Goal: Task Accomplishment & Management: Complete application form

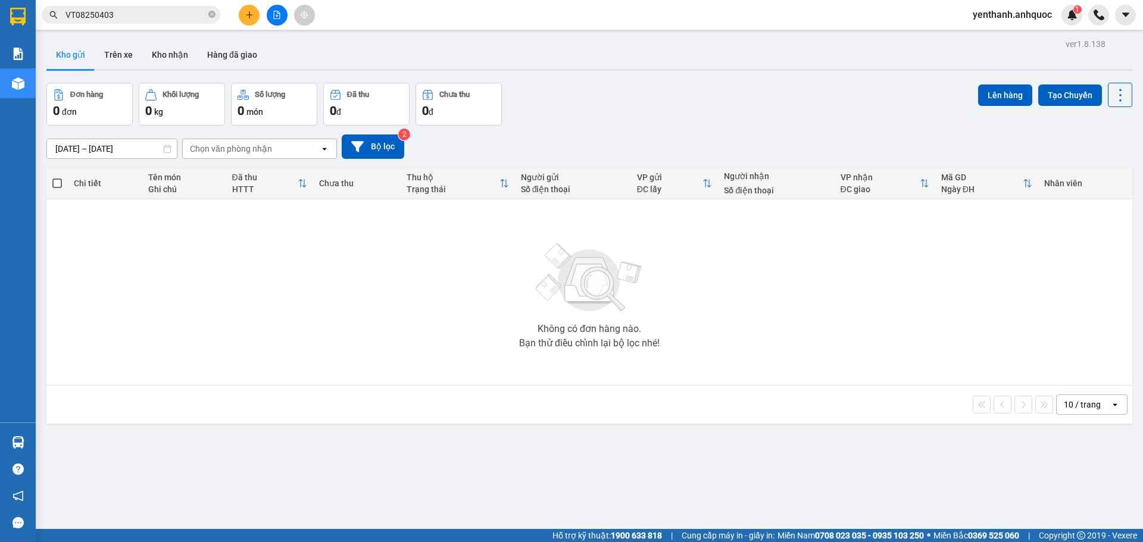
click at [272, 16] on button at bounding box center [277, 15] width 21 height 21
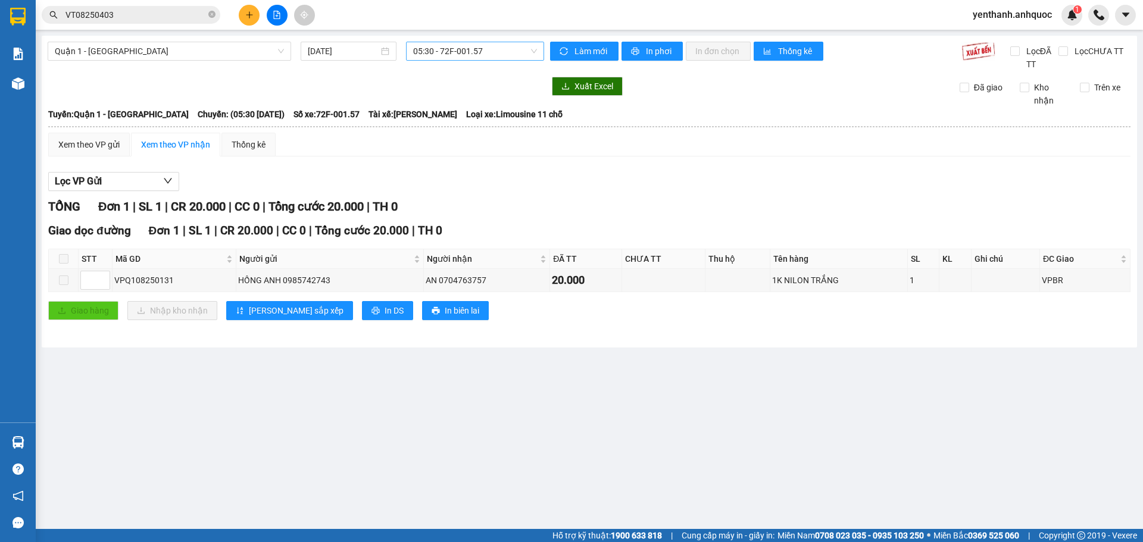
click at [500, 54] on span "05:30 - 72F-001.57" at bounding box center [475, 51] width 124 height 18
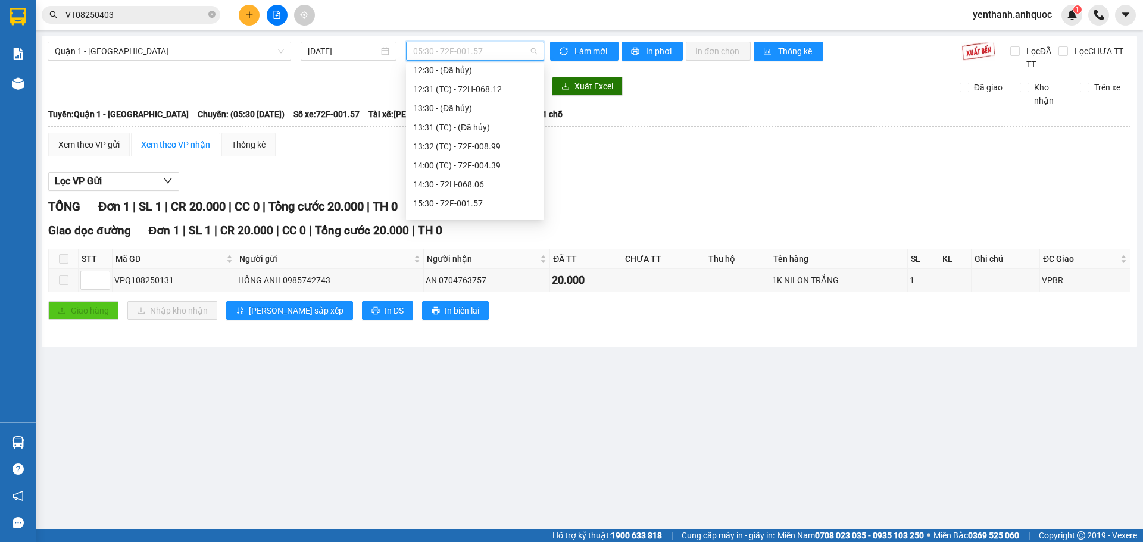
scroll to position [179, 0]
click at [475, 190] on div "14:30 - 72H-068.06" at bounding box center [475, 182] width 138 height 19
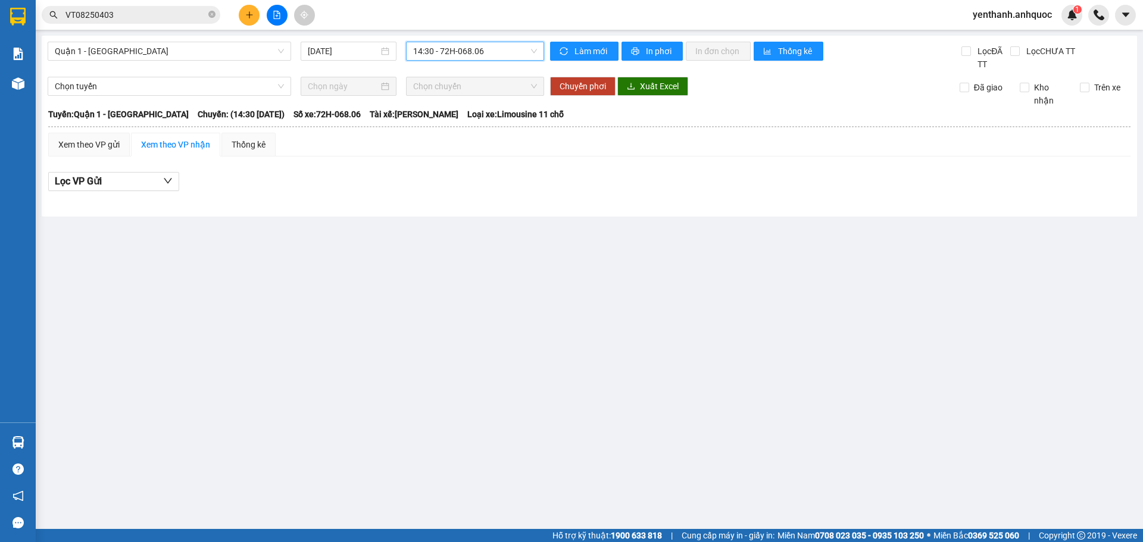
click at [499, 42] on div "14:30 - 72H-068.06" at bounding box center [475, 51] width 138 height 19
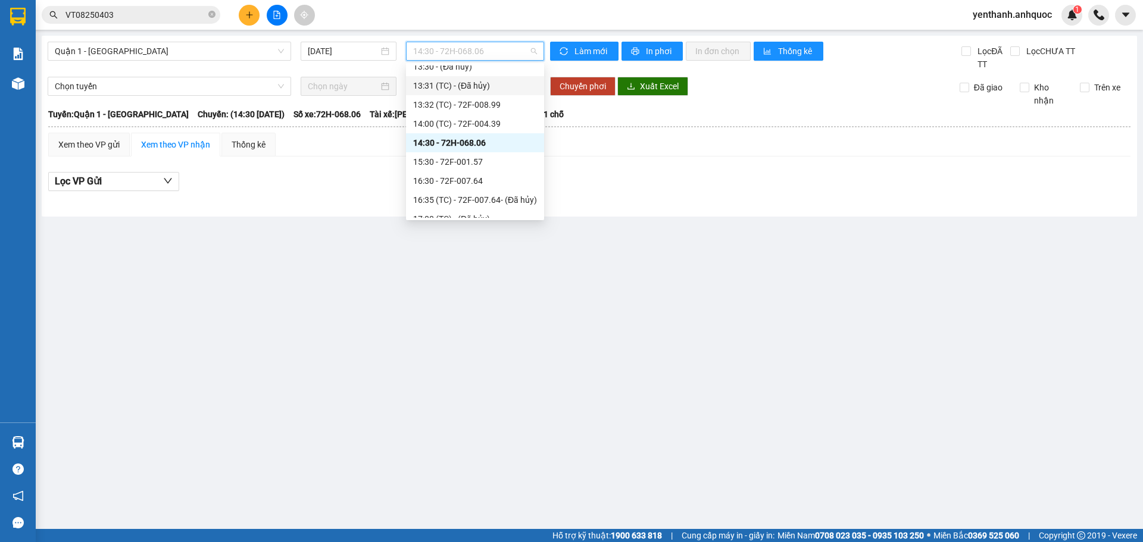
scroll to position [238, 0]
click at [492, 142] on div "15:30 - 72F-001.57" at bounding box center [475, 141] width 124 height 13
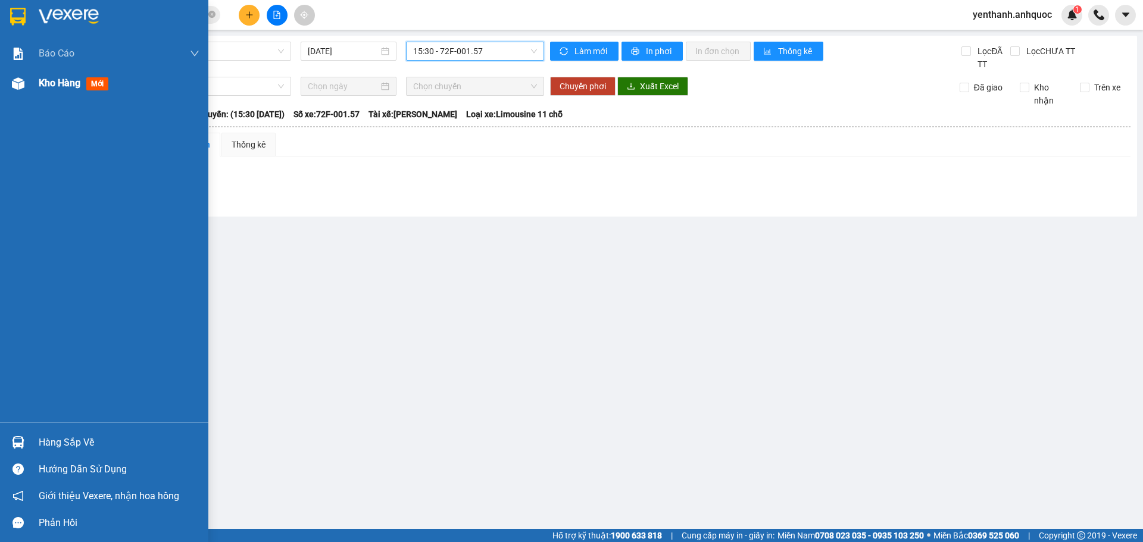
click at [89, 78] on span "mới" at bounding box center [97, 83] width 22 height 13
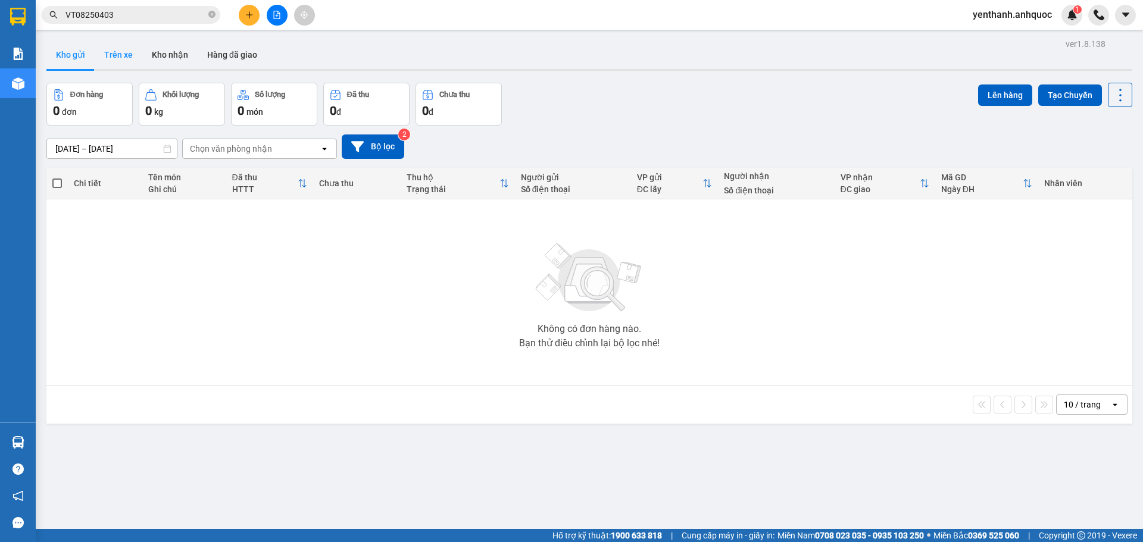
click at [102, 57] on button "Trên xe" at bounding box center [119, 54] width 48 height 29
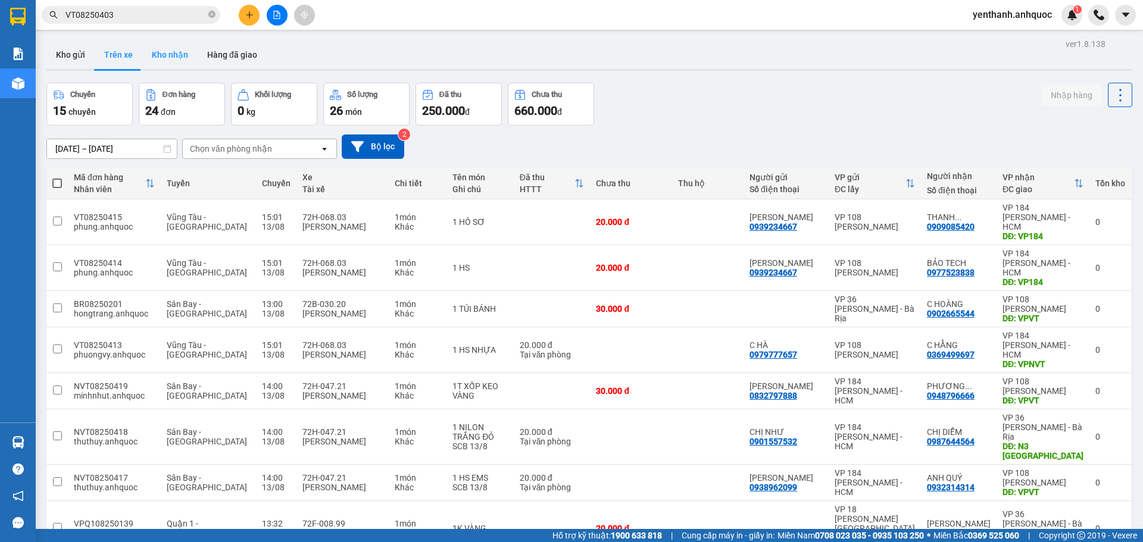
click at [155, 58] on button "Kho nhận" at bounding box center [169, 54] width 55 height 29
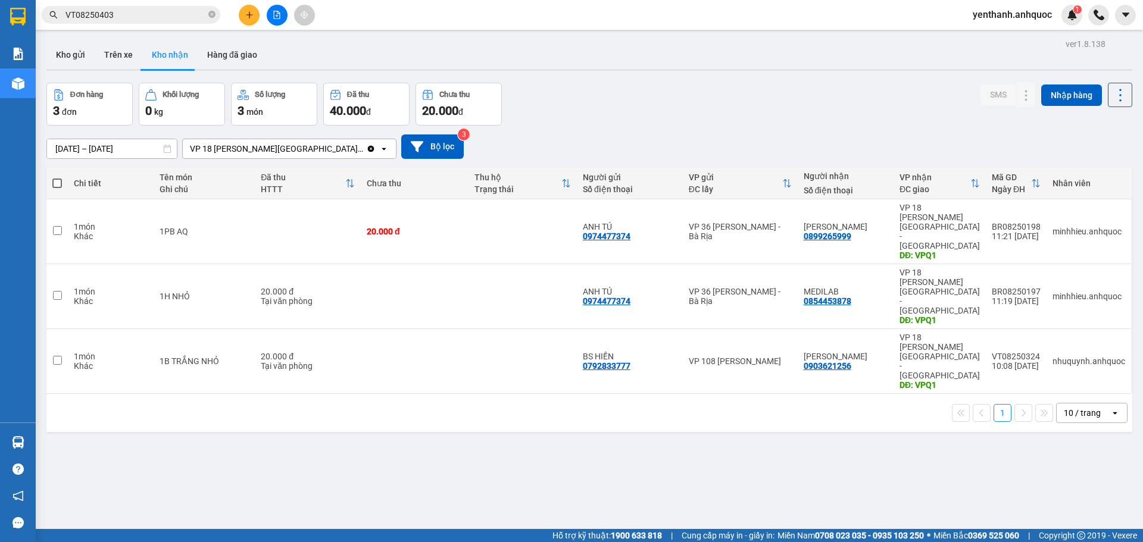
click at [100, 147] on input "[DATE] – [DATE]" at bounding box center [112, 148] width 130 height 19
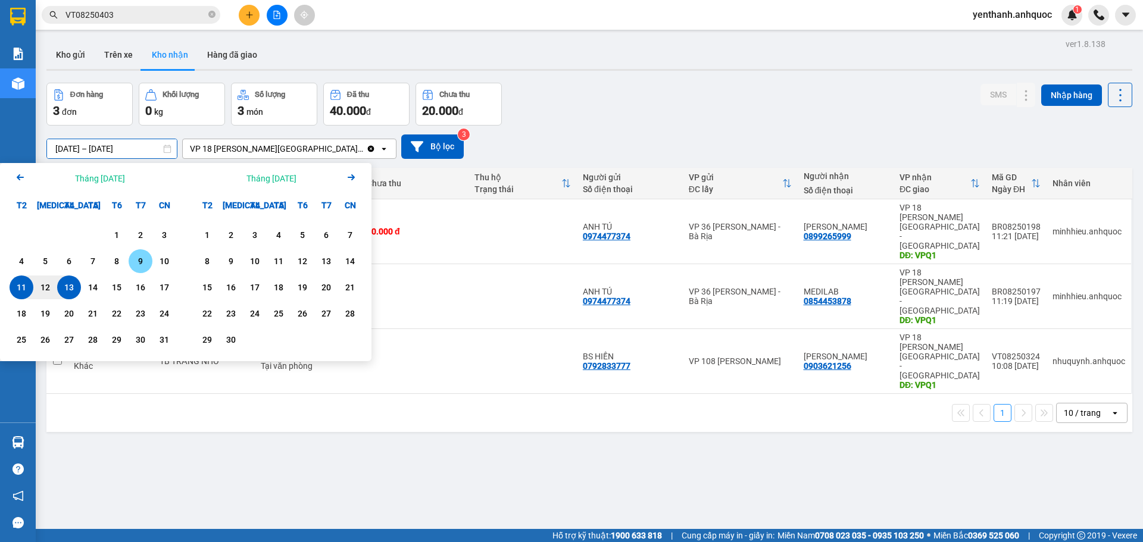
click at [149, 267] on div "9" at bounding box center [141, 261] width 24 height 24
click at [70, 286] on div "13" at bounding box center [69, 287] width 17 height 14
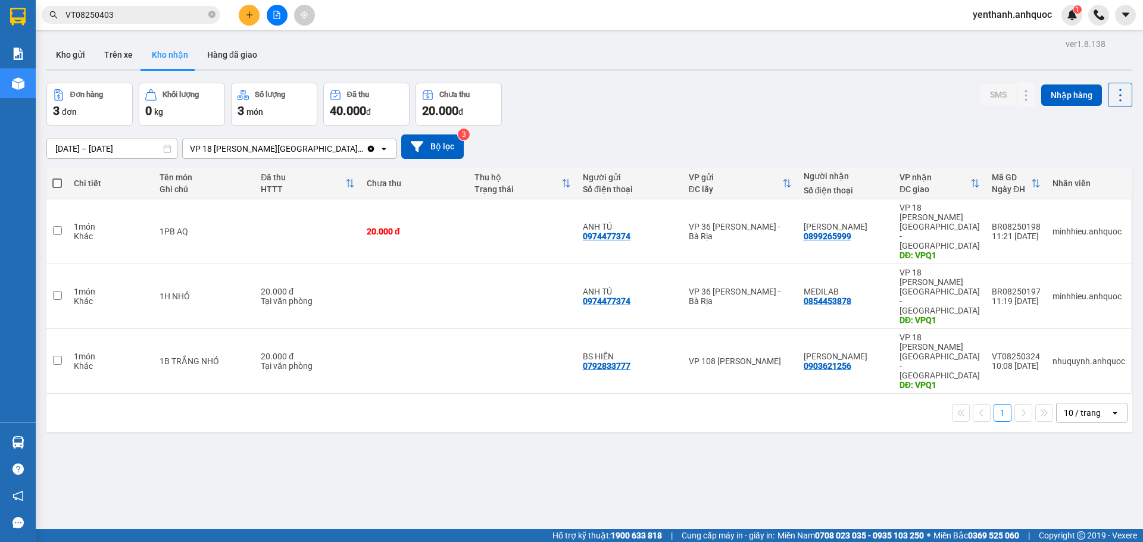
click at [135, 148] on input "[DATE] – [DATE]" at bounding box center [112, 148] width 130 height 19
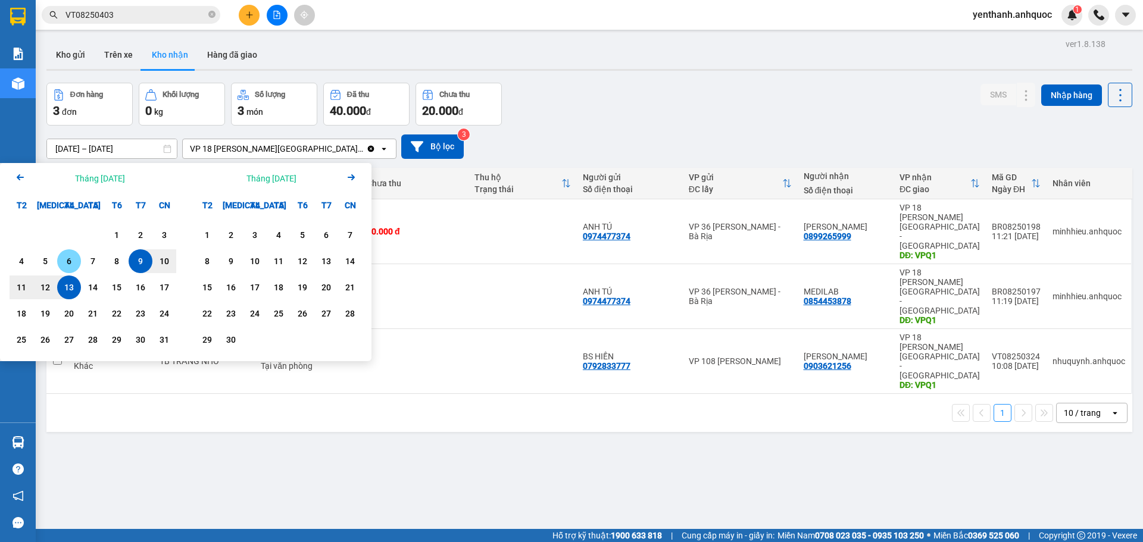
click at [70, 265] on div "6" at bounding box center [69, 261] width 17 height 14
click at [70, 283] on div "13" at bounding box center [69, 287] width 17 height 14
type input "[DATE] – [DATE]"
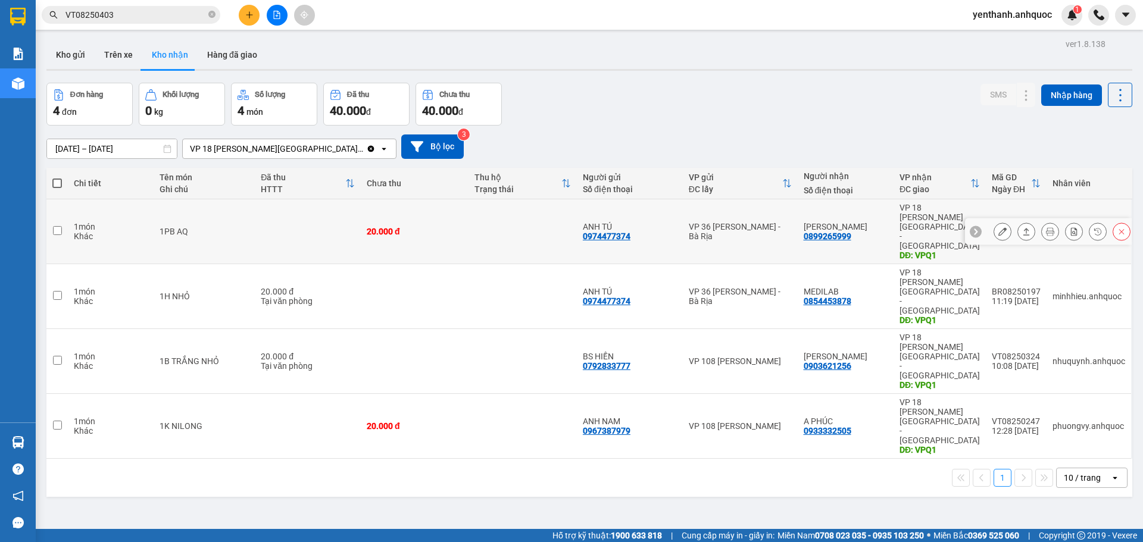
click at [998, 227] on icon at bounding box center [1002, 231] width 8 height 8
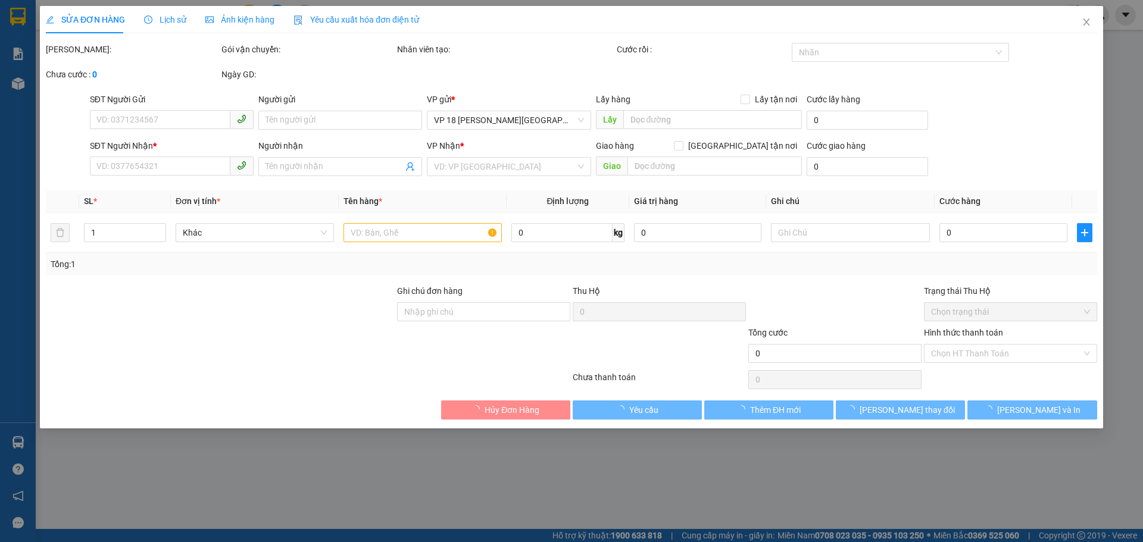
type input "0974477374"
type input "ANH TÚ"
type input "0899265999"
type input "[PERSON_NAME]"
type input "VPQ1"
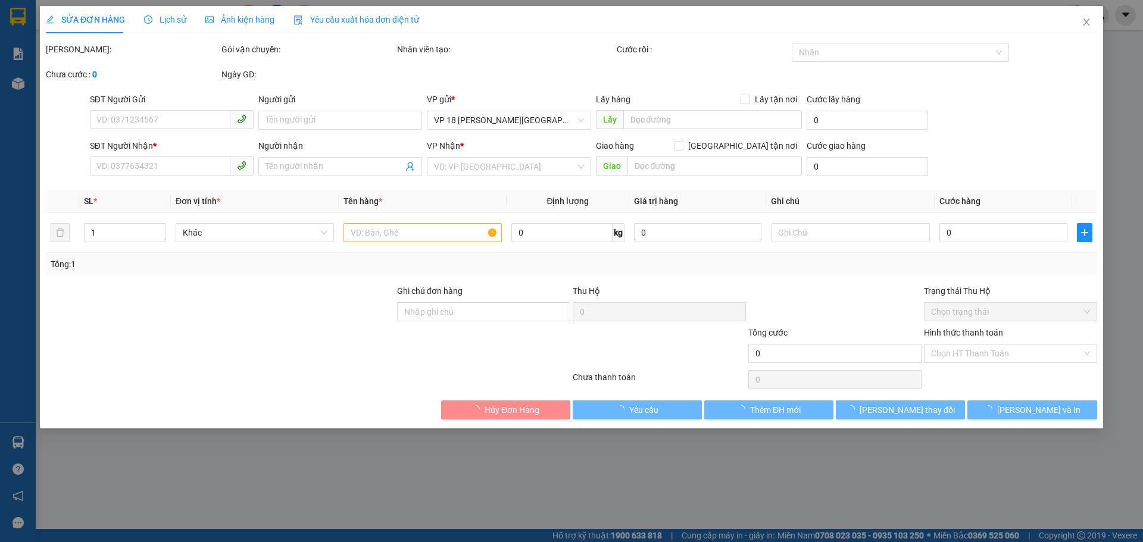
type input "20.000"
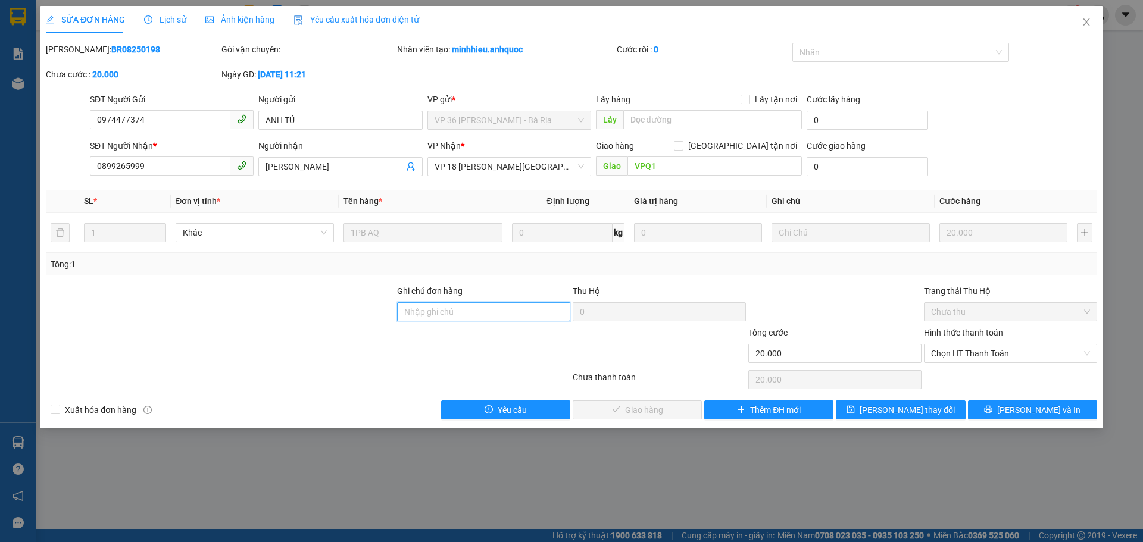
click at [486, 315] on input "Ghi chú đơn hàng" at bounding box center [483, 311] width 173 height 19
click at [1030, 362] on span "Chọn HT Thanh Toán" at bounding box center [1010, 354] width 159 height 18
type input "TM 13/8 THANH"
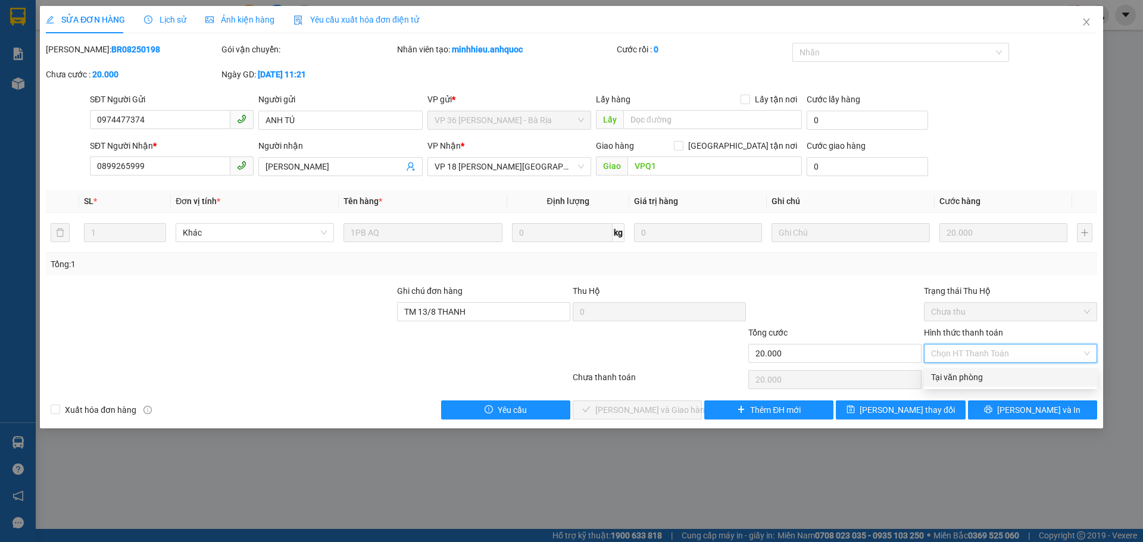
click at [1013, 371] on div "Tại văn phòng" at bounding box center [1010, 377] width 159 height 13
type input "0"
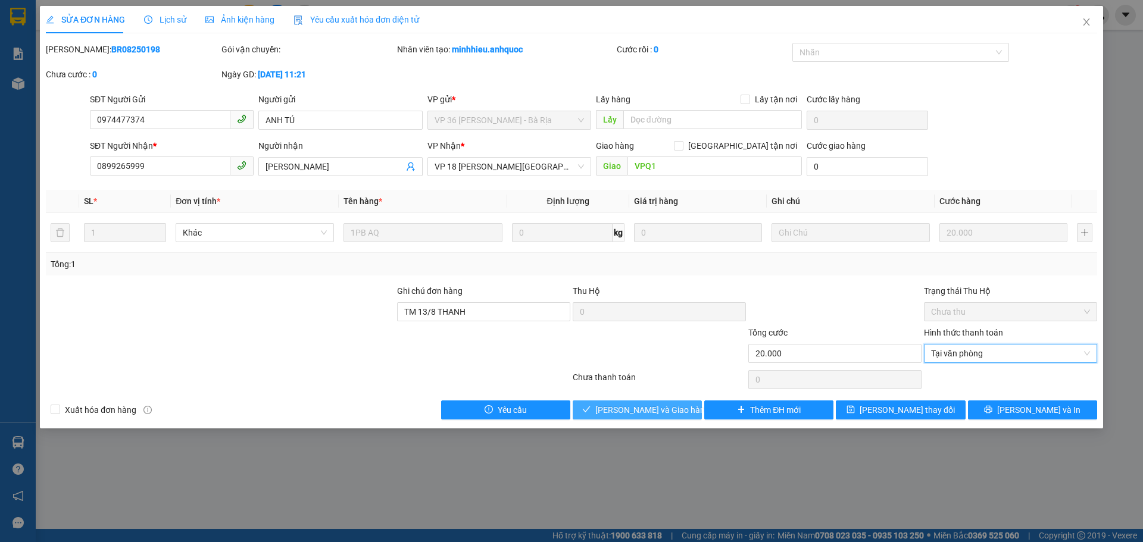
click at [658, 407] on span "[PERSON_NAME] và Giao hàng" at bounding box center [652, 409] width 114 height 13
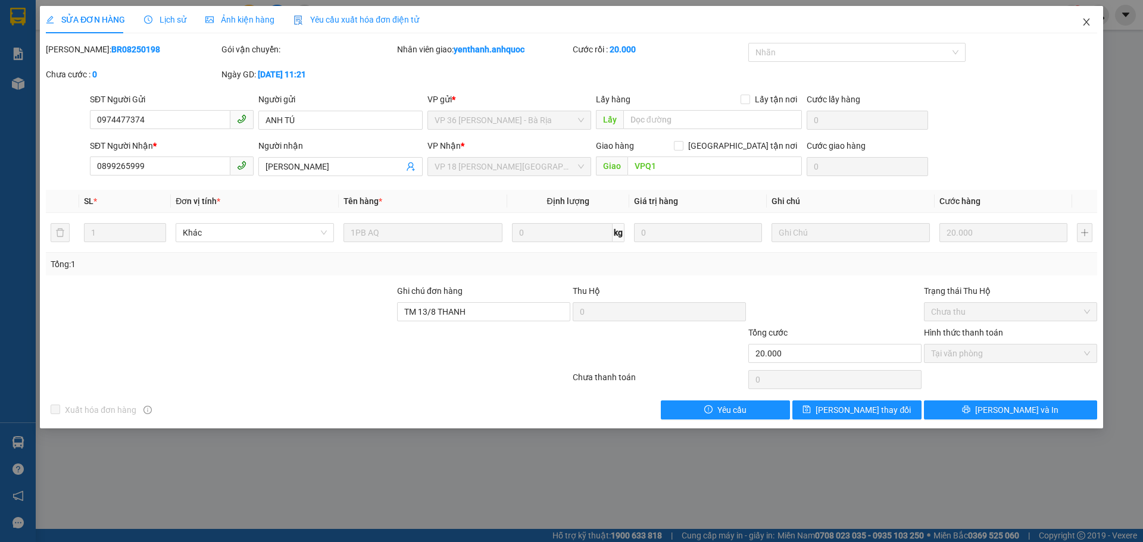
click at [1082, 24] on icon "close" at bounding box center [1086, 22] width 10 height 10
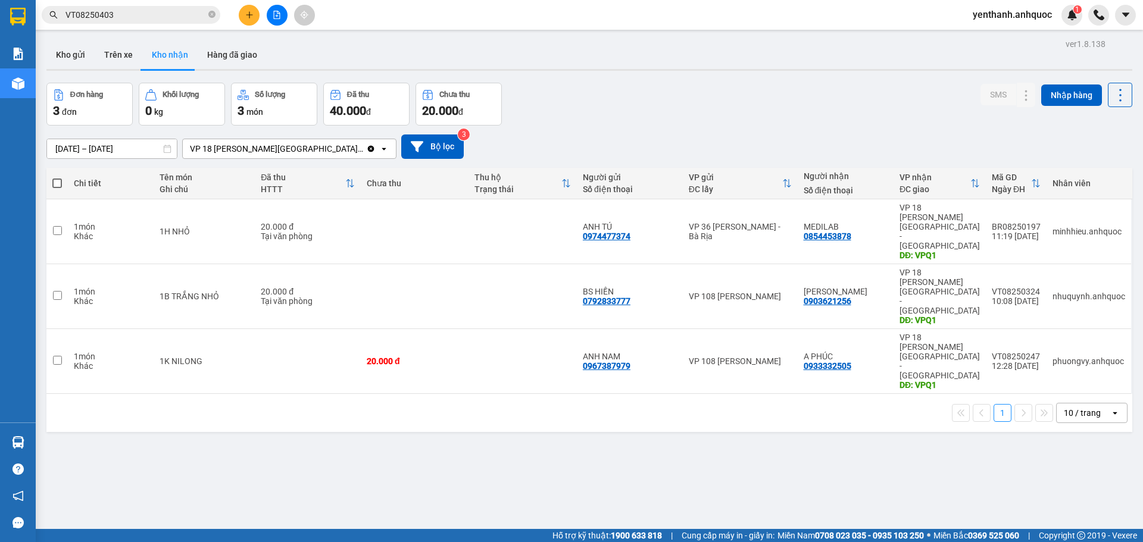
click at [256, 13] on button at bounding box center [249, 15] width 21 height 21
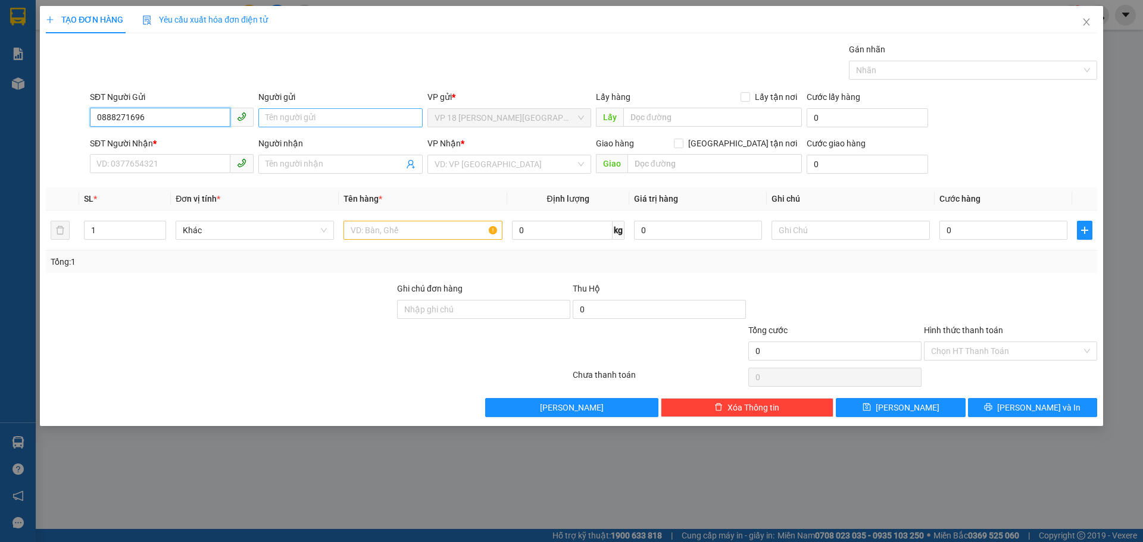
type input "0888271696"
click at [318, 115] on input "Người gửi" at bounding box center [340, 117] width 164 height 19
type input "A"
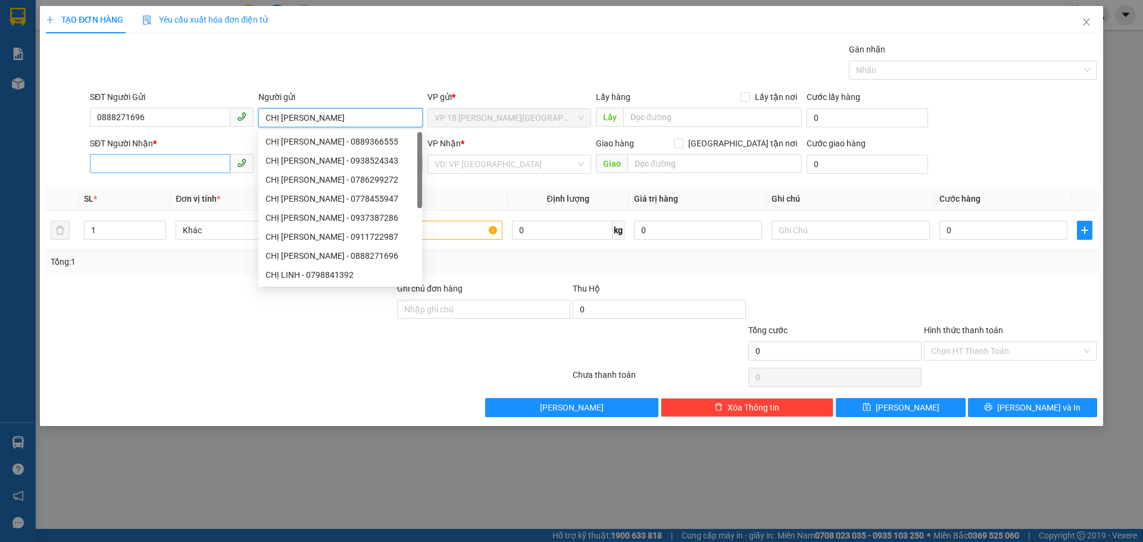
type input "CHỊ [PERSON_NAME]"
click at [137, 163] on input "SĐT Người Nhận *" at bounding box center [160, 163] width 140 height 19
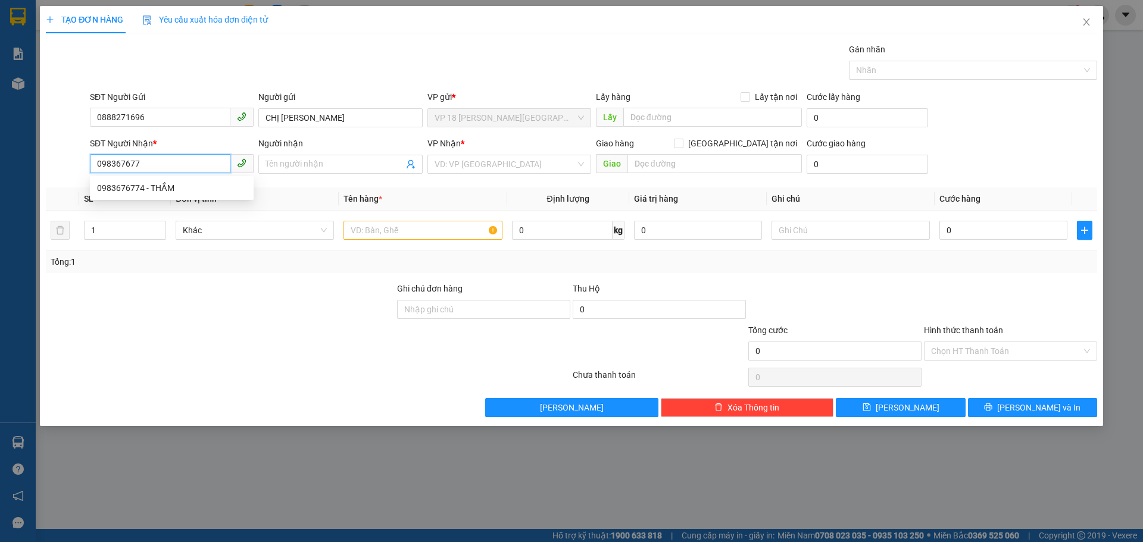
type input "0983676774"
click at [201, 186] on div "0983676774 - THẮM" at bounding box center [171, 188] width 149 height 13
type input "THẮM"
type input "VPVT"
type input "SSCB 6/8-VPQ1 THẢO"
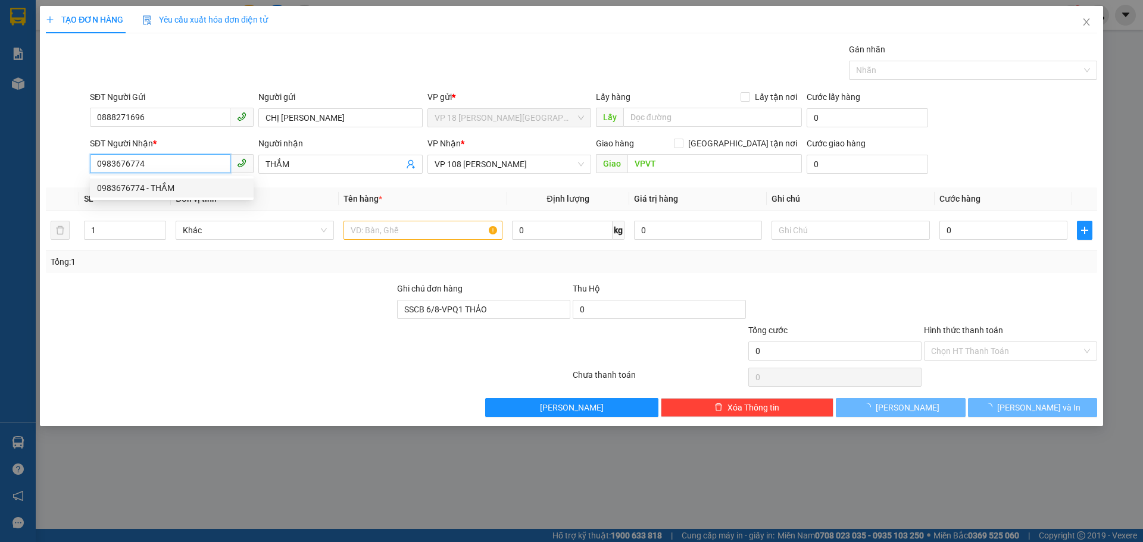
type input "80.000"
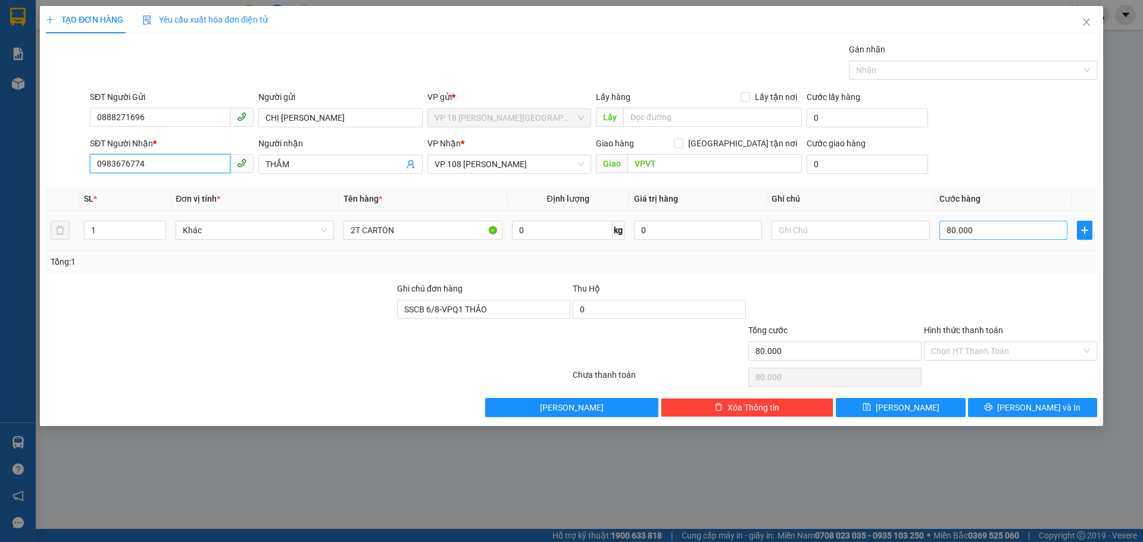
type input "0983676774"
click at [1019, 234] on input "80.000" at bounding box center [1003, 230] width 128 height 19
type input "6"
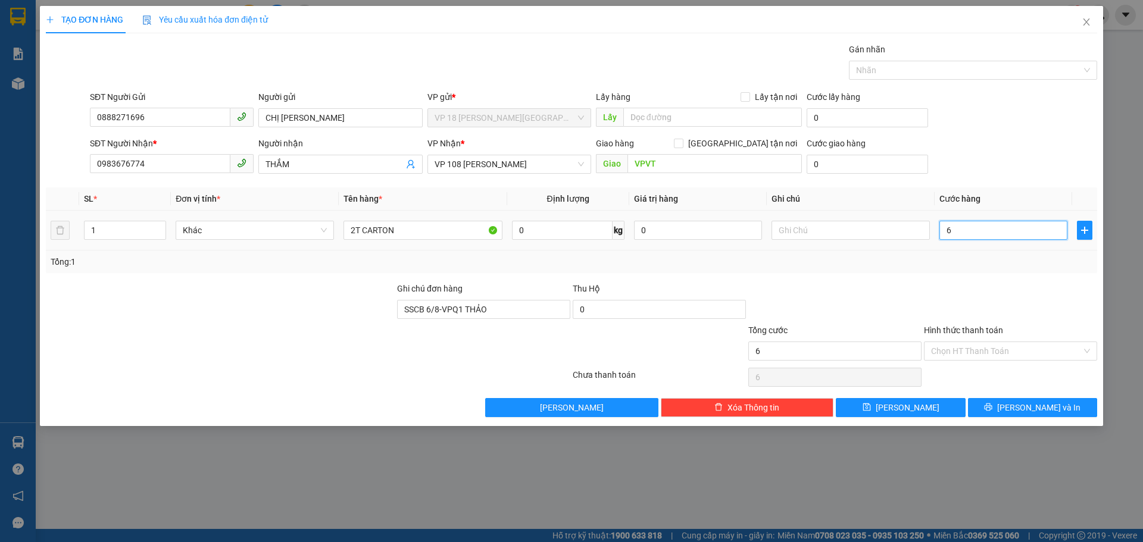
type input "60"
type input "600"
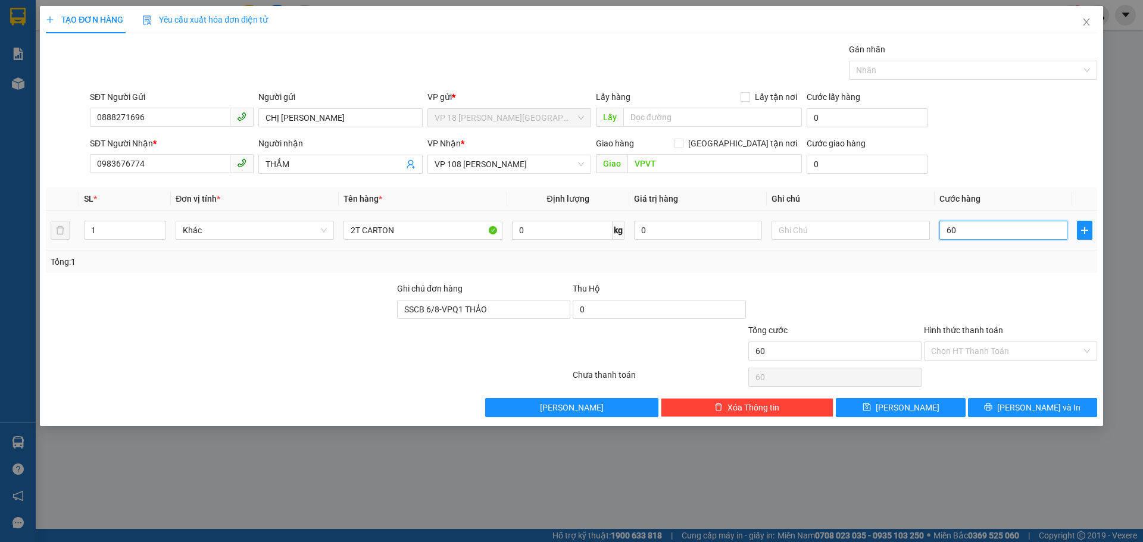
type input "600"
type input "6.000"
type input "60.000"
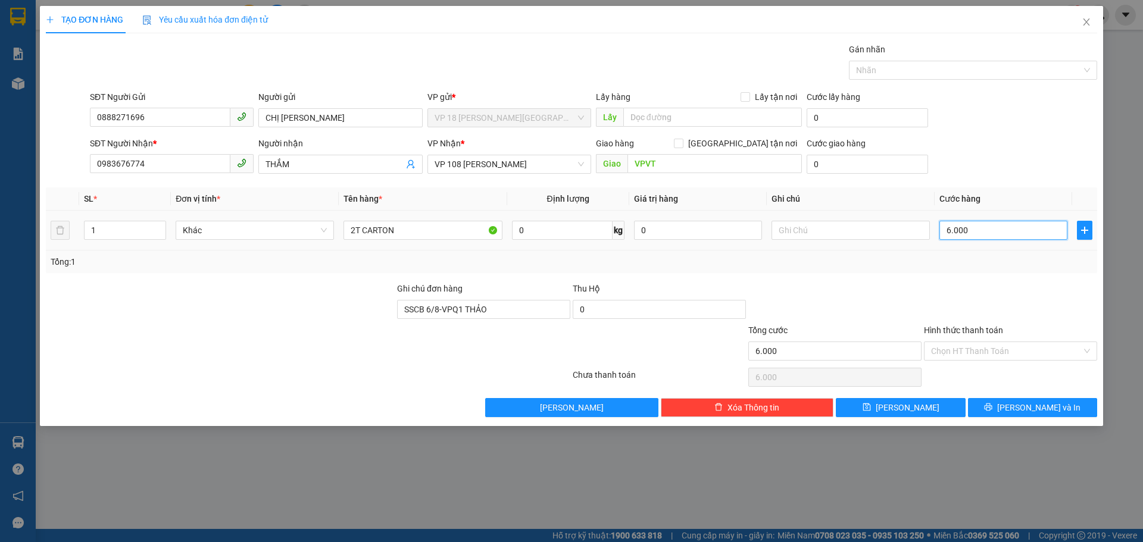
type input "60.000"
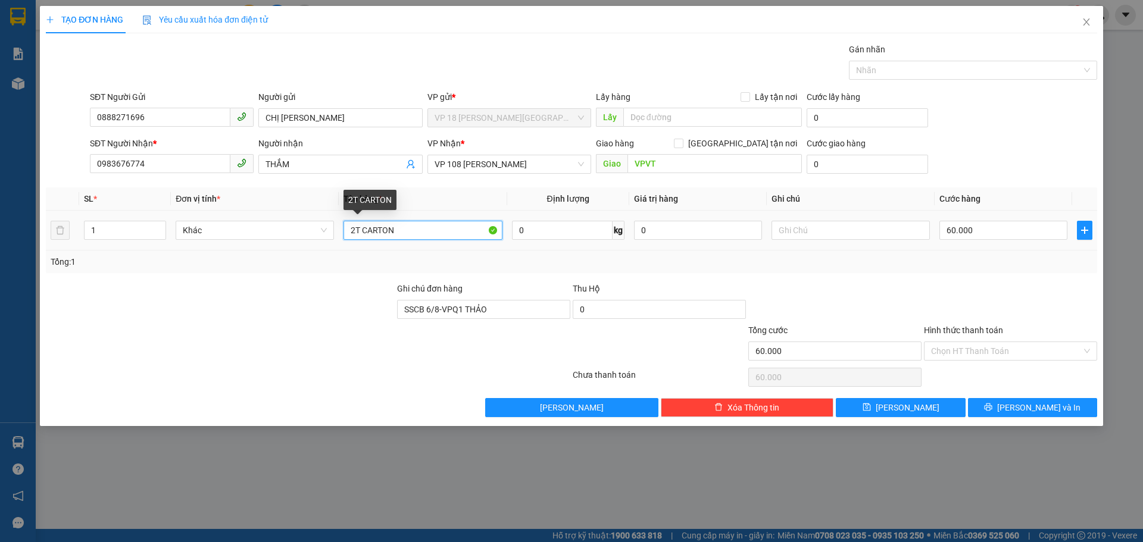
click at [453, 233] on input "2T CARTON" at bounding box center [422, 230] width 158 height 19
type input "2T CARTON NHỎ"
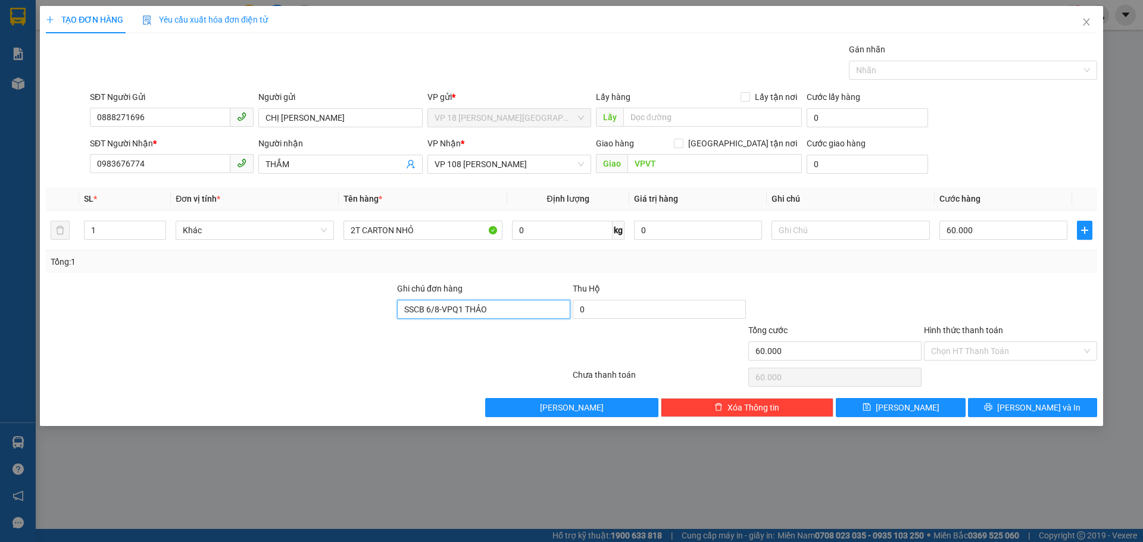
click at [500, 313] on input "SSCB 6/8-VPQ1 THẢO" at bounding box center [483, 309] width 173 height 19
type input "SCB 13/8 THANH"
click at [1003, 355] on input "Hình thức thanh toán" at bounding box center [1006, 351] width 151 height 18
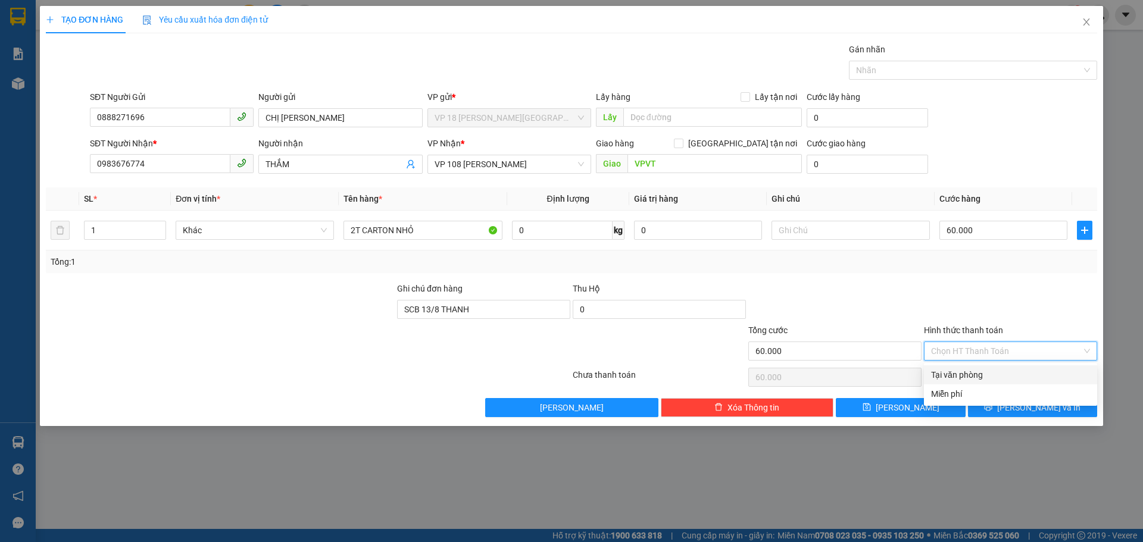
click at [991, 371] on div "Tại văn phòng" at bounding box center [1010, 374] width 159 height 13
type input "0"
click at [140, 227] on input "1" at bounding box center [125, 230] width 81 height 18
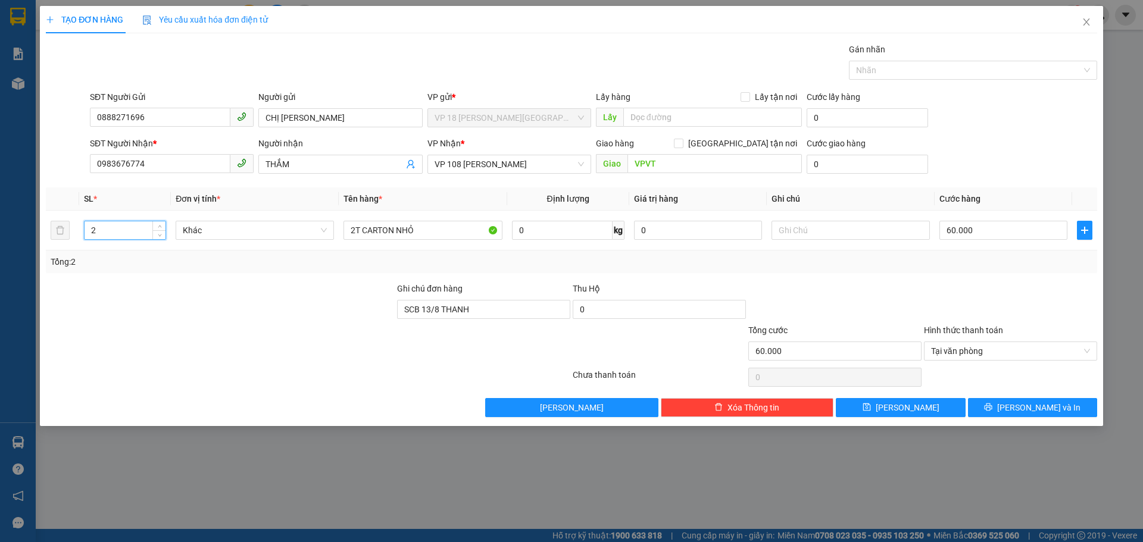
type input "2"
click at [997, 406] on button "[PERSON_NAME] và In" at bounding box center [1032, 407] width 129 height 19
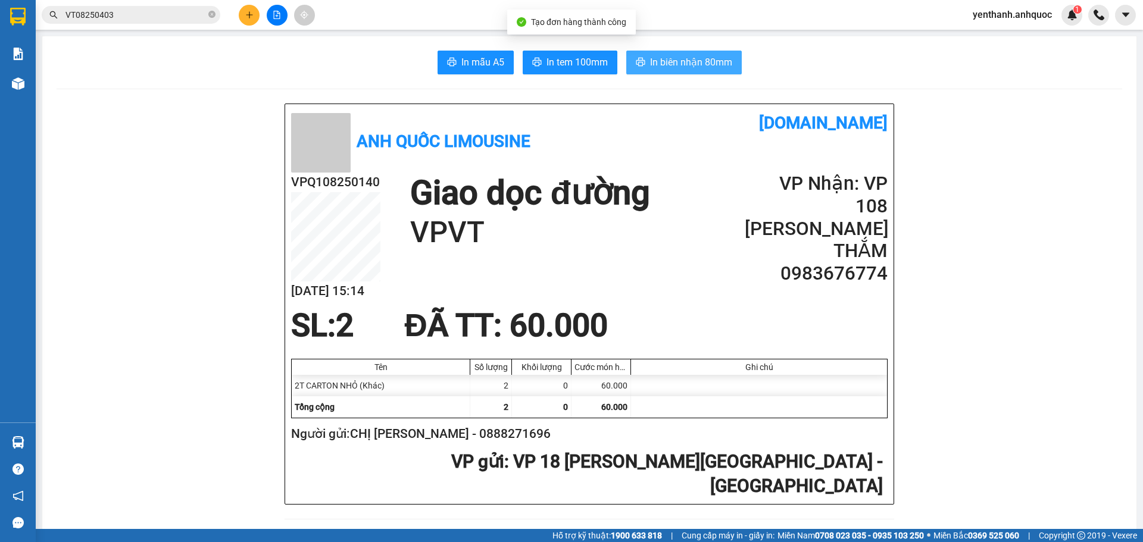
click at [718, 60] on span "In biên nhận 80mm" at bounding box center [691, 62] width 82 height 15
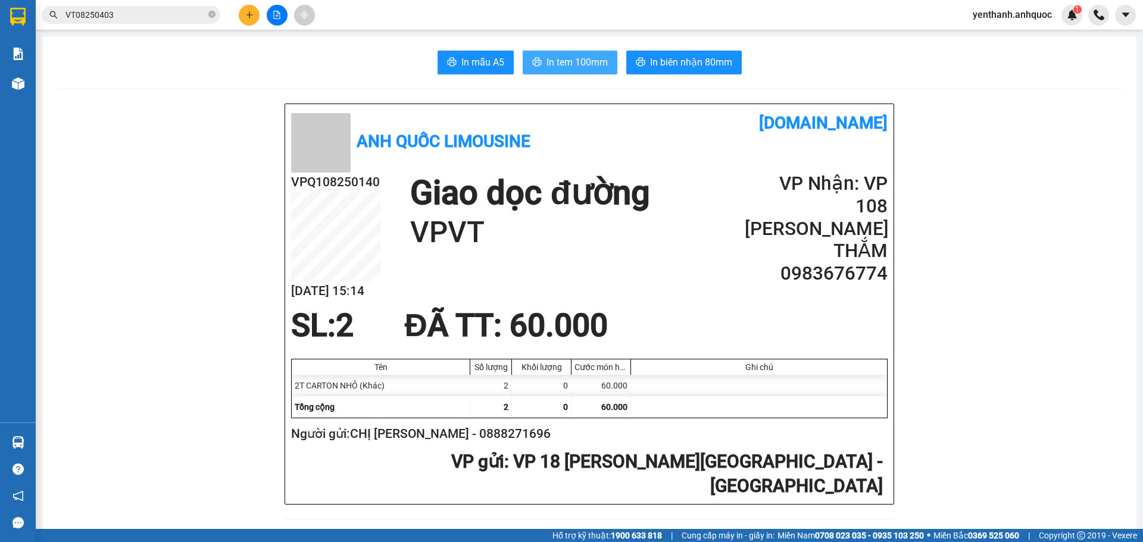
click at [570, 61] on span "In tem 100mm" at bounding box center [576, 62] width 61 height 15
click at [373, 198] on div "VPQ108250140 [DATE] 15:14" at bounding box center [350, 240] width 119 height 135
copy div "VPQ108250140"
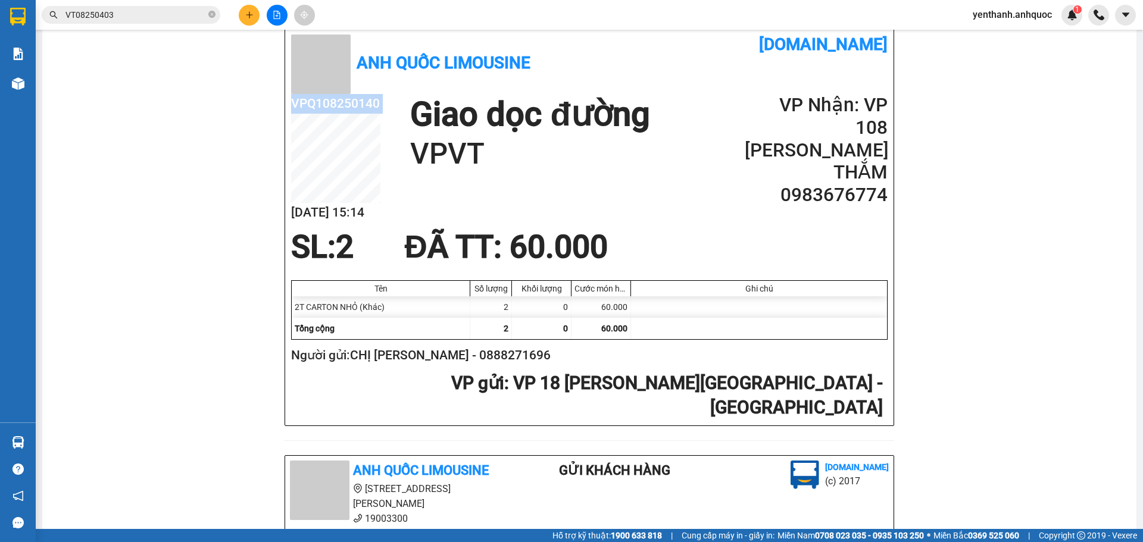
scroll to position [60, 0]
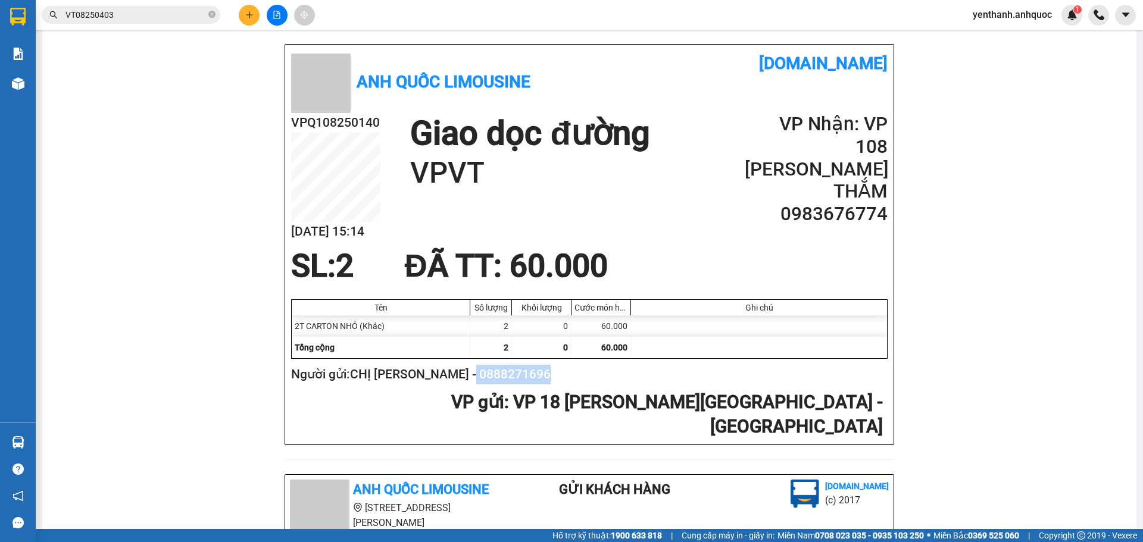
drag, startPoint x: 484, startPoint y: 372, endPoint x: 414, endPoint y: 377, distance: 71.0
click at [414, 377] on h2 "Người gửi: CHỊ [PERSON_NAME] - 0888271696" at bounding box center [587, 375] width 592 height 20
copy h2 "0888271696"
click at [250, 12] on icon "plus" at bounding box center [249, 15] width 8 height 8
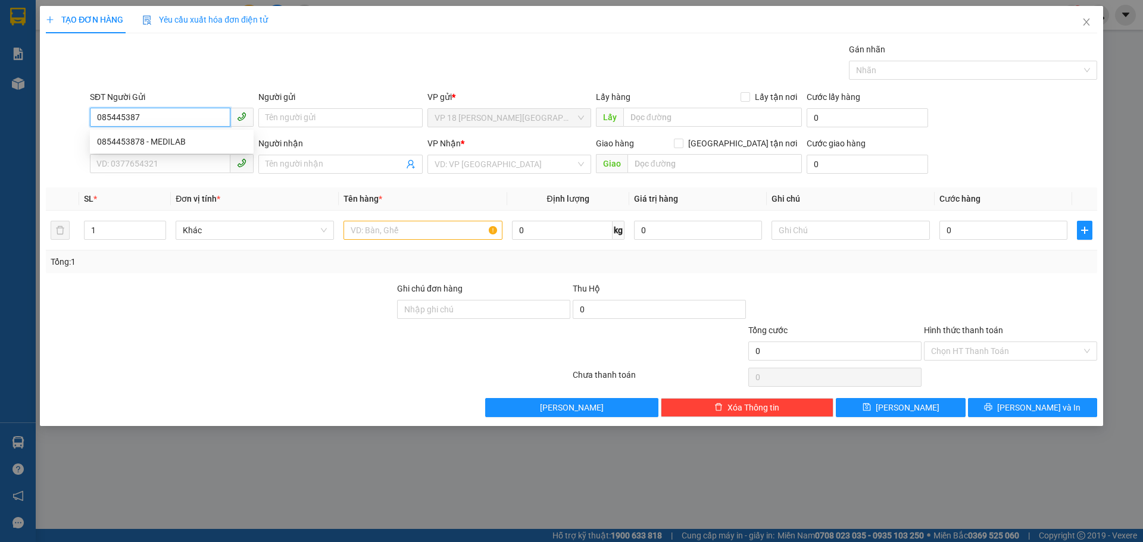
type input "0854453878"
click at [211, 132] on div "0854453878 - MEDILAB" at bounding box center [172, 141] width 164 height 19
type input "MEDILAB"
type input "0974477374"
type input "ANH TÚ"
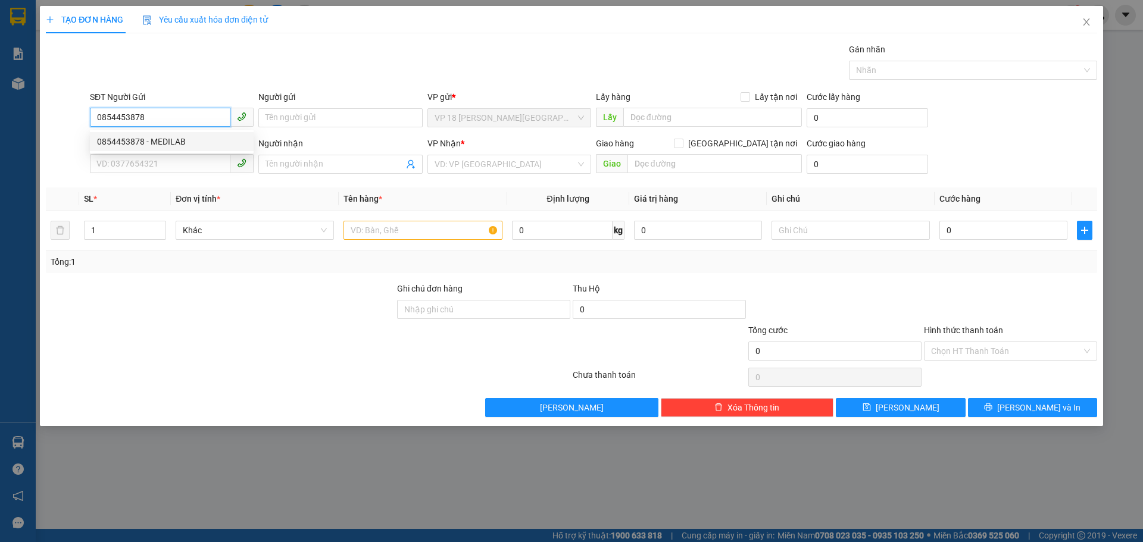
type input "VP BR"
type input "TM TẠI VPQ1 7/8 THẢO"
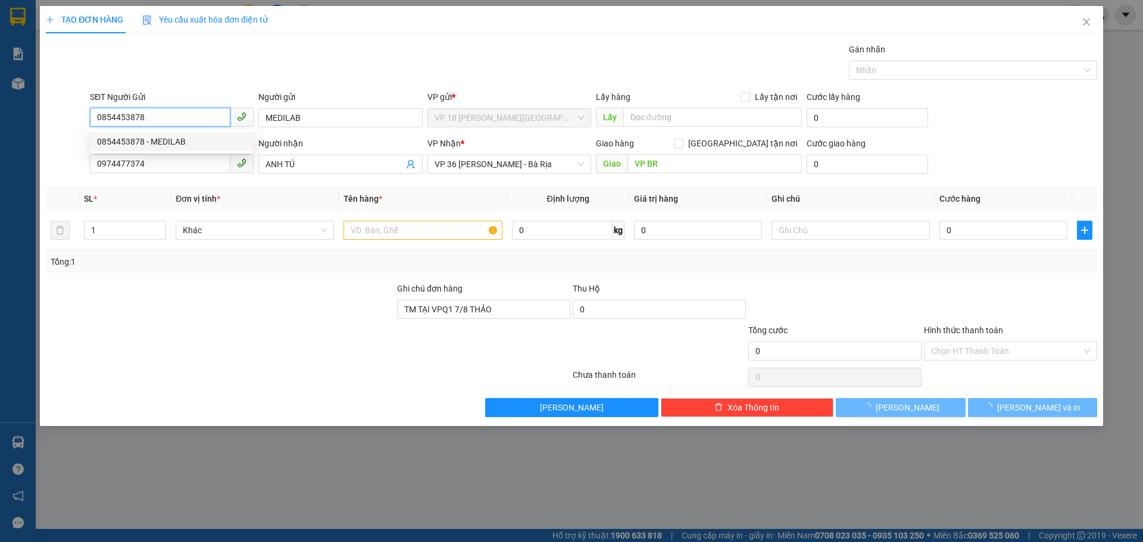
type input "20.000"
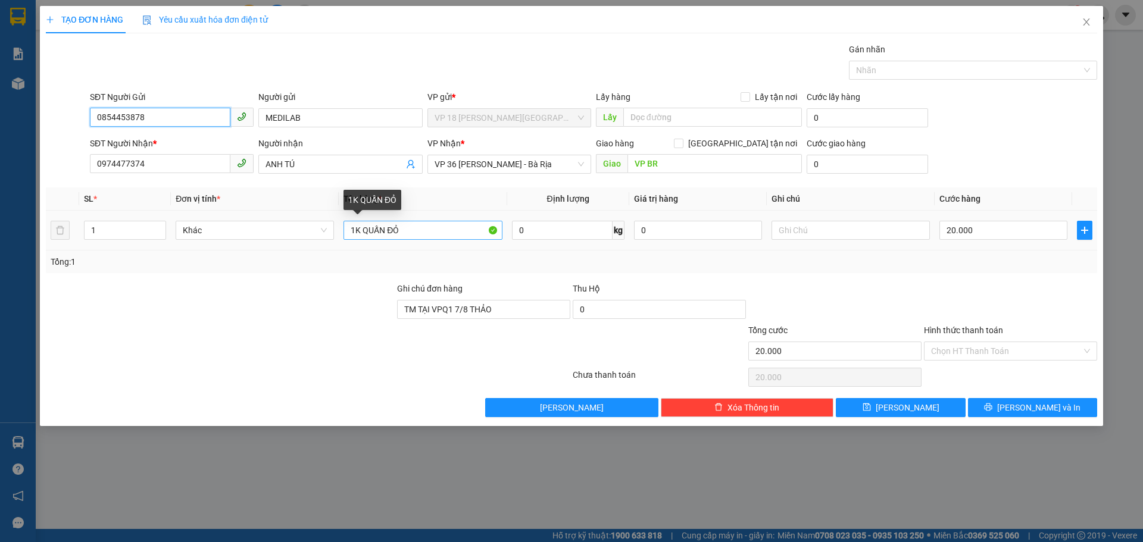
type input "0854453878"
click at [446, 238] on input "1K QUẤN ĐỎ" at bounding box center [422, 230] width 158 height 19
type input "1"
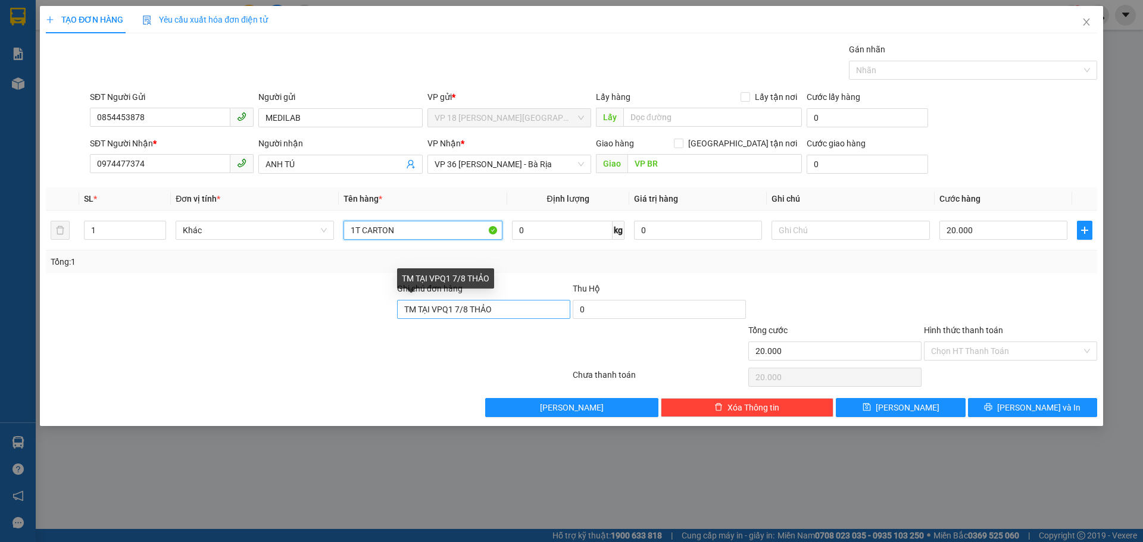
type input "1T CARTON"
click at [523, 315] on input "TM TẠI VPQ1 7/8 THẢO" at bounding box center [483, 309] width 173 height 19
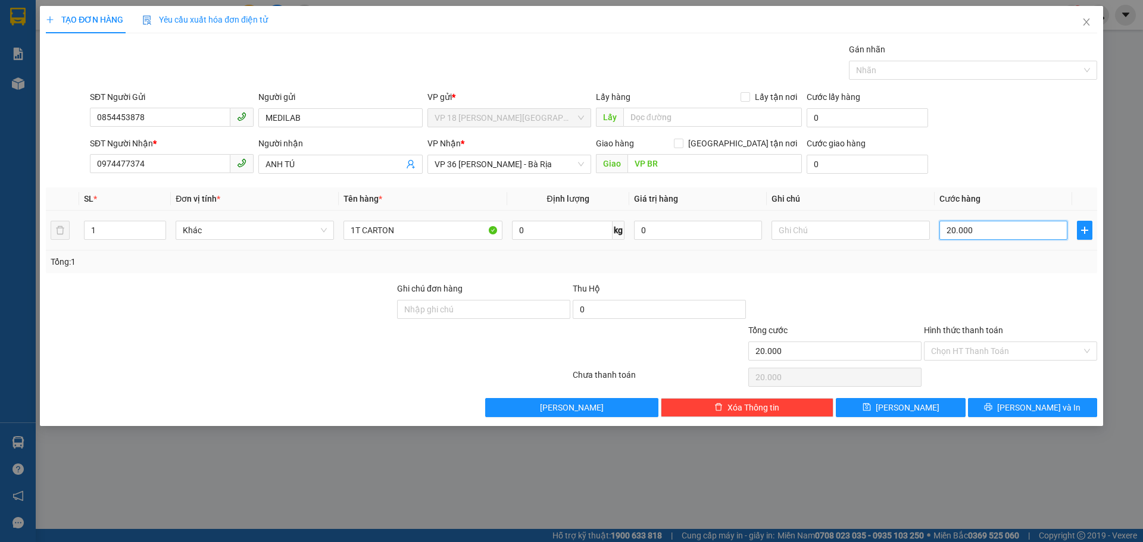
click at [1030, 227] on input "20.000" at bounding box center [1003, 230] width 128 height 19
type input "3"
type input "302"
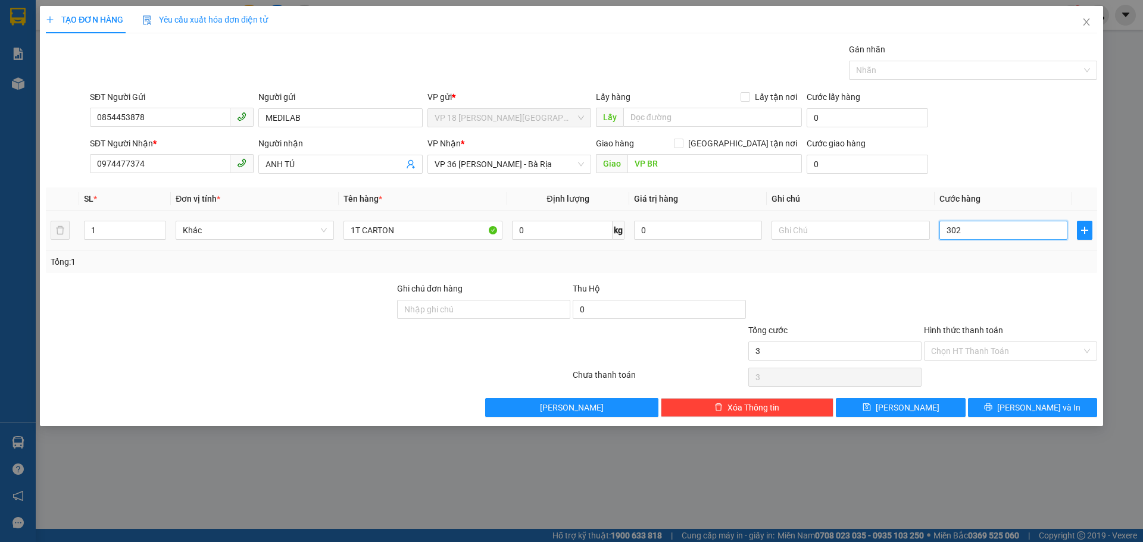
type input "302"
type input "3.020"
type input "30.200"
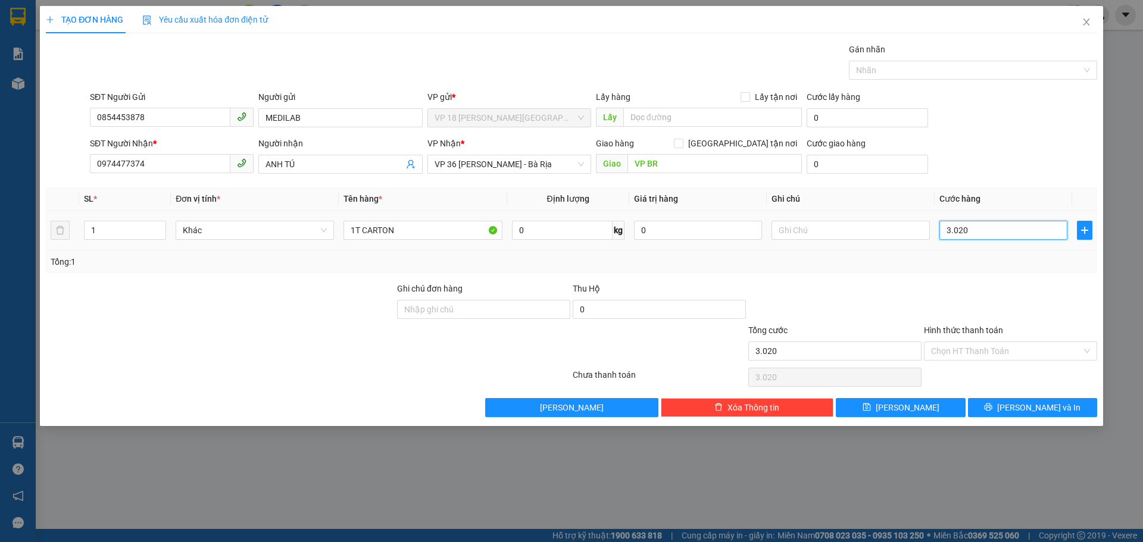
type input "30.200"
type input "3.020"
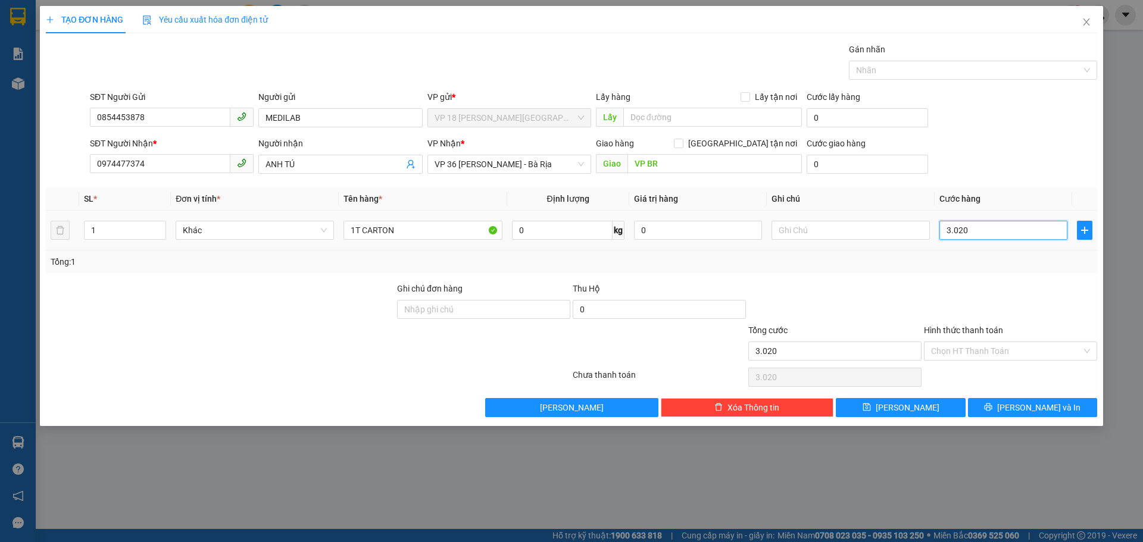
type input "302"
type input "30"
type input "3"
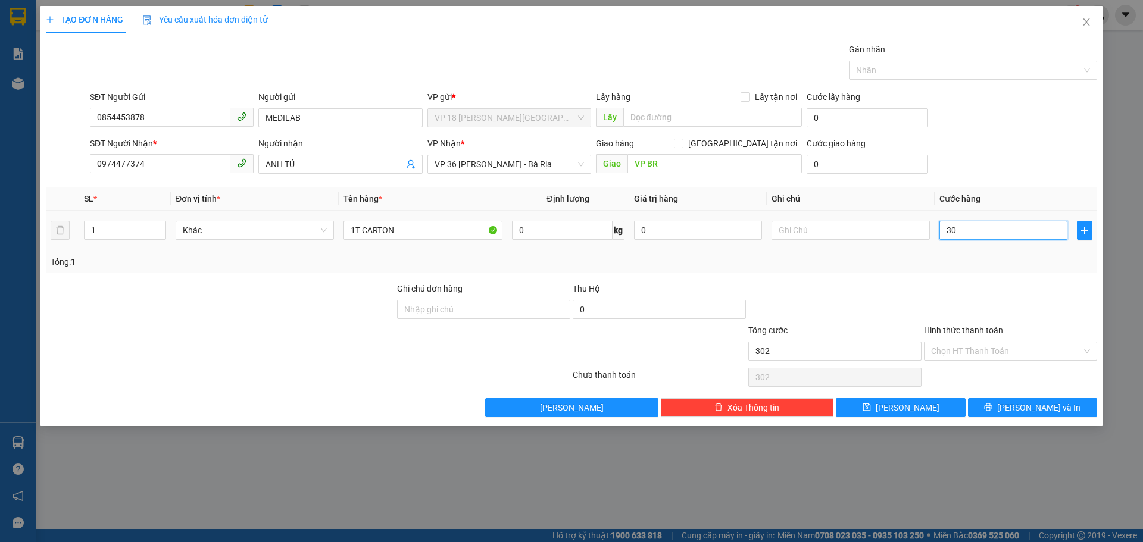
type input "3"
type input "0"
type input "30"
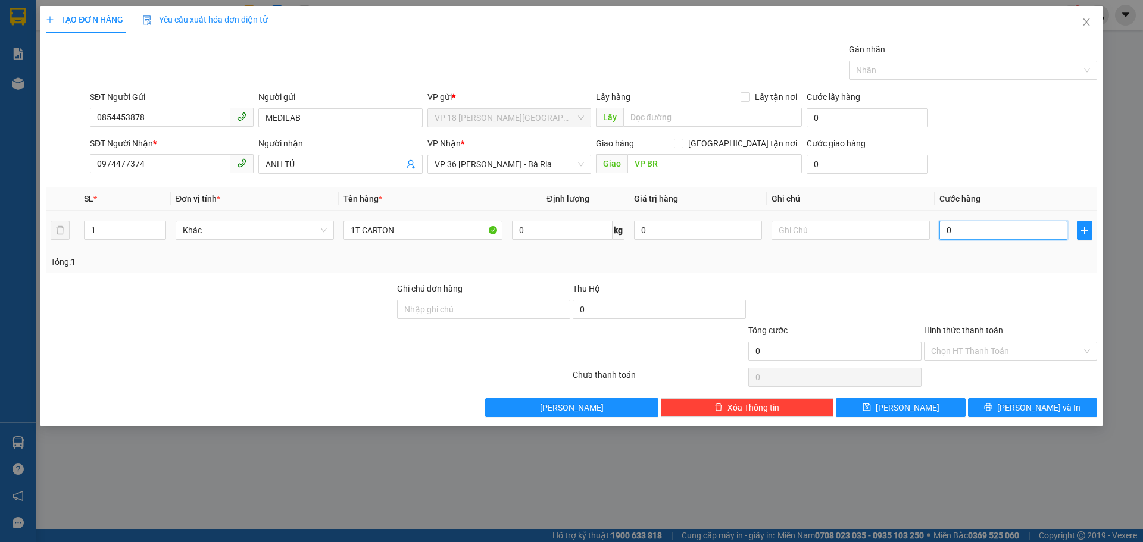
type input "30"
type input "300"
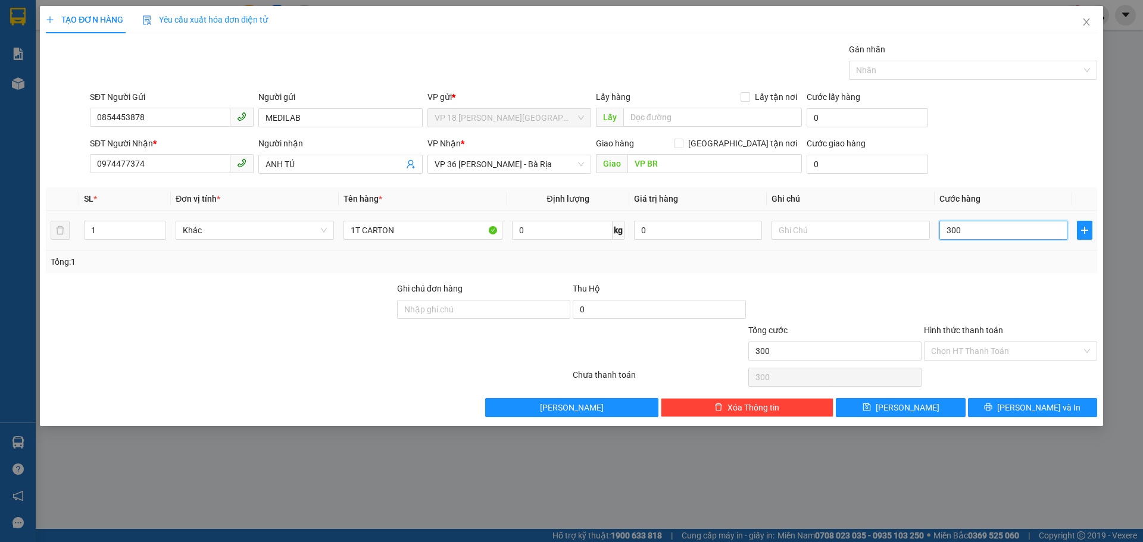
type input "3.000"
type input "30.000"
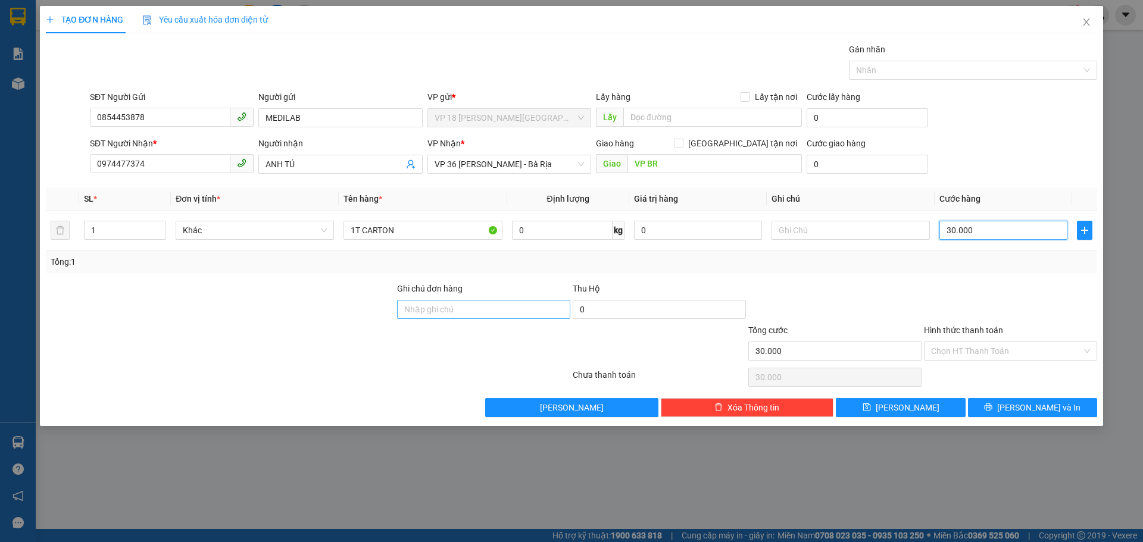
type input "30.000"
click at [434, 316] on input "Ghi chú đơn hàng" at bounding box center [483, 309] width 173 height 19
type input "TM 13/8 THANH"
click at [999, 343] on input "Hình thức thanh toán" at bounding box center [1006, 351] width 151 height 18
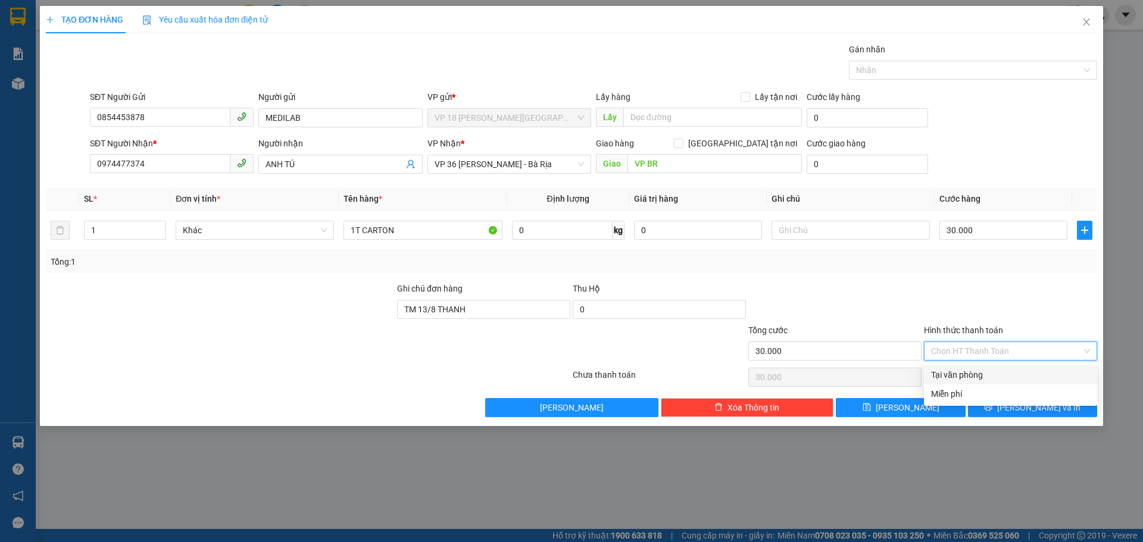
click at [993, 371] on div "Tại văn phòng" at bounding box center [1010, 374] width 159 height 13
type input "0"
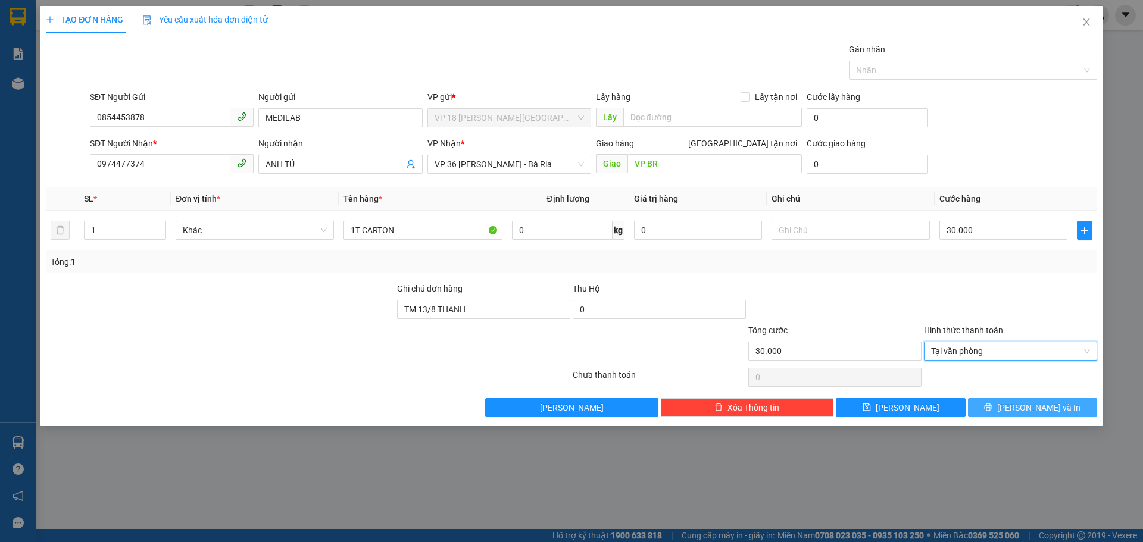
click at [1006, 408] on button "[PERSON_NAME] và In" at bounding box center [1032, 407] width 129 height 19
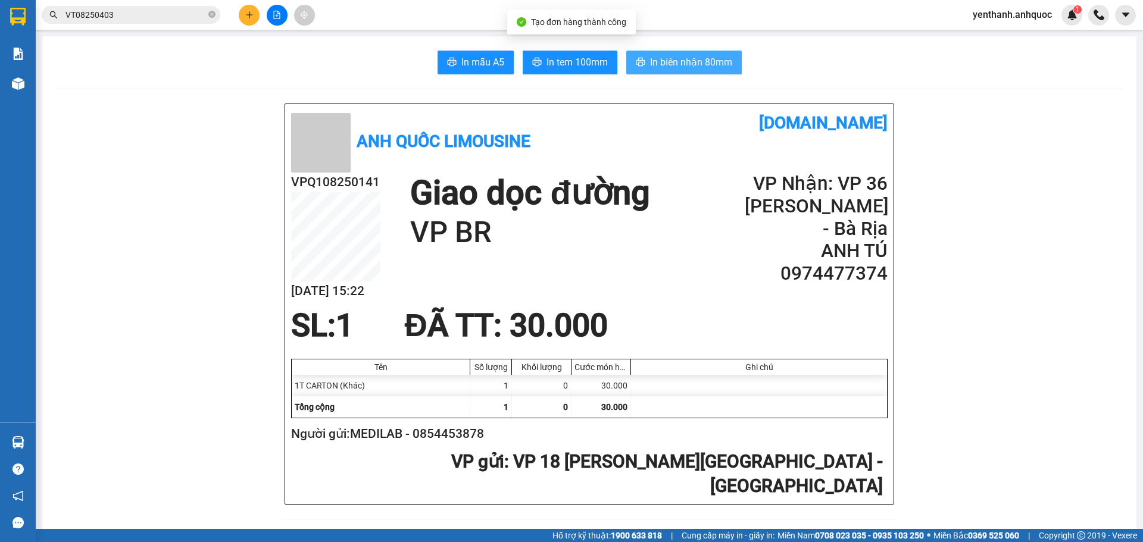
click at [711, 55] on span "In biên nhận 80mm" at bounding box center [691, 62] width 82 height 15
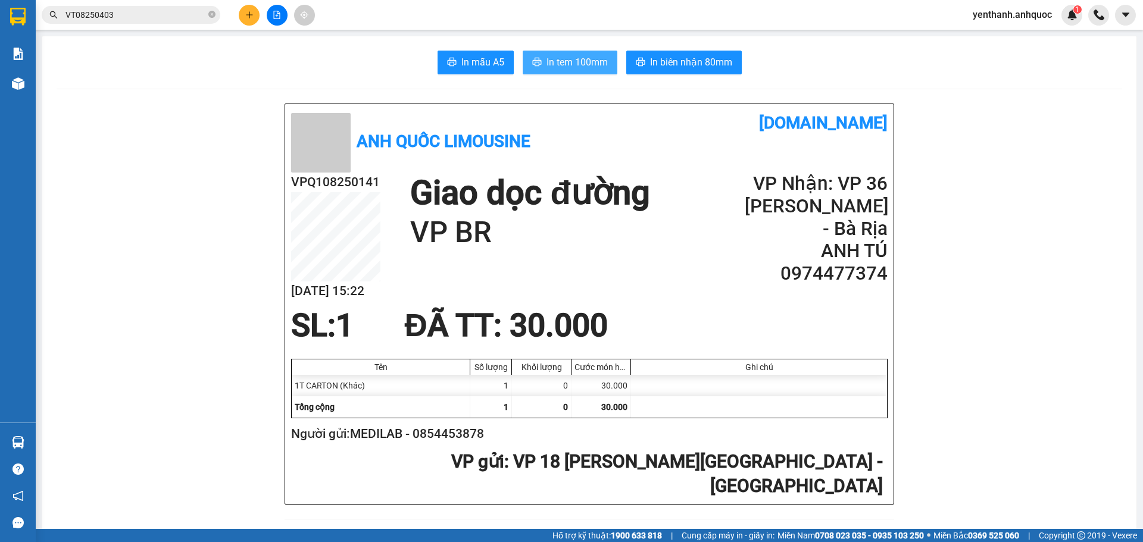
click at [546, 58] on span "In tem 100mm" at bounding box center [576, 62] width 61 height 15
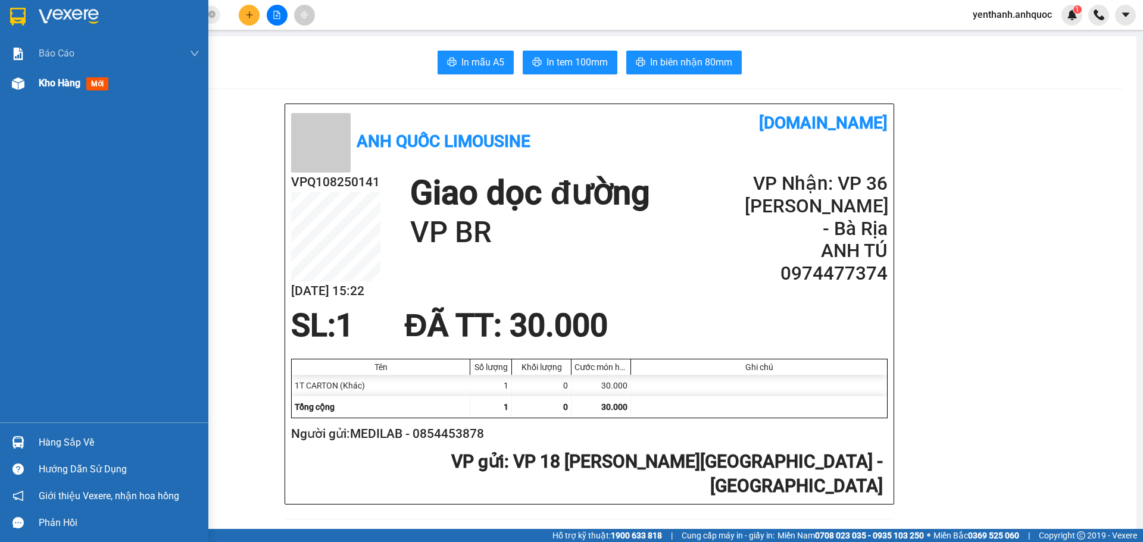
click at [30, 83] on div "Kho hàng mới" at bounding box center [104, 83] width 208 height 30
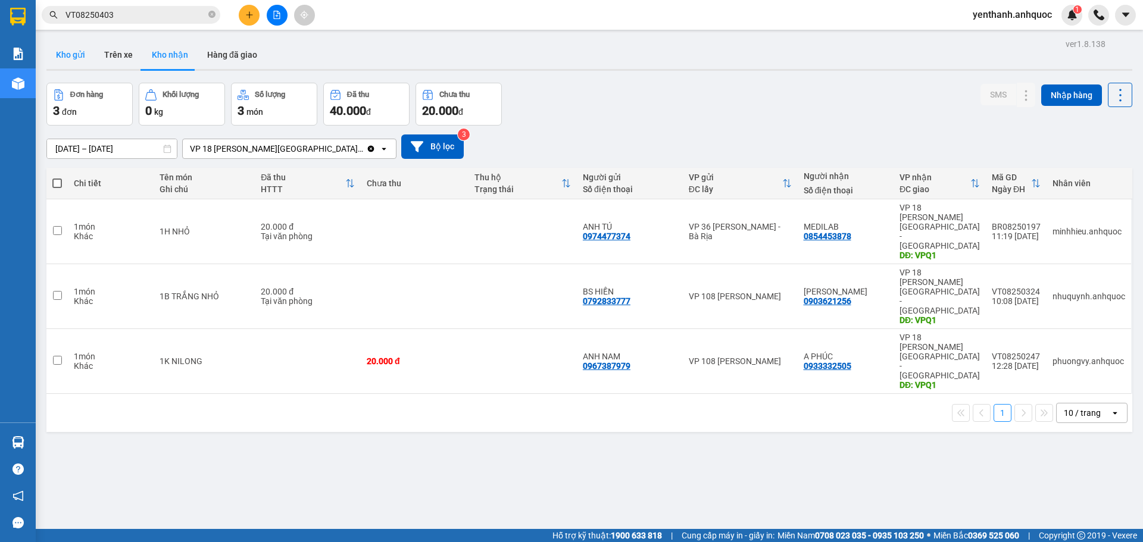
click at [72, 61] on button "Kho gửi" at bounding box center [70, 54] width 48 height 29
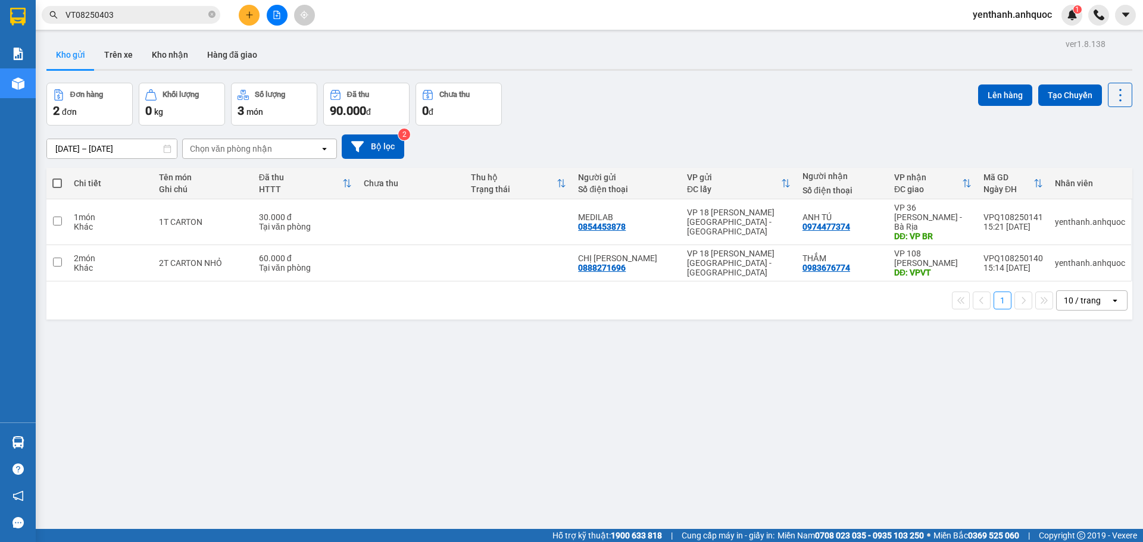
click at [62, 184] on th at bounding box center [56, 184] width 21 height 32
click at [60, 186] on span at bounding box center [57, 184] width 10 height 10
click at [57, 177] on input "checkbox" at bounding box center [57, 177] width 0 height 0
checkbox input "true"
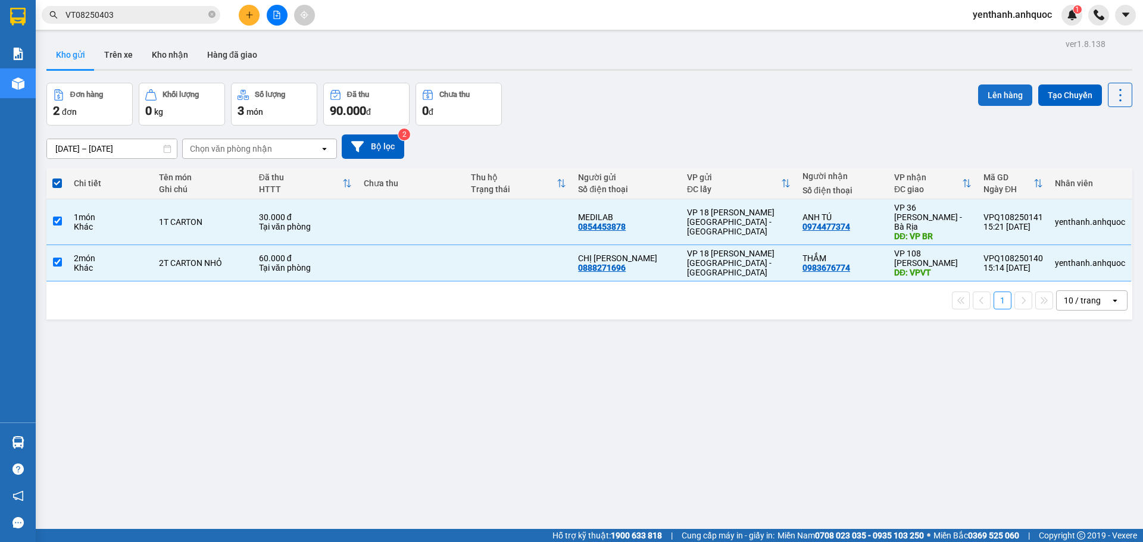
click at [982, 91] on button "Lên hàng" at bounding box center [1005, 95] width 54 height 21
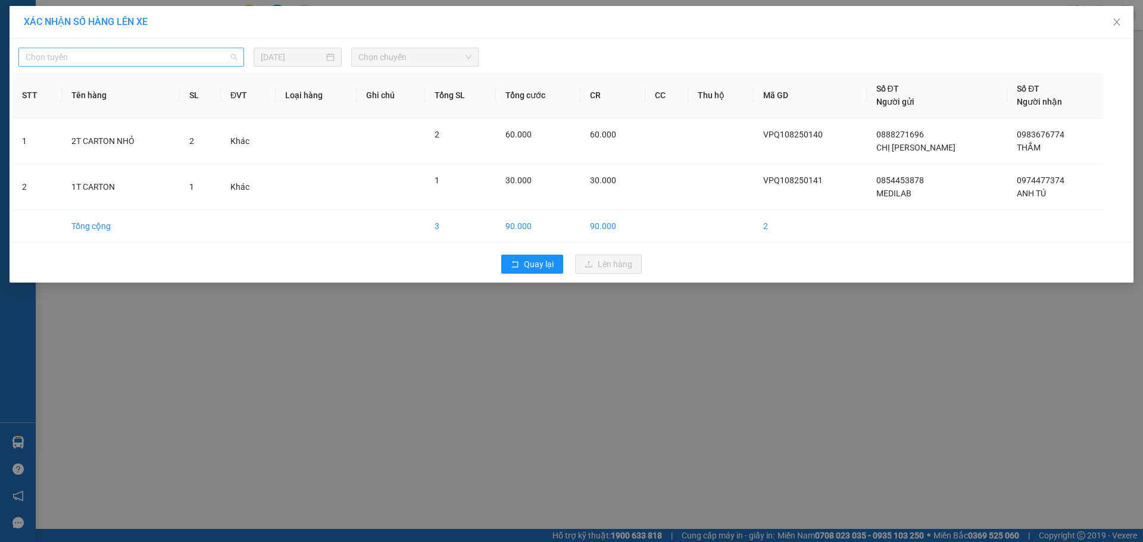
click at [196, 53] on span "Chọn tuyến" at bounding box center [131, 57] width 211 height 18
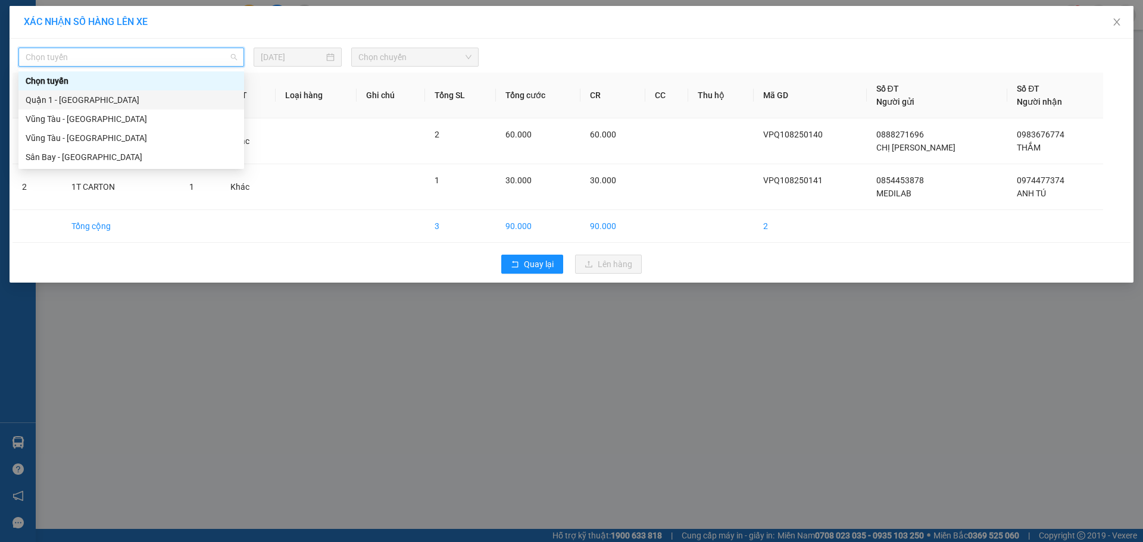
click at [179, 95] on div "Quận 1 - [GEOGRAPHIC_DATA]" at bounding box center [131, 99] width 211 height 13
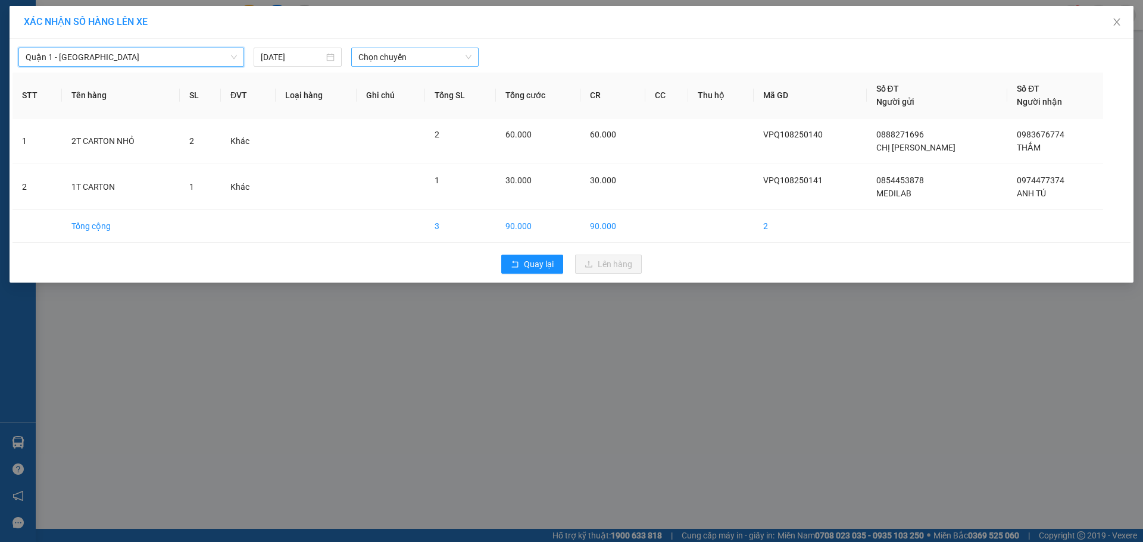
click at [412, 62] on span "Chọn chuyến" at bounding box center [414, 57] width 113 height 18
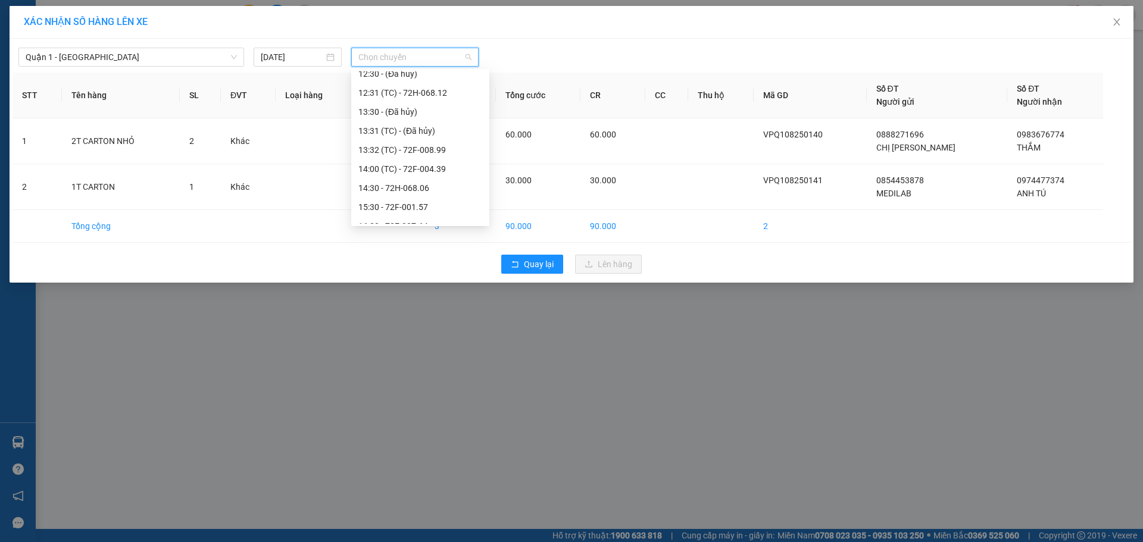
scroll to position [238, 0]
click at [431, 146] on div "15:30 - 72F-001.57" at bounding box center [420, 147] width 124 height 13
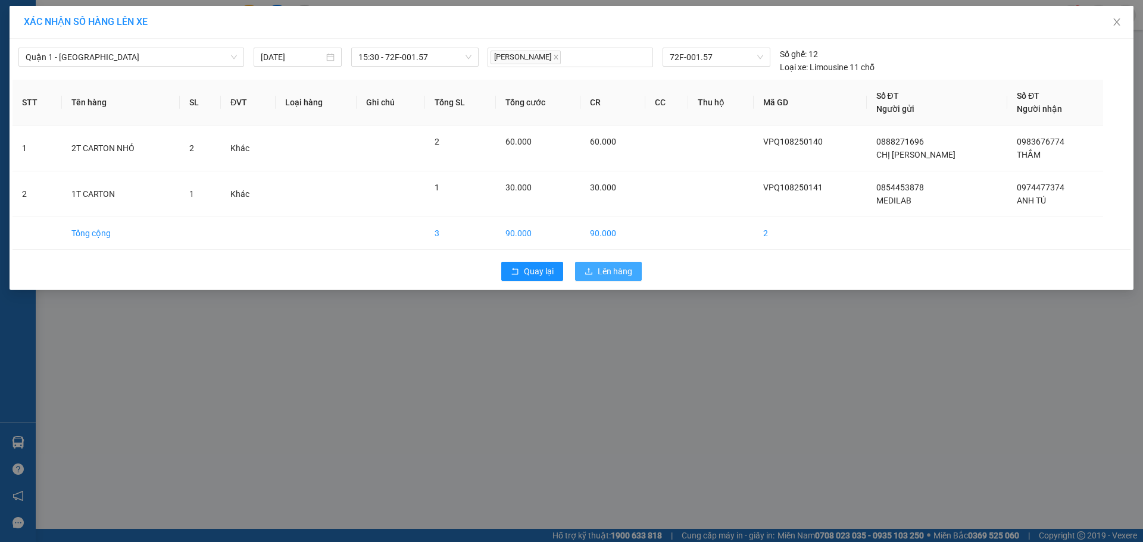
click at [620, 273] on span "Lên hàng" at bounding box center [614, 271] width 35 height 13
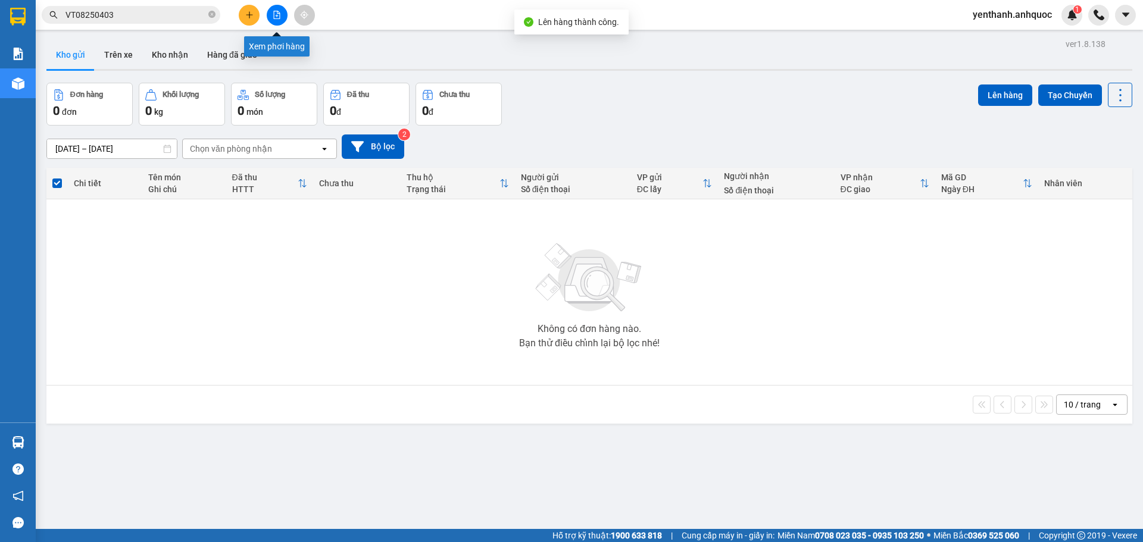
click at [278, 14] on icon "file-add" at bounding box center [277, 15] width 7 height 8
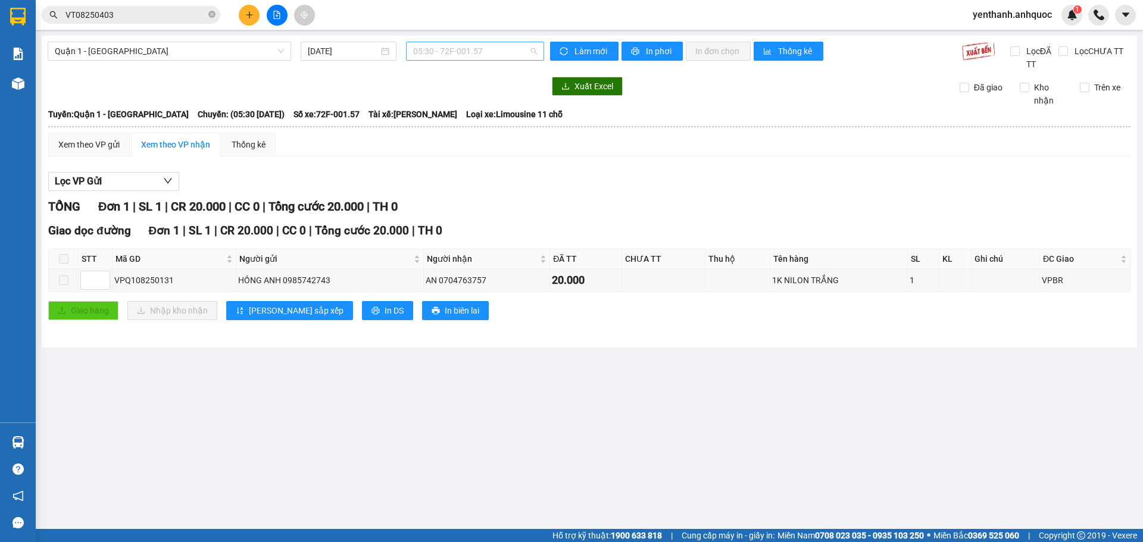
click at [490, 44] on span "05:30 - 72F-001.57" at bounding box center [475, 51] width 124 height 18
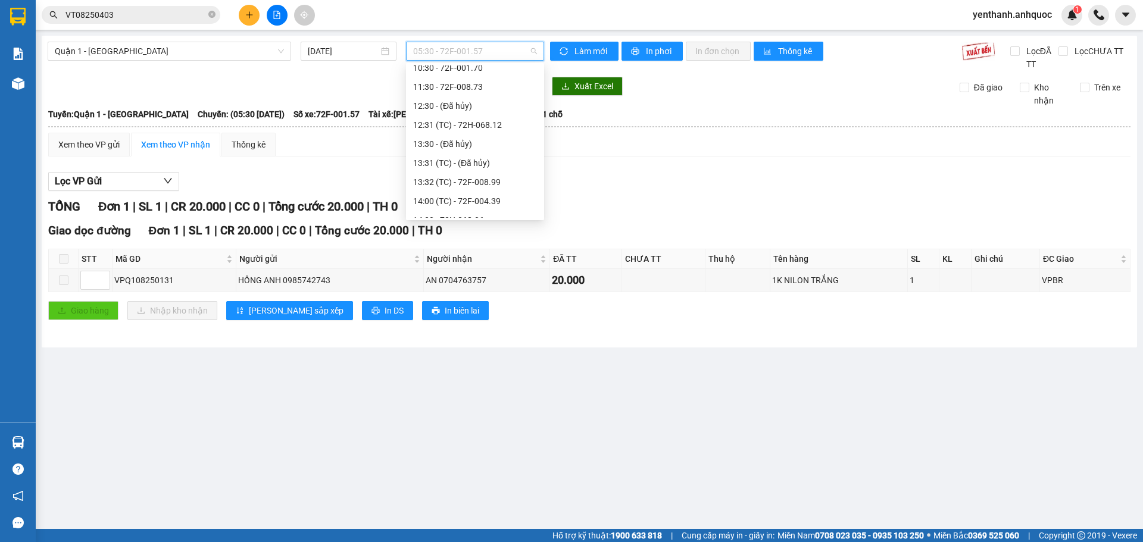
scroll to position [179, 0]
click at [484, 198] on div "15:30 - 72F-001.57" at bounding box center [475, 201] width 124 height 13
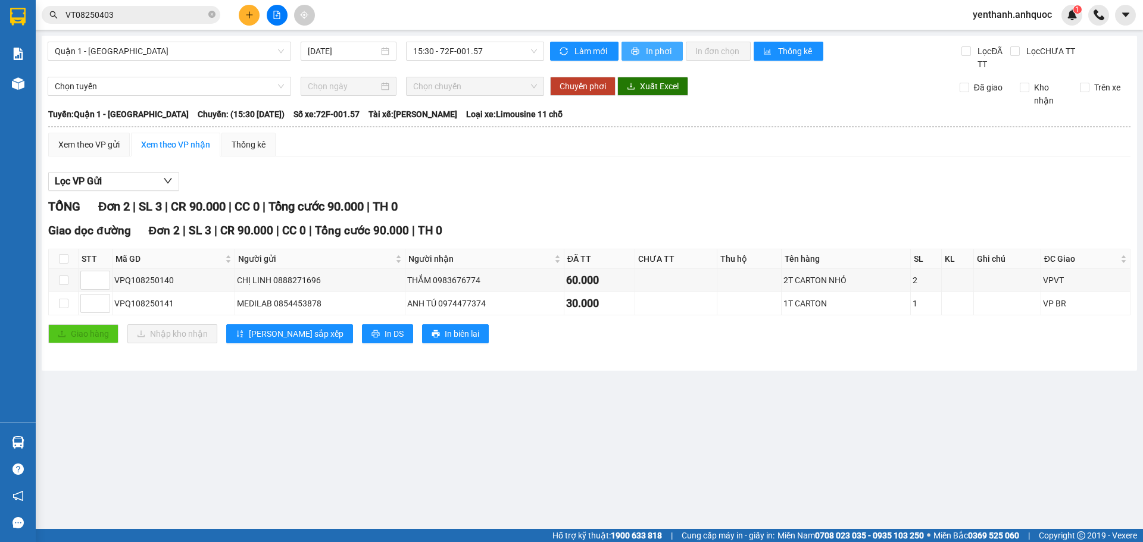
click at [656, 49] on span "In phơi" at bounding box center [659, 51] width 27 height 13
click at [240, 12] on button at bounding box center [249, 15] width 21 height 21
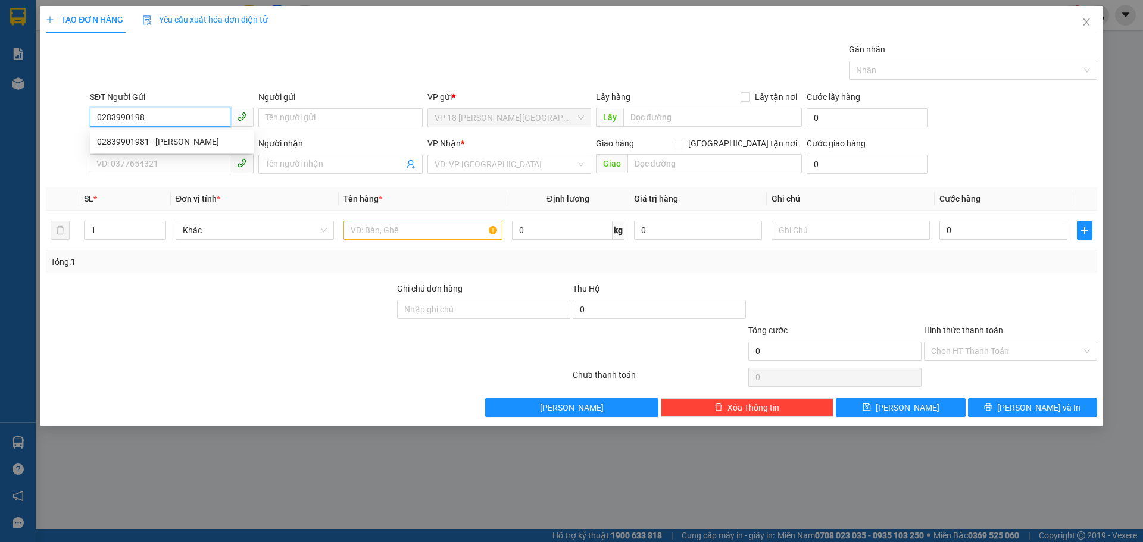
type input "02839901981"
click at [184, 139] on div "02839901981 - [PERSON_NAME]" at bounding box center [171, 141] width 149 height 13
type input "[PERSON_NAME]"
type input "0908103662"
type input "[PERSON_NAME]"
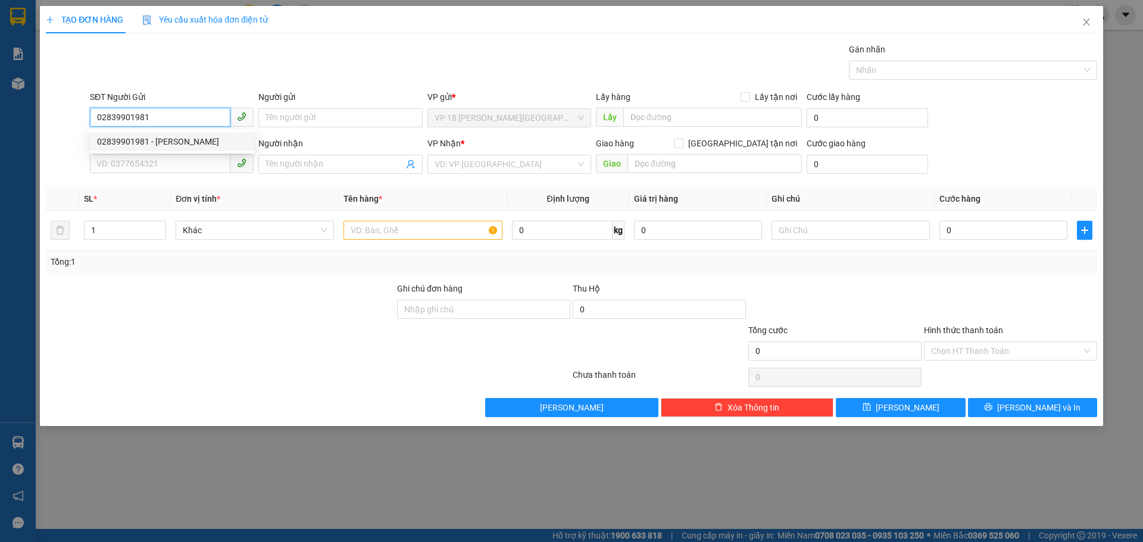
type input "VPVT"
type input "TM TẠI VPQ1 8/8 THẢO"
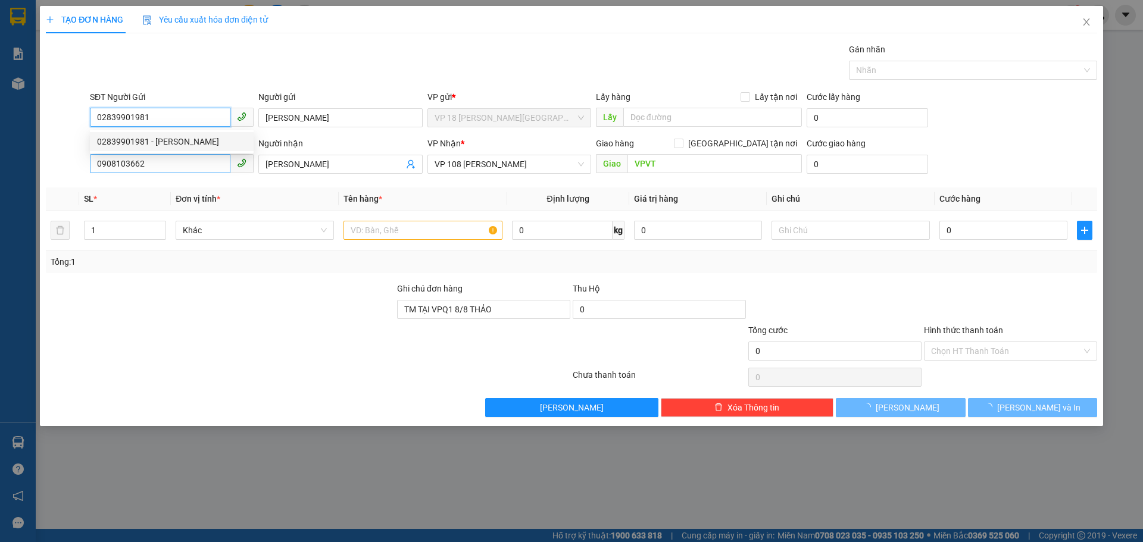
type input "20.000"
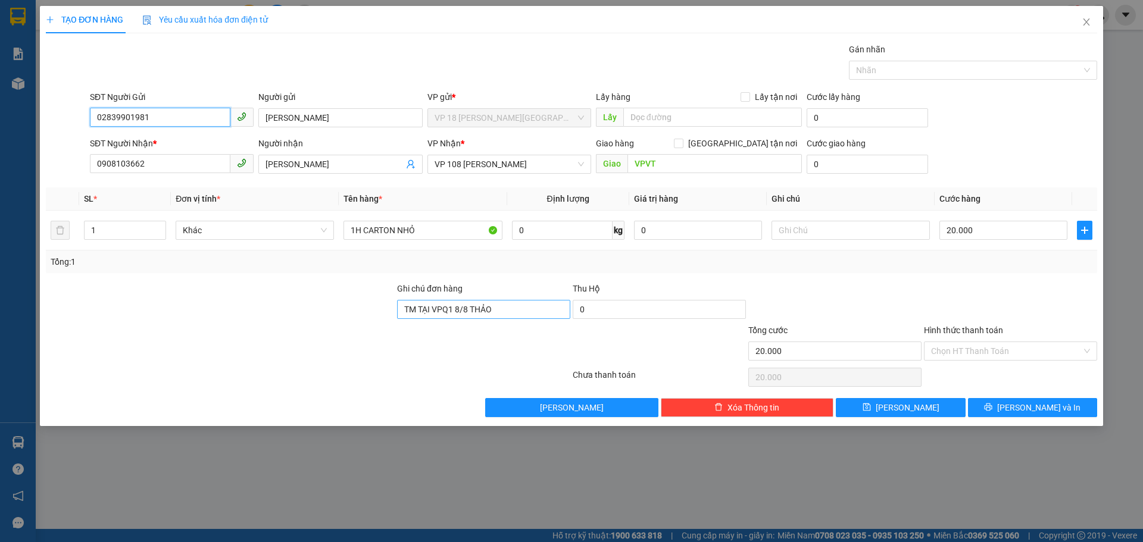
type input "02839901981"
click at [514, 308] on input "TM TẠI VPQ1 8/8 THẢO" at bounding box center [483, 309] width 173 height 19
type input "TM 13/8 THANH"
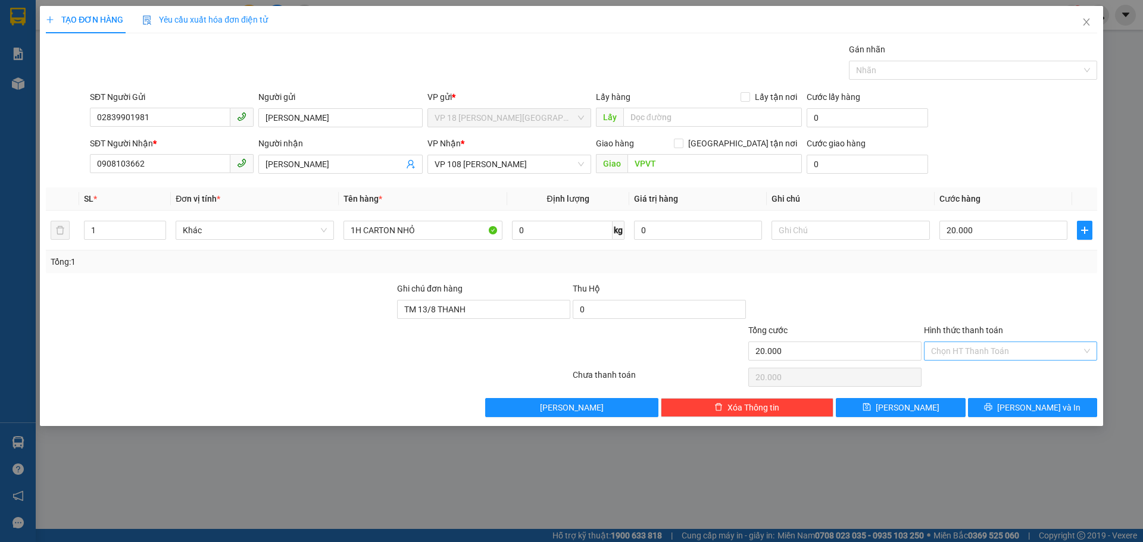
click at [991, 350] on input "Hình thức thanh toán" at bounding box center [1006, 351] width 151 height 18
click at [988, 379] on div "Tại văn phòng" at bounding box center [1010, 374] width 159 height 13
type input "0"
click at [1002, 403] on button "[PERSON_NAME] và In" at bounding box center [1032, 407] width 129 height 19
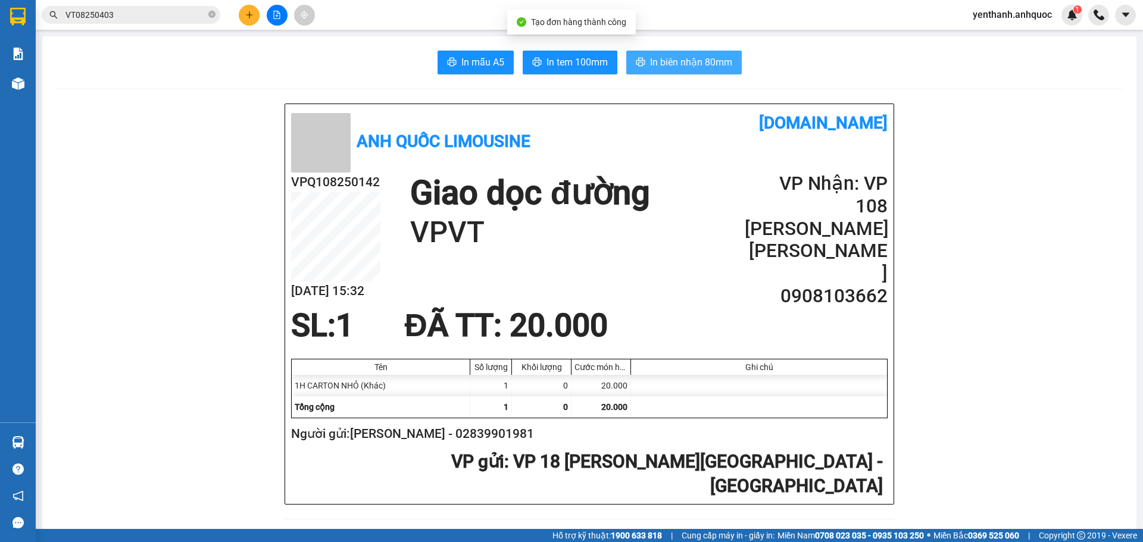
click at [669, 64] on span "In biên nhận 80mm" at bounding box center [691, 62] width 82 height 15
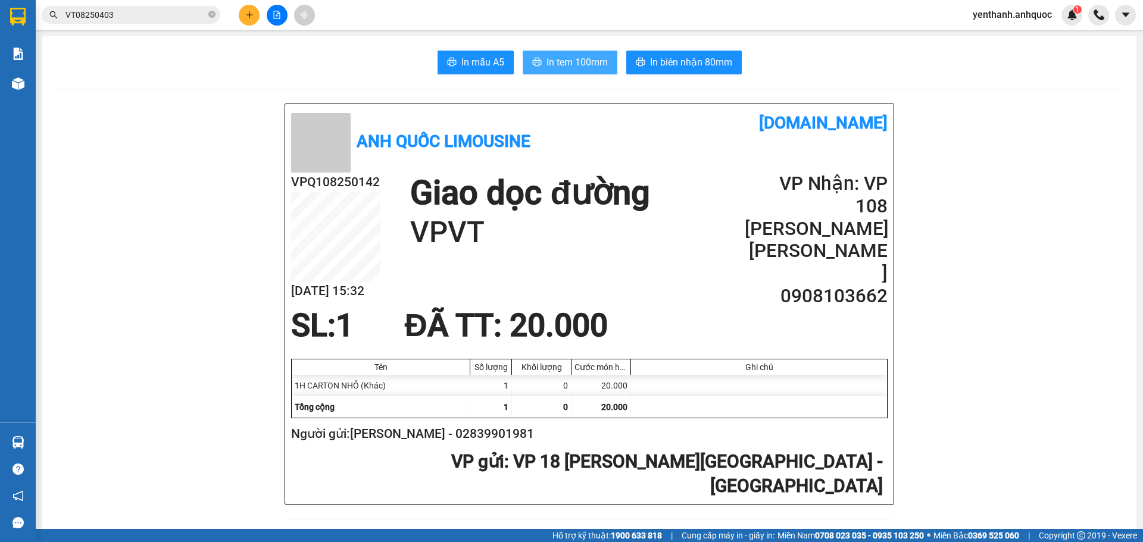
click at [583, 67] on span "In tem 100mm" at bounding box center [576, 62] width 61 height 15
click at [275, 18] on icon "file-add" at bounding box center [277, 15] width 8 height 8
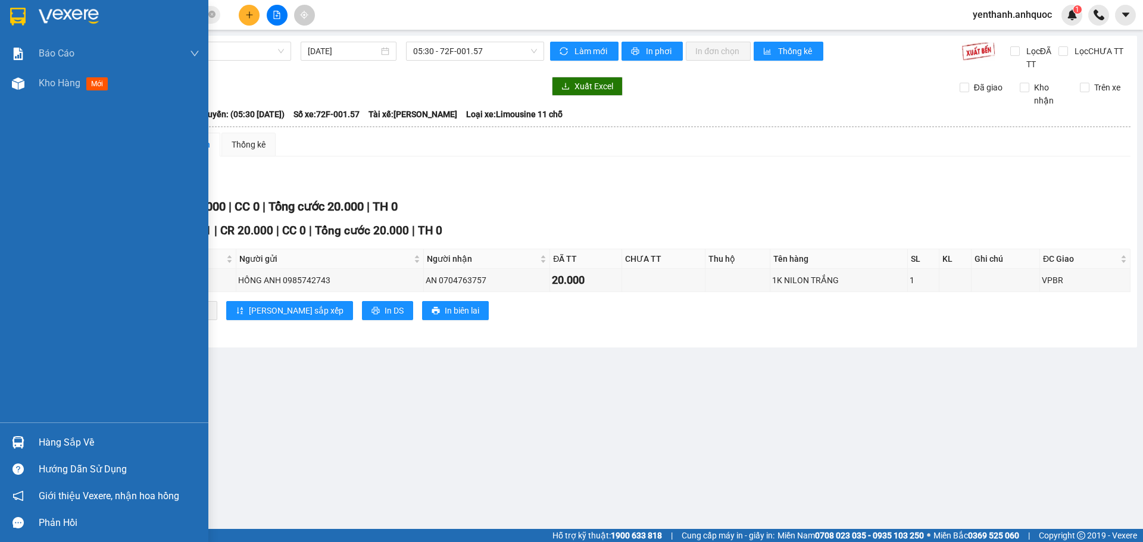
click at [42, 83] on span "Kho hàng" at bounding box center [60, 82] width 42 height 11
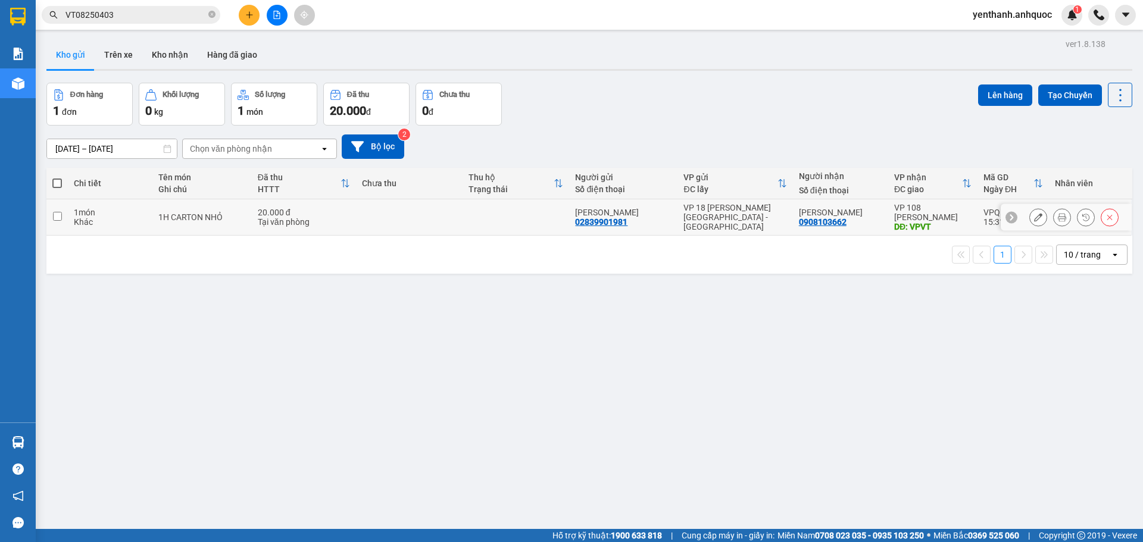
click at [58, 219] on input "checkbox" at bounding box center [57, 216] width 9 height 9
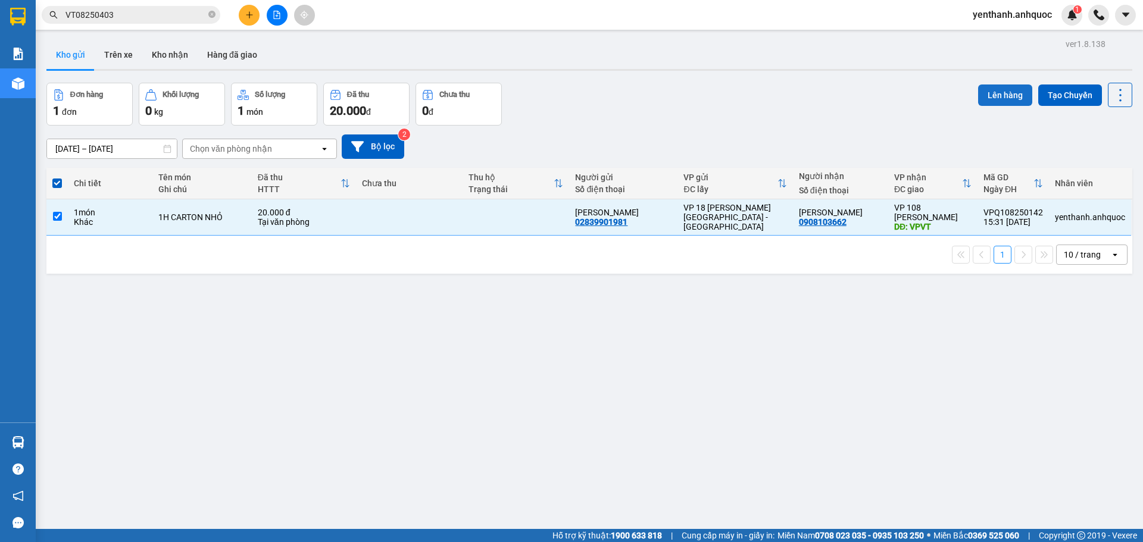
click at [981, 96] on button "Lên hàng" at bounding box center [1005, 95] width 54 height 21
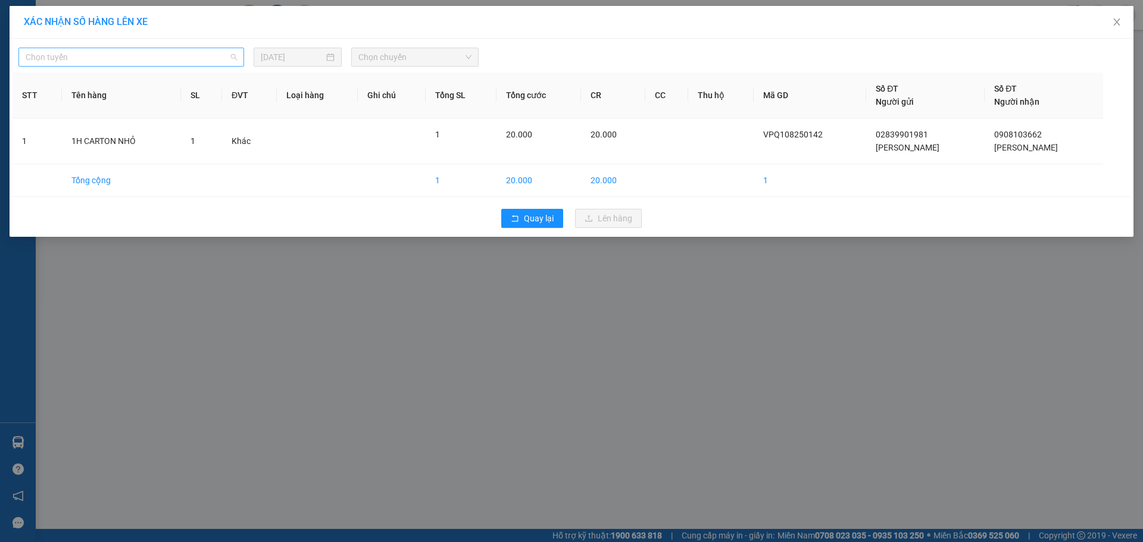
click at [200, 62] on span "Chọn tuyến" at bounding box center [131, 57] width 211 height 18
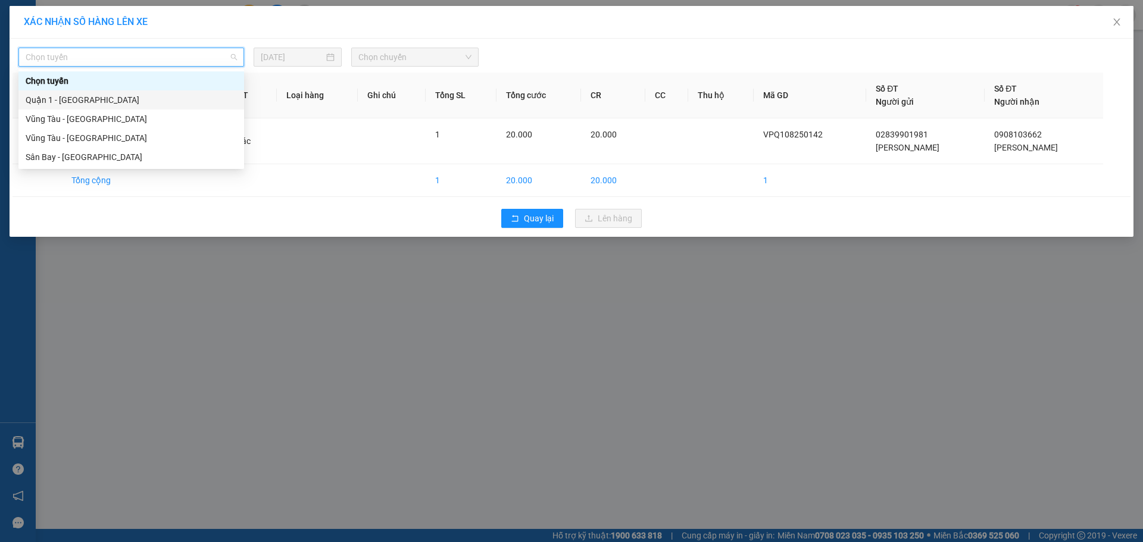
click at [179, 98] on div "Quận 1 - [GEOGRAPHIC_DATA]" at bounding box center [131, 99] width 211 height 13
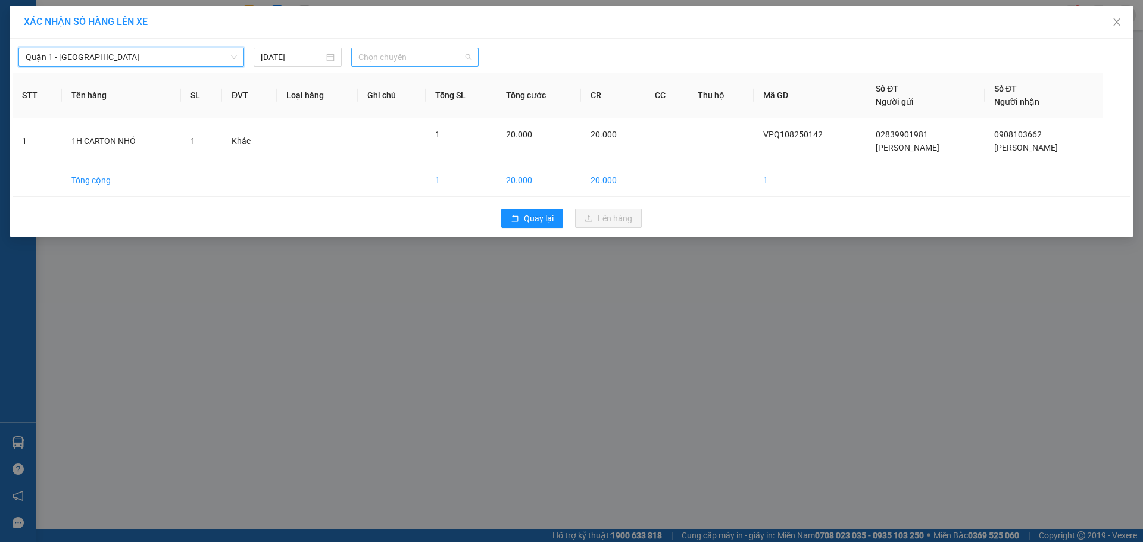
click at [386, 60] on span "Chọn chuyến" at bounding box center [414, 57] width 113 height 18
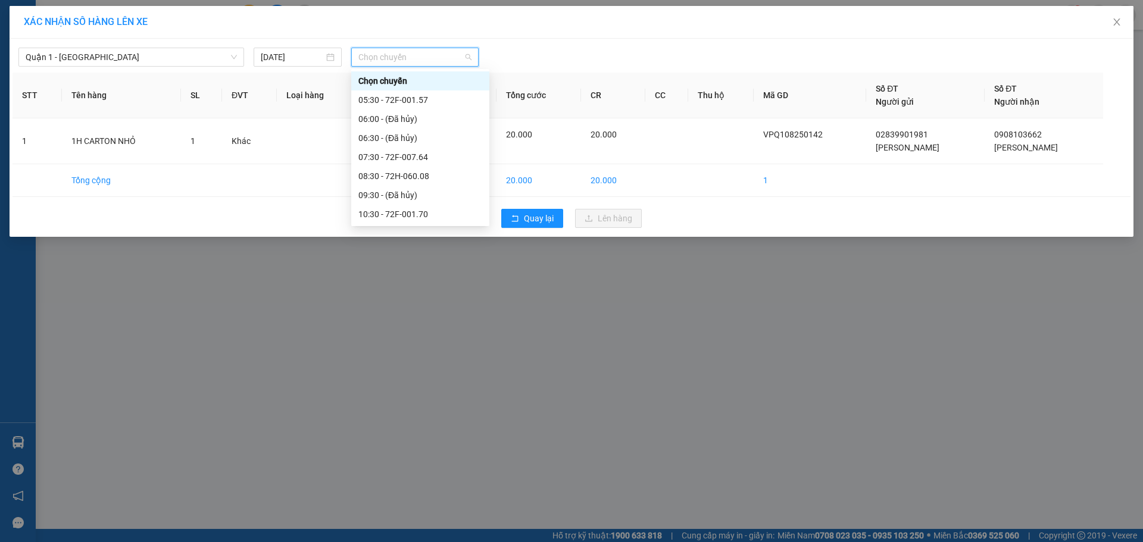
click at [430, 379] on div "15:30 - 72F-001.57" at bounding box center [420, 385] width 124 height 13
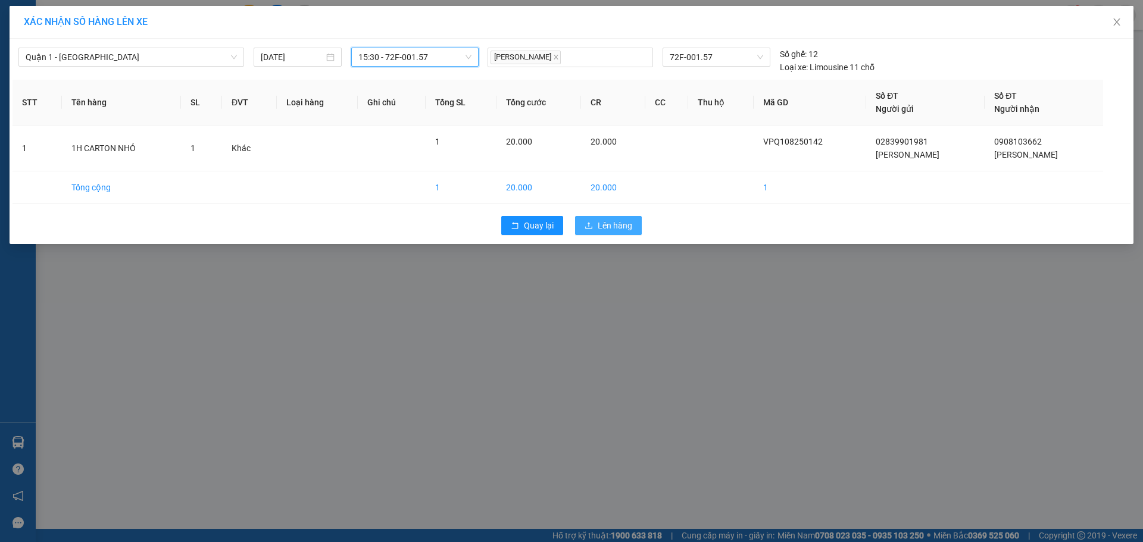
click at [608, 227] on span "Lên hàng" at bounding box center [614, 225] width 35 height 13
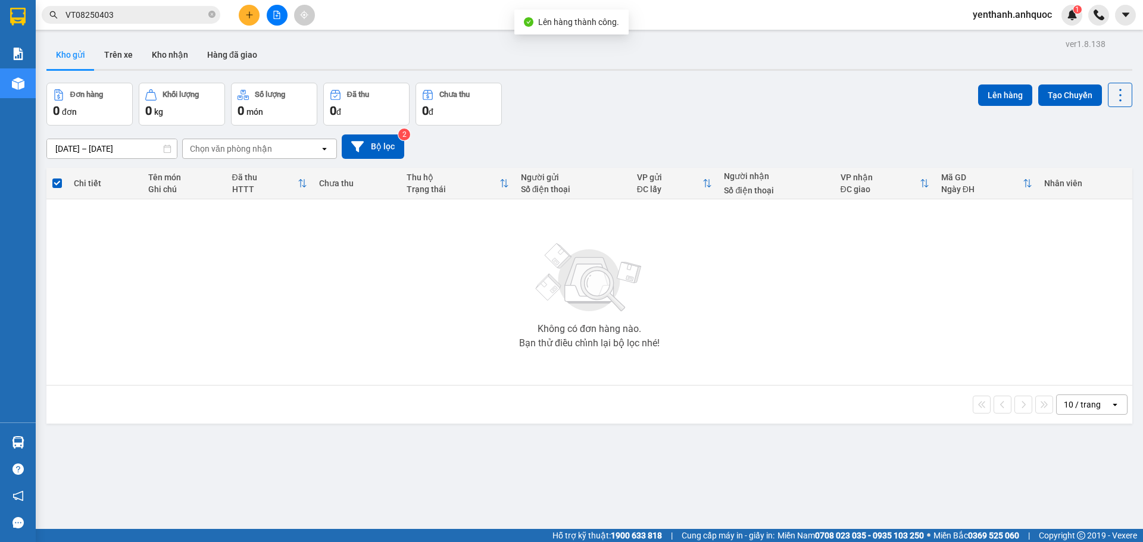
click at [280, 17] on icon "file-add" at bounding box center [277, 15] width 7 height 8
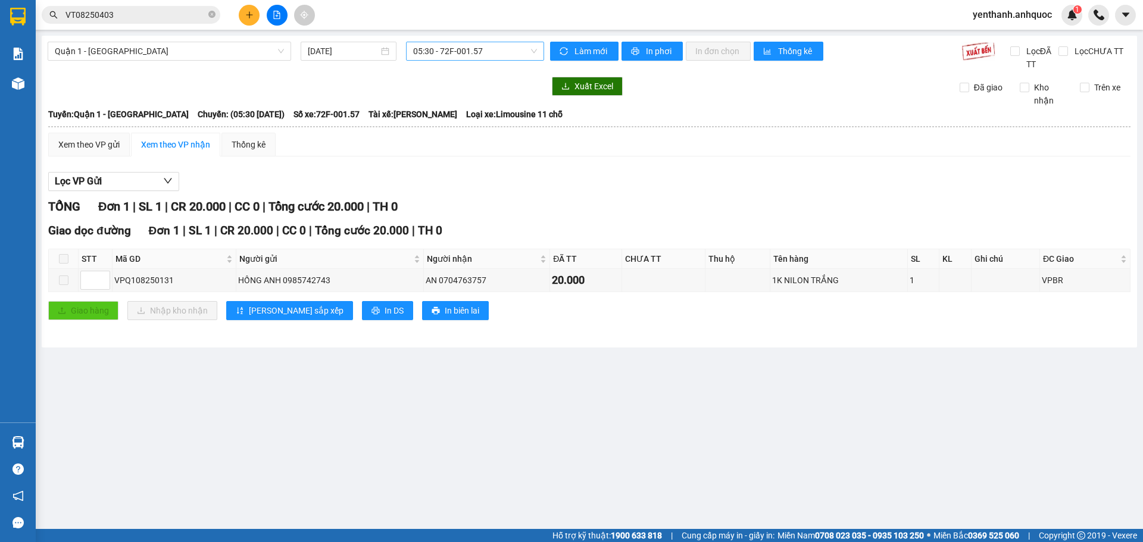
click at [474, 56] on span "05:30 - 72F-001.57" at bounding box center [475, 51] width 124 height 18
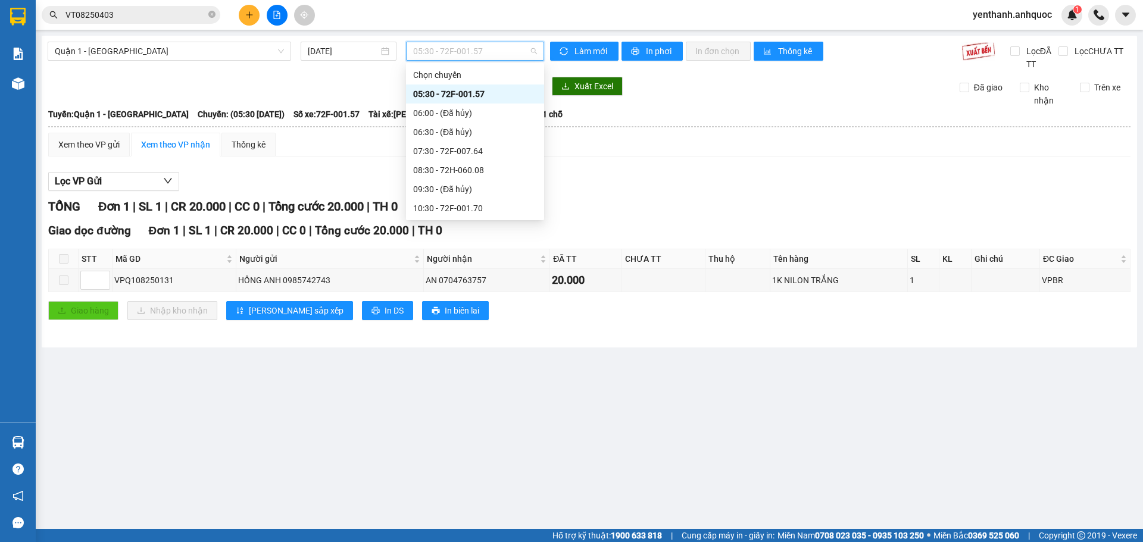
click at [458, 392] on div "16:30 - 72F-007.64" at bounding box center [475, 398] width 124 height 13
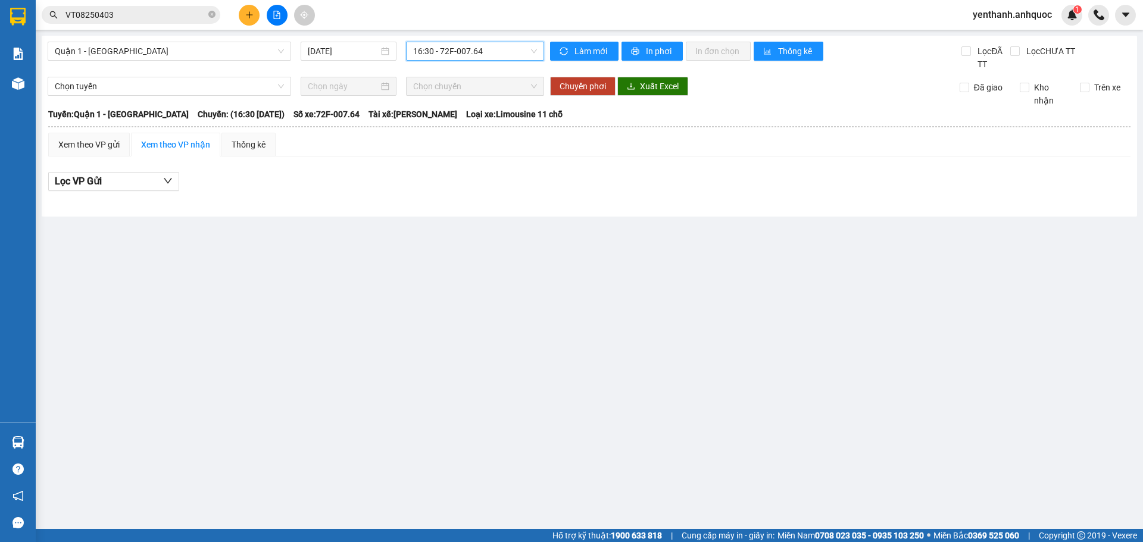
click at [496, 52] on span "16:30 - 72F-007.64" at bounding box center [475, 51] width 124 height 18
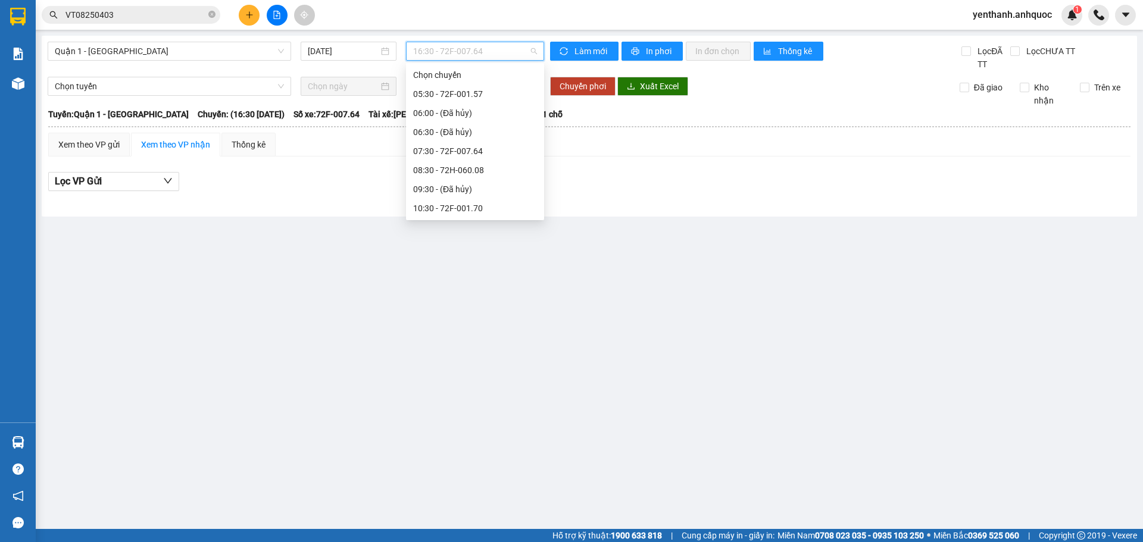
click at [472, 373] on div "15:30 - 72F-001.57" at bounding box center [475, 379] width 124 height 13
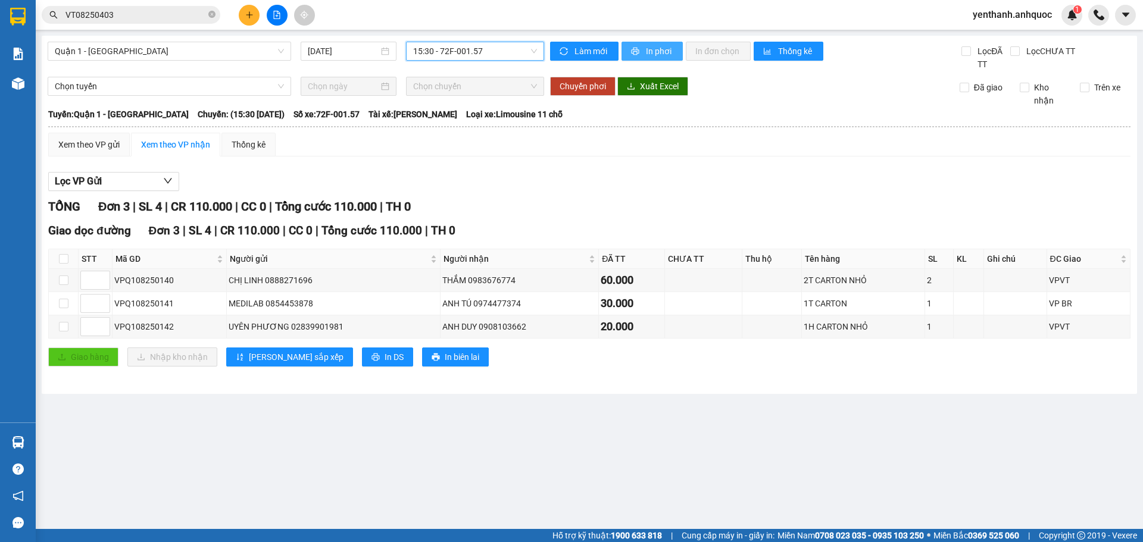
click at [648, 55] on span "In phơi" at bounding box center [659, 51] width 27 height 13
click at [649, 53] on span "In phơi" at bounding box center [659, 51] width 27 height 13
click at [149, 19] on input "VT08250403" at bounding box center [135, 14] width 140 height 13
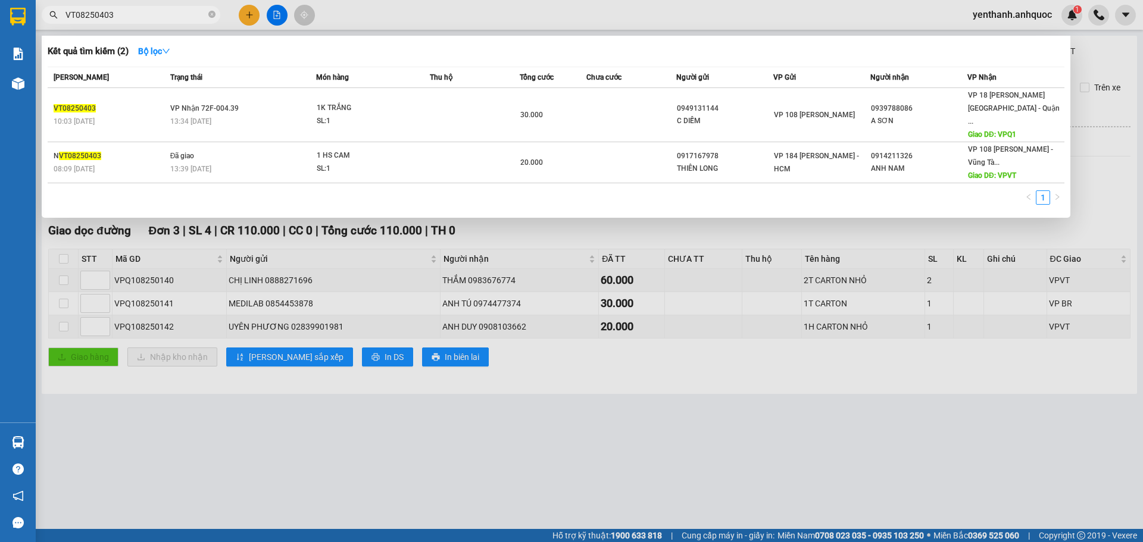
click at [149, 19] on input "VT08250403" at bounding box center [135, 14] width 140 height 13
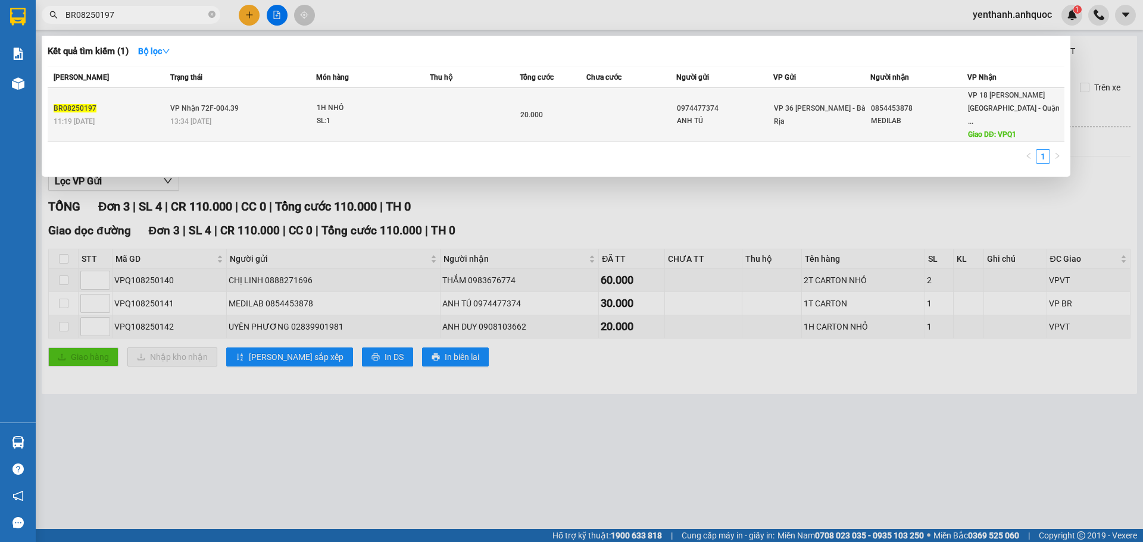
type input "BR08250197"
click at [396, 107] on div "1H NHỎ" at bounding box center [361, 108] width 89 height 13
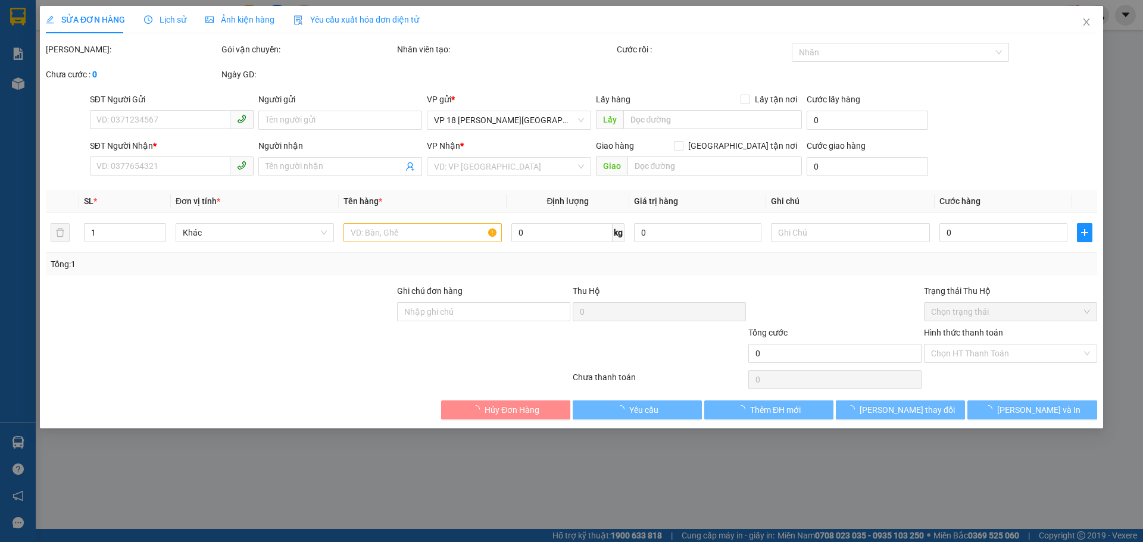
type input "0974477374"
type input "ANH TÚ"
type input "0854453878"
type input "MEDILAB"
type input "VPQ1"
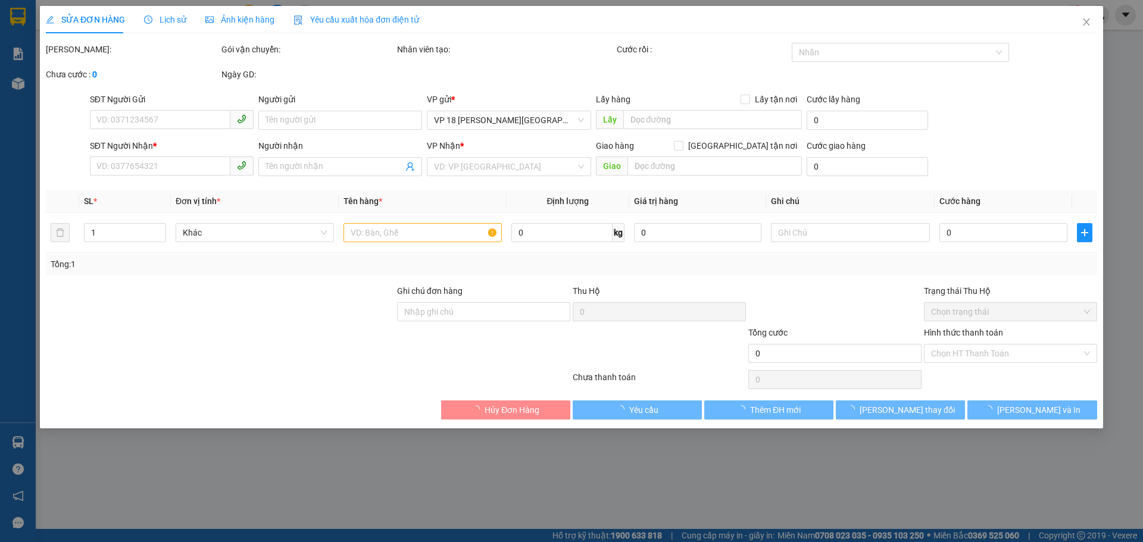
type input "20.000"
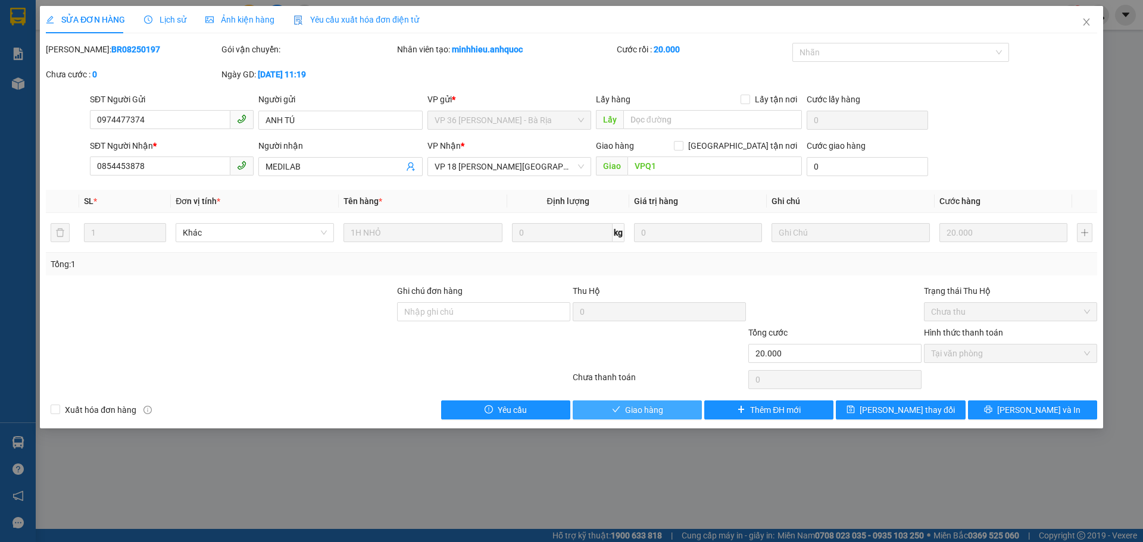
click at [644, 409] on span "Giao hàng" at bounding box center [644, 409] width 38 height 13
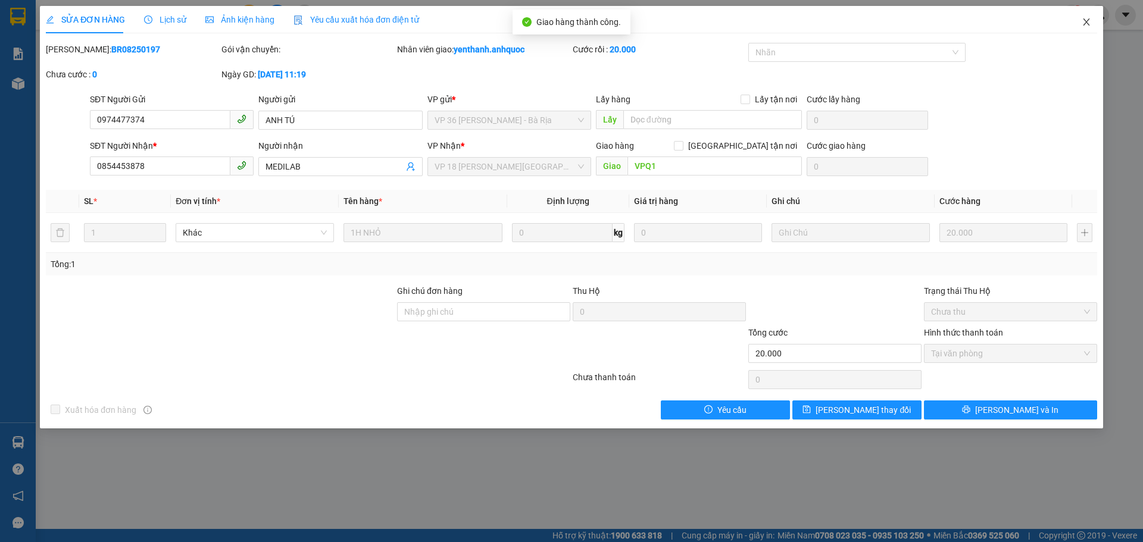
click at [1091, 21] on span "Close" at bounding box center [1085, 22] width 33 height 33
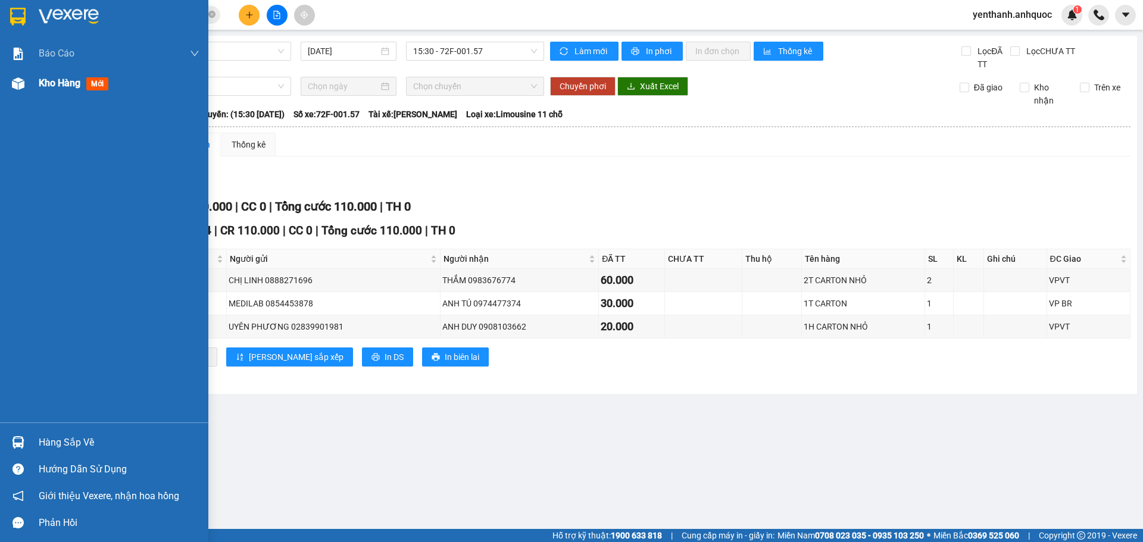
click at [60, 82] on span "Kho hàng" at bounding box center [60, 82] width 42 height 11
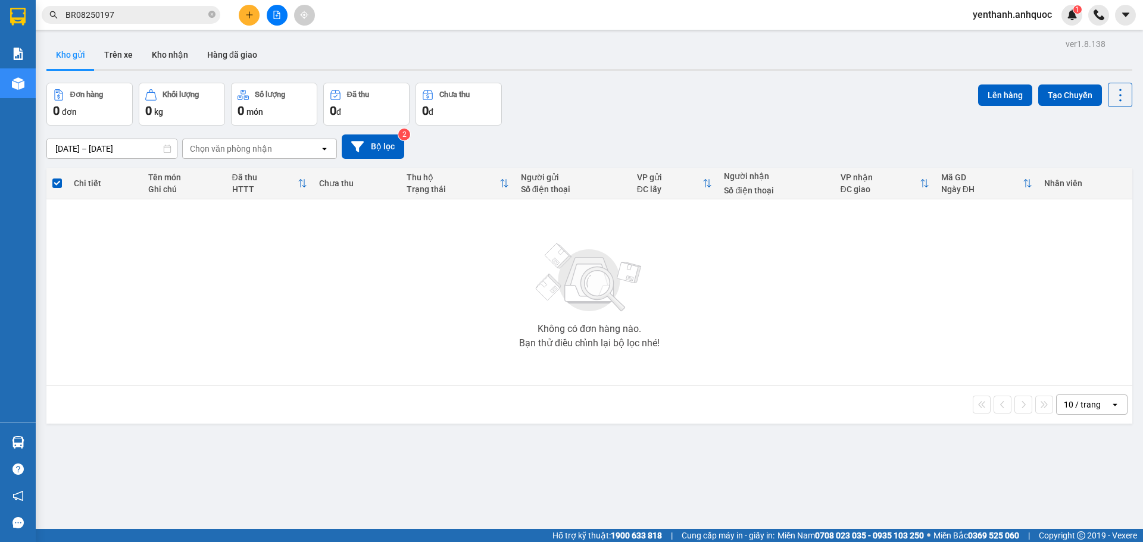
click at [279, 20] on button at bounding box center [277, 15] width 21 height 21
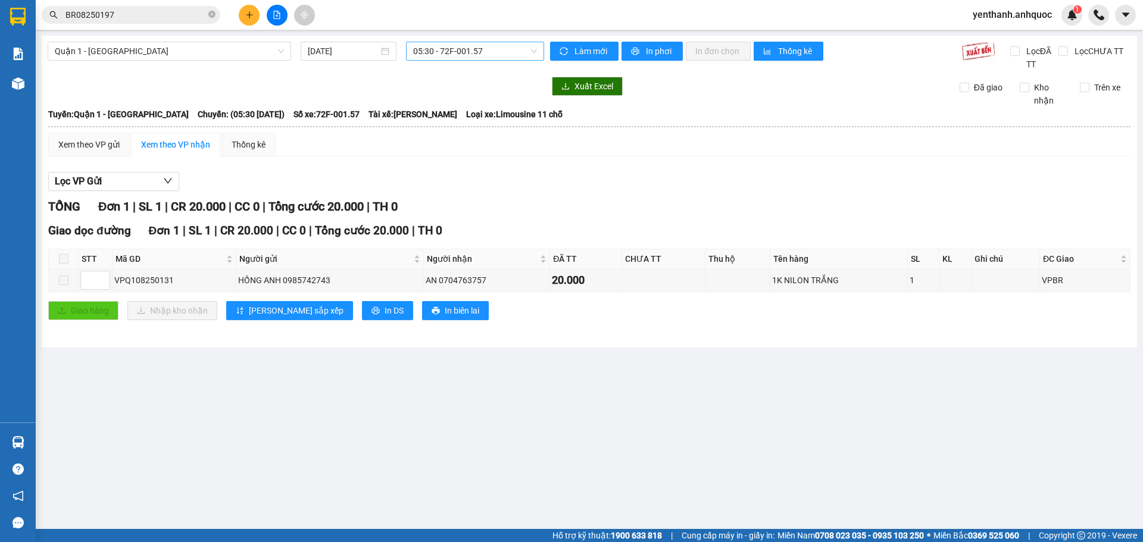
click at [480, 50] on span "05:30 - 72F-001.57" at bounding box center [475, 51] width 124 height 18
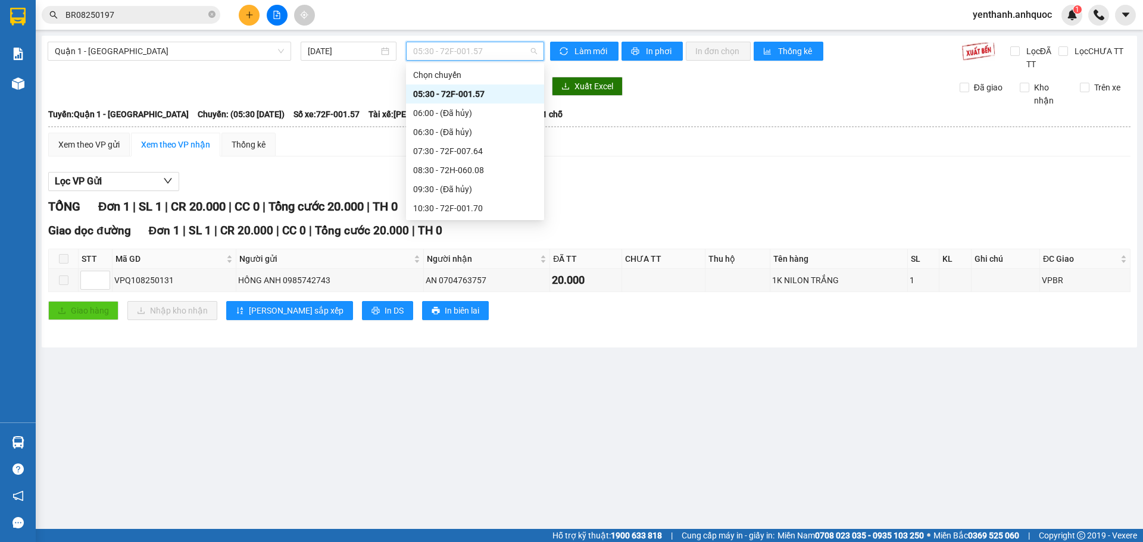
click at [483, 373] on div "15:30 - 72F-001.57" at bounding box center [475, 379] width 124 height 13
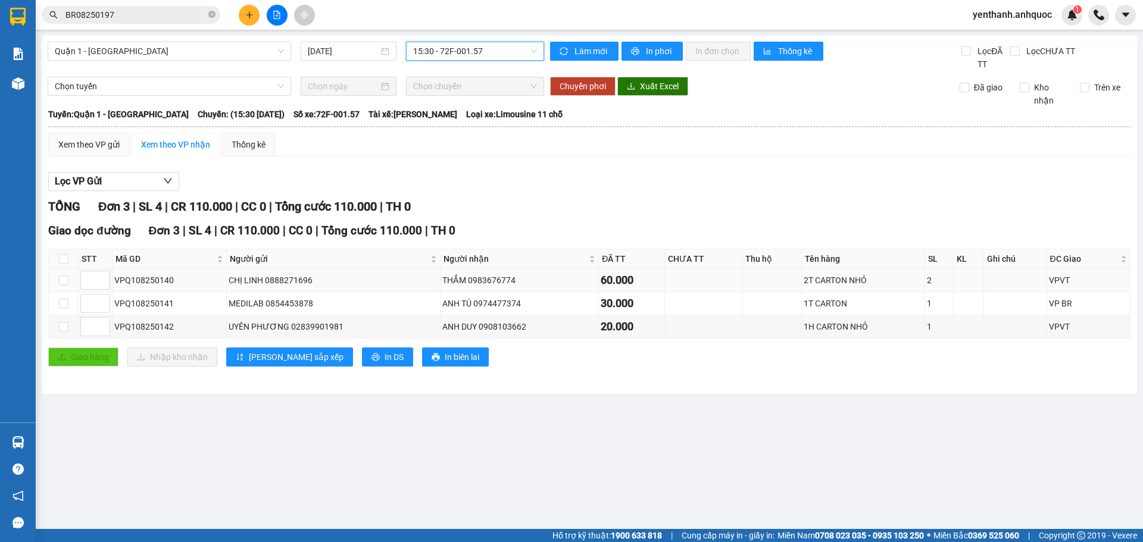
click at [686, 276] on td at bounding box center [703, 280] width 77 height 23
click at [736, 282] on td at bounding box center [703, 280] width 77 height 23
click at [1012, 279] on td at bounding box center [1015, 280] width 63 height 23
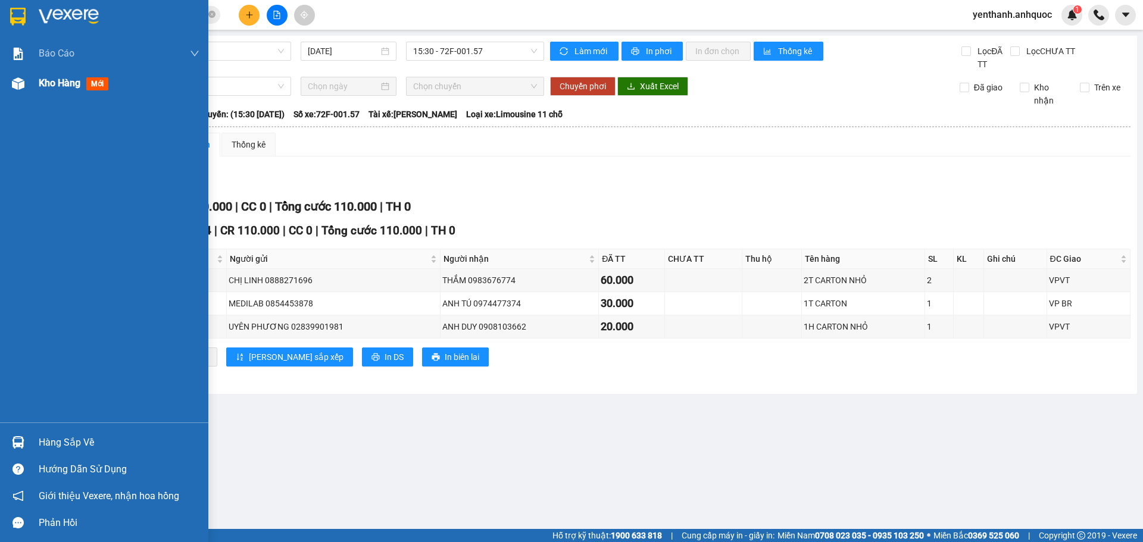
click at [51, 90] on div "Kho hàng mới" at bounding box center [76, 83] width 74 height 15
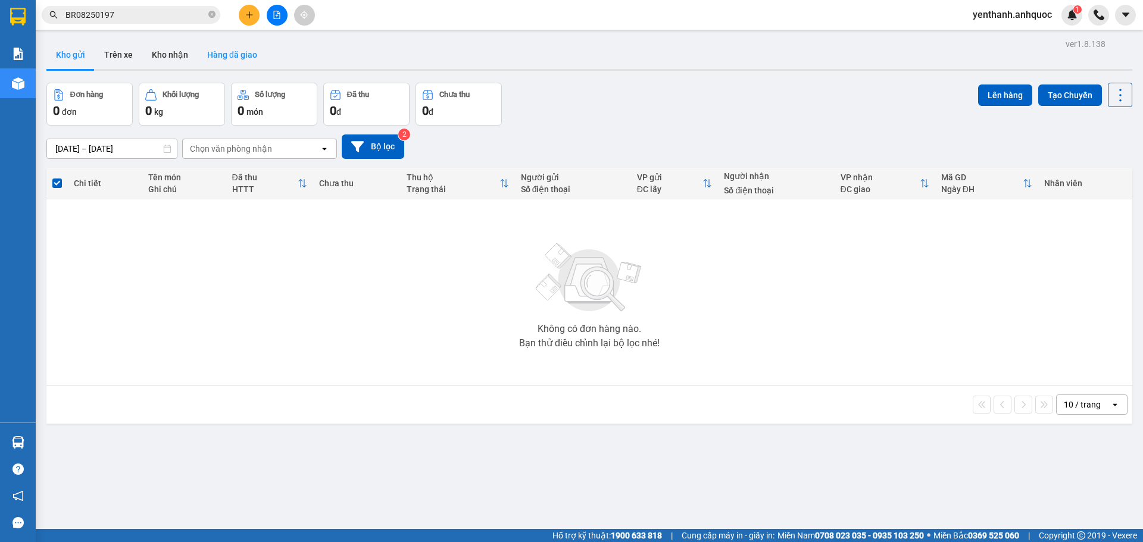
click at [231, 59] on button "Hàng đã giao" at bounding box center [232, 54] width 69 height 29
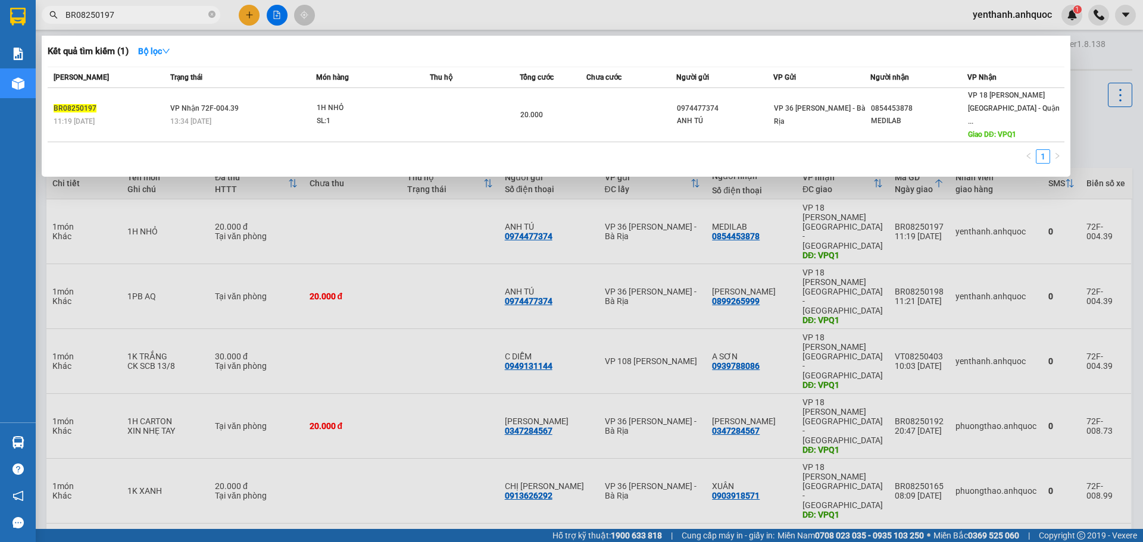
click at [155, 17] on input "BR08250197" at bounding box center [135, 14] width 140 height 13
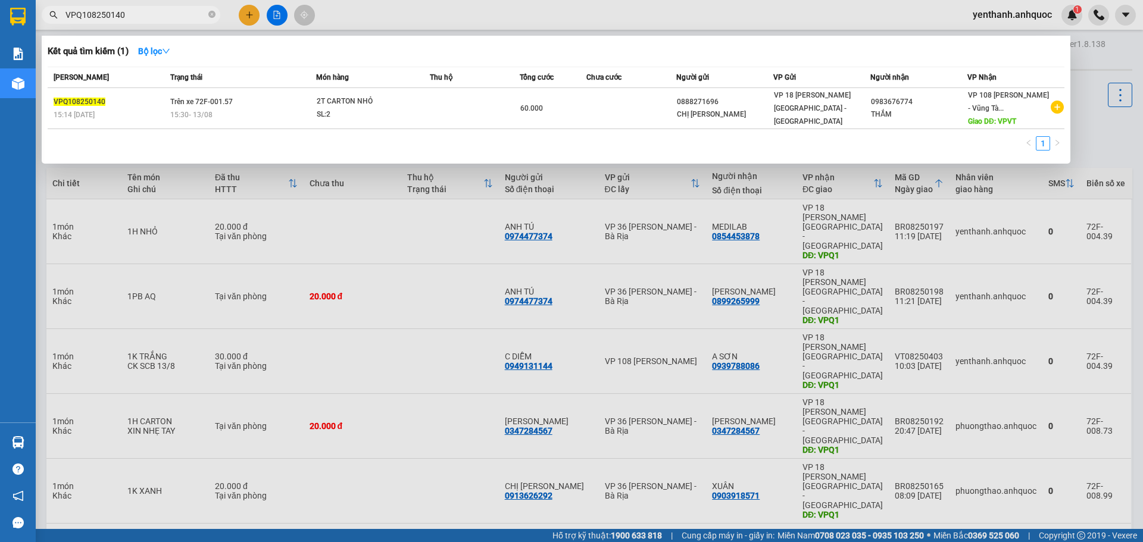
type input "VPQ108250140"
click at [421, 132] on div "[PERSON_NAME] thái Món hàng Thu hộ Tổng cước Chưa cước Người gửi VP Gửi Người n…" at bounding box center [556, 112] width 1016 height 91
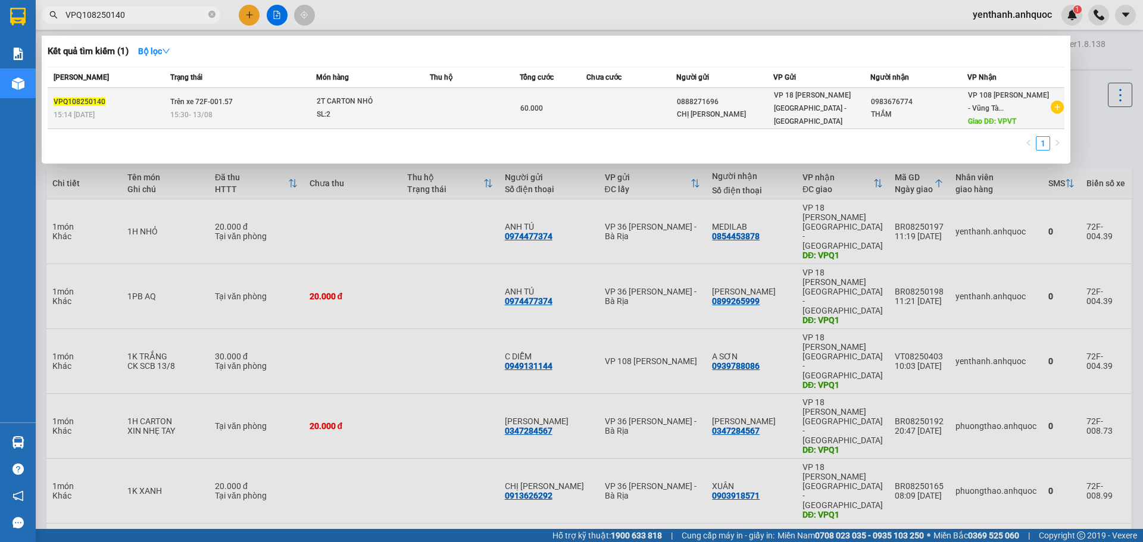
click at [430, 105] on td at bounding box center [474, 108] width 89 height 41
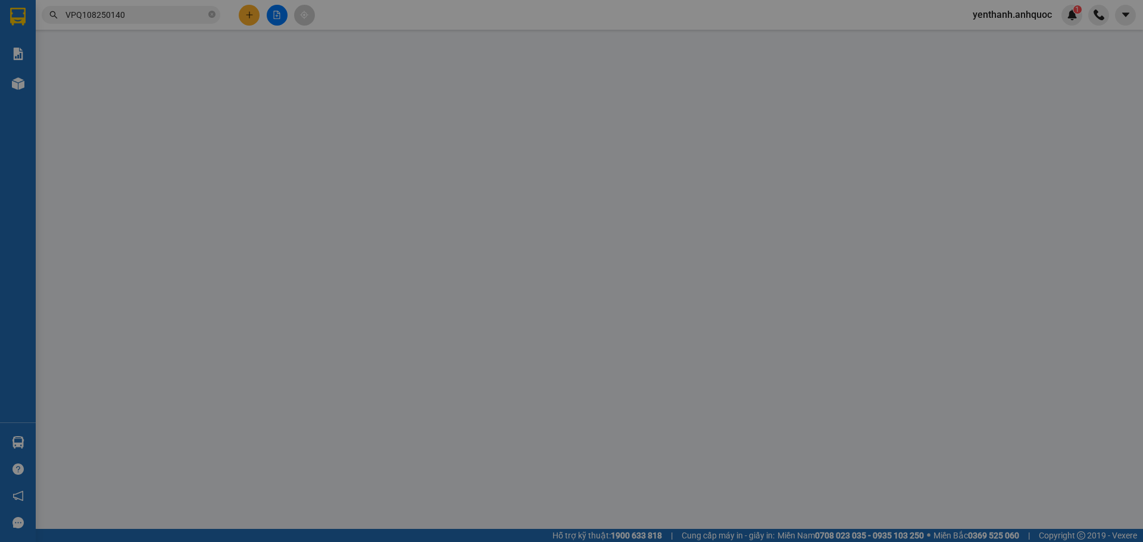
type input "0888271696"
type input "CHỊ [PERSON_NAME]"
type input "0983676774"
type input "THẮM"
type input "VPVT"
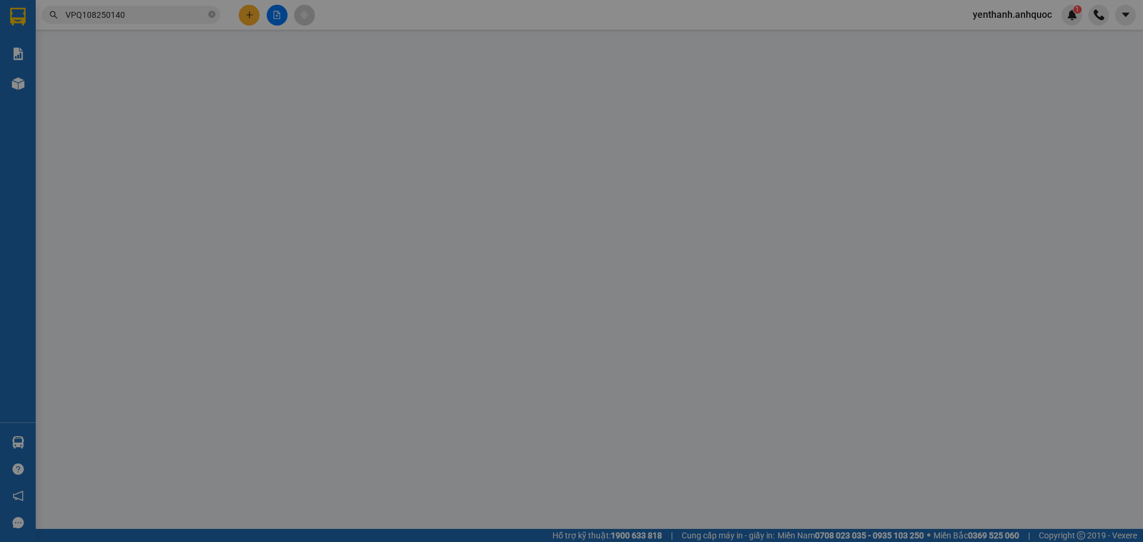
type input "SCB 13/8 THANH"
type input "60.000"
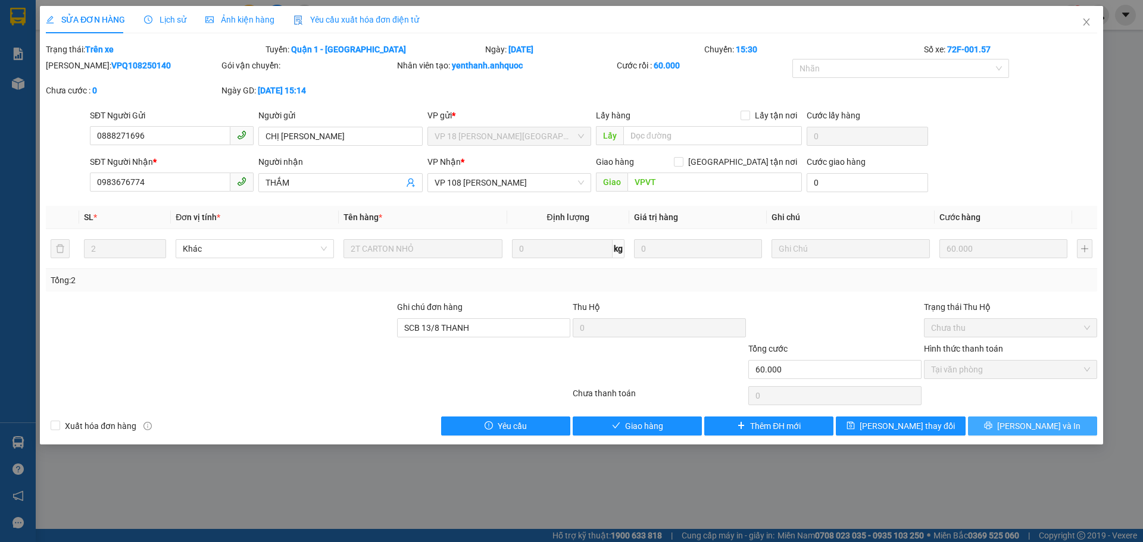
click at [1030, 422] on span "[PERSON_NAME] và In" at bounding box center [1038, 426] width 83 height 13
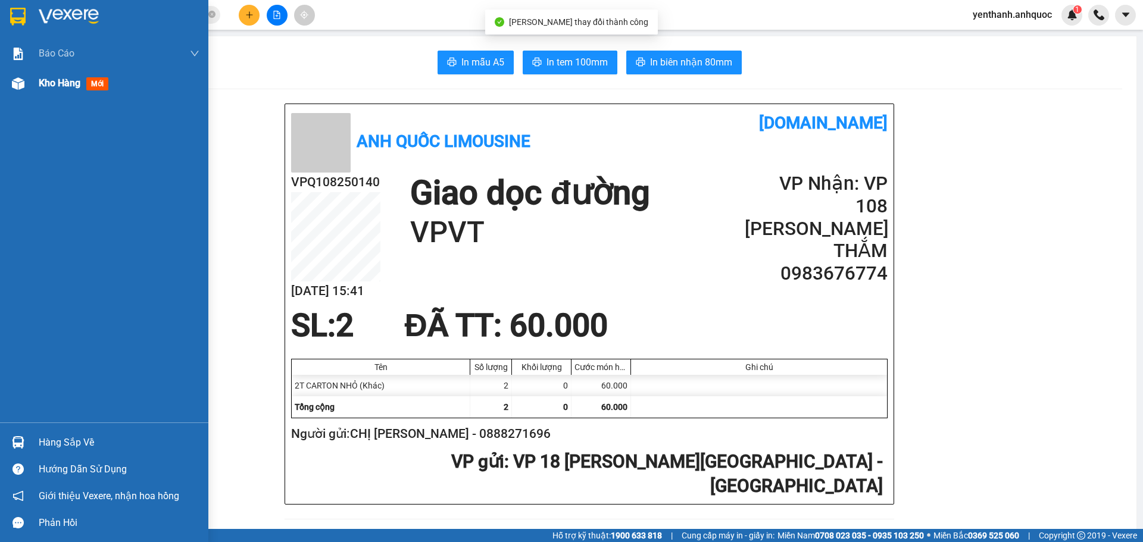
click at [32, 82] on div "Kho hàng mới" at bounding box center [104, 83] width 208 height 30
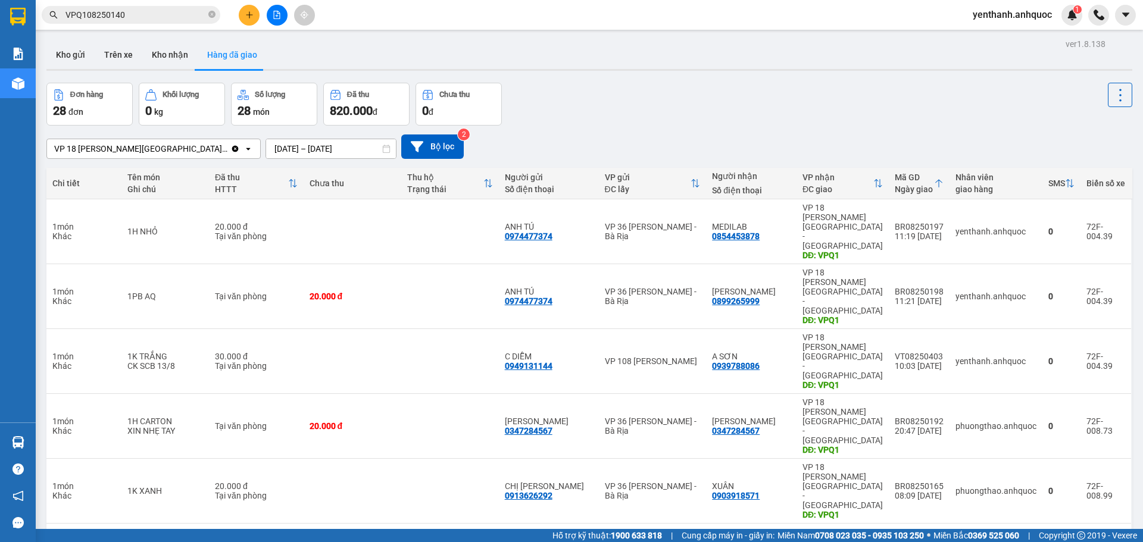
click at [173, 16] on input "VPQ108250140" at bounding box center [135, 14] width 140 height 13
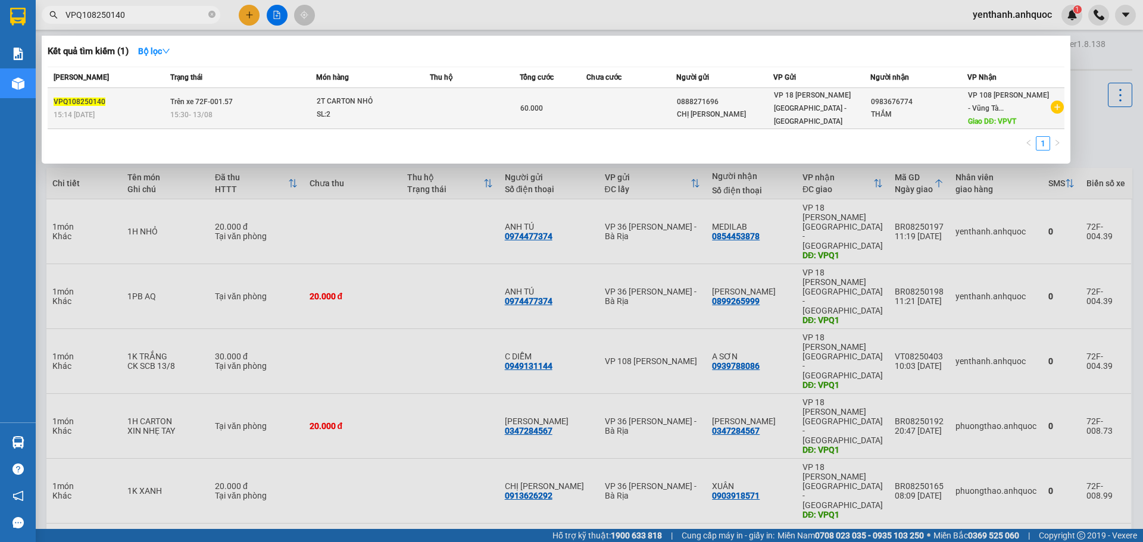
click at [242, 118] on div "15:30 [DATE]" at bounding box center [243, 114] width 146 height 13
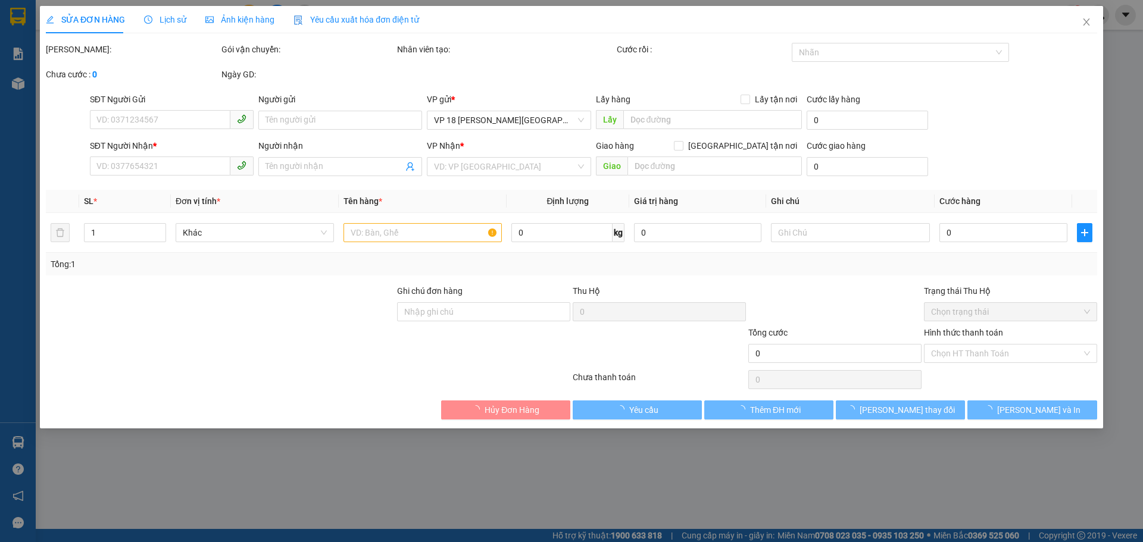
type input "0888271696"
type input "CHỊ [PERSON_NAME]"
type input "0983676774"
type input "THẮM"
type input "VPVT"
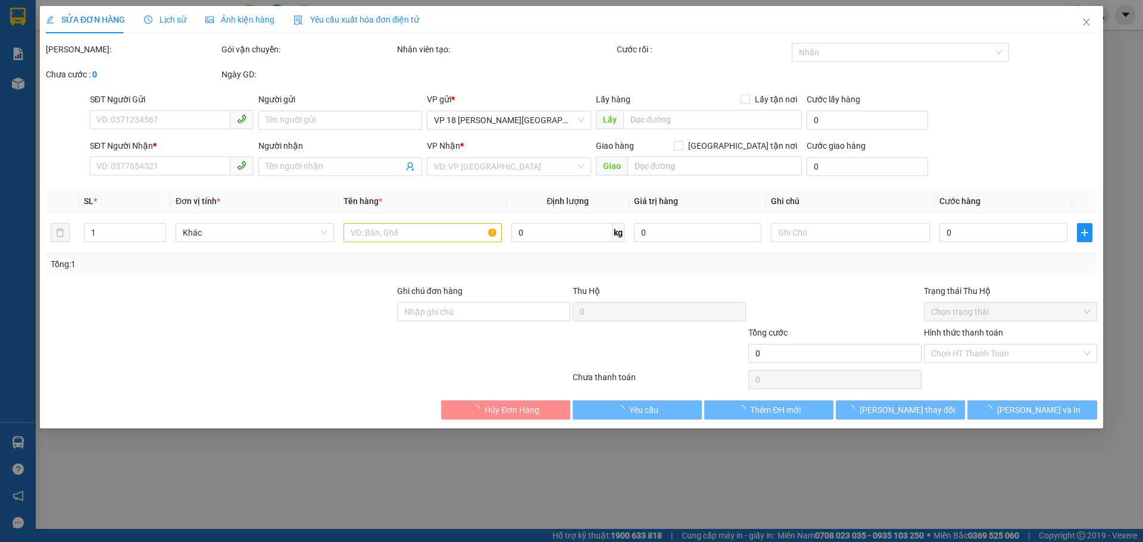
type input "SCB 13/8 THANH"
type input "60.000"
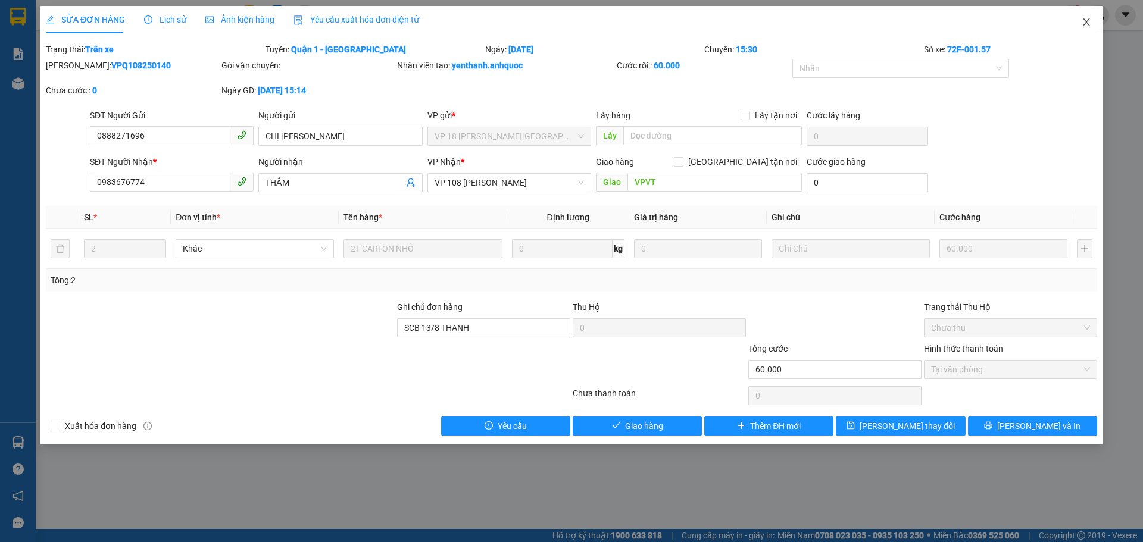
click at [1088, 27] on icon "close" at bounding box center [1086, 22] width 10 height 10
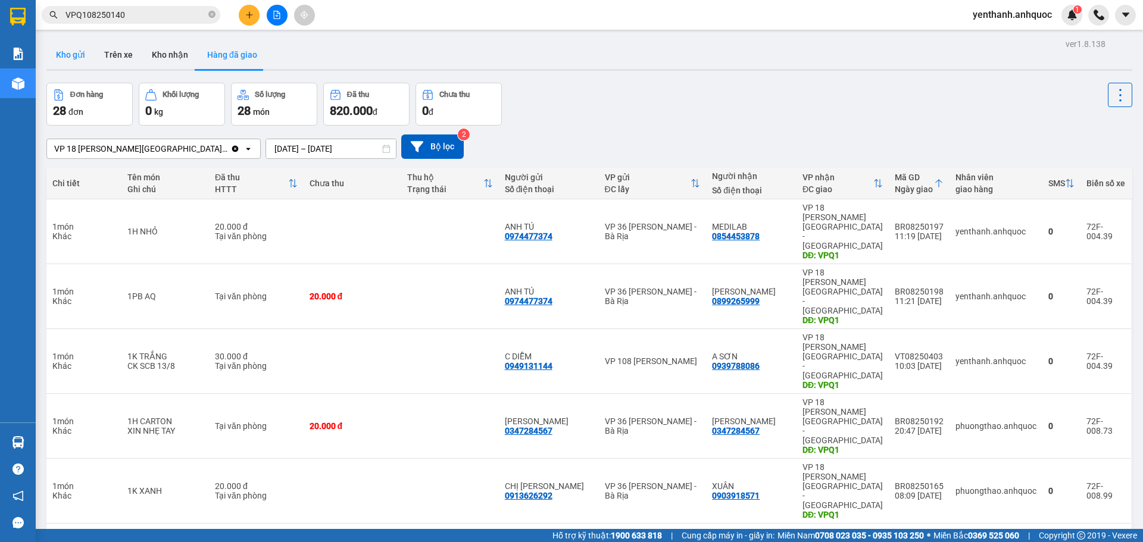
click at [71, 52] on button "Kho gửi" at bounding box center [70, 54] width 48 height 29
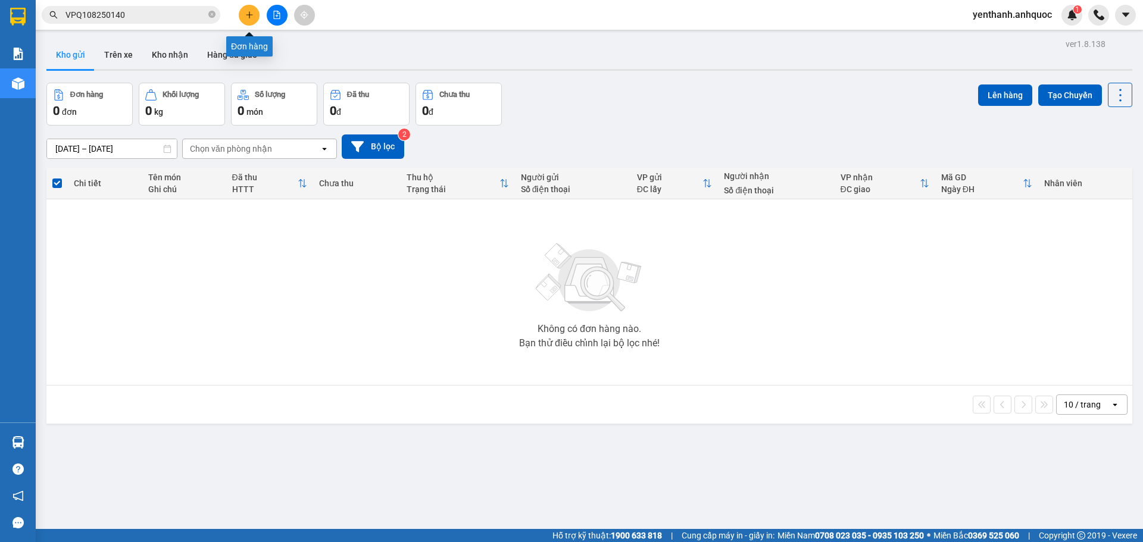
click at [248, 14] on icon "plus" at bounding box center [249, 15] width 8 height 8
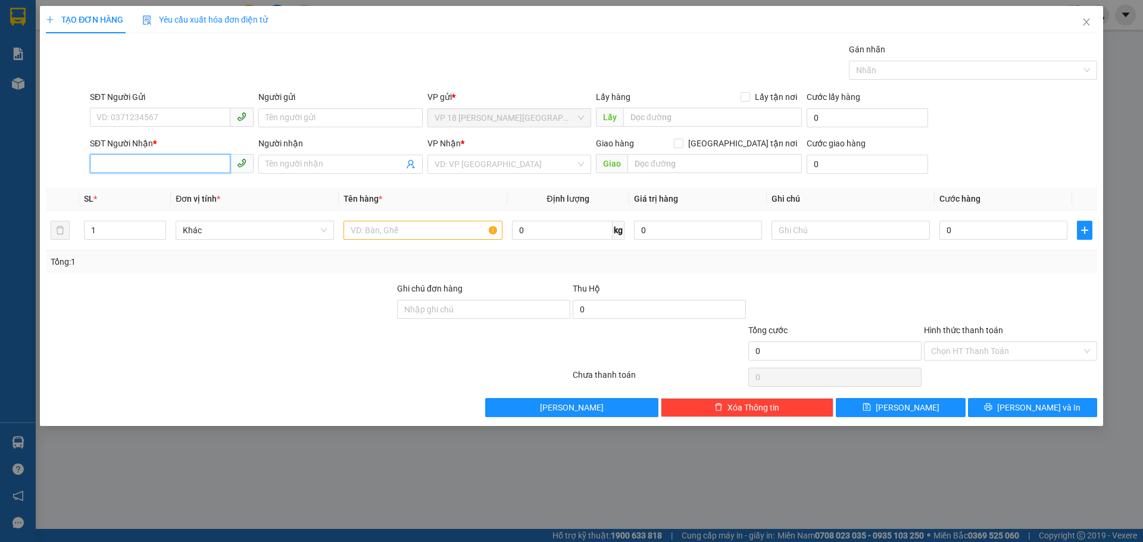
click at [178, 166] on input "SĐT Người Nhận *" at bounding box center [160, 163] width 140 height 19
type input "0347284567"
click at [186, 194] on div "0347284567 - [PERSON_NAME]" at bounding box center [171, 188] width 149 height 13
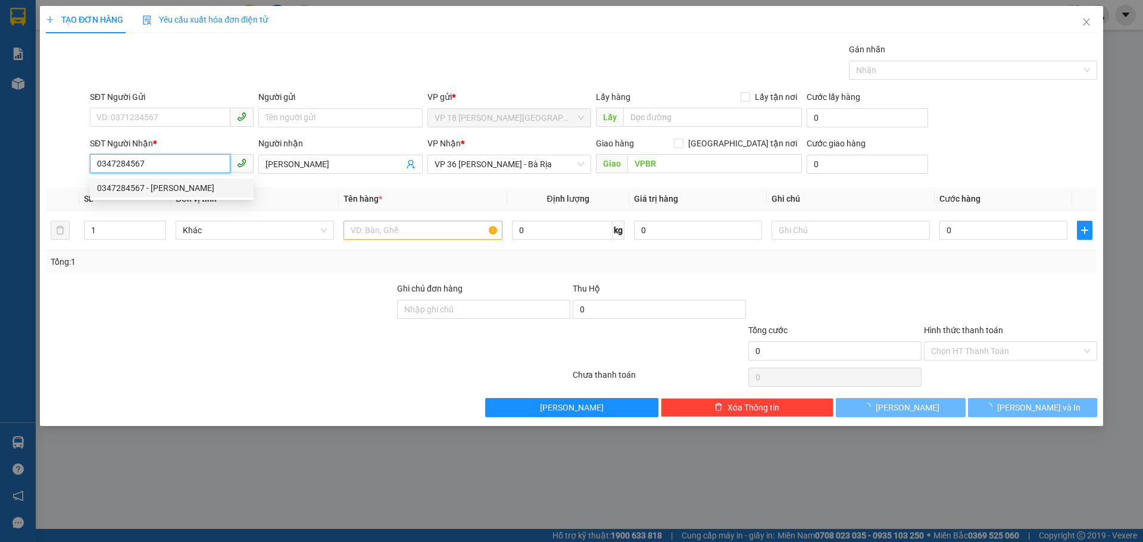
type input "[PERSON_NAME]"
type input "VPBR"
type input "20.000"
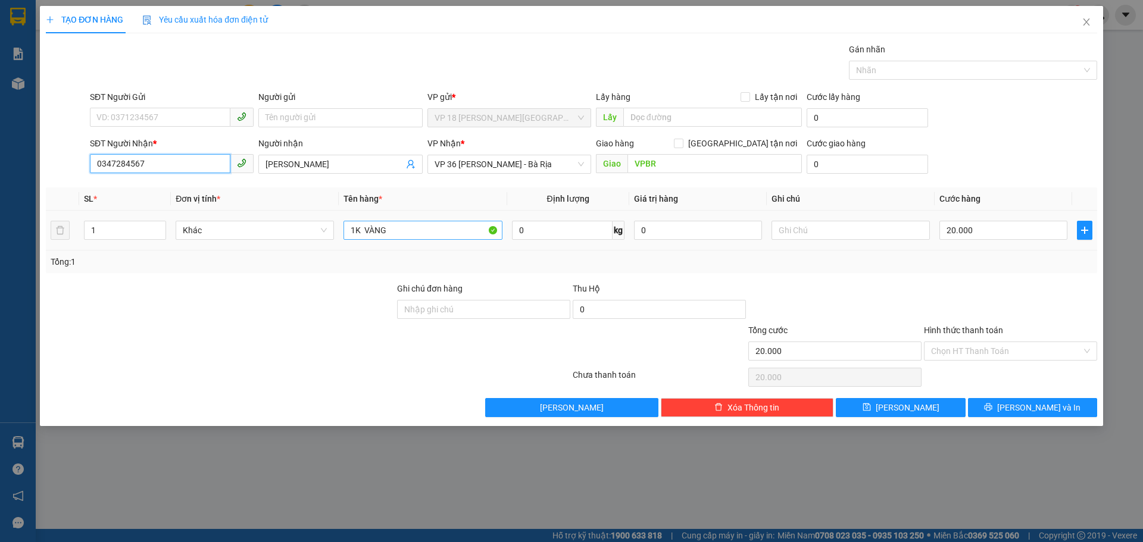
type input "0347284567"
click at [445, 231] on input "1K VÀNG" at bounding box center [422, 230] width 158 height 19
type input "1T TRẮNG"
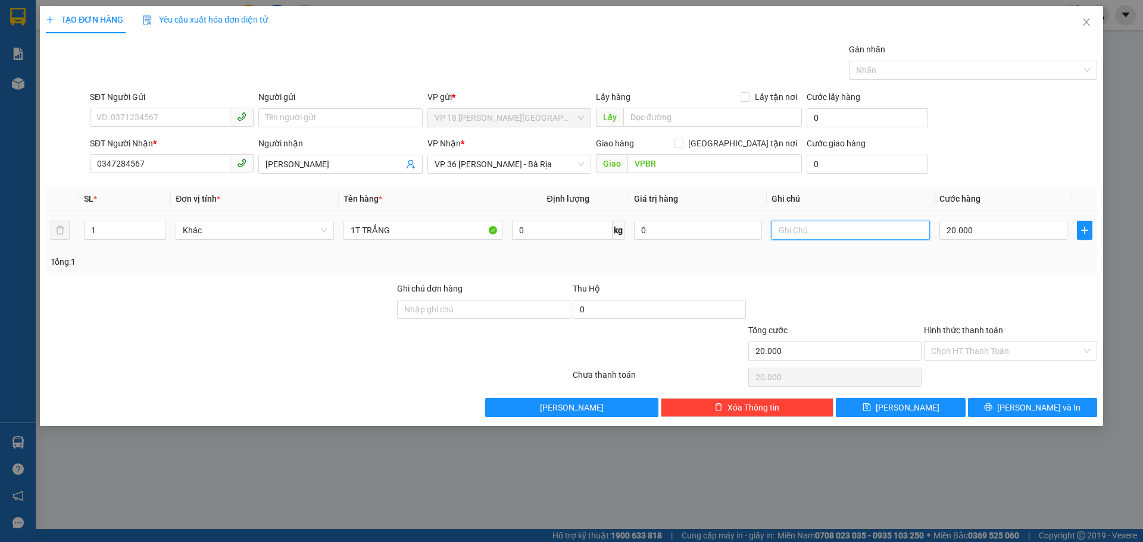
click at [831, 231] on input "text" at bounding box center [850, 230] width 158 height 19
type input "D"
type input "ĐIỆN THOẠI"
click at [827, 351] on input "20.000" at bounding box center [834, 351] width 173 height 19
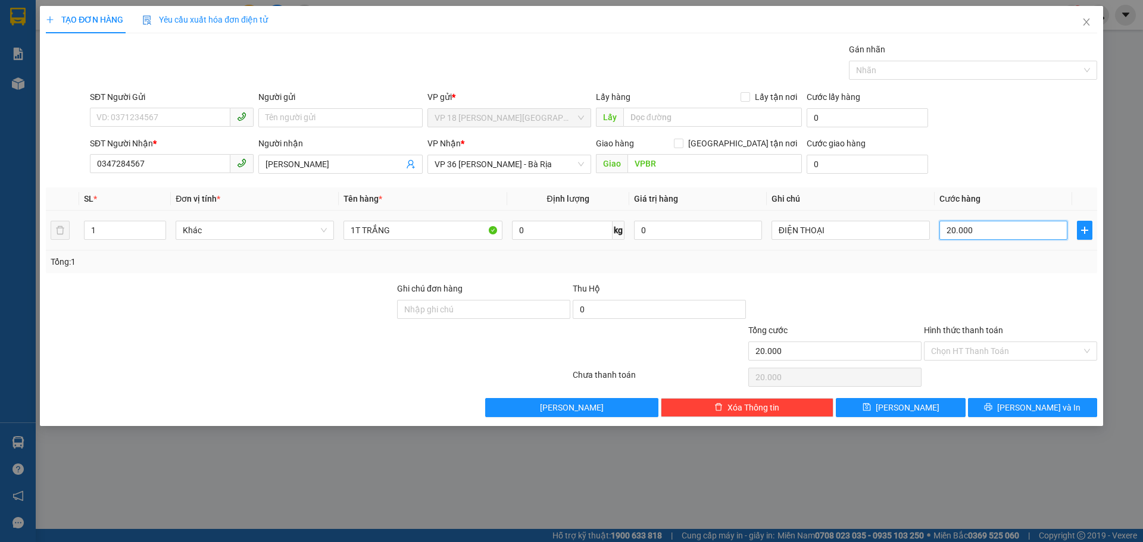
click at [1004, 231] on input "20.000" at bounding box center [1003, 230] width 128 height 19
type input "3"
type input "30"
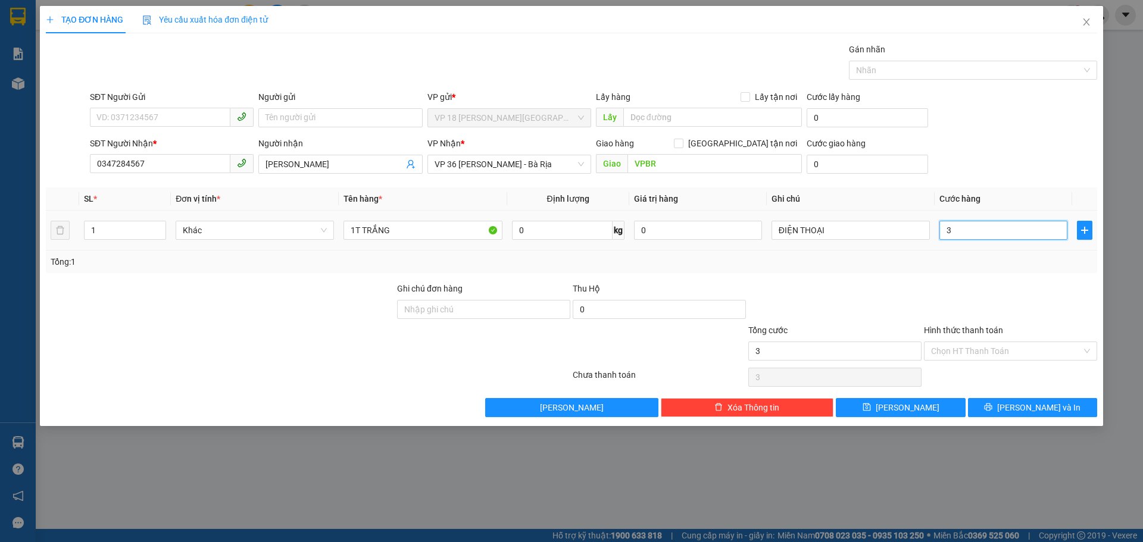
type input "30"
type input "300"
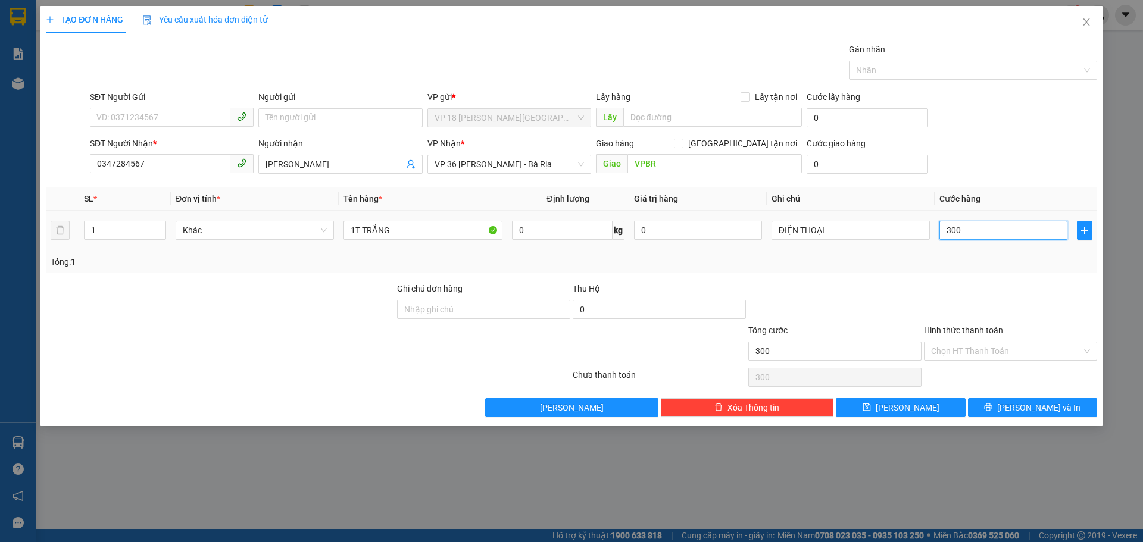
type input "3.000"
type input "30.000"
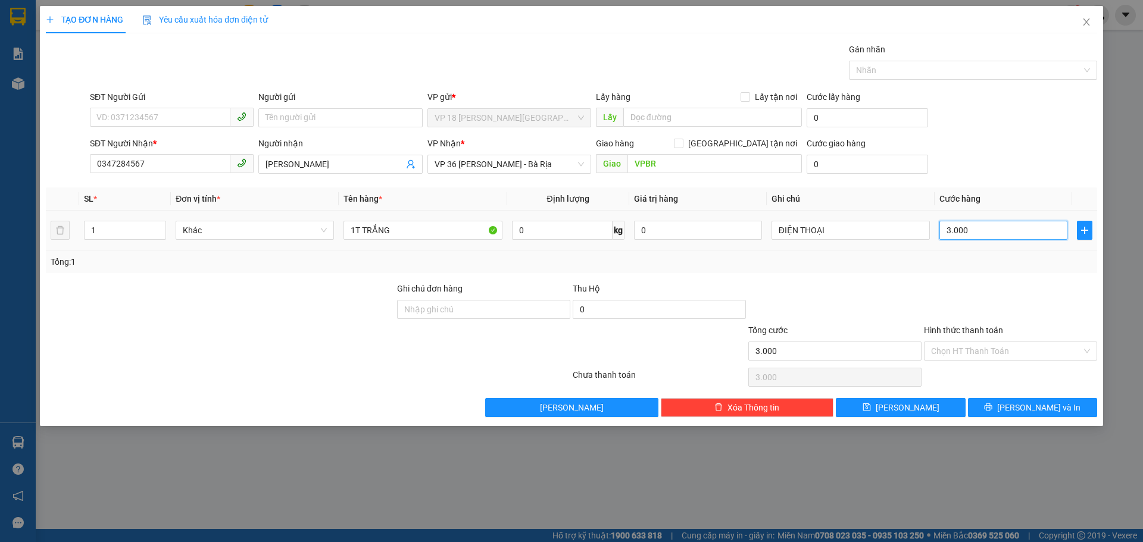
type input "30.000"
click at [992, 403] on icon "printer" at bounding box center [988, 407] width 8 height 8
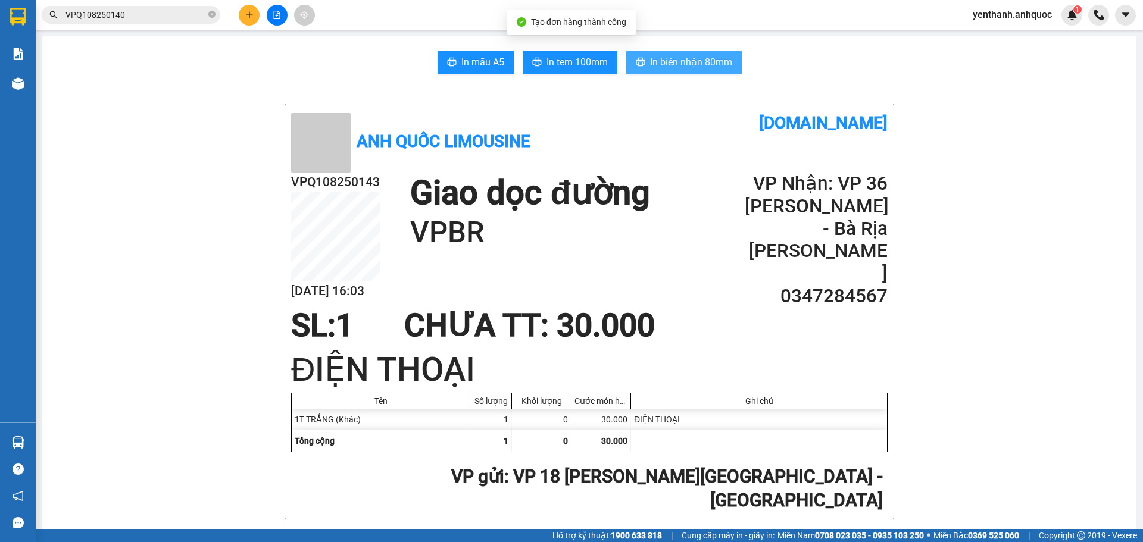
click at [671, 61] on span "In biên nhận 80mm" at bounding box center [691, 62] width 82 height 15
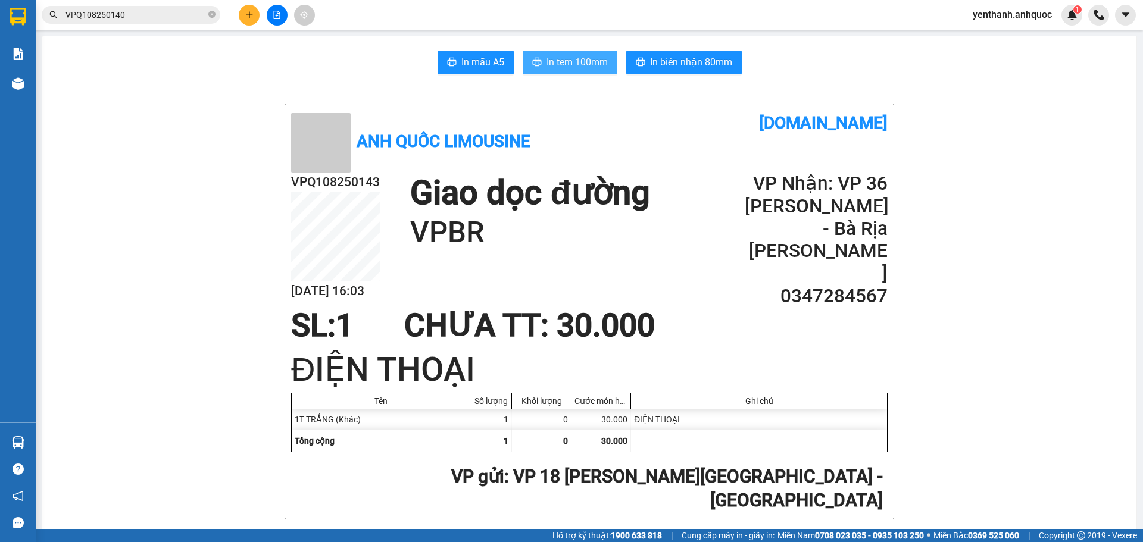
click at [586, 67] on span "In tem 100mm" at bounding box center [576, 62] width 61 height 15
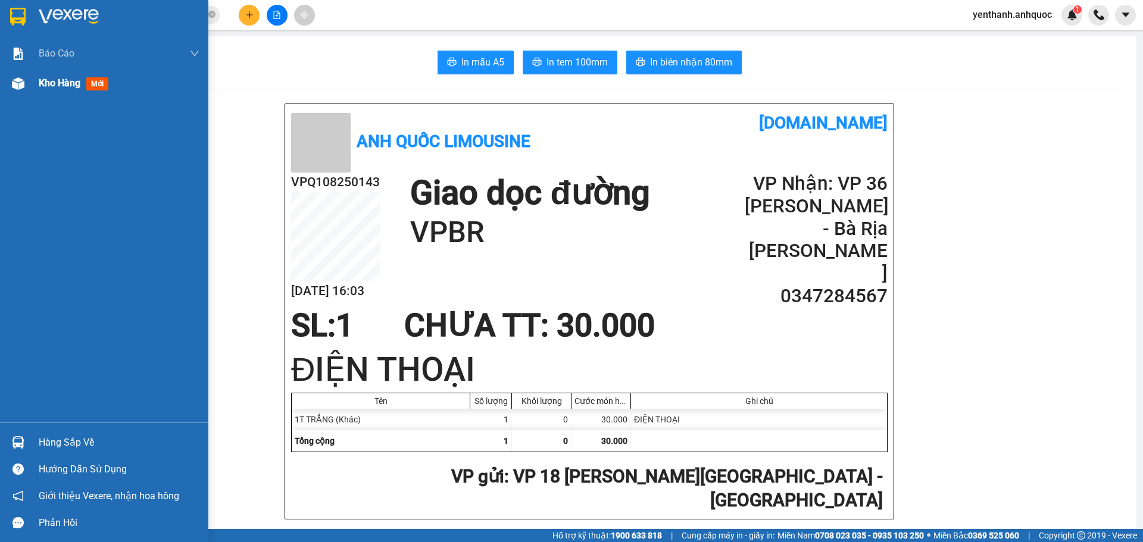
click at [56, 85] on span "Kho hàng" at bounding box center [60, 82] width 42 height 11
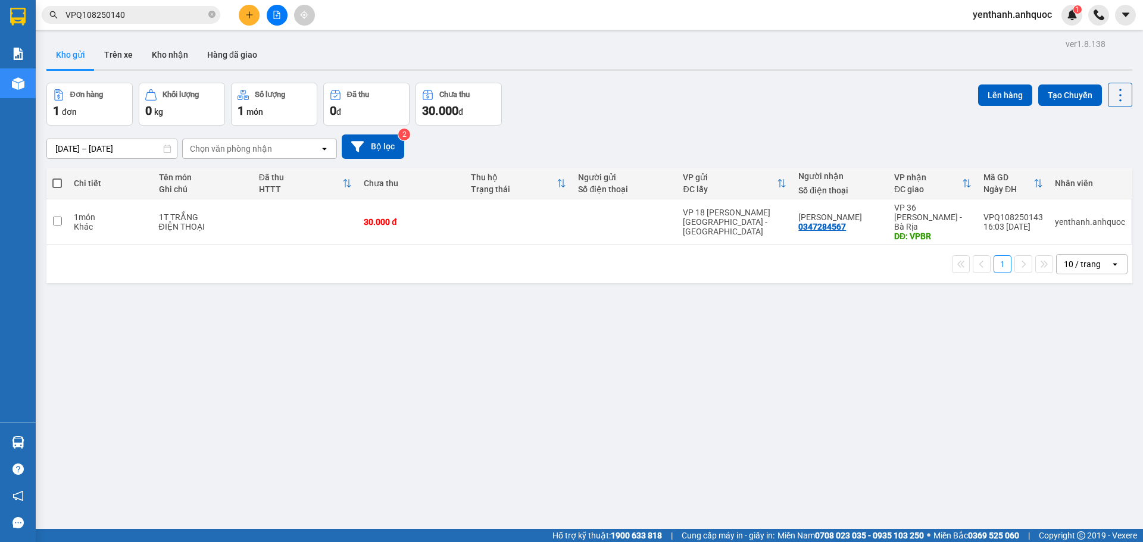
click at [55, 187] on span at bounding box center [57, 184] width 10 height 10
click at [57, 177] on input "checkbox" at bounding box center [57, 177] width 0 height 0
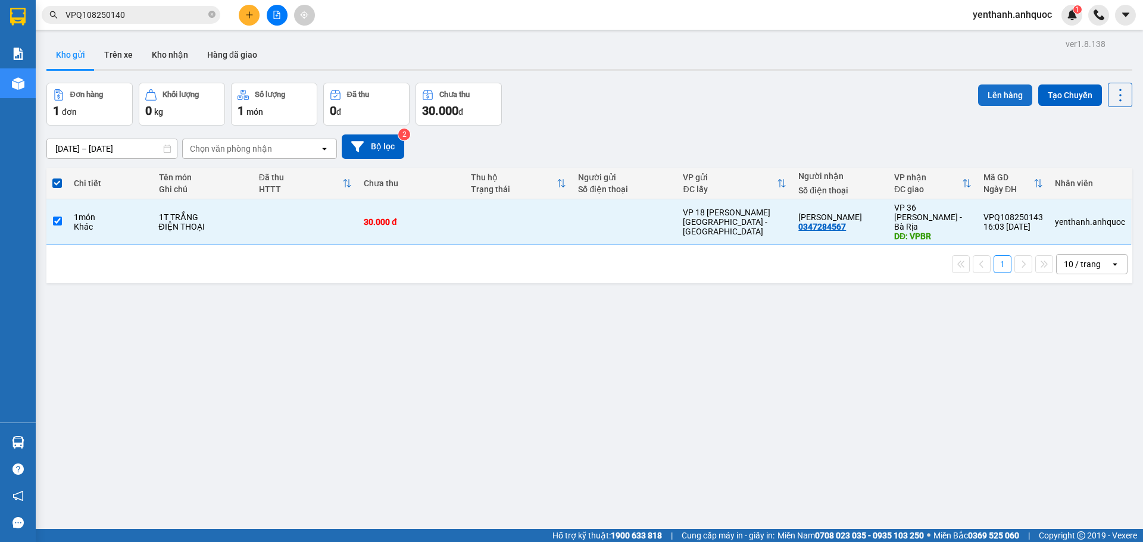
click at [980, 96] on button "Lên hàng" at bounding box center [1005, 95] width 54 height 21
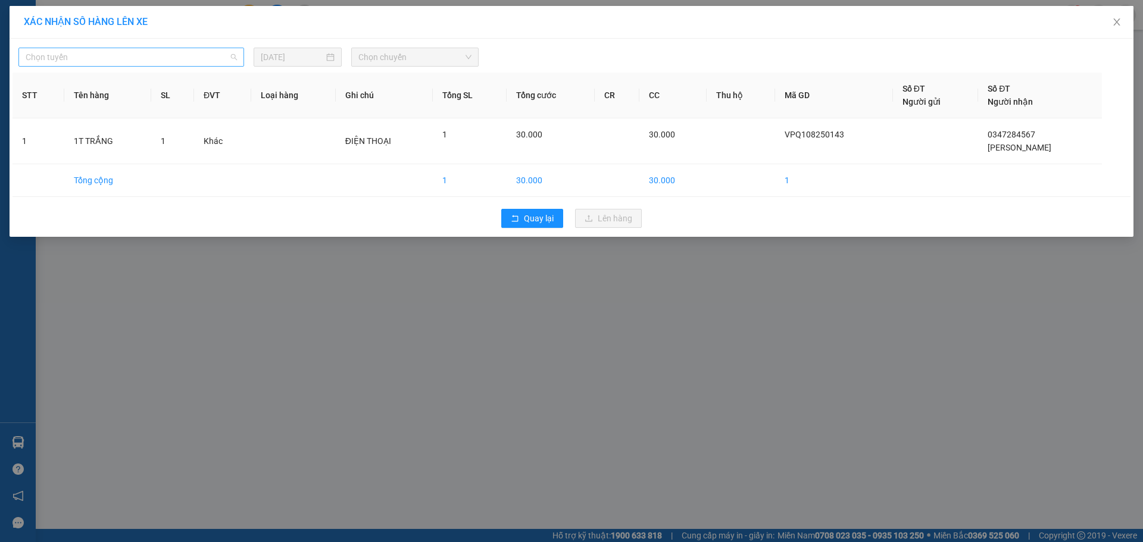
click at [142, 60] on span "Chọn tuyến" at bounding box center [131, 57] width 211 height 18
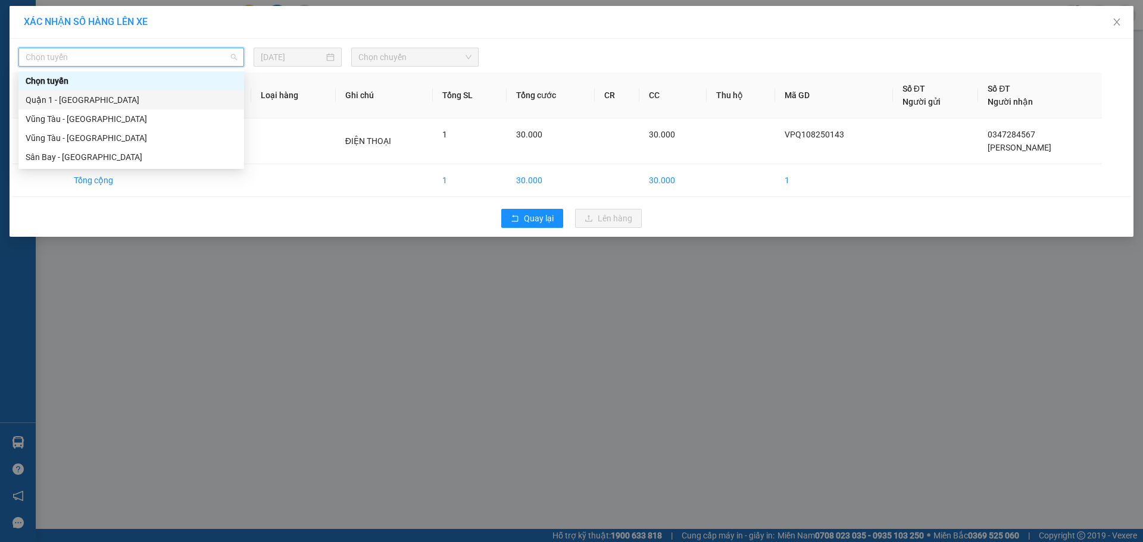
click at [171, 97] on div "Quận 1 - [GEOGRAPHIC_DATA]" at bounding box center [131, 99] width 211 height 13
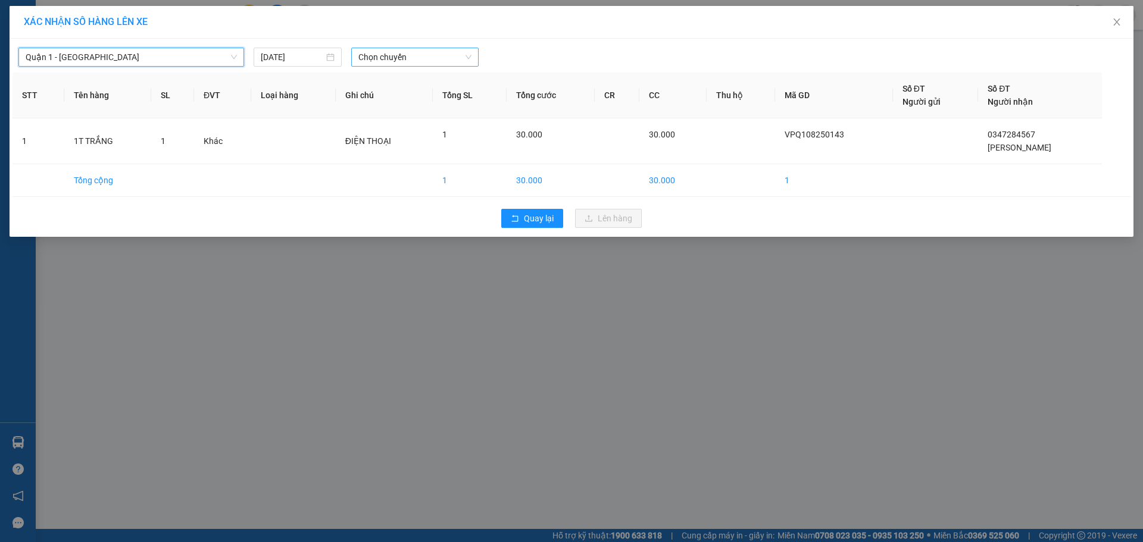
click at [421, 59] on span "Chọn chuyến" at bounding box center [414, 57] width 113 height 18
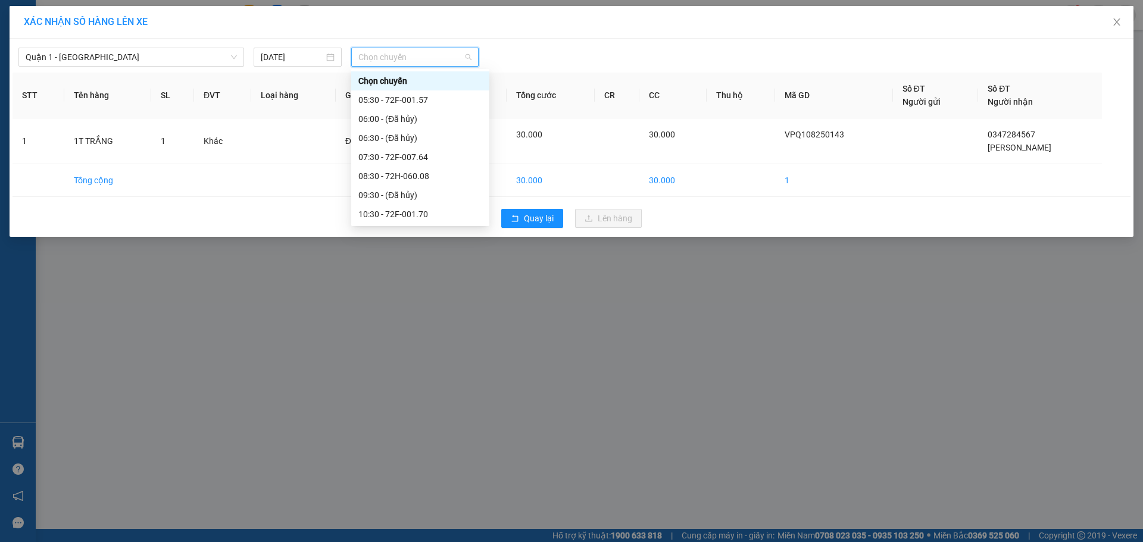
click at [415, 398] on div "16:30 - 72F-007.64" at bounding box center [420, 404] width 124 height 13
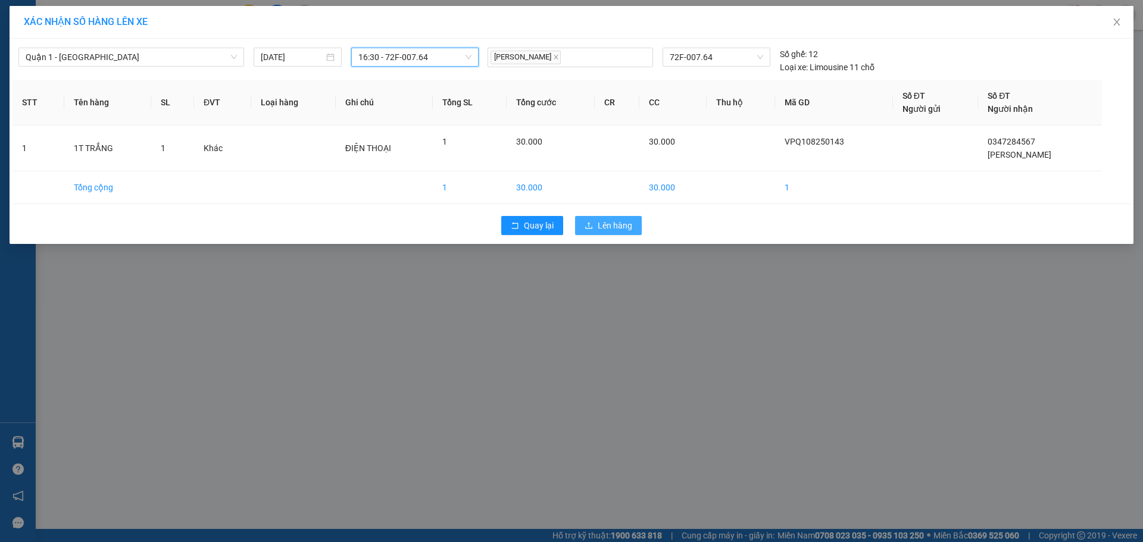
click at [602, 221] on span "Lên hàng" at bounding box center [614, 225] width 35 height 13
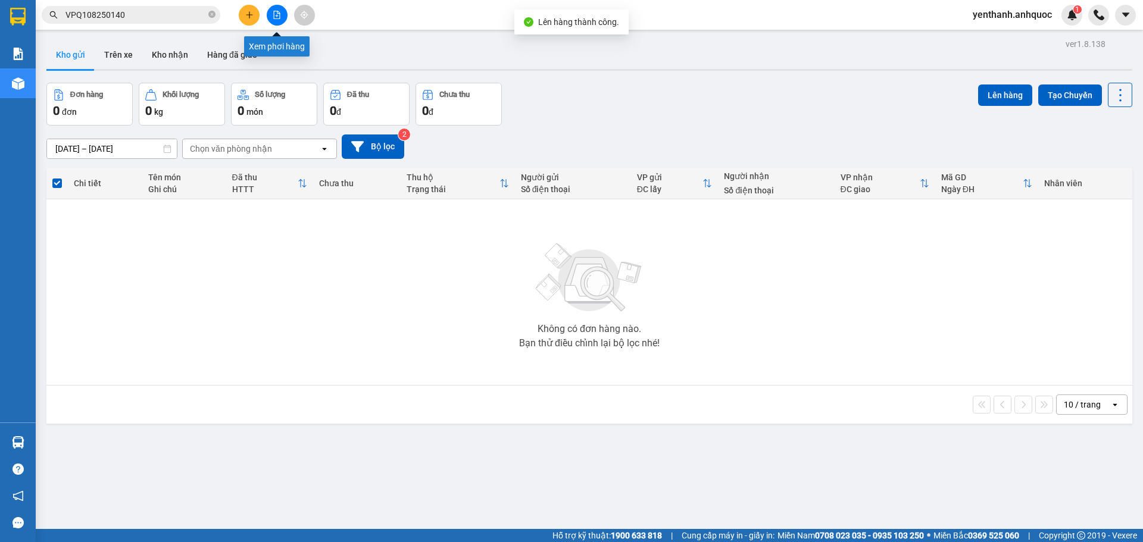
click at [274, 18] on icon "file-add" at bounding box center [277, 15] width 7 height 8
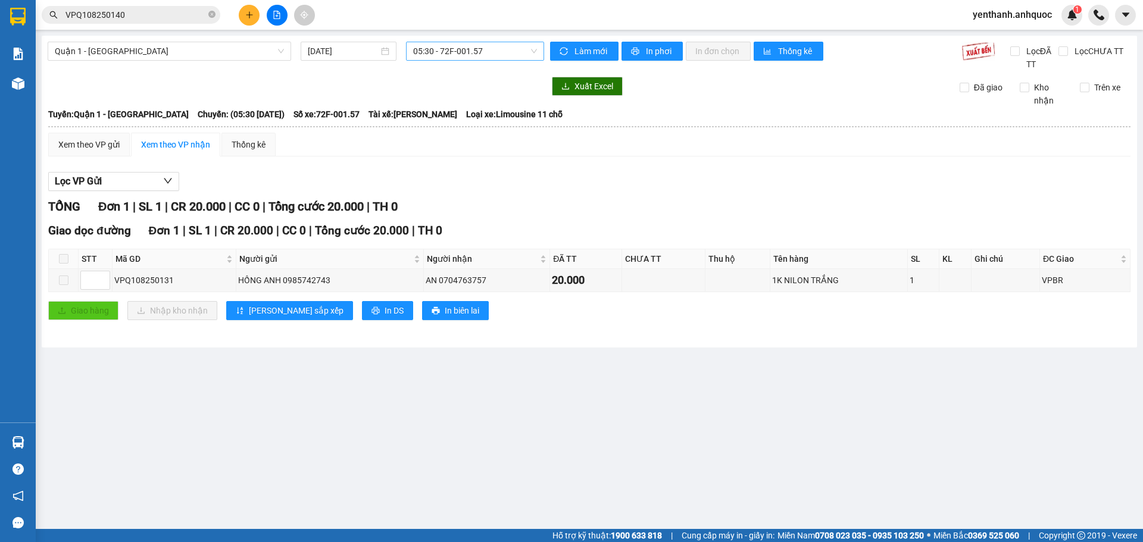
click at [476, 51] on span "05:30 - 72F-001.57" at bounding box center [475, 51] width 124 height 18
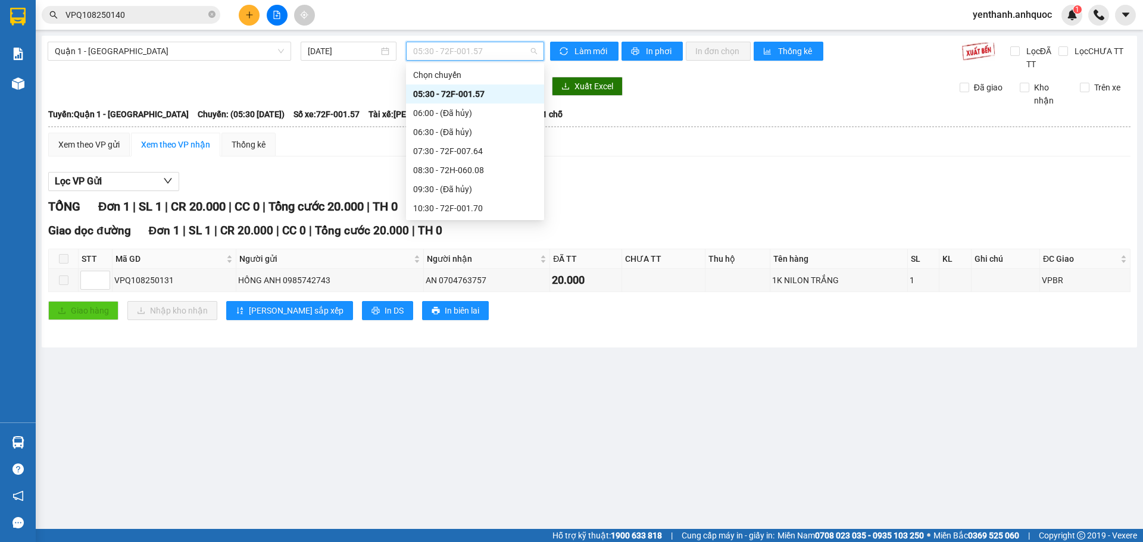
click at [470, 392] on div "16:30 - 72F-007.64" at bounding box center [475, 398] width 124 height 13
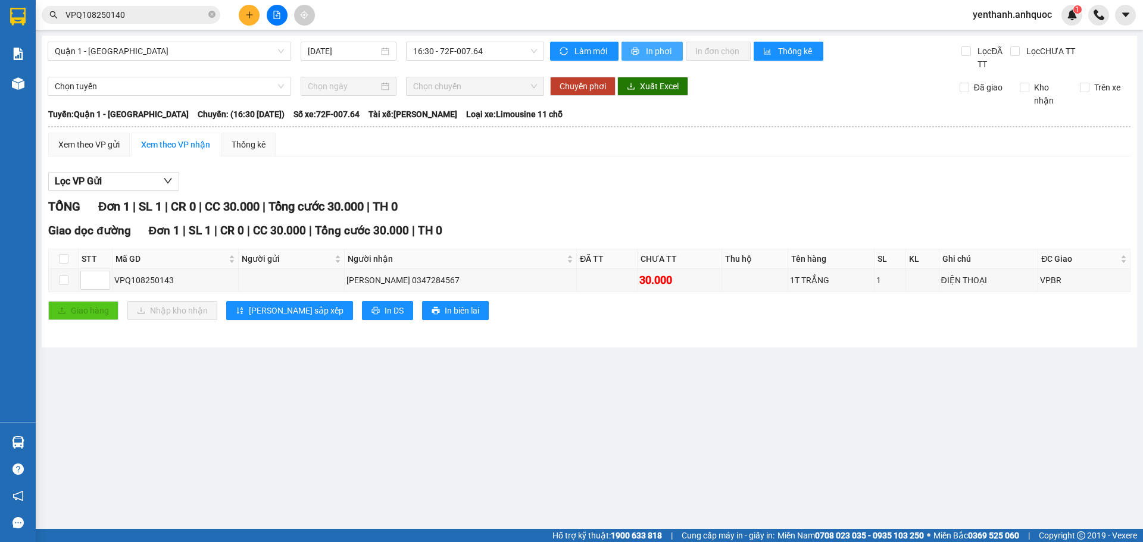
click at [649, 52] on span "In phơi" at bounding box center [659, 51] width 27 height 13
click at [640, 49] on span "printer" at bounding box center [636, 52] width 10 height 10
click at [678, 417] on main "Quận 1 - [GEOGRAPHIC_DATA] [DATE] 16:30 - 72F-007.64 Làm mới In phơi In đơn chọ…" at bounding box center [571, 264] width 1143 height 529
click at [428, 165] on div "Xem theo VP gửi Xem theo VP nhận Thống kê Lọc VP Gửi TỔNG Đơn 1 | SL 1 | CR 0 …" at bounding box center [589, 234] width 1082 height 202
click at [255, 12] on button at bounding box center [249, 15] width 21 height 21
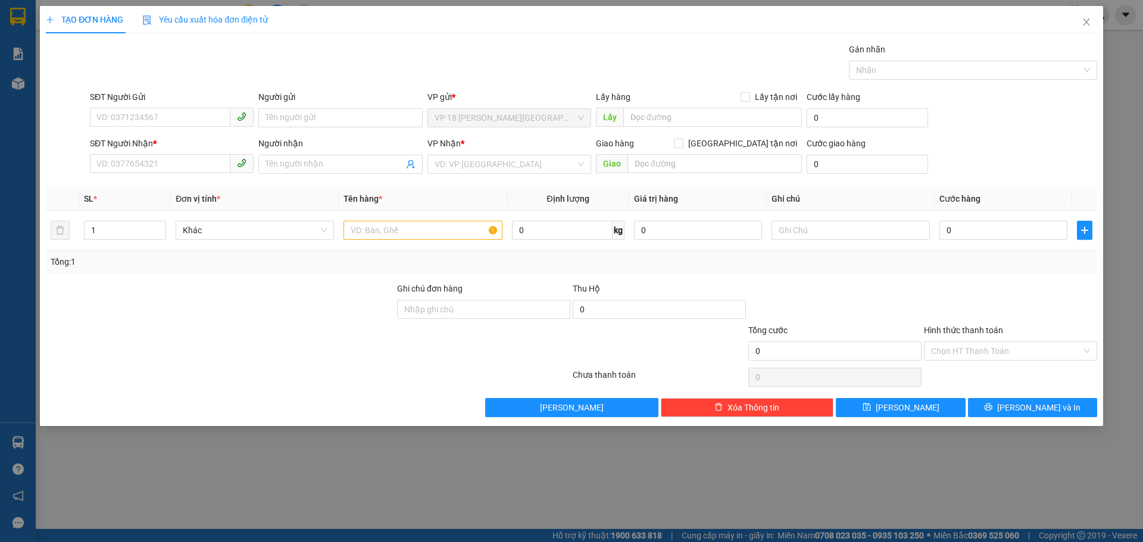
click at [352, 177] on div "Người nhận Tên người nhận" at bounding box center [340, 158] width 164 height 42
click at [352, 159] on input "Người nhận" at bounding box center [333, 164] width 137 height 13
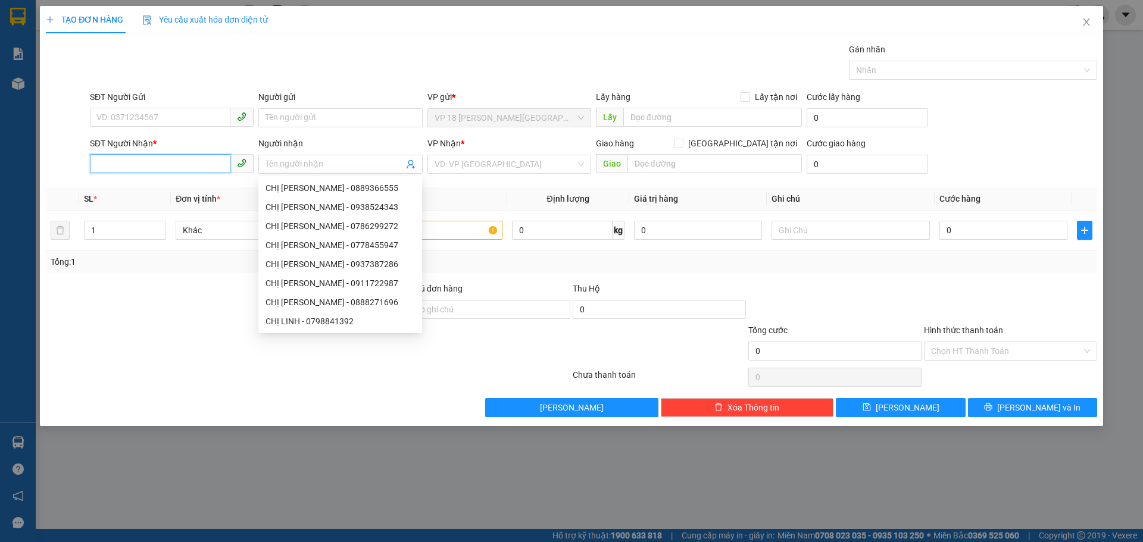
click at [189, 156] on input "SĐT Người Nhận *" at bounding box center [160, 163] width 140 height 19
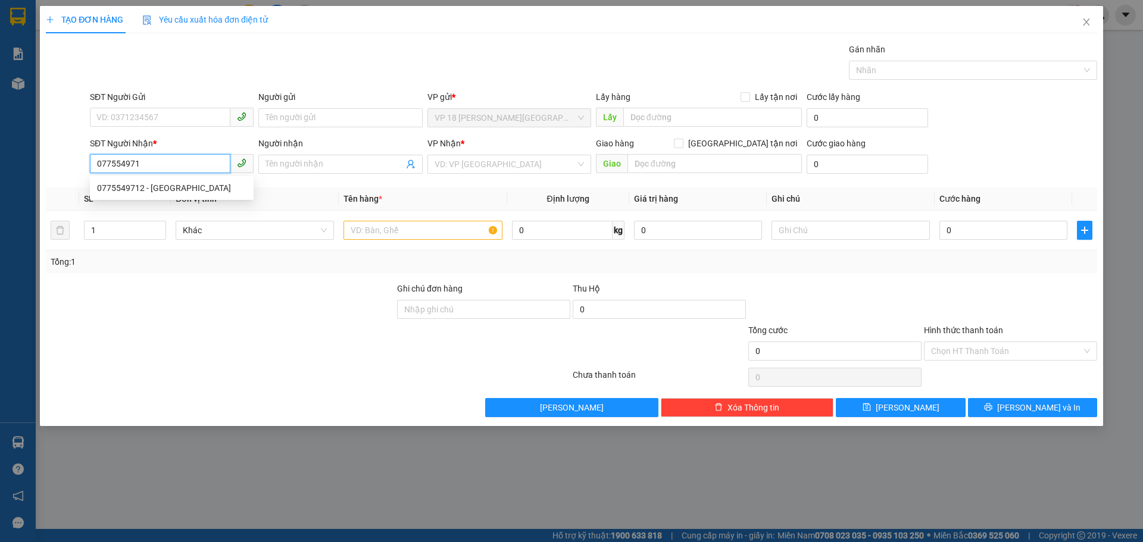
type input "0775549712"
click at [184, 184] on div "0775549712 - [GEOGRAPHIC_DATA]" at bounding box center [171, 188] width 149 height 13
type input "CHÂU Á"
type input "VPVT"
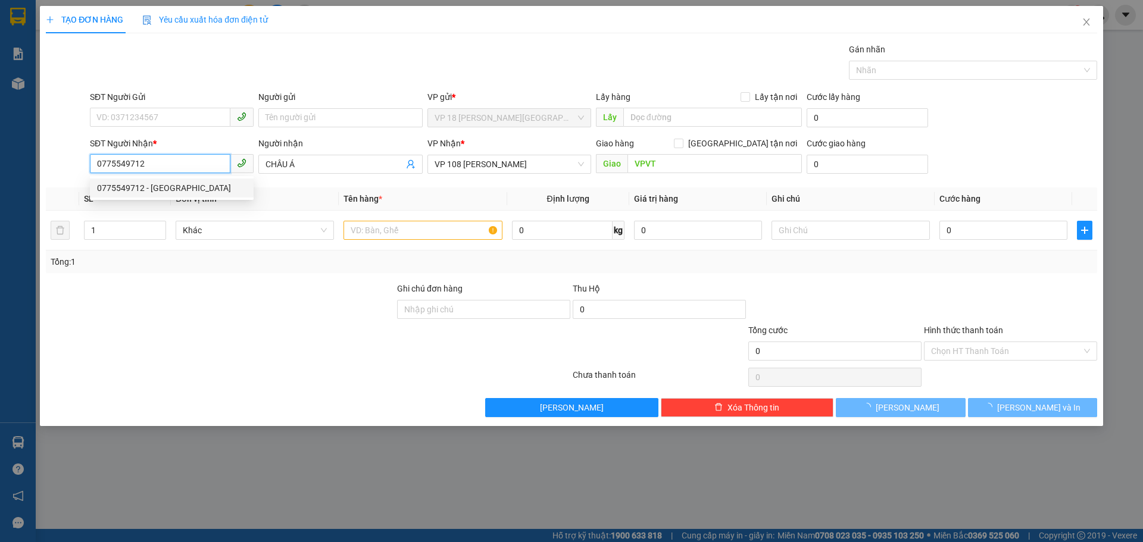
type input "80.000"
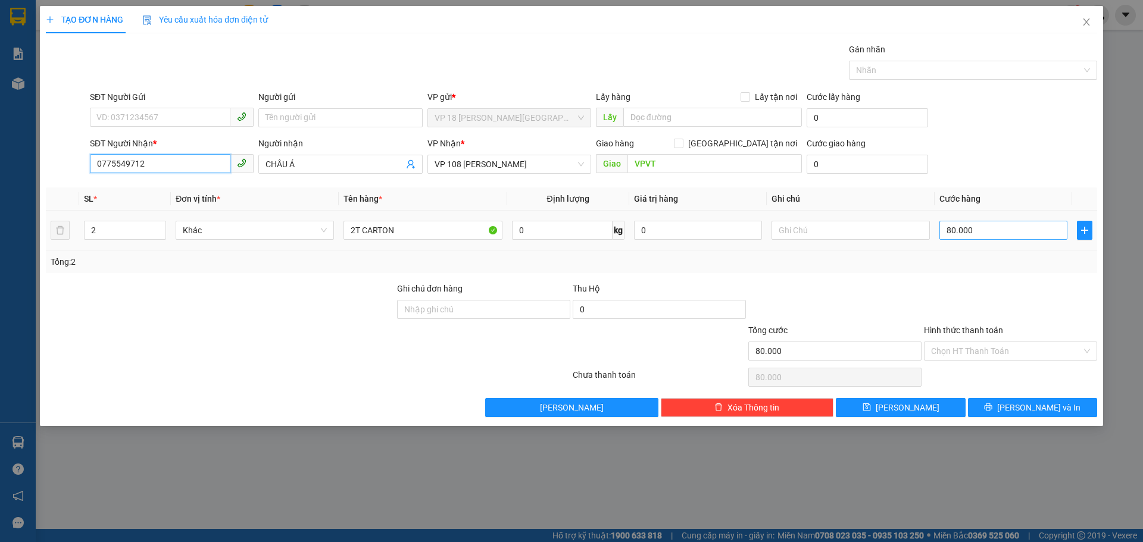
type input "0775549712"
click at [996, 233] on input "80.000" at bounding box center [1003, 230] width 128 height 19
type input "0"
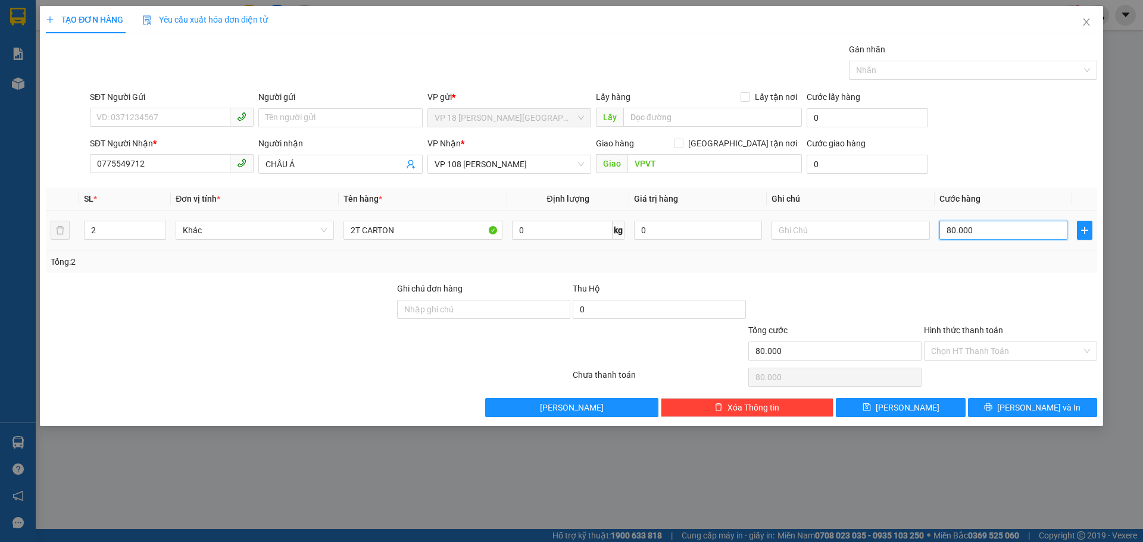
type input "0"
type input "3"
type input "03"
type input "0"
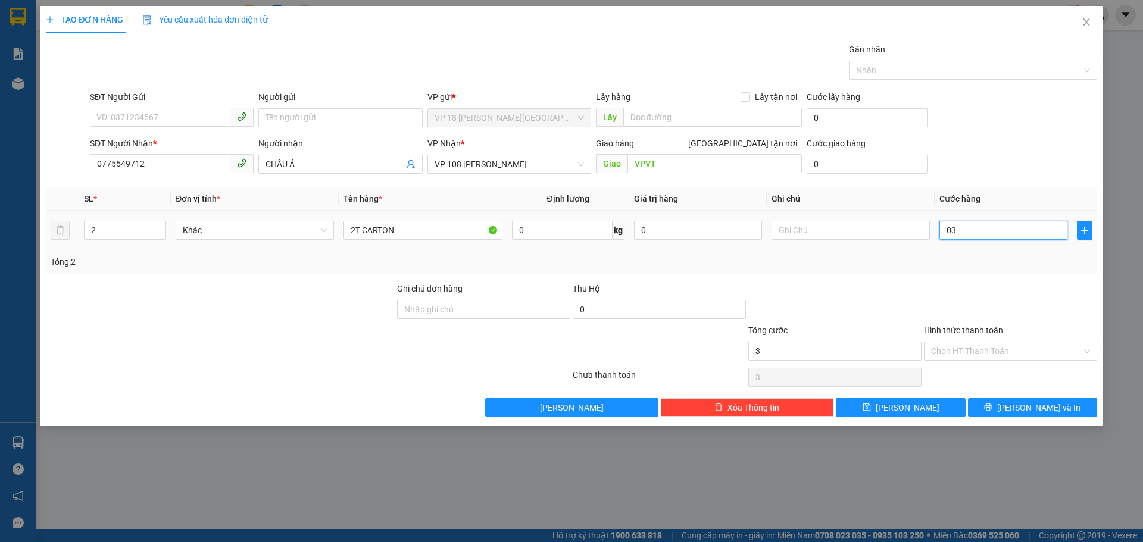
type input "0"
type input "4"
type input "04"
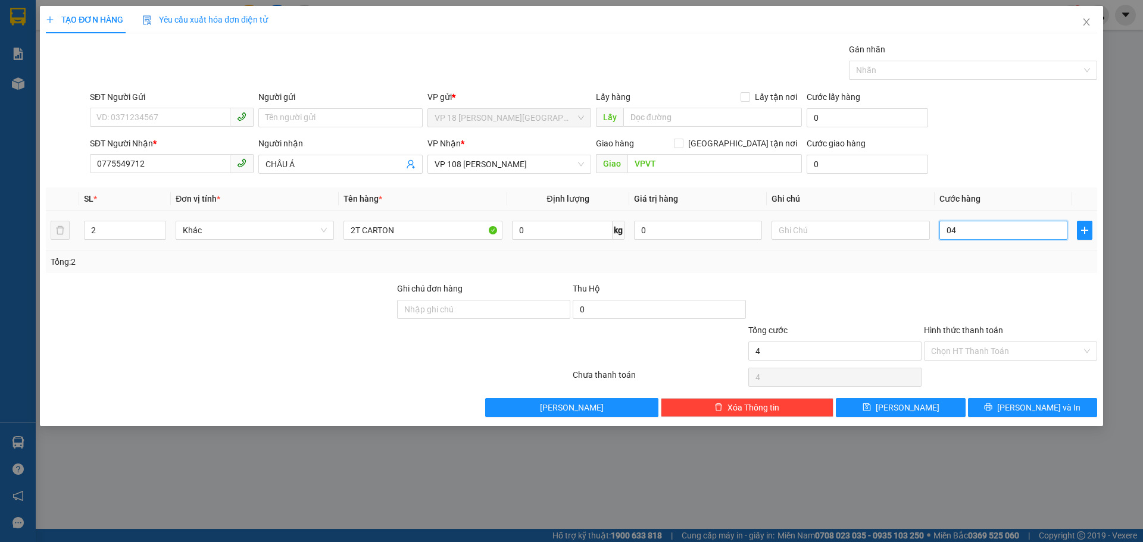
type input "40"
type input "040"
type input "400"
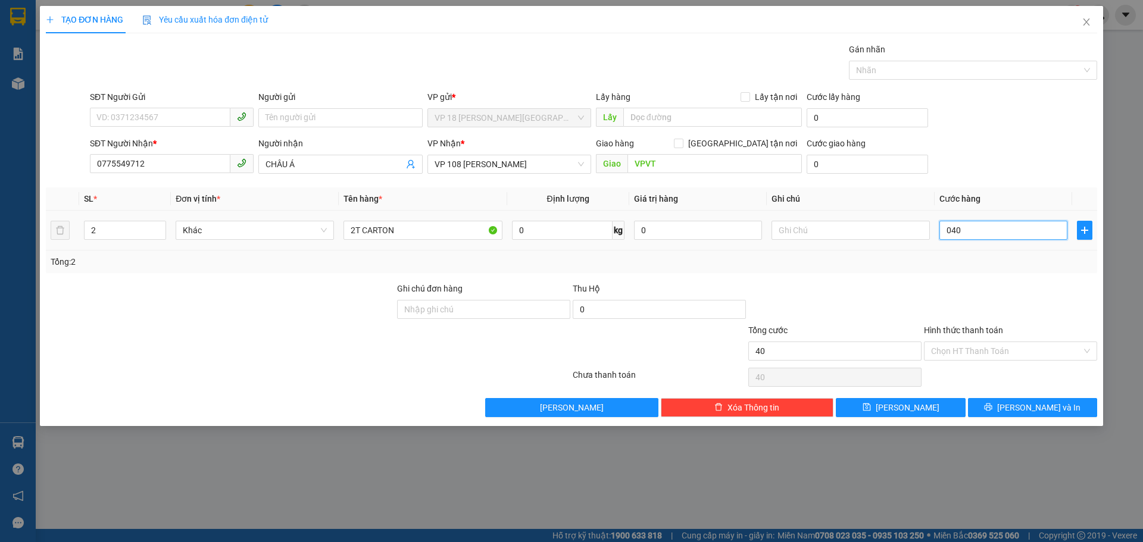
type input "0.400"
type input "4.000"
type input "04.000"
type input "40.000"
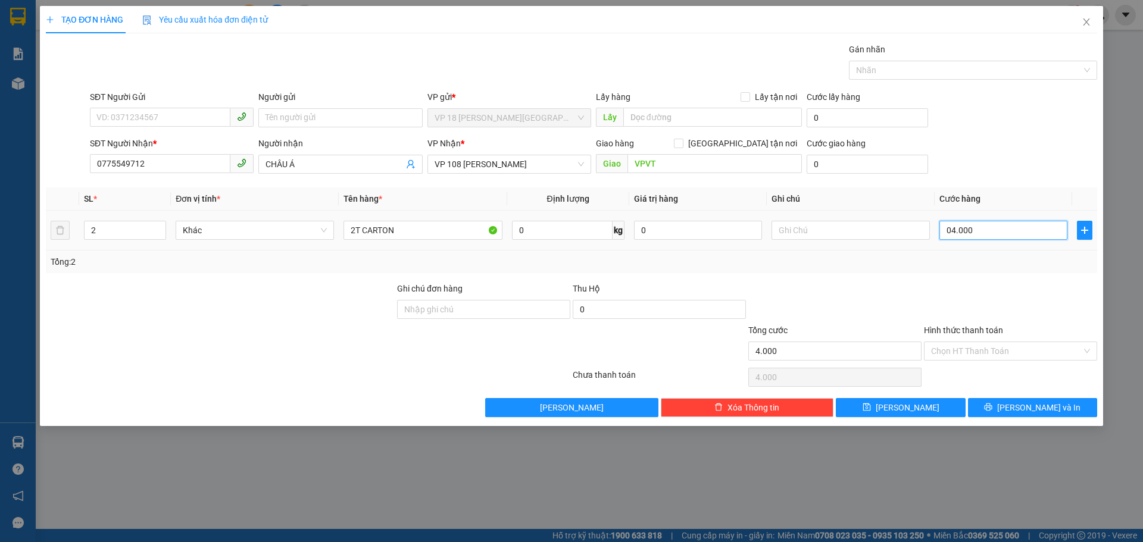
type input "40.000"
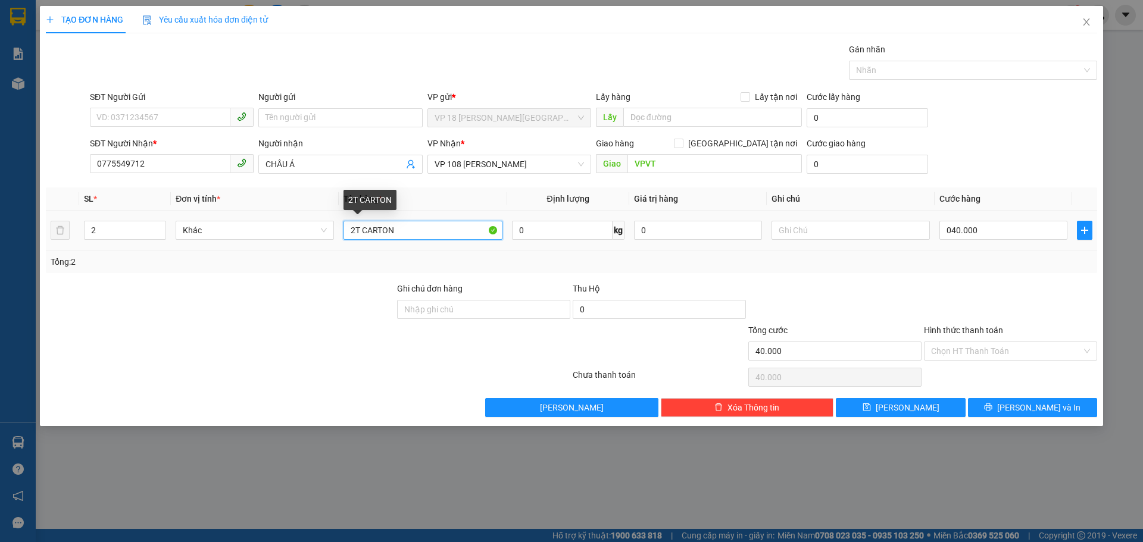
type input "40.000"
click at [436, 230] on input "2T CARTON" at bounding box center [422, 230] width 158 height 19
type input "2"
type input "1K CARTON TRẮNG"
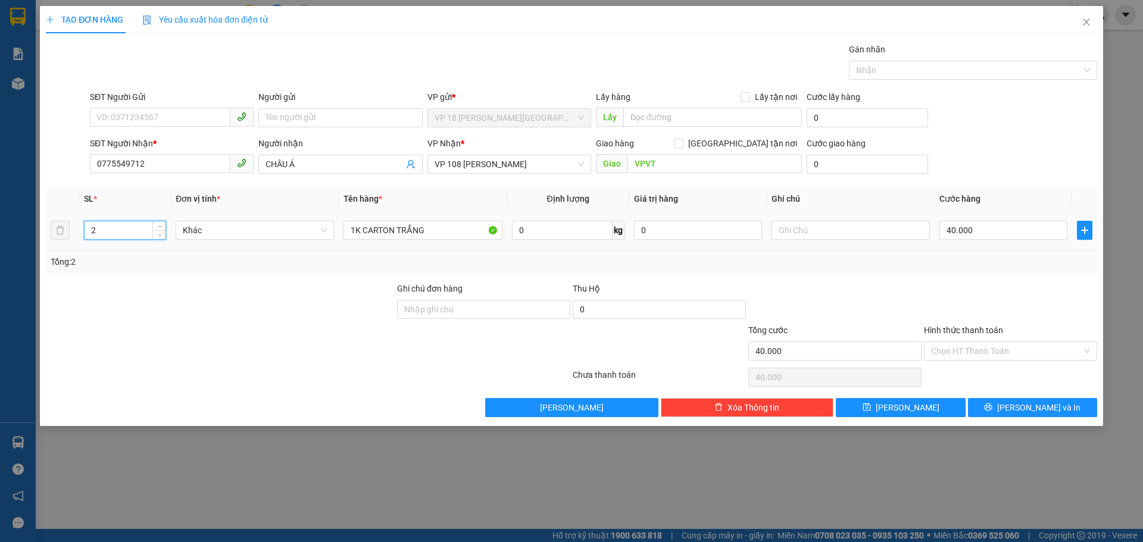
click at [114, 231] on input "2" at bounding box center [125, 230] width 81 height 18
type input "2"
type input "1"
click at [1063, 406] on button "[PERSON_NAME] và In" at bounding box center [1032, 407] width 129 height 19
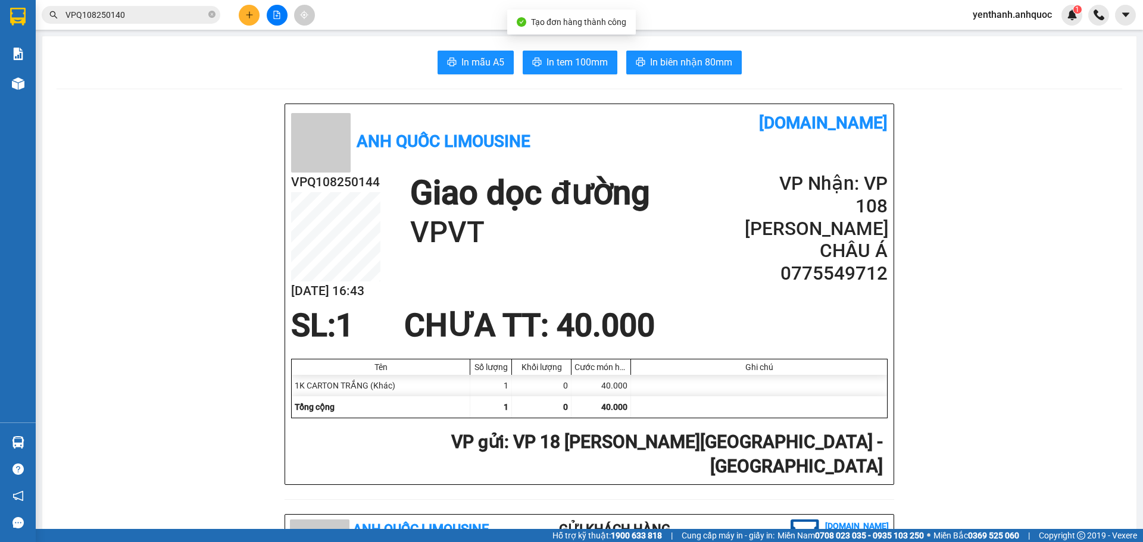
click at [701, 57] on span "In biên nhận 80mm" at bounding box center [691, 62] width 82 height 15
click at [554, 58] on span "In tem 100mm" at bounding box center [576, 62] width 61 height 15
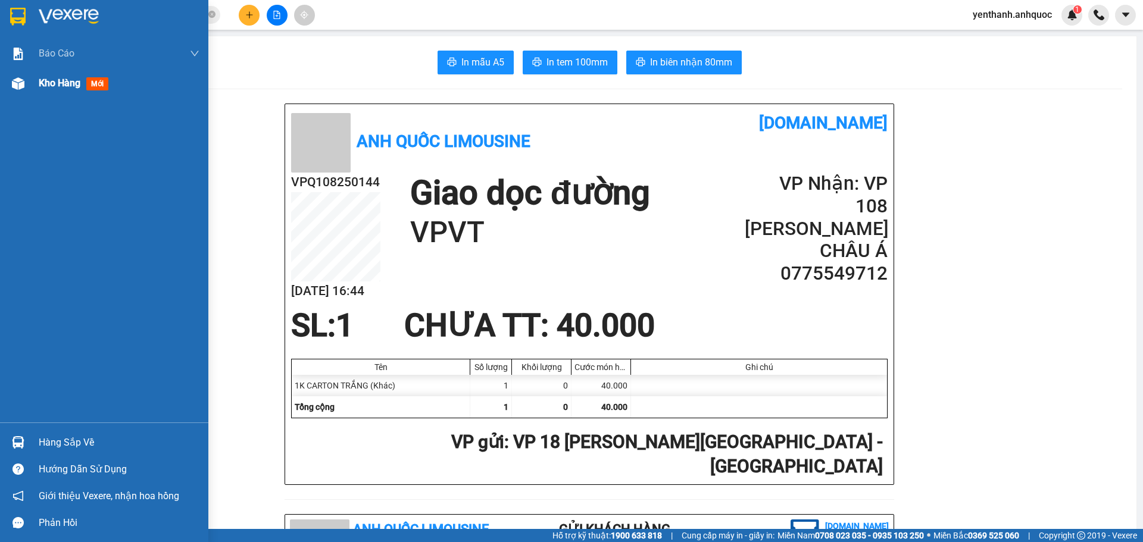
click at [27, 85] on div at bounding box center [18, 83] width 21 height 21
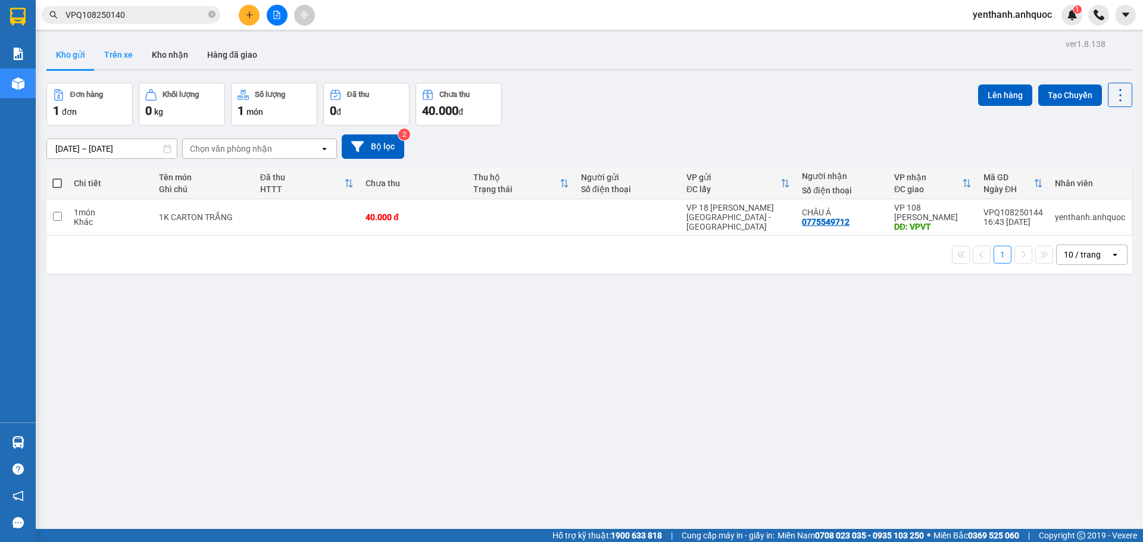
click at [116, 52] on button "Trên xe" at bounding box center [119, 54] width 48 height 29
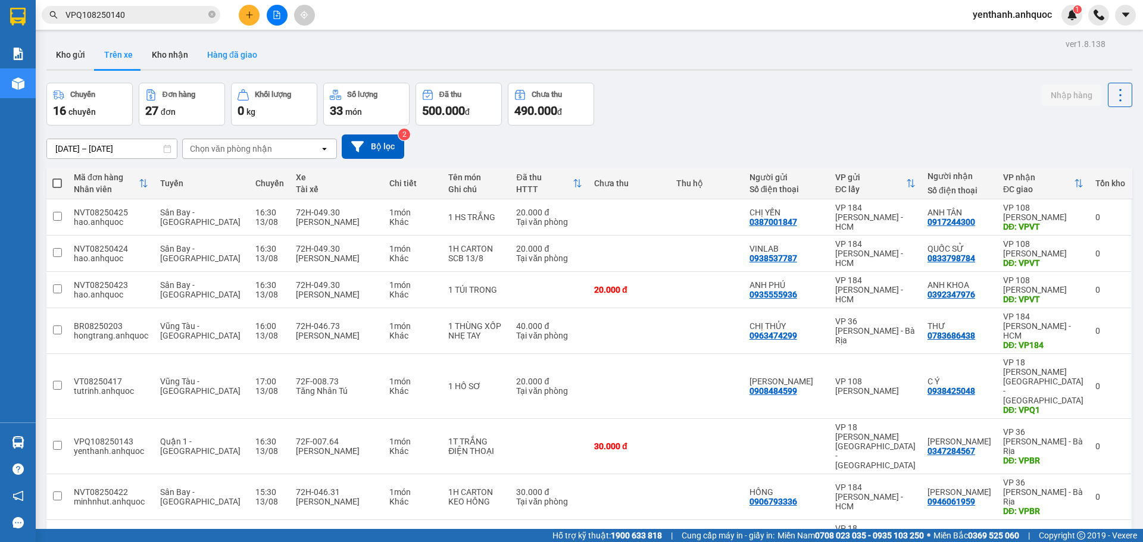
click at [218, 55] on button "Hàng đã giao" at bounding box center [232, 54] width 69 height 29
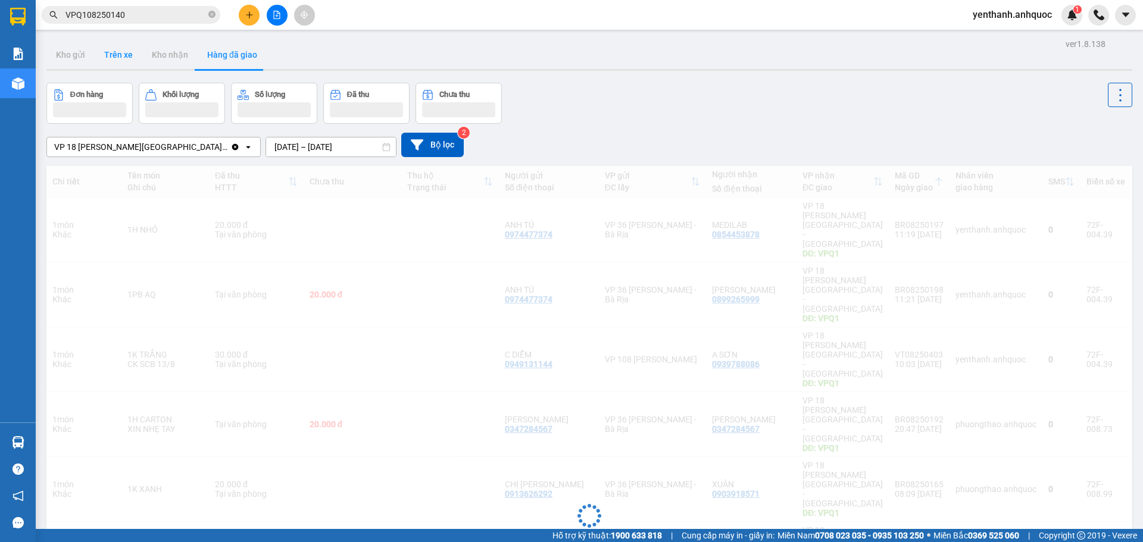
click at [124, 58] on button "Trên xe" at bounding box center [119, 54] width 48 height 29
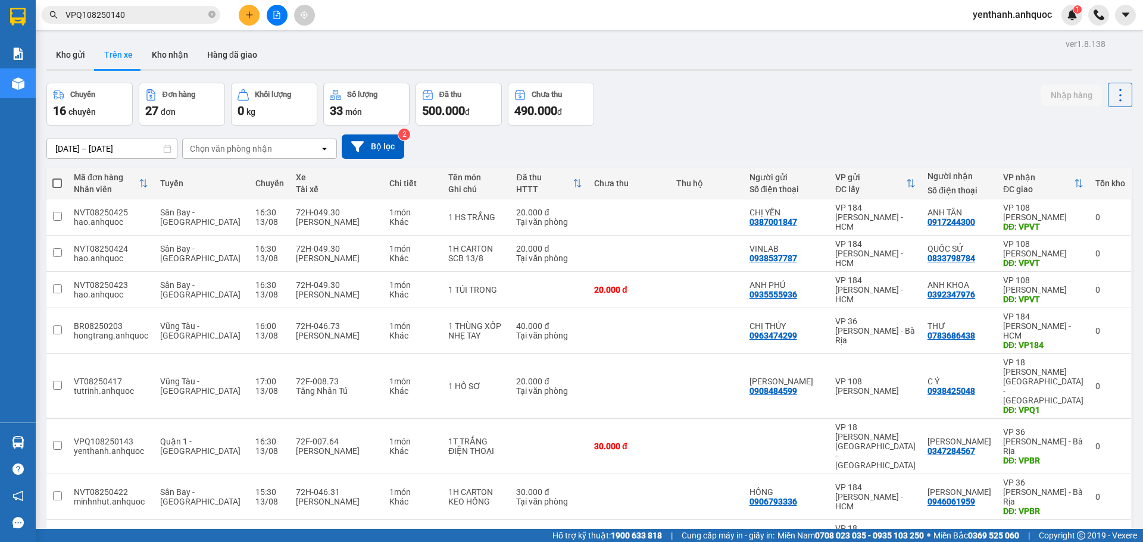
click at [256, 156] on div "Chọn văn phòng nhận" at bounding box center [251, 148] width 137 height 19
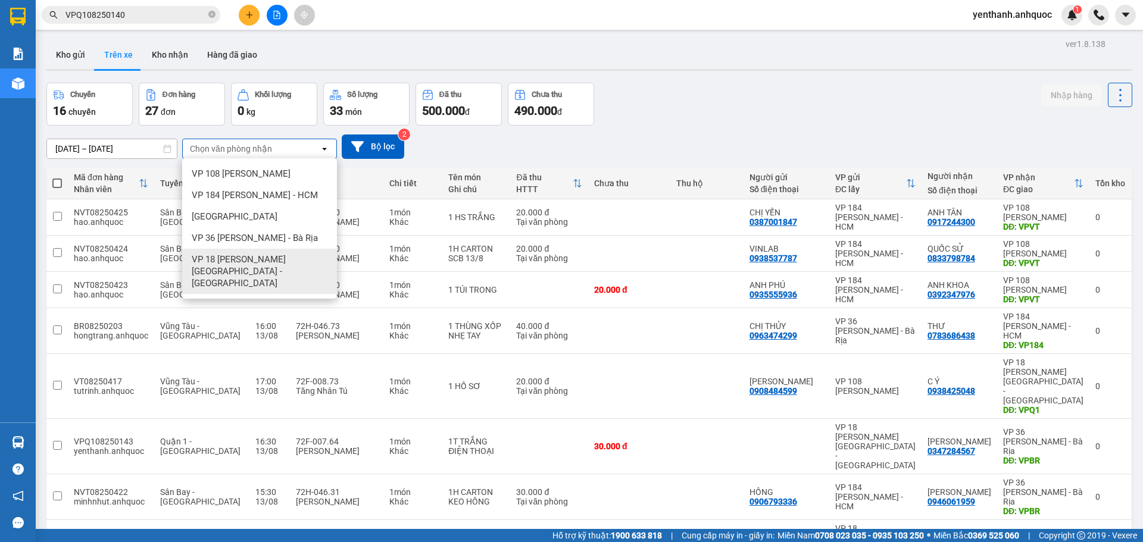
click at [262, 257] on span "VP 18 [PERSON_NAME][GEOGRAPHIC_DATA] - [GEOGRAPHIC_DATA]" at bounding box center [262, 272] width 140 height 36
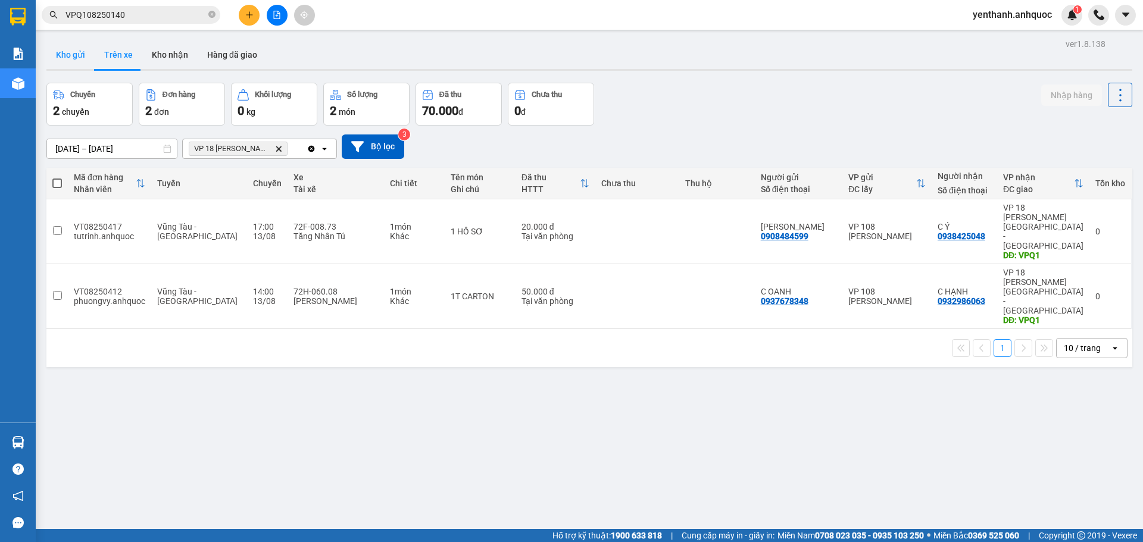
click at [77, 49] on button "Kho gửi" at bounding box center [70, 54] width 48 height 29
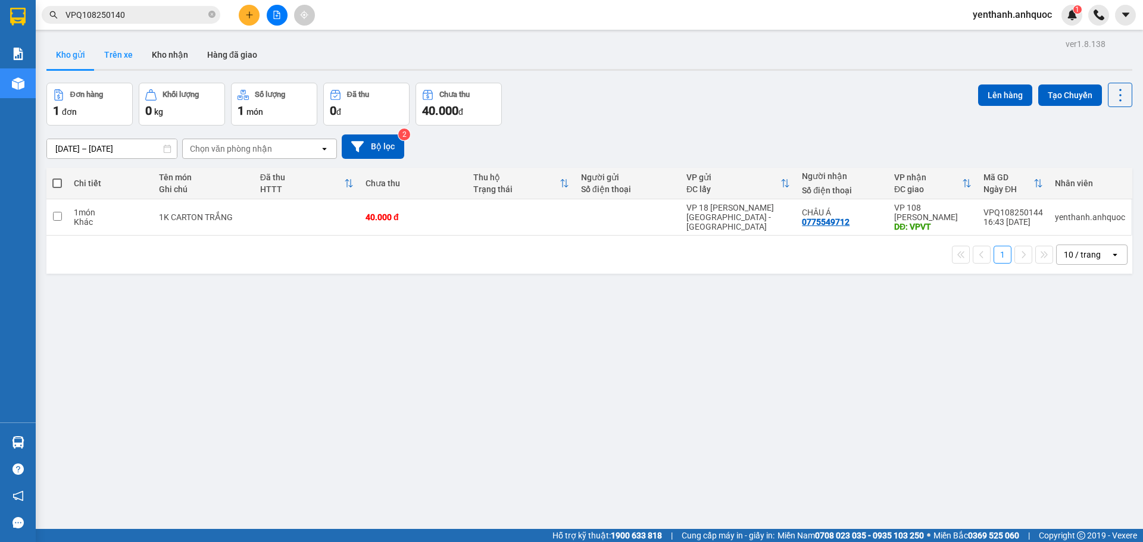
click at [126, 56] on button "Trên xe" at bounding box center [119, 54] width 48 height 29
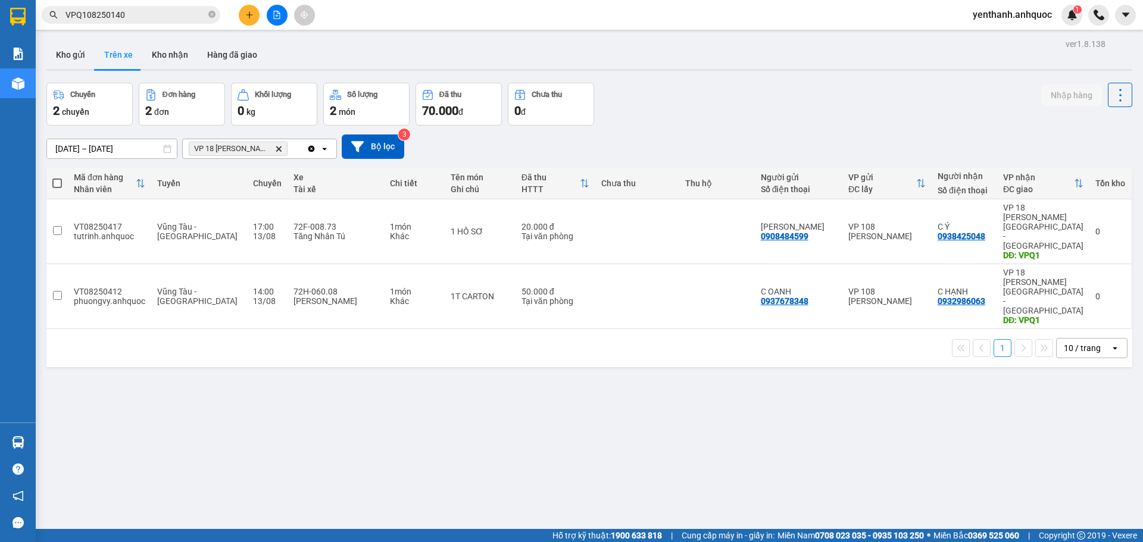
click at [272, 17] on button at bounding box center [277, 15] width 21 height 21
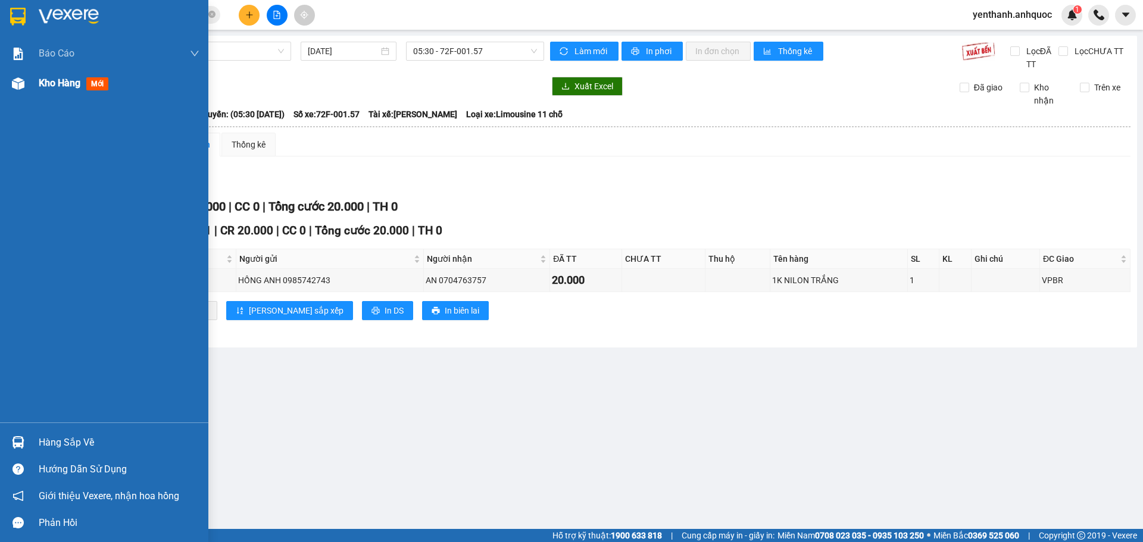
click at [67, 91] on div "Kho hàng mới" at bounding box center [119, 83] width 161 height 30
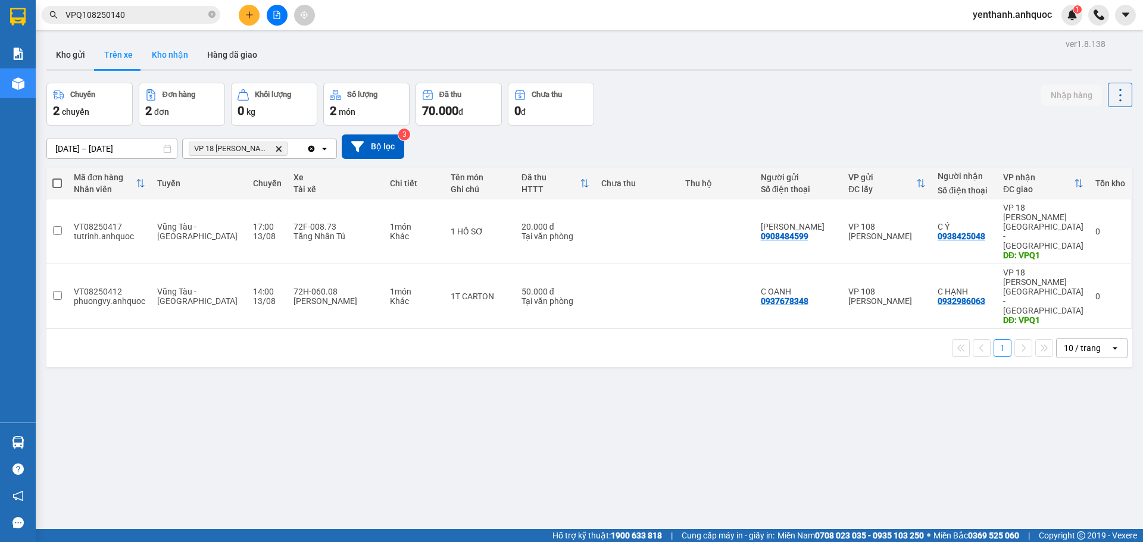
click at [163, 57] on button "Kho nhận" at bounding box center [169, 54] width 55 height 29
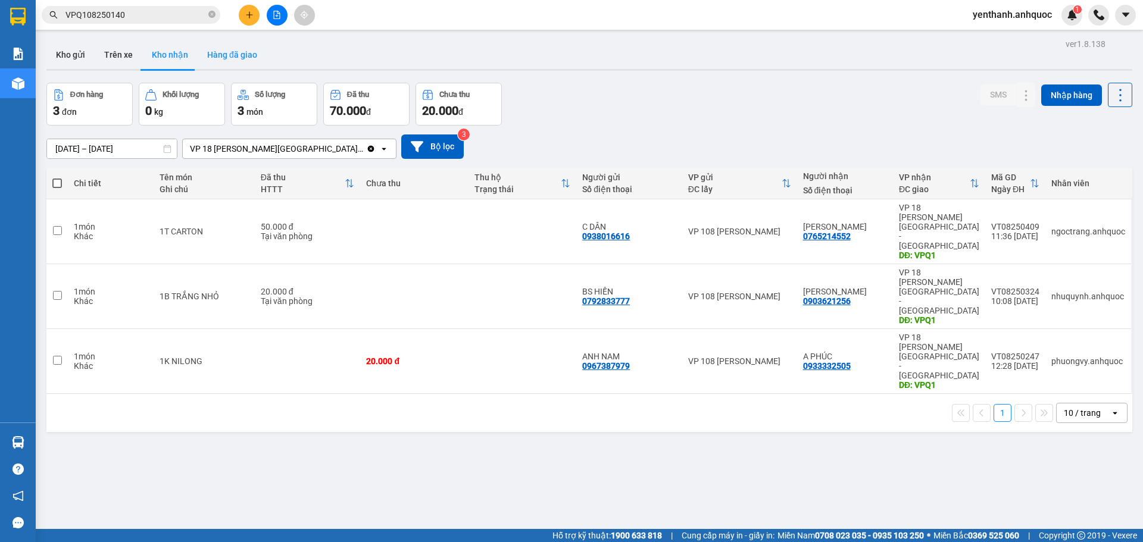
click at [255, 52] on button "Hàng đã giao" at bounding box center [232, 54] width 69 height 29
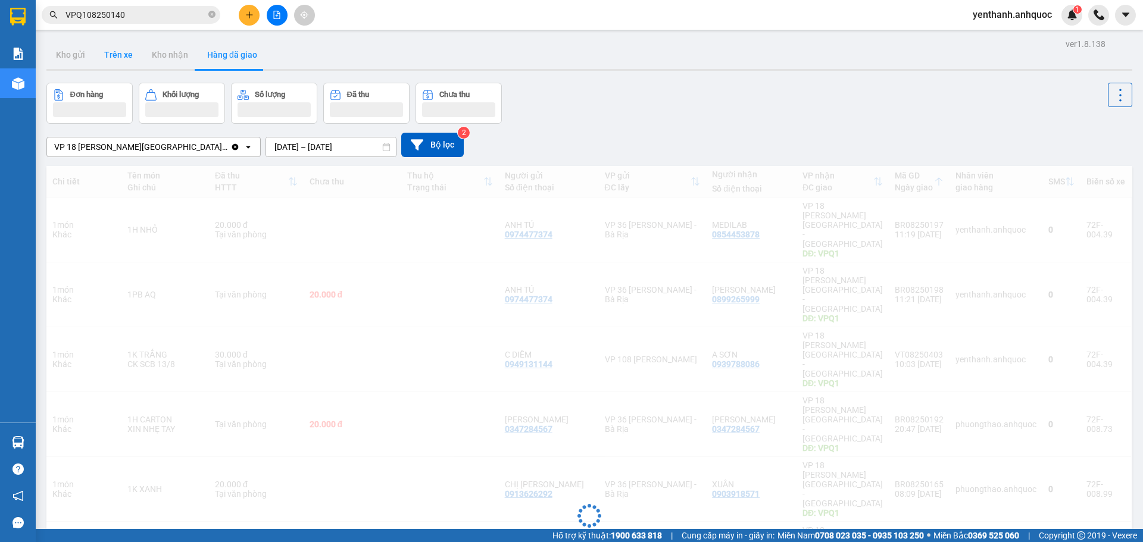
click at [134, 55] on button "Trên xe" at bounding box center [119, 54] width 48 height 29
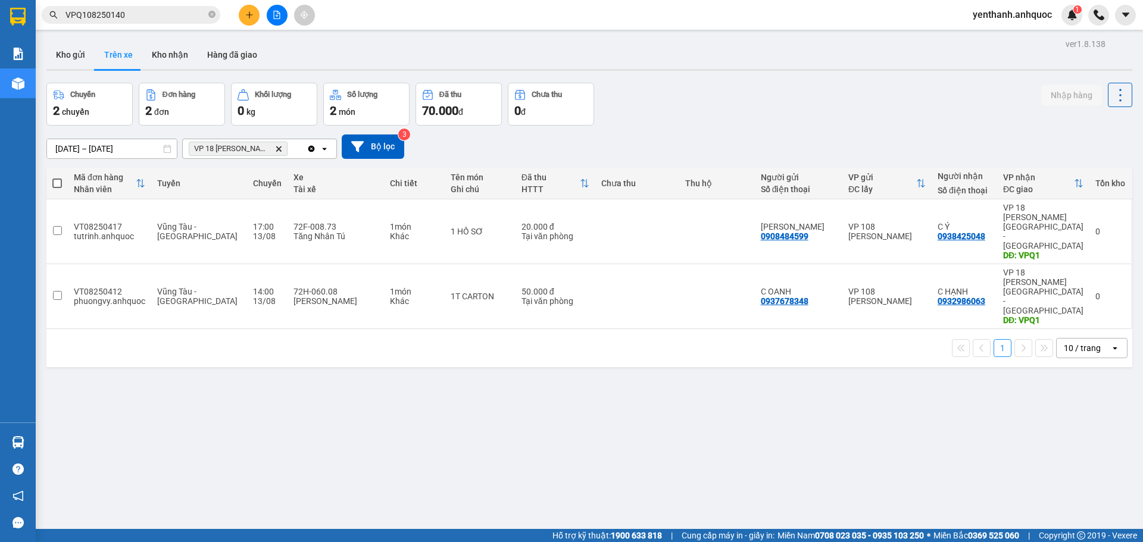
click at [274, 14] on icon "file-add" at bounding box center [277, 15] width 7 height 8
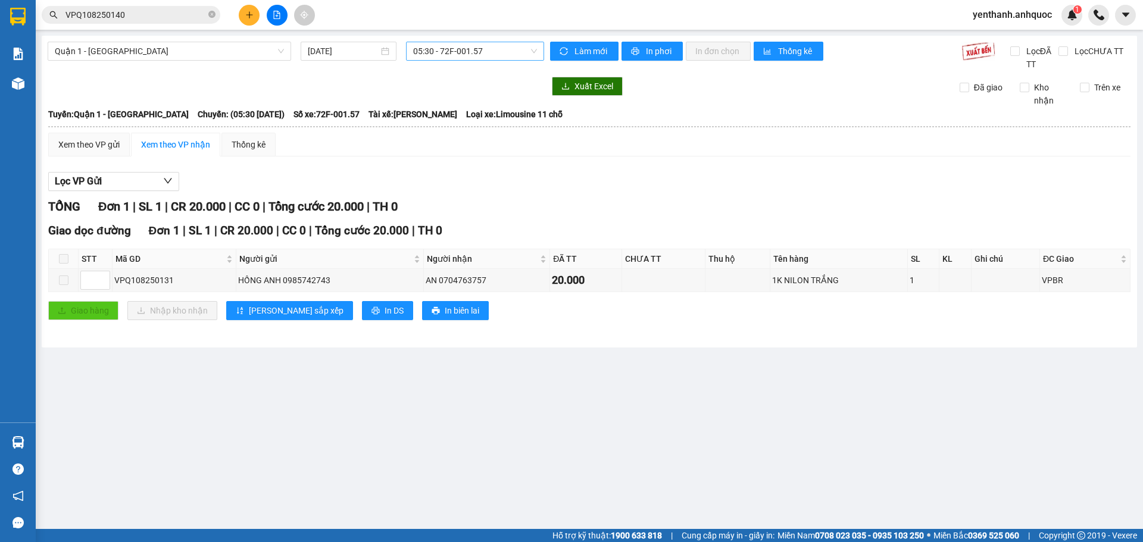
click at [506, 58] on span "05:30 - 72F-001.57" at bounding box center [475, 51] width 124 height 18
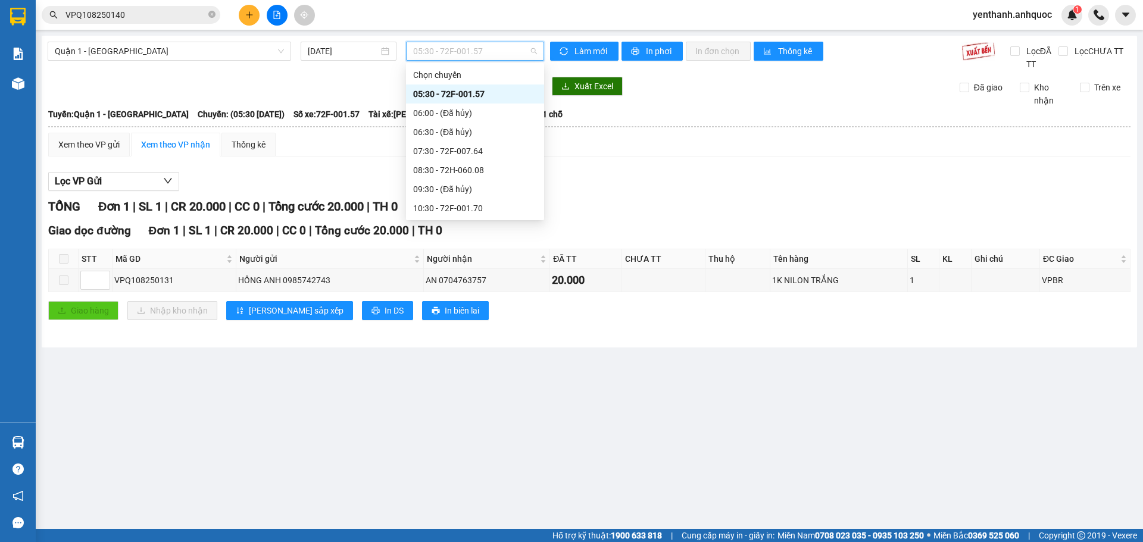
click at [467, 392] on div "16:30 - 72F-007.64" at bounding box center [475, 398] width 124 height 13
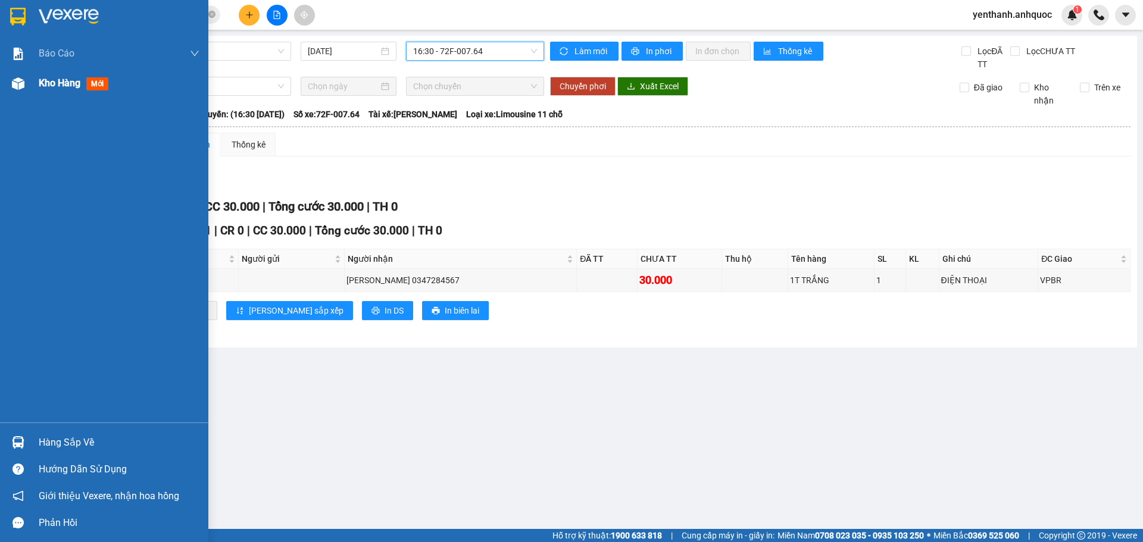
click at [57, 89] on span "Kho hàng" at bounding box center [60, 82] width 42 height 11
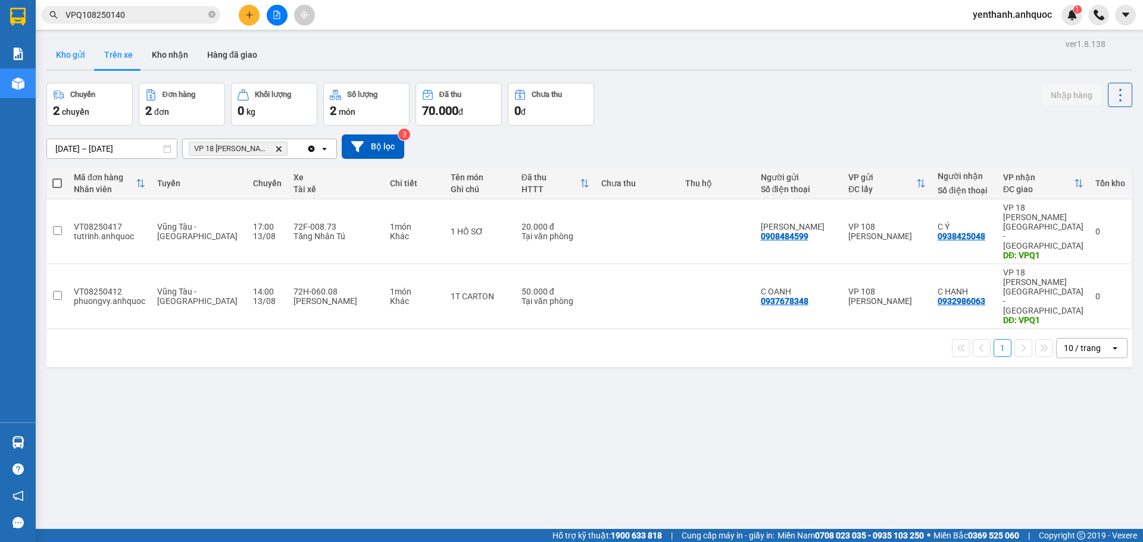
click at [64, 54] on button "Kho gửi" at bounding box center [70, 54] width 48 height 29
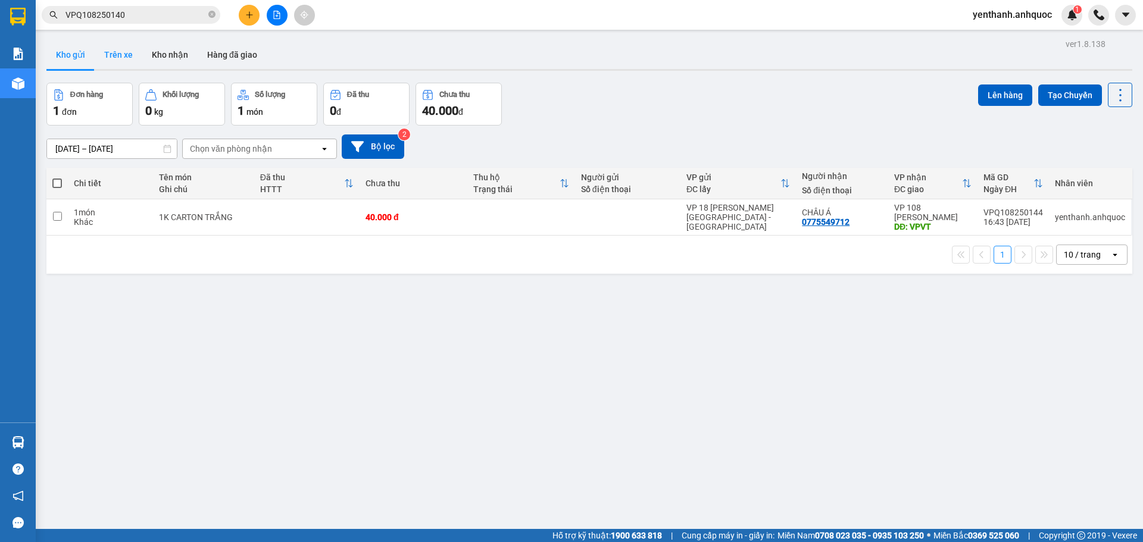
click at [116, 55] on button "Trên xe" at bounding box center [119, 54] width 48 height 29
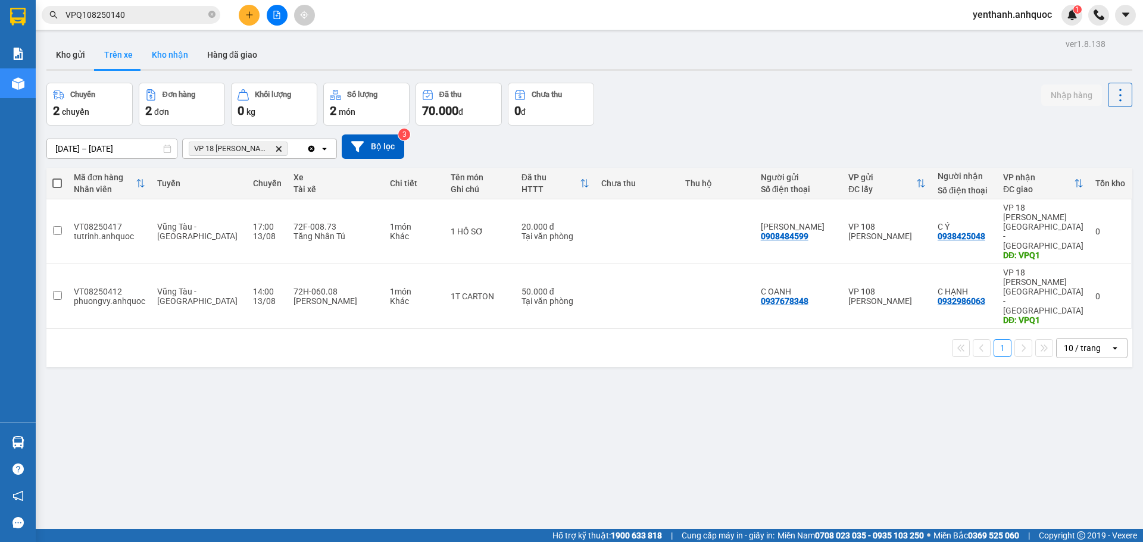
click at [155, 53] on button "Kho nhận" at bounding box center [169, 54] width 55 height 29
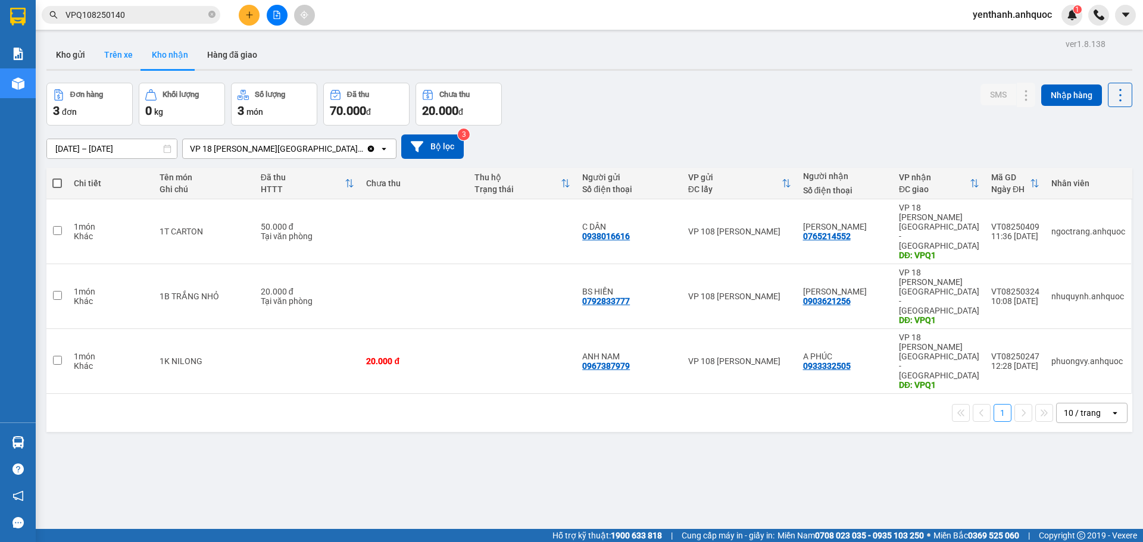
click at [129, 60] on button "Trên xe" at bounding box center [119, 54] width 48 height 29
type input "[DATE] – [DATE]"
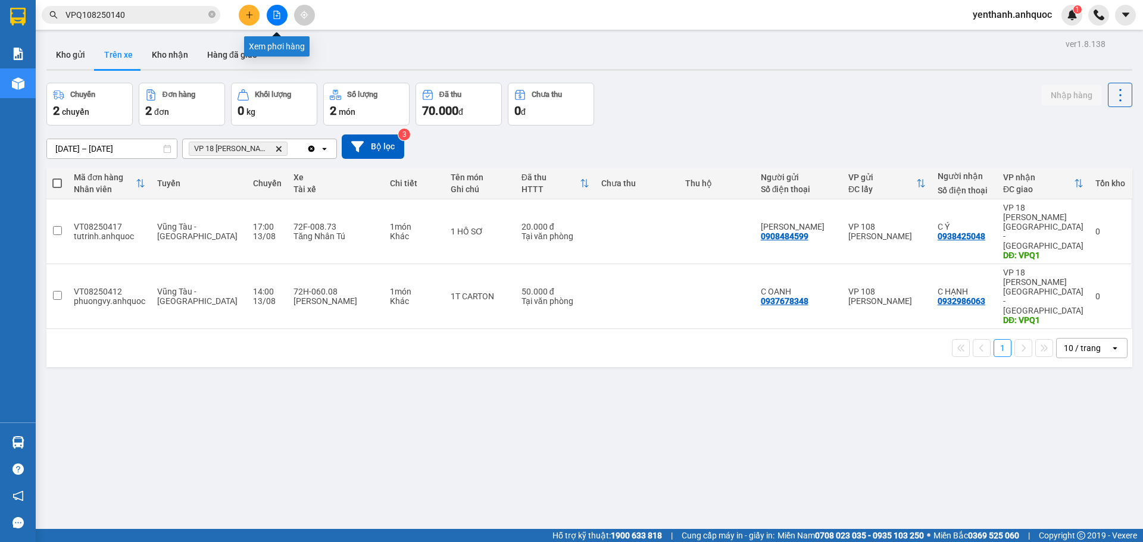
click at [273, 9] on button at bounding box center [277, 15] width 21 height 21
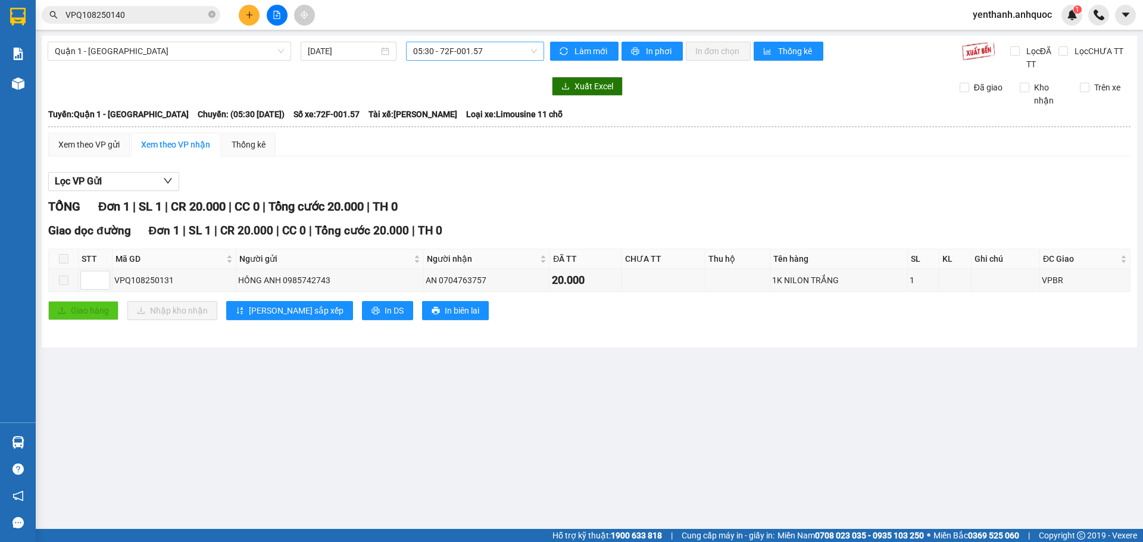
click at [505, 47] on span "05:30 - 72F-001.57" at bounding box center [475, 51] width 124 height 18
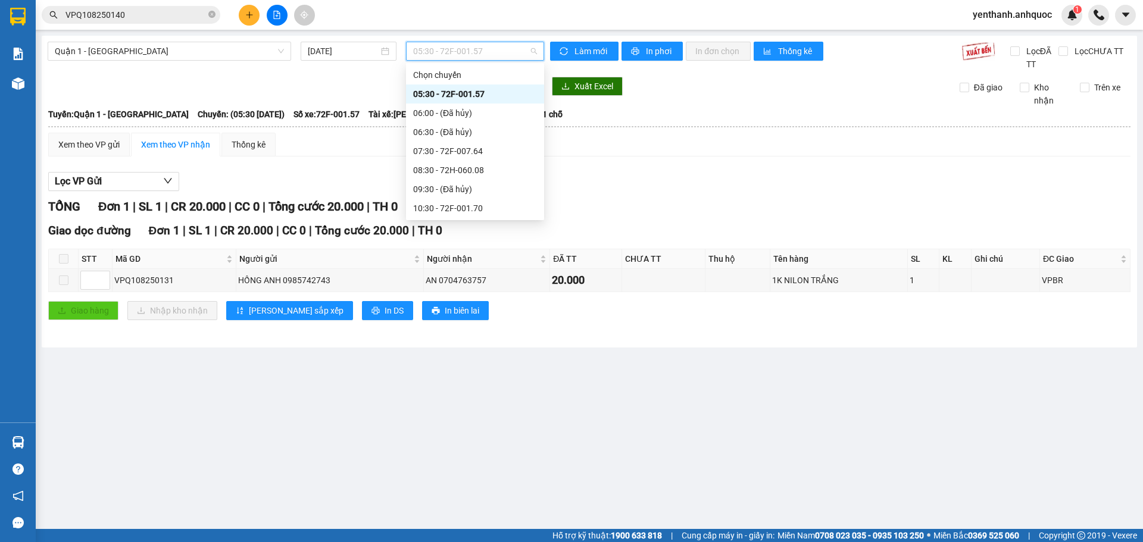
click at [486, 392] on div "16:30 - 72F-007.64" at bounding box center [475, 398] width 124 height 13
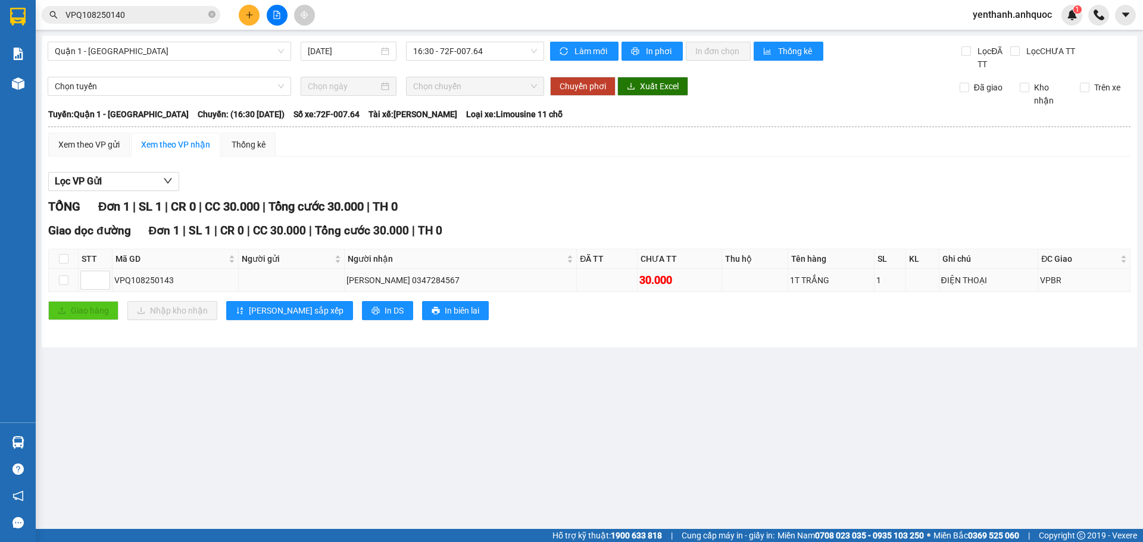
drag, startPoint x: 177, startPoint y: 278, endPoint x: 114, endPoint y: 284, distance: 63.4
click at [114, 284] on div "VPQ108250143" at bounding box center [175, 280] width 122 height 13
click at [175, 14] on input "VPQ108250140" at bounding box center [135, 14] width 140 height 13
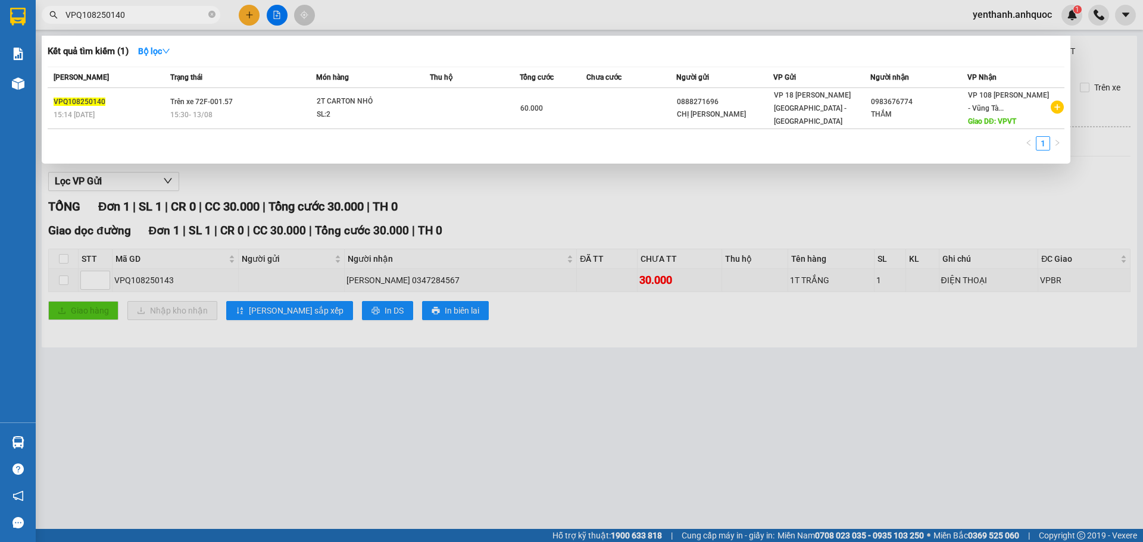
click at [175, 14] on input "VPQ108250140" at bounding box center [135, 14] width 140 height 13
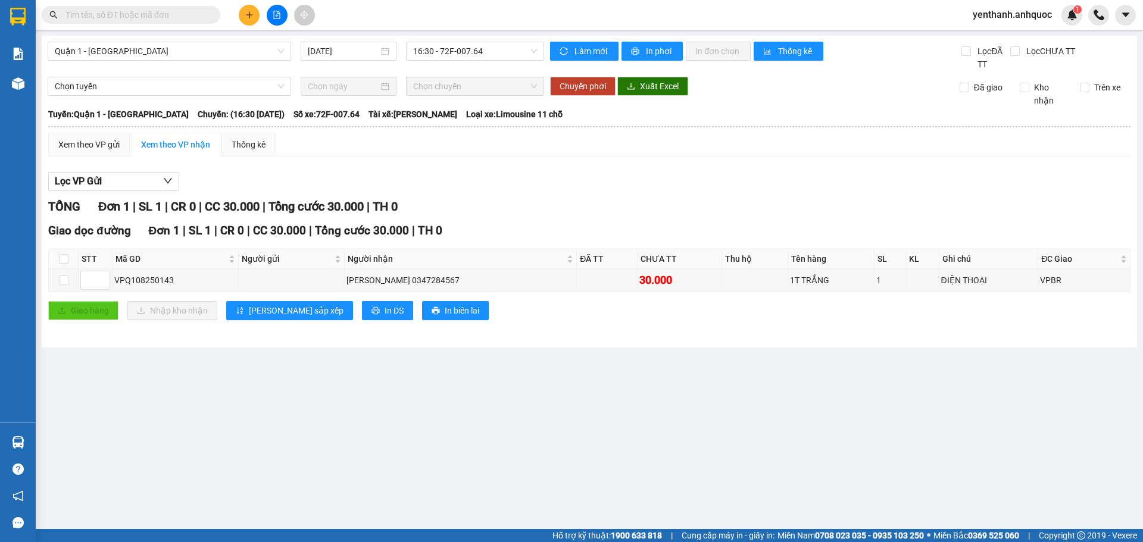
paste input "VPQ108250143"
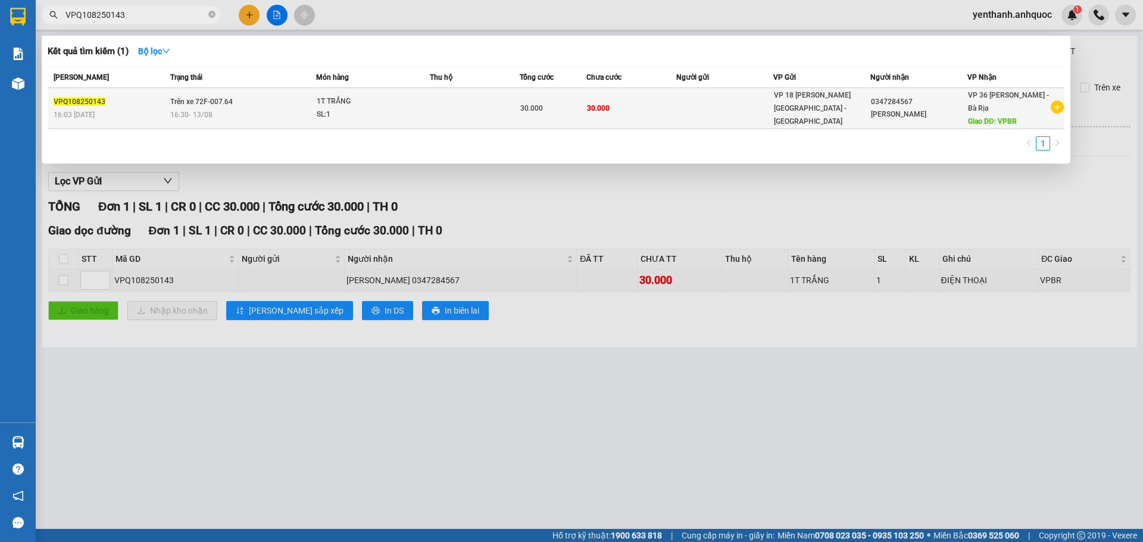
type input "VPQ108250143"
click at [410, 112] on span "1T TRẮNG SL: 1" at bounding box center [373, 108] width 112 height 26
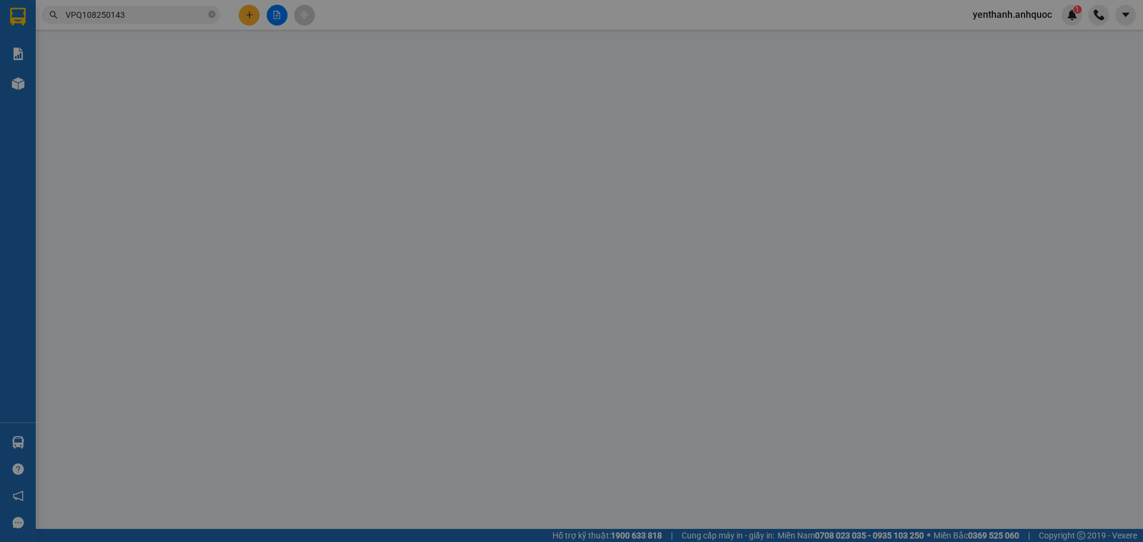
type input "0347284567"
type input "[PERSON_NAME]"
type input "VPBR"
type input "30.000"
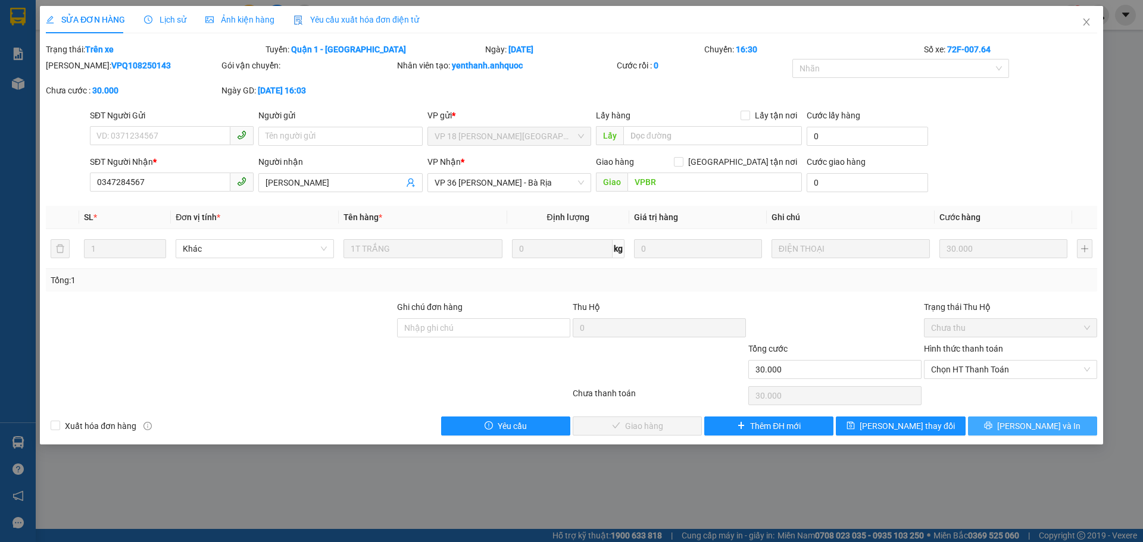
click at [992, 425] on icon "printer" at bounding box center [988, 425] width 8 height 8
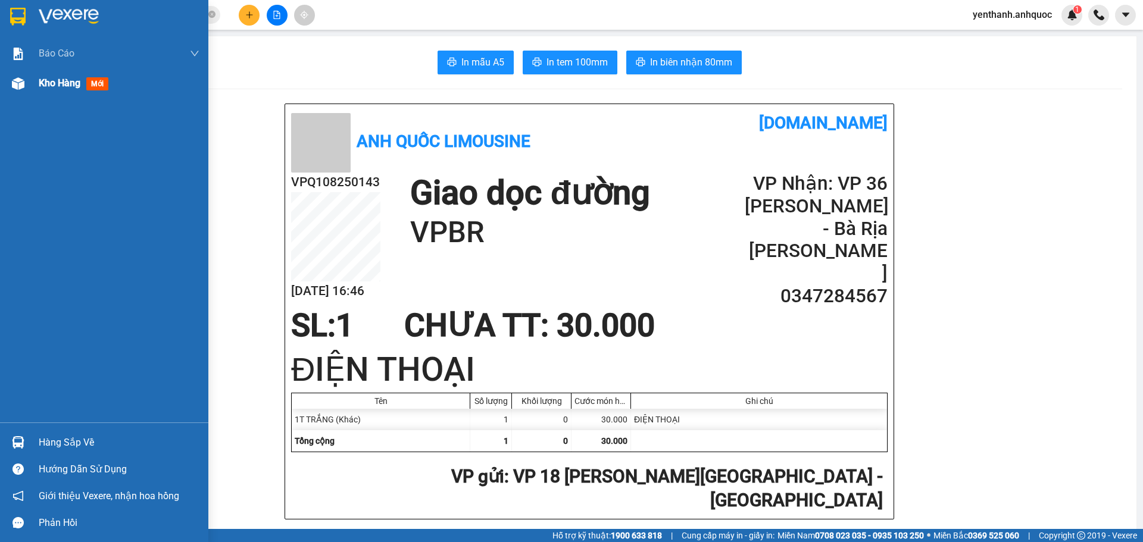
click at [54, 83] on span "Kho hàng" at bounding box center [60, 82] width 42 height 11
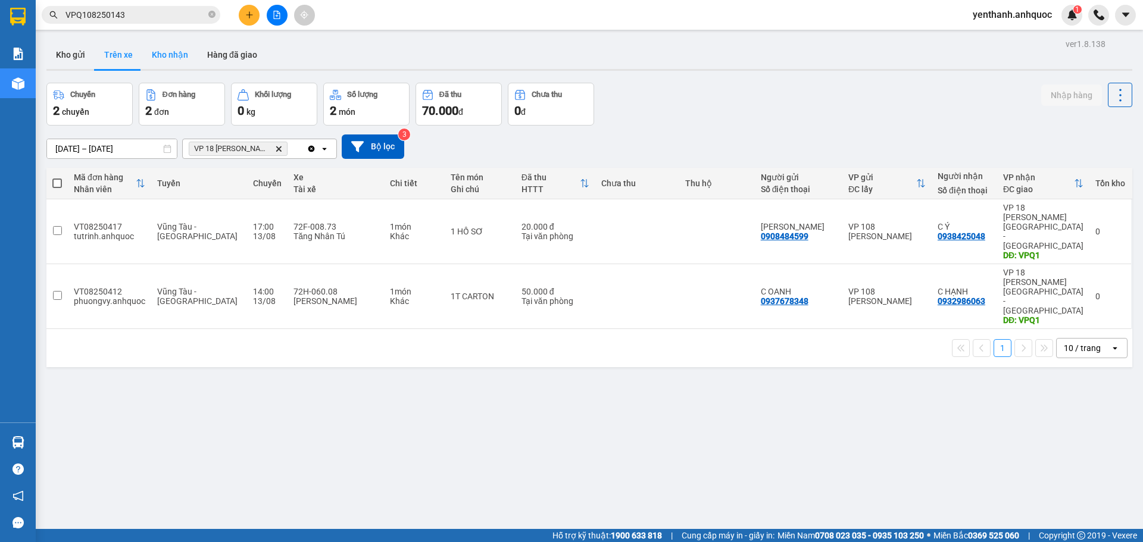
click at [172, 52] on button "Kho nhận" at bounding box center [169, 54] width 55 height 29
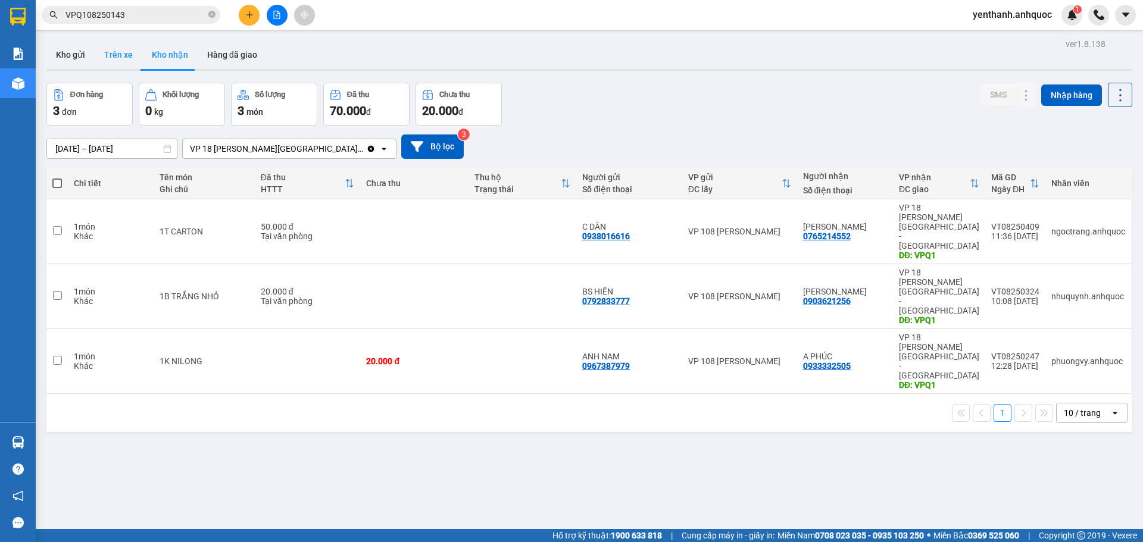
click at [130, 56] on button "Trên xe" at bounding box center [119, 54] width 48 height 29
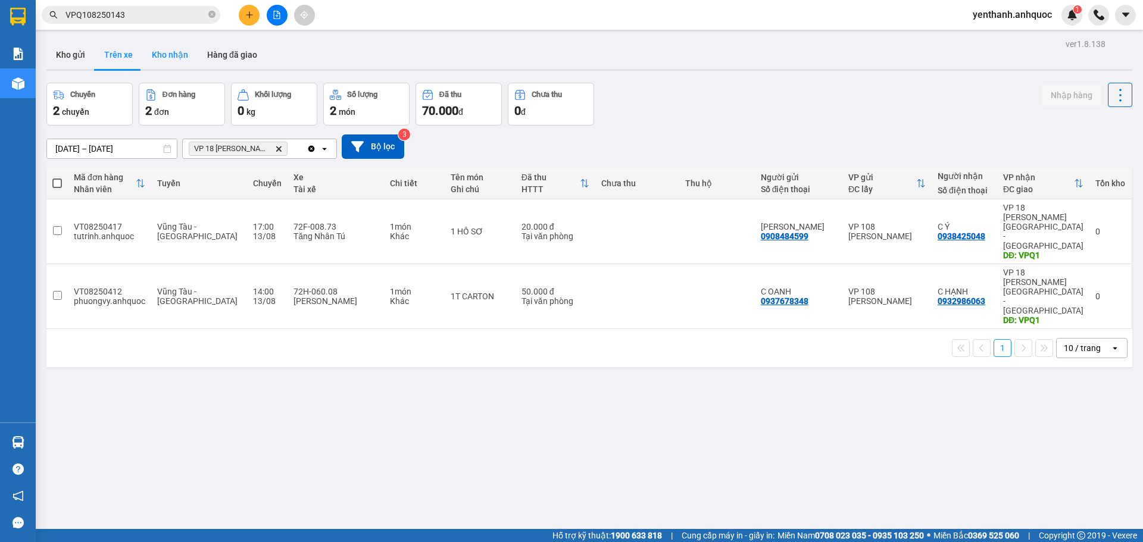
click at [175, 52] on button "Kho nhận" at bounding box center [169, 54] width 55 height 29
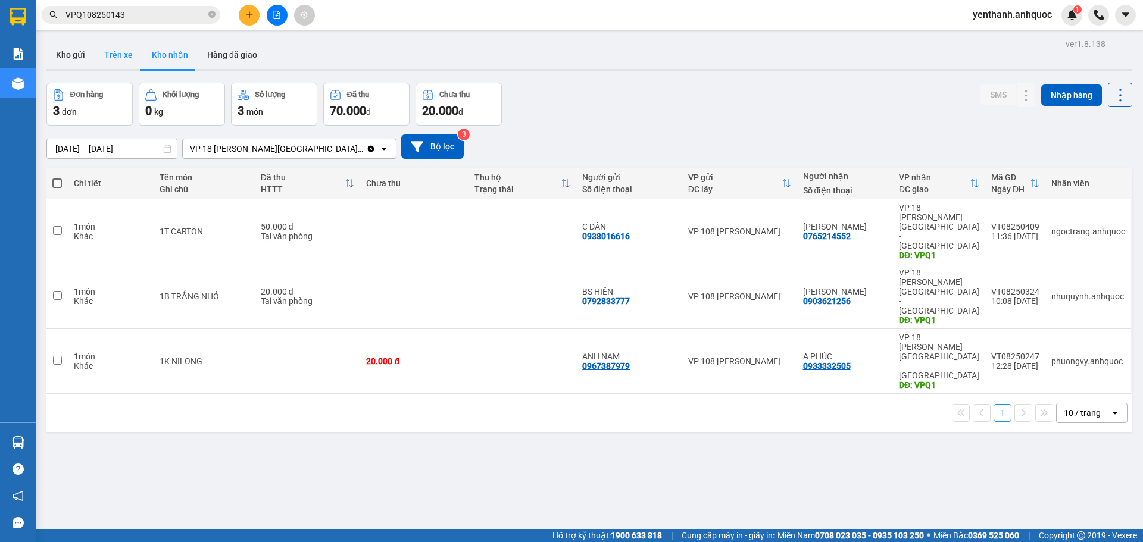
click at [118, 54] on button "Trên xe" at bounding box center [119, 54] width 48 height 29
type input "[DATE] – [DATE]"
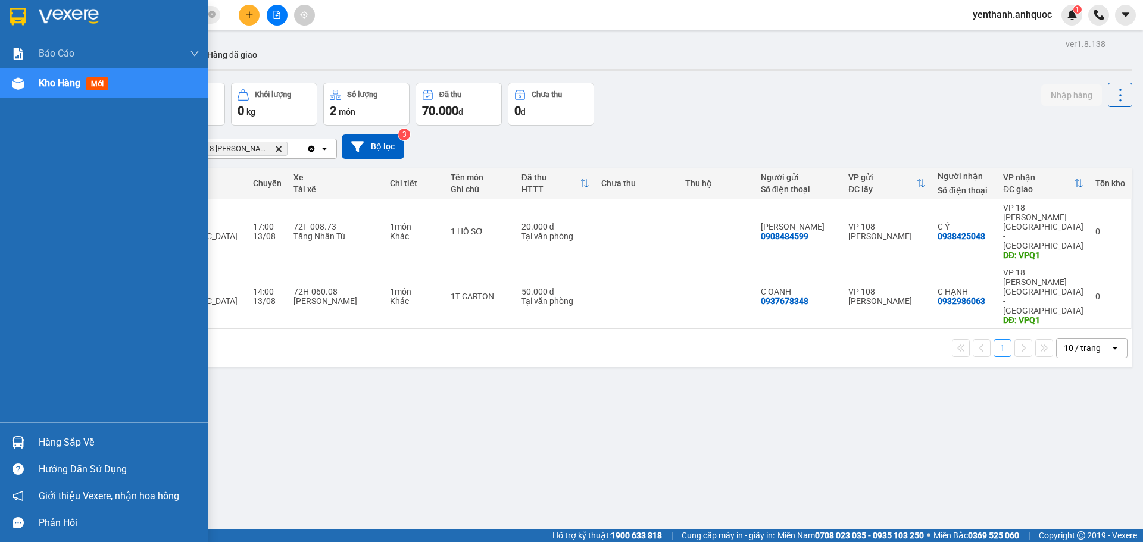
click at [38, 92] on div "Kho hàng mới" at bounding box center [104, 83] width 208 height 30
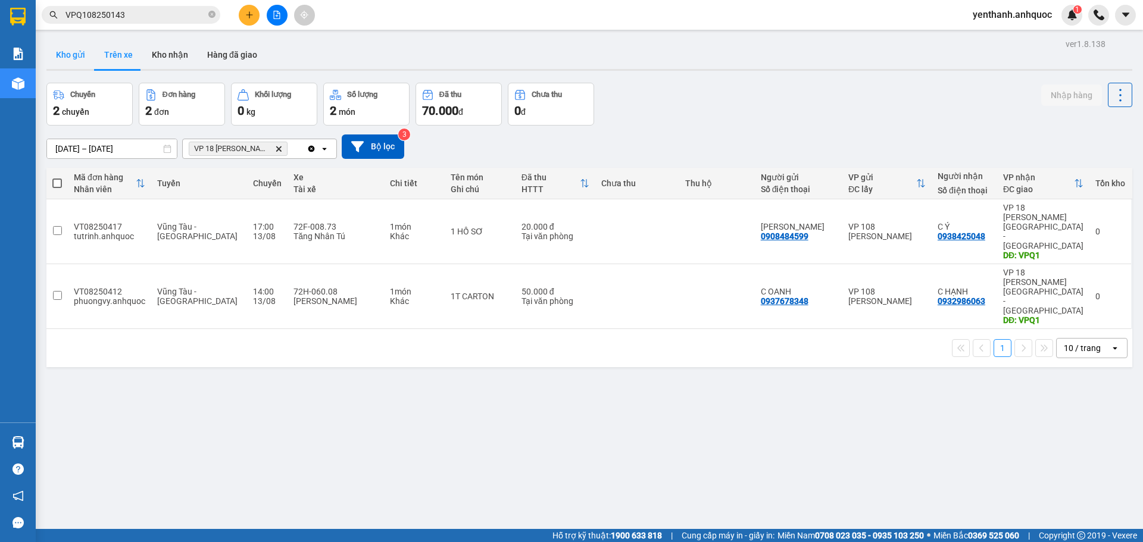
click at [87, 61] on button "Kho gửi" at bounding box center [70, 54] width 48 height 29
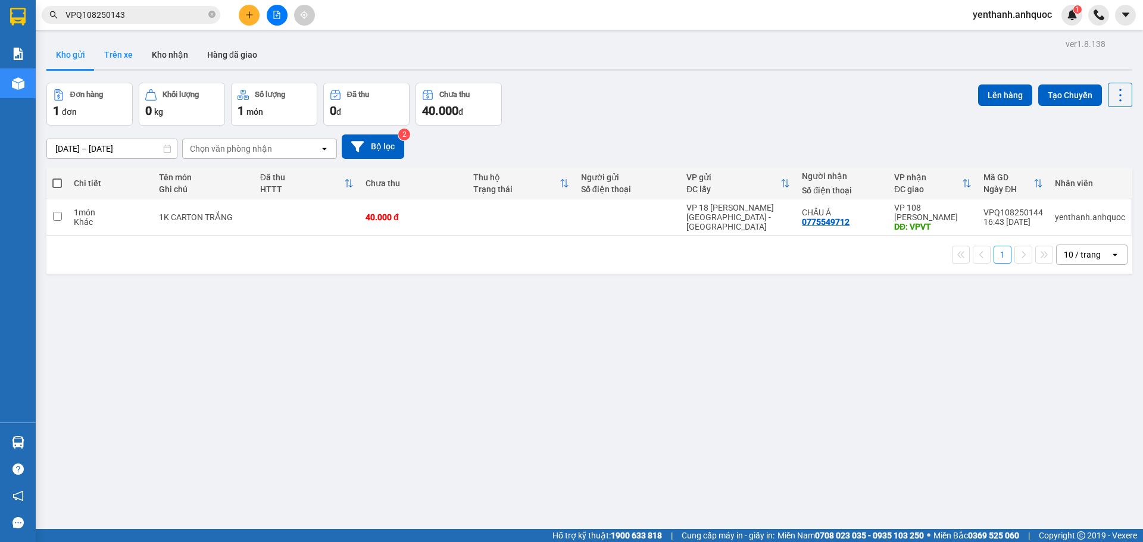
click at [124, 58] on button "Trên xe" at bounding box center [119, 54] width 48 height 29
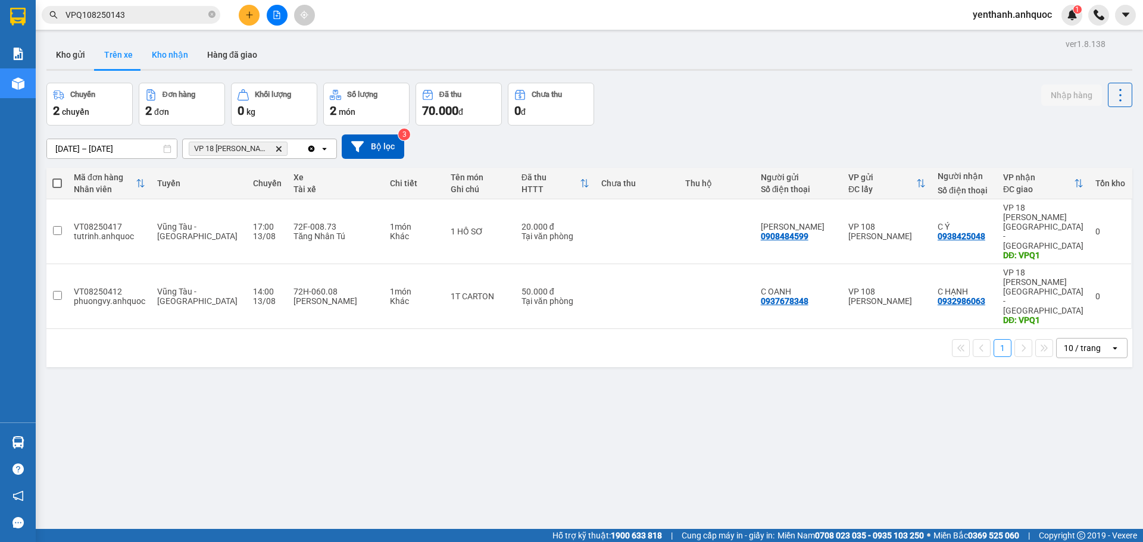
click at [184, 65] on button "Kho nhận" at bounding box center [169, 54] width 55 height 29
type input "[DATE] – [DATE]"
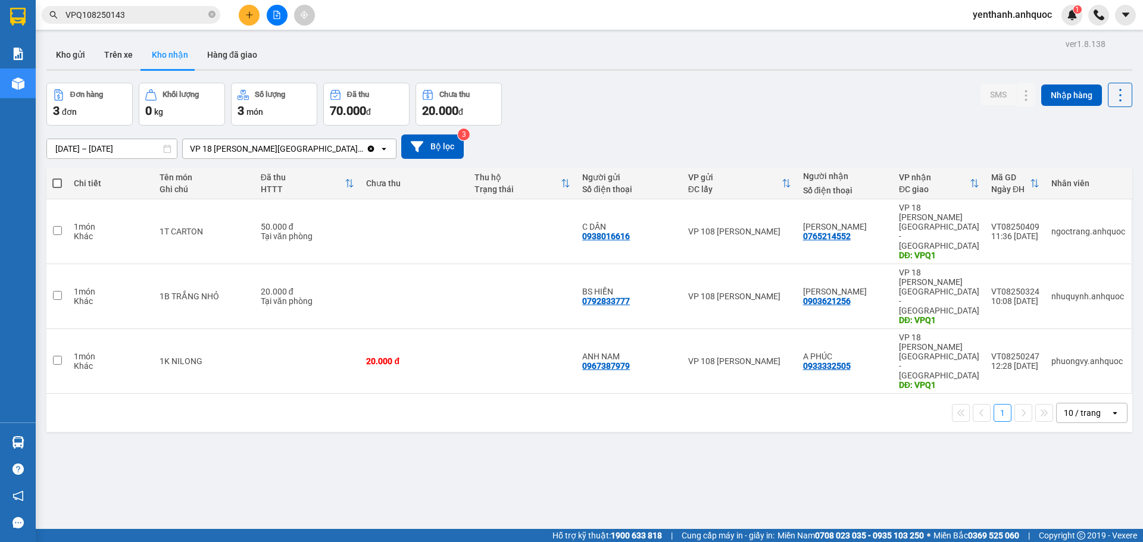
click at [271, 62] on div "Kho gửi Trên xe Kho nhận Hàng đã giao" at bounding box center [588, 56] width 1085 height 32
click at [249, 63] on button "Hàng đã giao" at bounding box center [232, 54] width 69 height 29
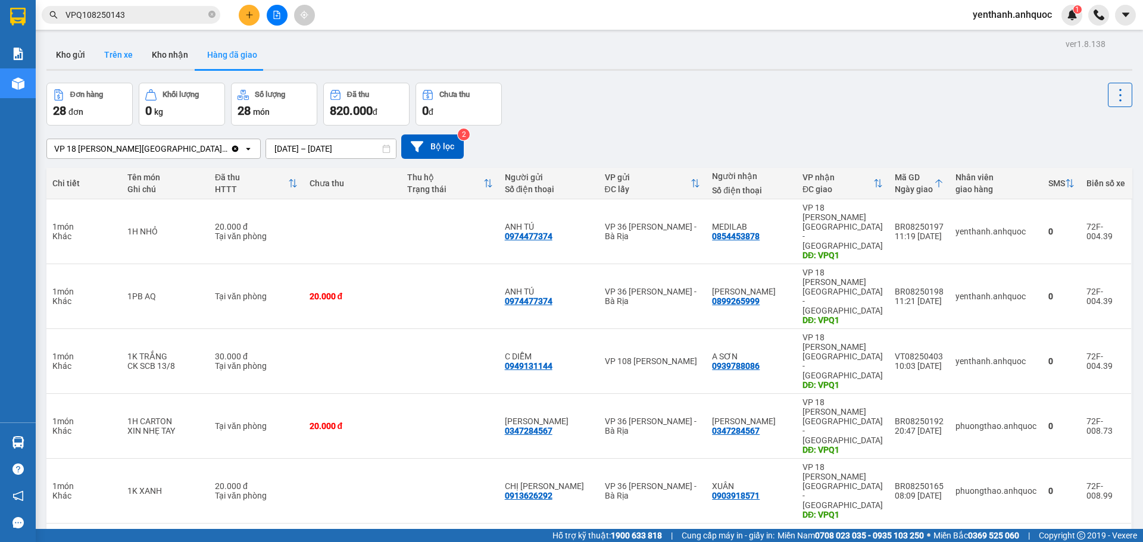
click at [133, 63] on button "Trên xe" at bounding box center [119, 54] width 48 height 29
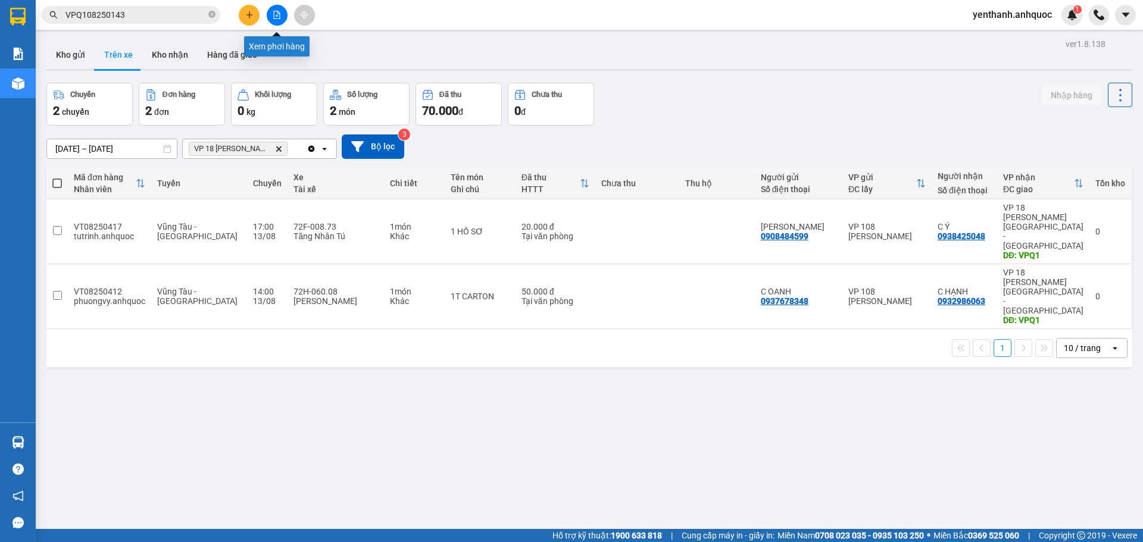
click at [280, 20] on button at bounding box center [277, 15] width 21 height 21
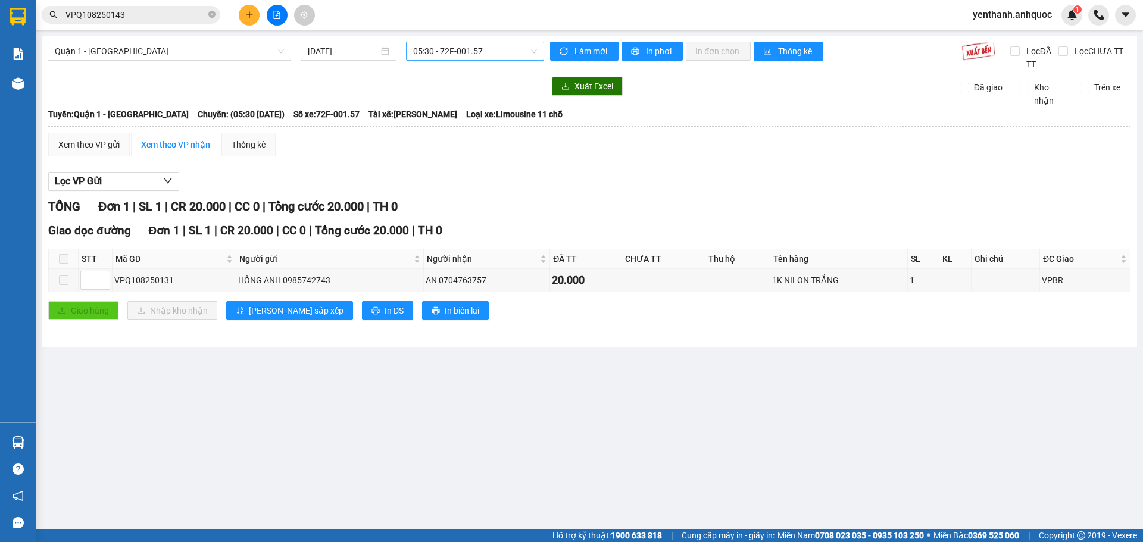
click at [483, 54] on span "05:30 - 72F-001.57" at bounding box center [475, 51] width 124 height 18
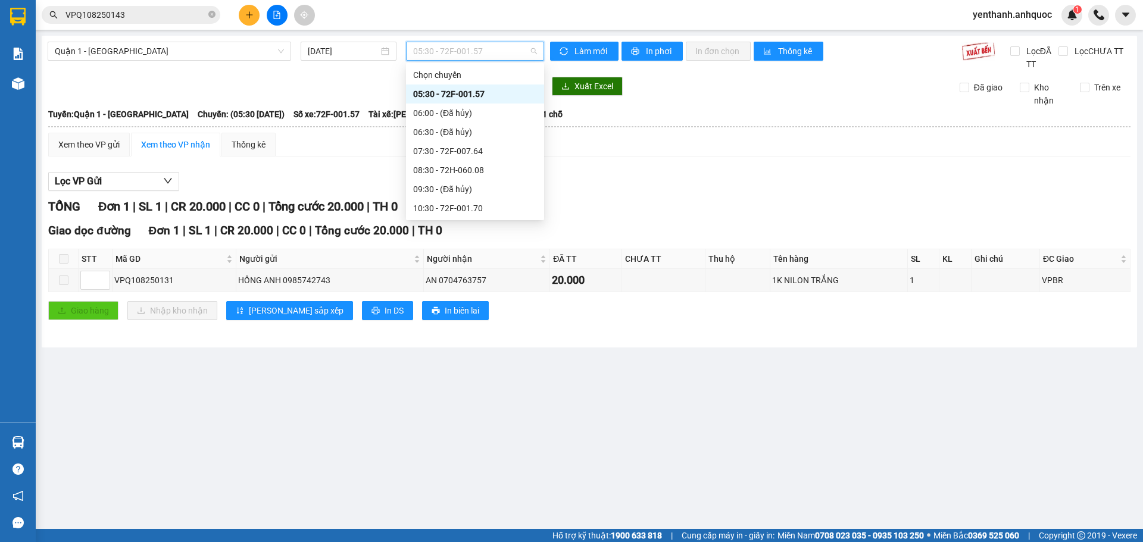
click at [468, 392] on div "16:30 - 72F-007.64" at bounding box center [475, 398] width 124 height 13
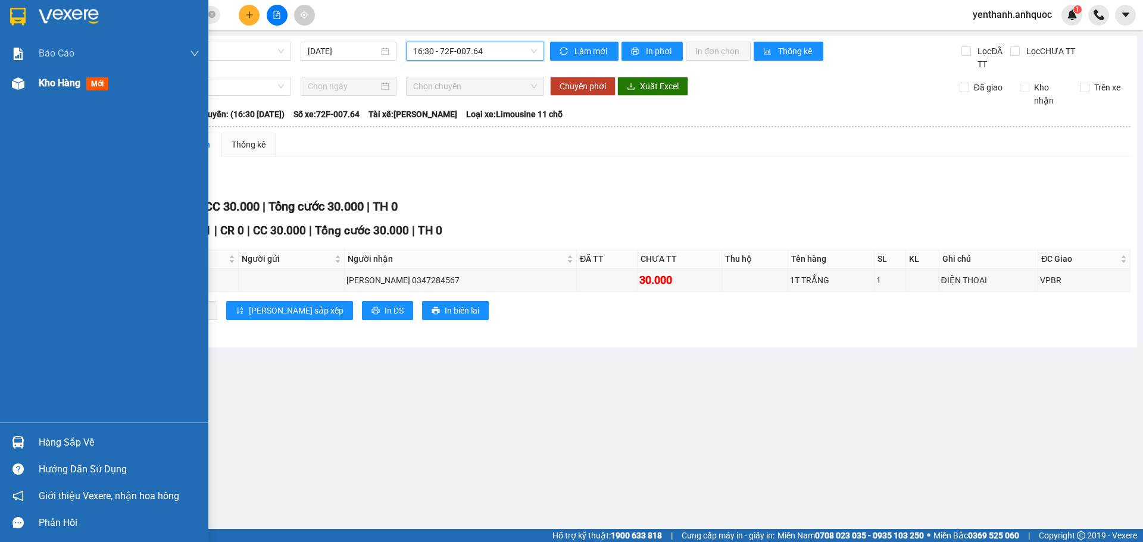
click at [51, 92] on div "Kho hàng mới" at bounding box center [119, 83] width 161 height 30
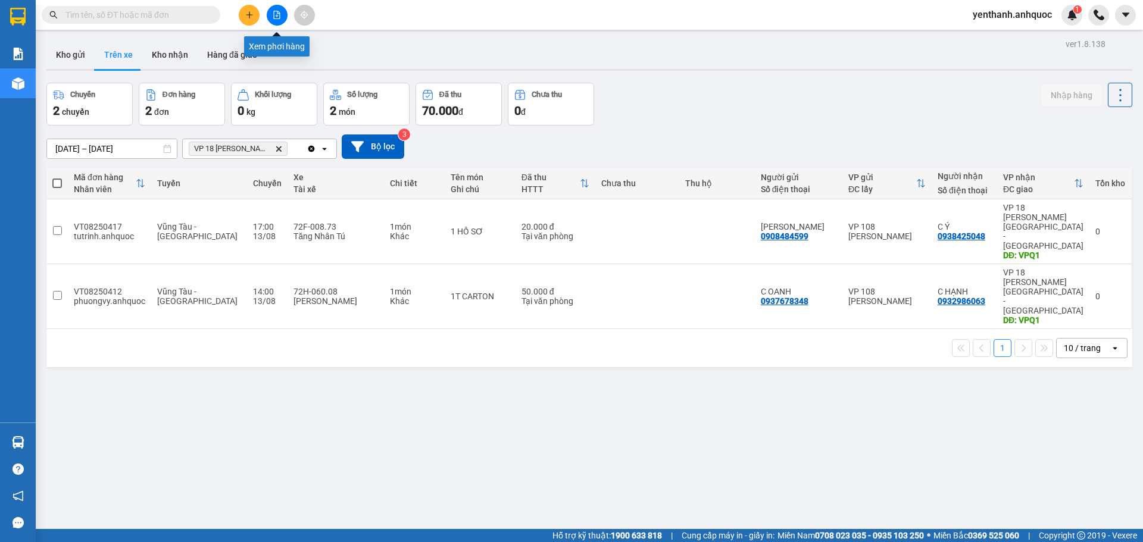
click at [277, 22] on button at bounding box center [277, 15] width 21 height 21
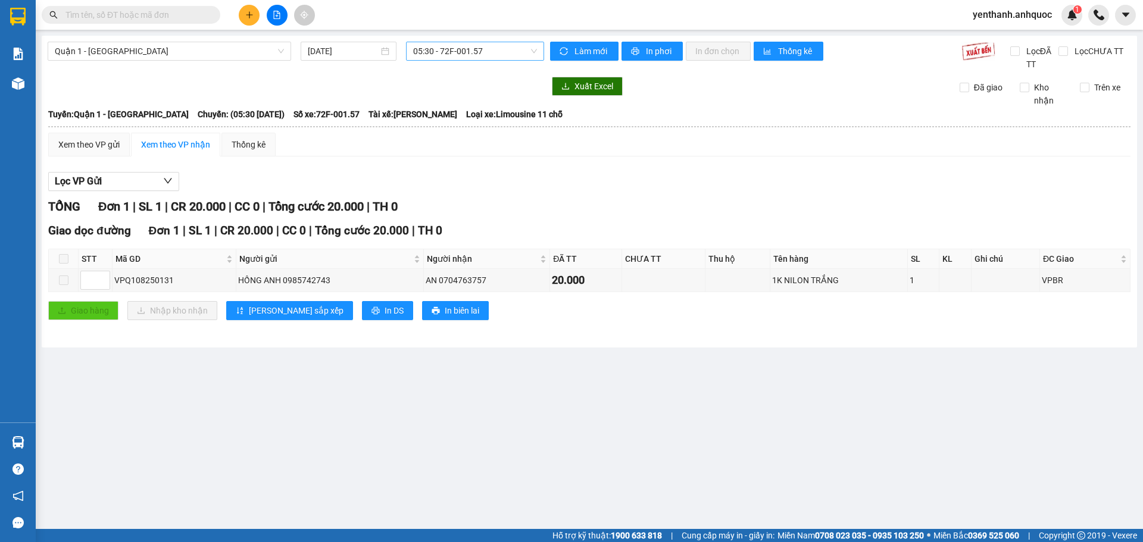
click at [486, 54] on span "05:30 - 72F-001.57" at bounding box center [475, 51] width 124 height 18
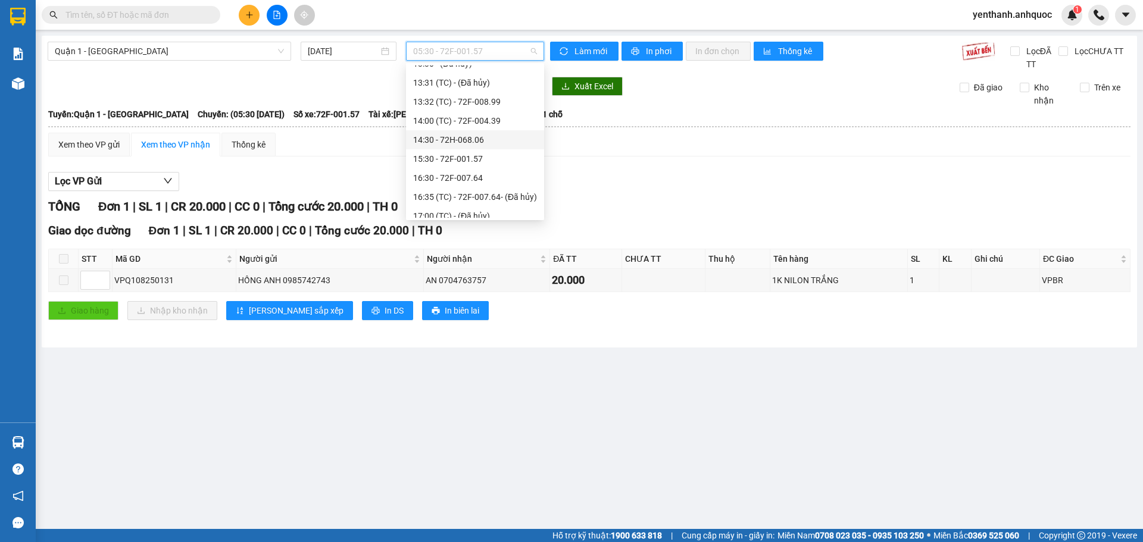
scroll to position [238, 0]
click at [471, 168] on div "16:30 - 72F-007.64" at bounding box center [475, 160] width 138 height 19
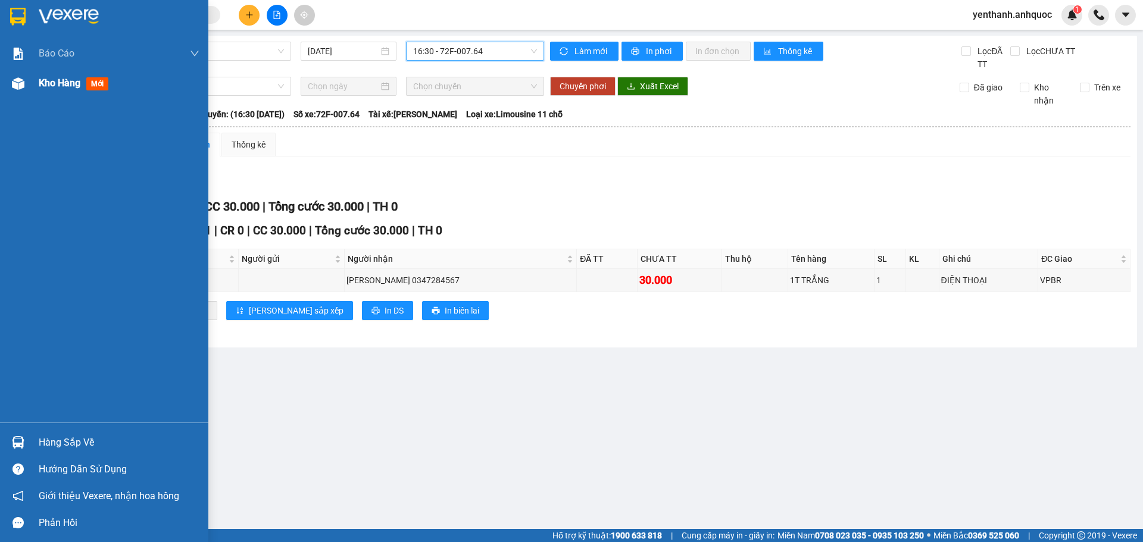
click at [48, 80] on span "Kho hàng" at bounding box center [60, 82] width 42 height 11
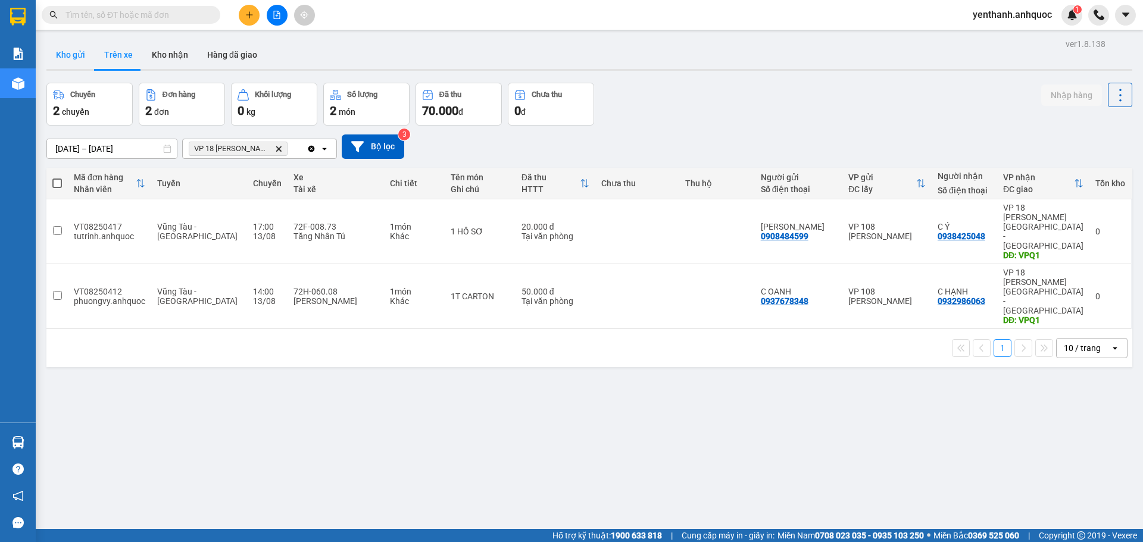
click at [82, 52] on button "Kho gửi" at bounding box center [70, 54] width 48 height 29
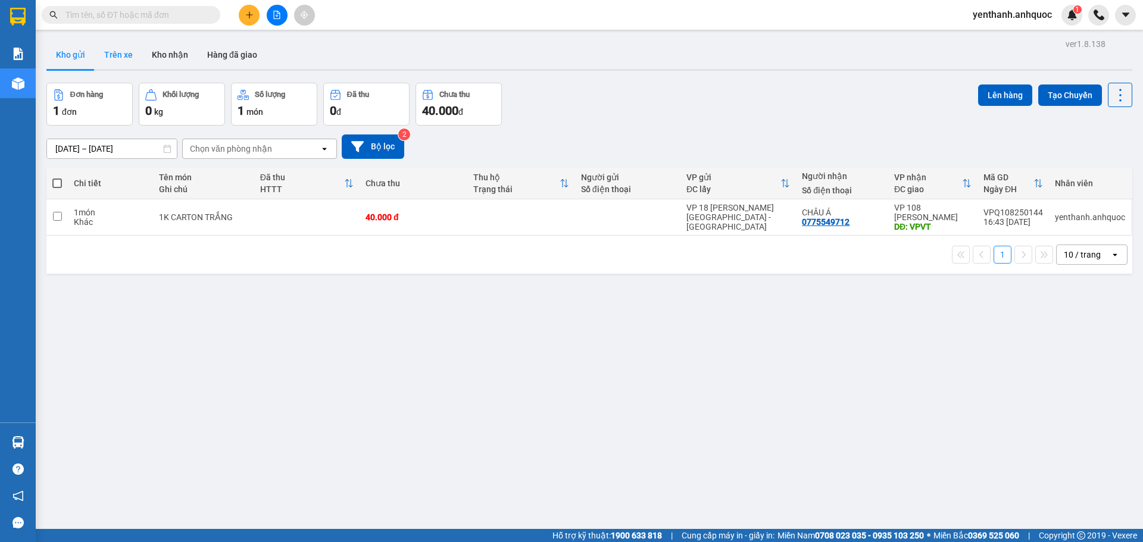
click at [133, 51] on button "Trên xe" at bounding box center [119, 54] width 48 height 29
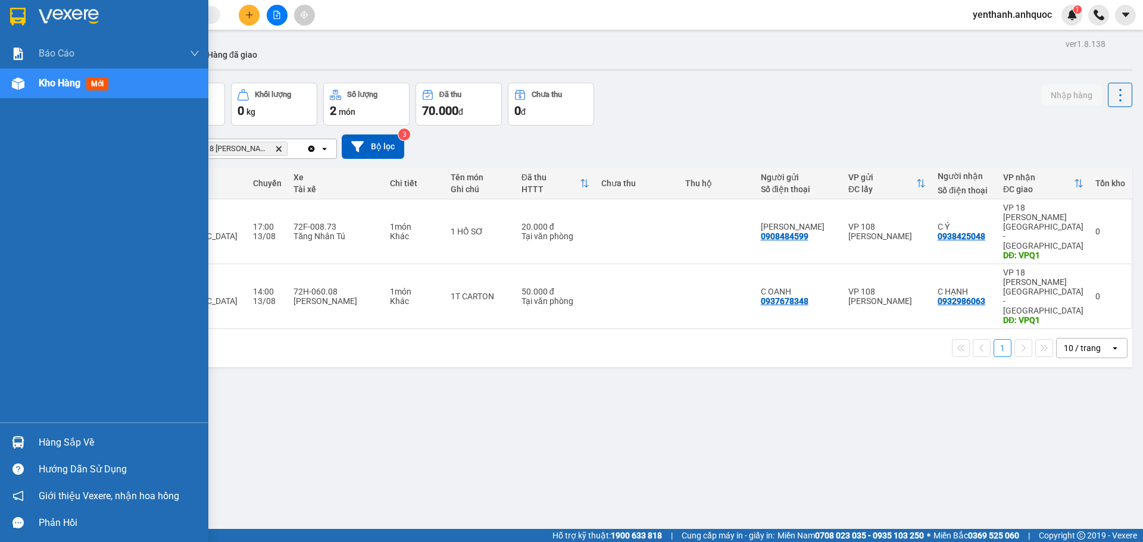
click at [41, 93] on div "Kho hàng mới" at bounding box center [119, 83] width 161 height 30
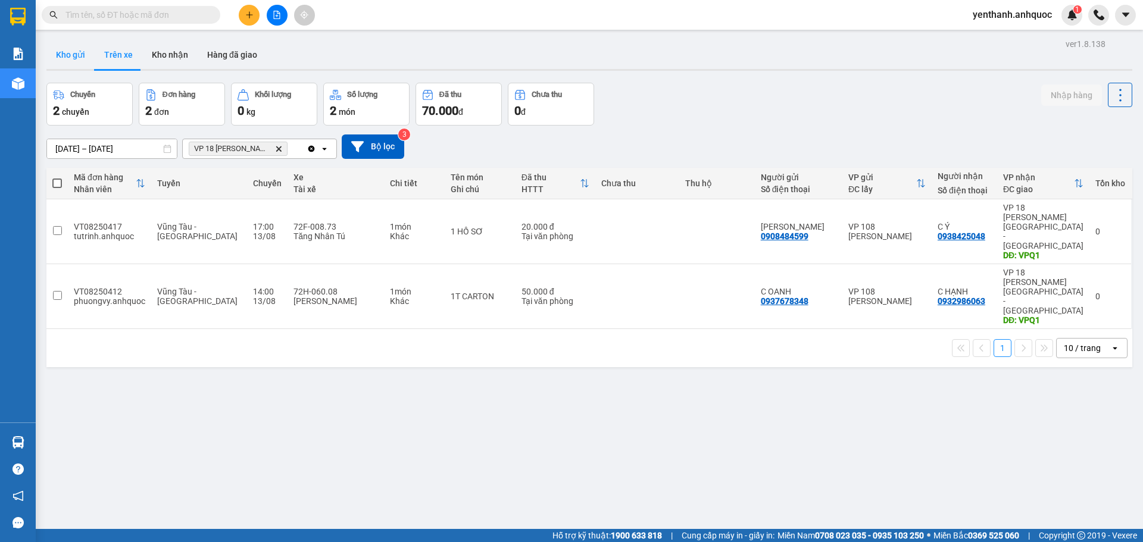
click at [79, 49] on button "Kho gửi" at bounding box center [70, 54] width 48 height 29
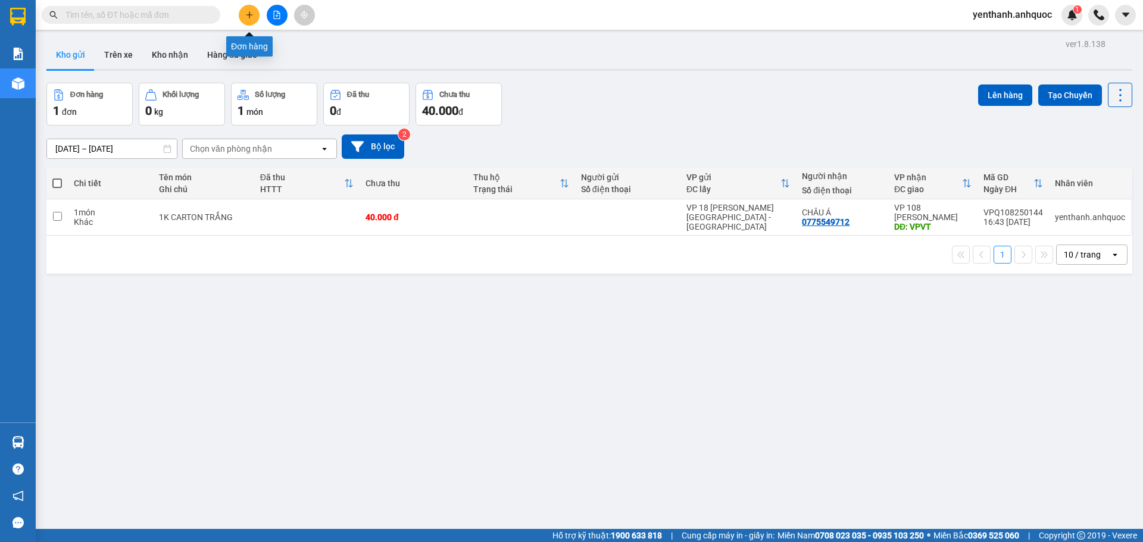
click at [245, 18] on icon "plus" at bounding box center [249, 15] width 8 height 8
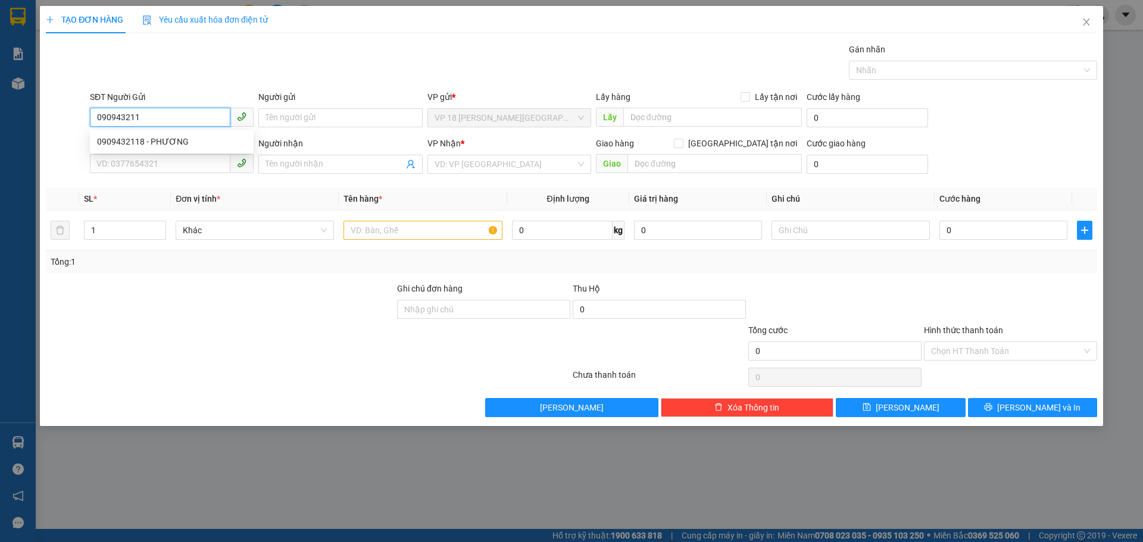
type input "0909432118"
click at [194, 144] on div "0909432118 - PHƯƠNG" at bounding box center [171, 141] width 149 height 13
type input "PHƯƠNG"
type input "0909875179"
type input "NHẬT MỸ 2"
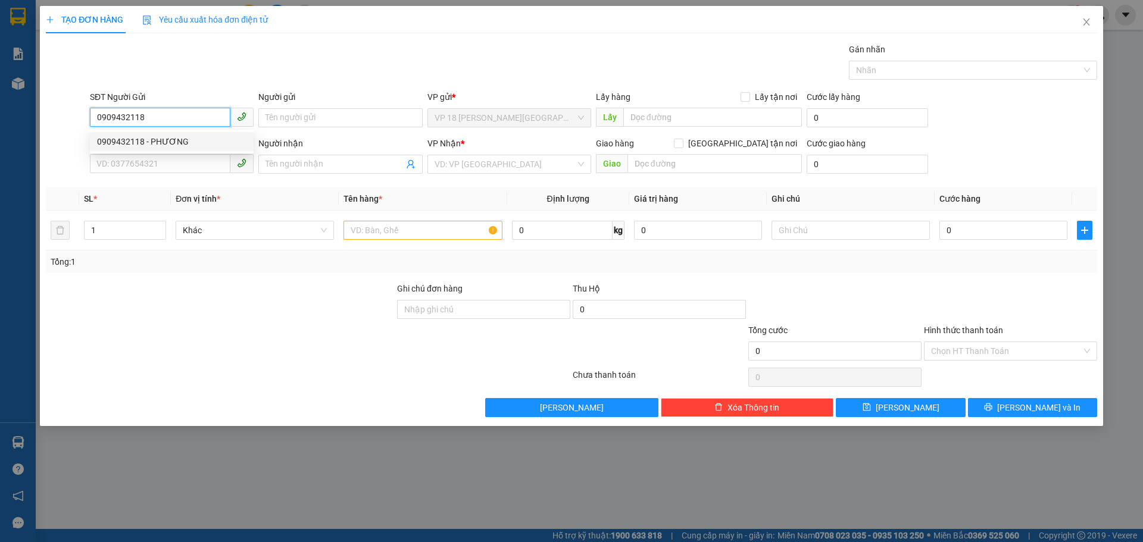
type input "VPVT"
type input "30.000"
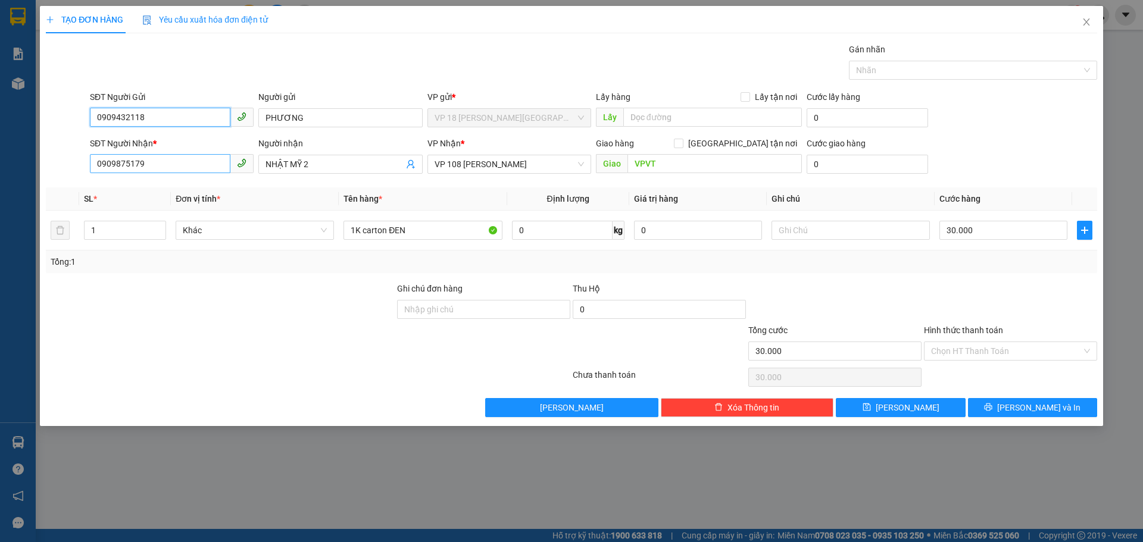
type input "0909432118"
click at [182, 168] on input "0909875179" at bounding box center [160, 163] width 140 height 19
type input "0901532277"
click at [193, 187] on div "0901532277 - NHẬT MỸ 3" at bounding box center [171, 188] width 149 height 13
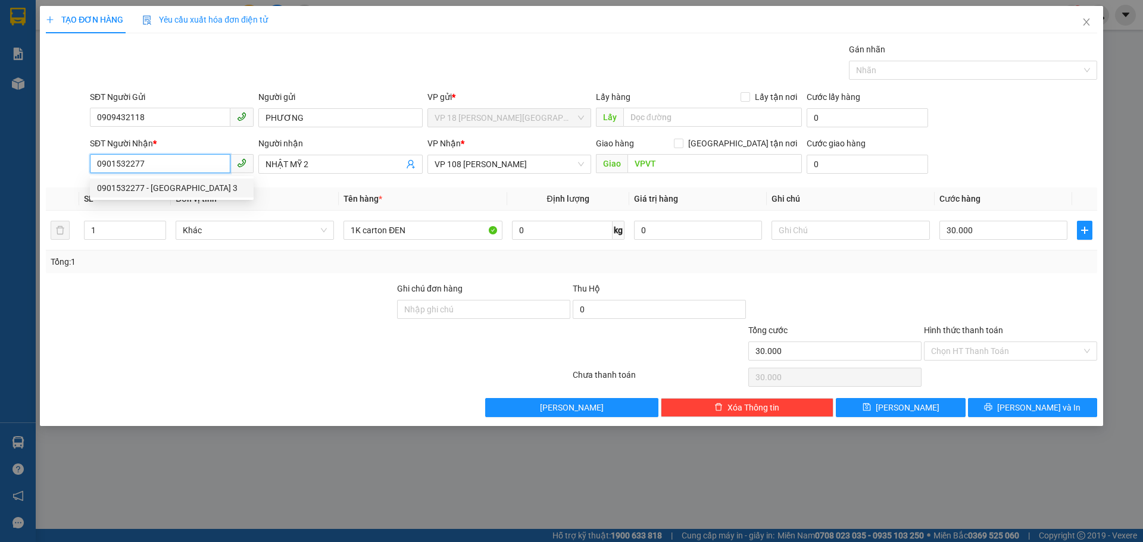
type input "NHẬT MỸ 3"
type input "CẦU NGỌC HÀ"
type input "TTTM VP"
type input "20.000"
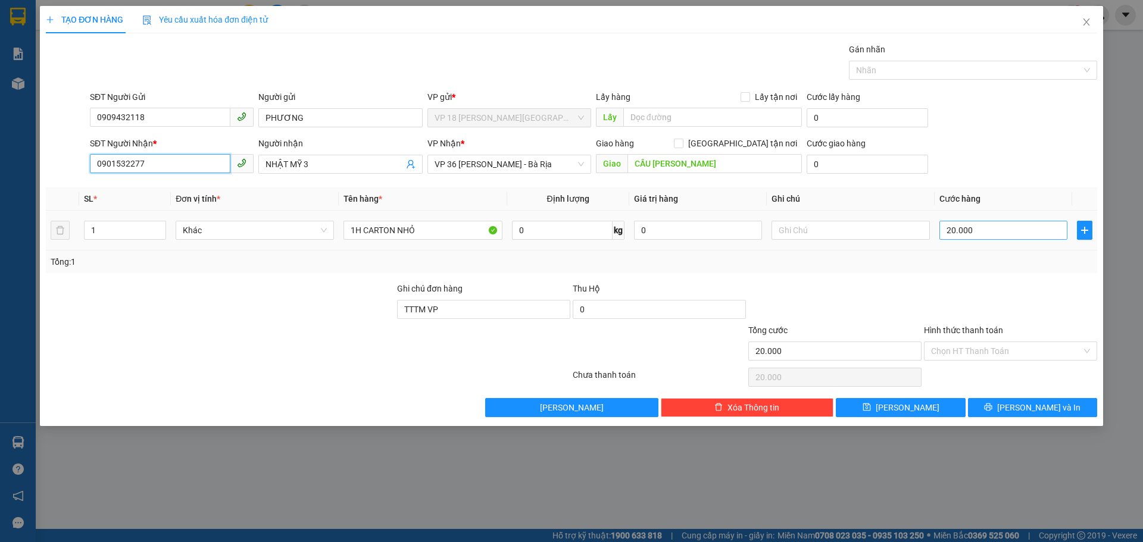
type input "0901532277"
click at [993, 231] on input "20.000" at bounding box center [1003, 230] width 128 height 19
type input "3"
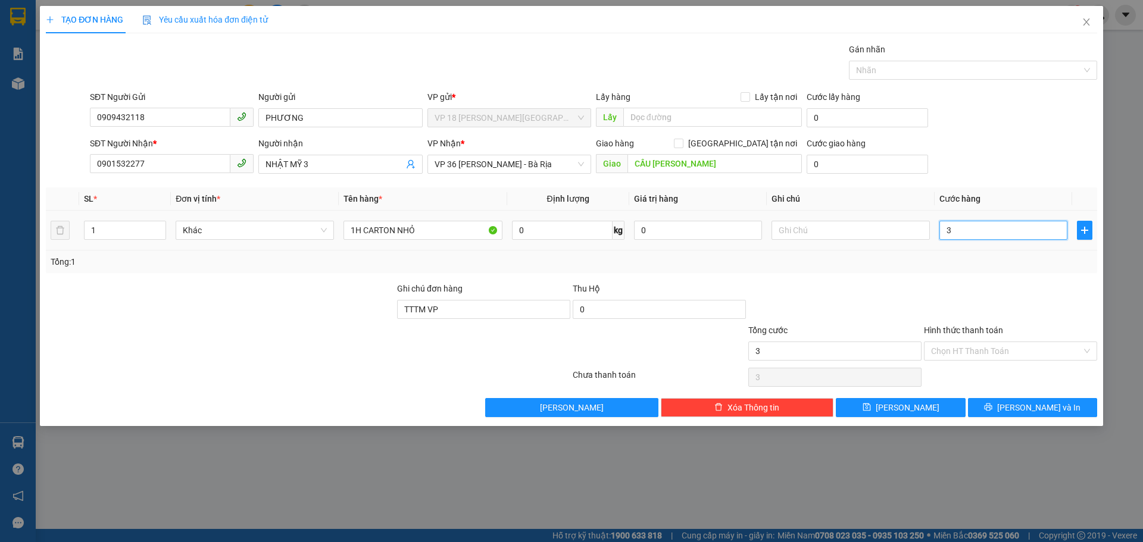
type input "30"
type input "300"
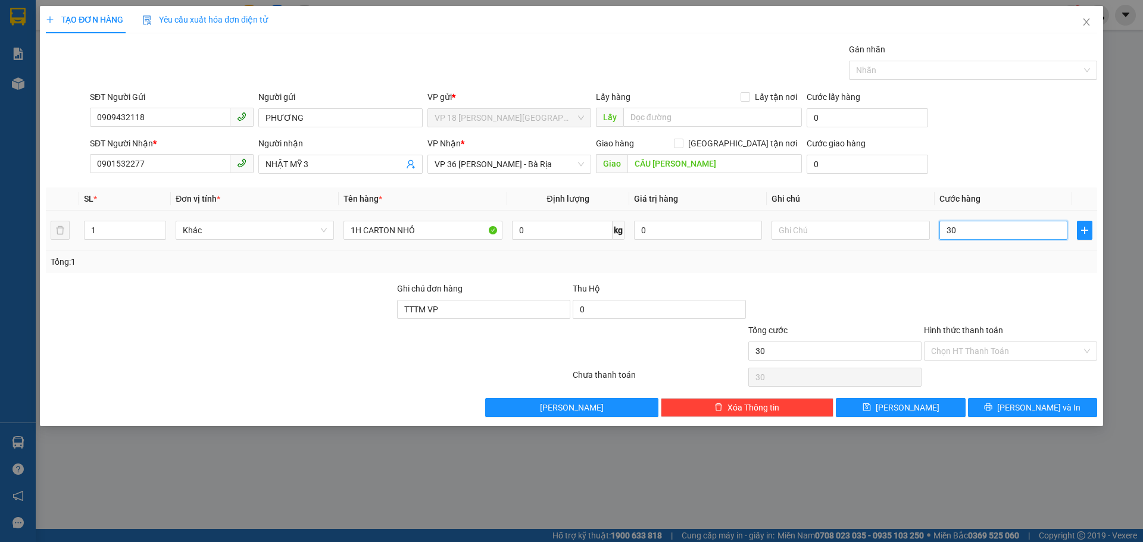
type input "300"
type input "3.000"
type input "30.000"
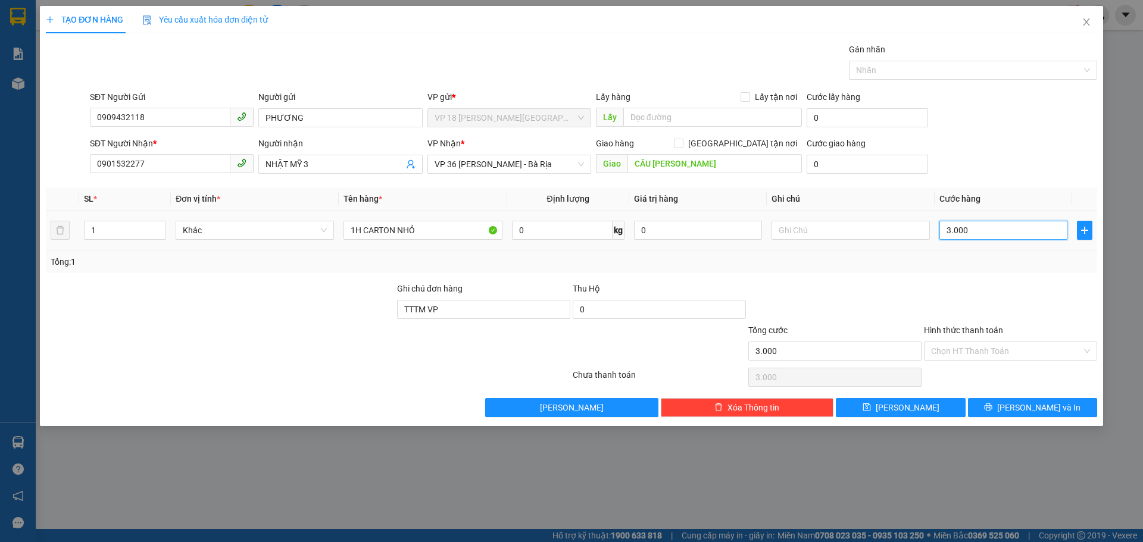
type input "30.000"
click at [509, 299] on div "Ghi chú đơn hàng" at bounding box center [483, 291] width 173 height 18
click at [506, 300] on input "TTTM VP" at bounding box center [483, 309] width 173 height 19
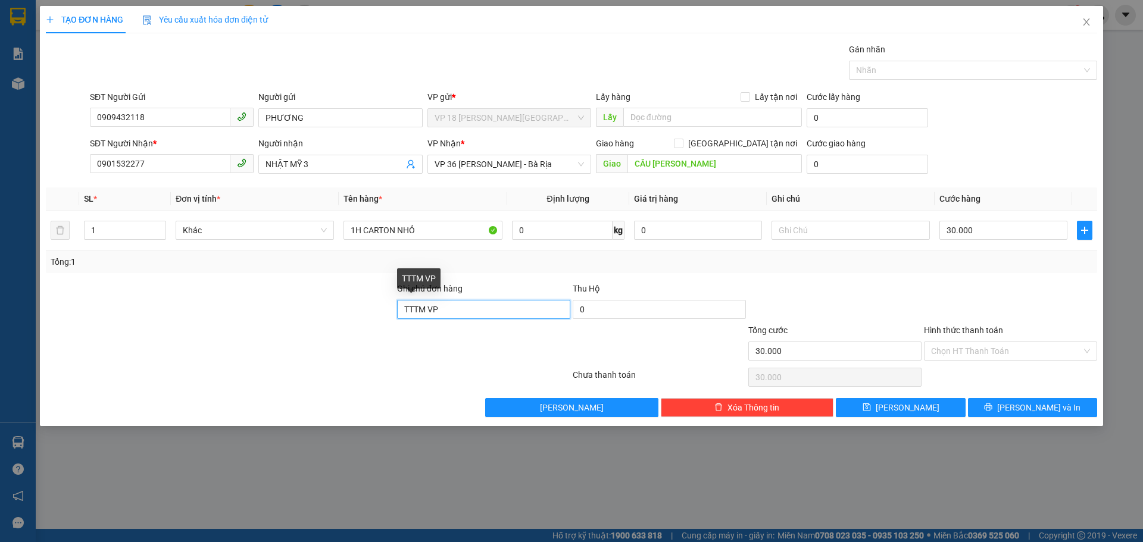
click at [505, 303] on input "TTTM VP" at bounding box center [483, 309] width 173 height 19
click at [503, 308] on input "TTTM VP" at bounding box center [483, 309] width 173 height 19
click at [503, 313] on input "TTTM VP" at bounding box center [483, 309] width 173 height 19
type input "T"
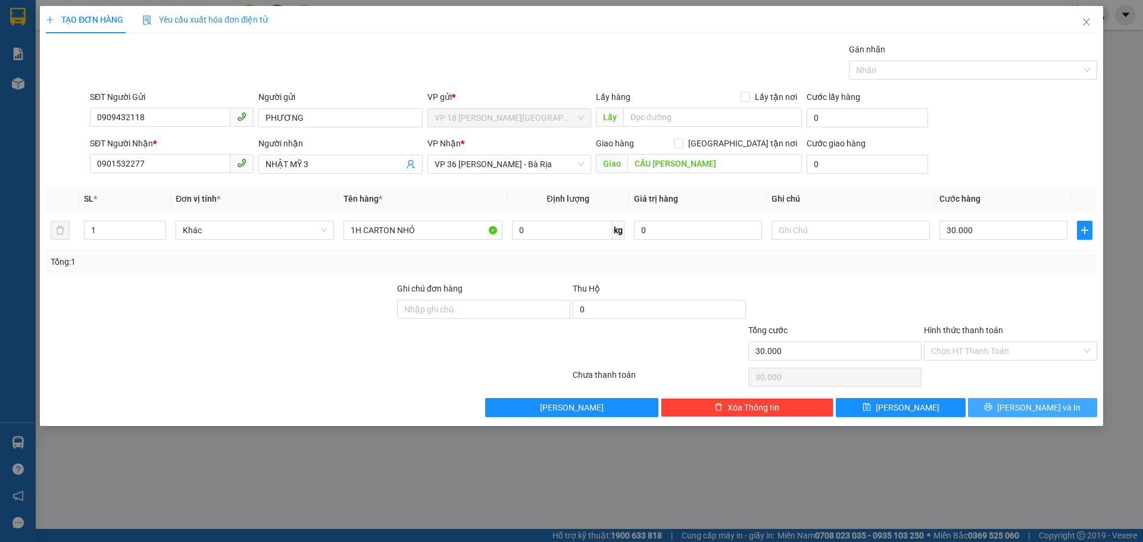
click at [1025, 405] on span "[PERSON_NAME] và In" at bounding box center [1038, 407] width 83 height 13
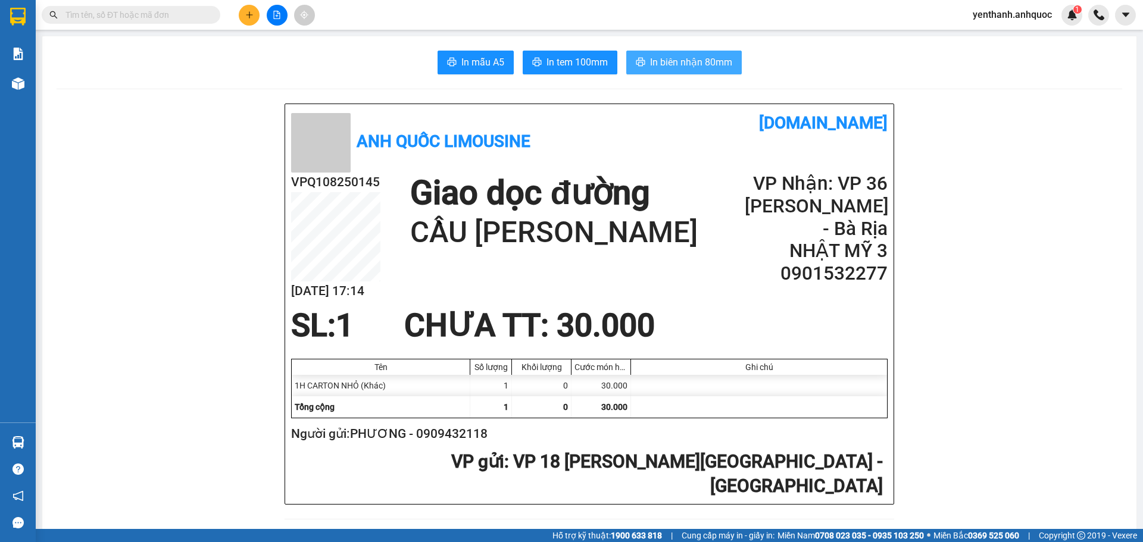
click at [700, 58] on span "In biên nhận 80mm" at bounding box center [691, 62] width 82 height 15
click at [575, 61] on span "In tem 100mm" at bounding box center [576, 62] width 61 height 15
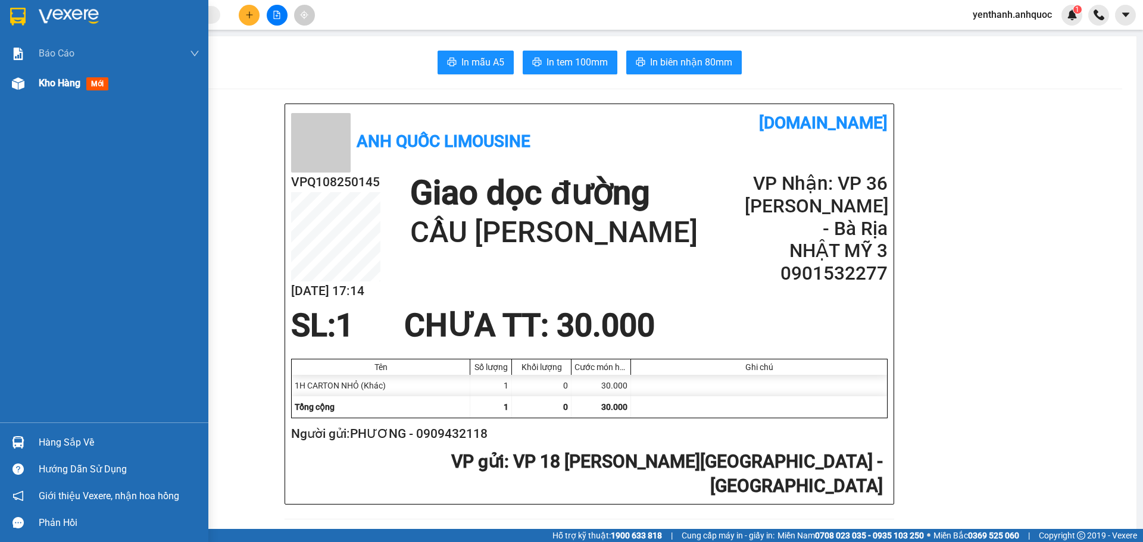
click at [54, 88] on span "Kho hàng" at bounding box center [60, 82] width 42 height 11
